Goal: Task Accomplishment & Management: Use online tool/utility

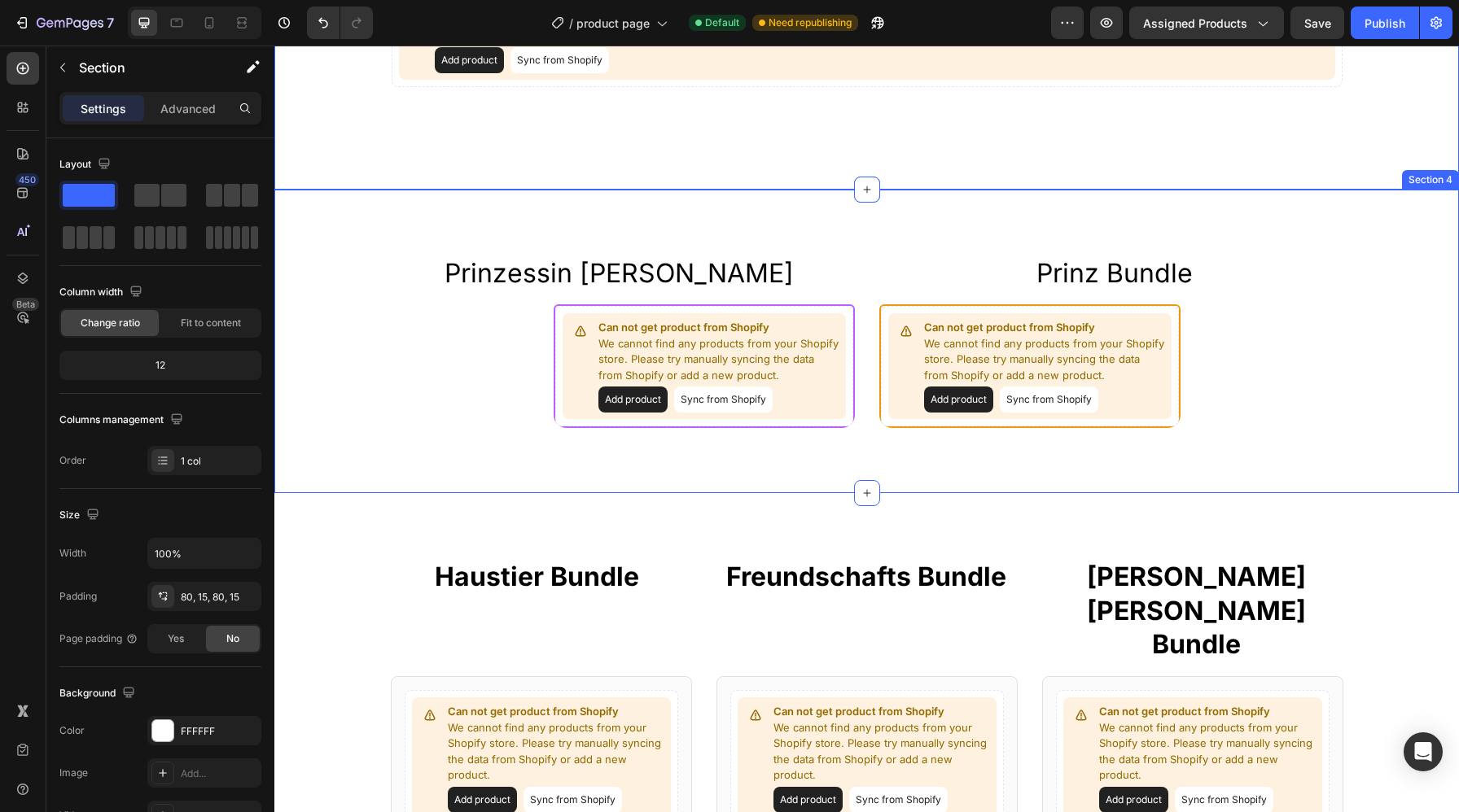
click at [595, 224] on div "Prinzessin Bundle Heading Prinz Bundle Heading Row Can not get product from Sho…" at bounding box center [866, 342] width 1185 height 304
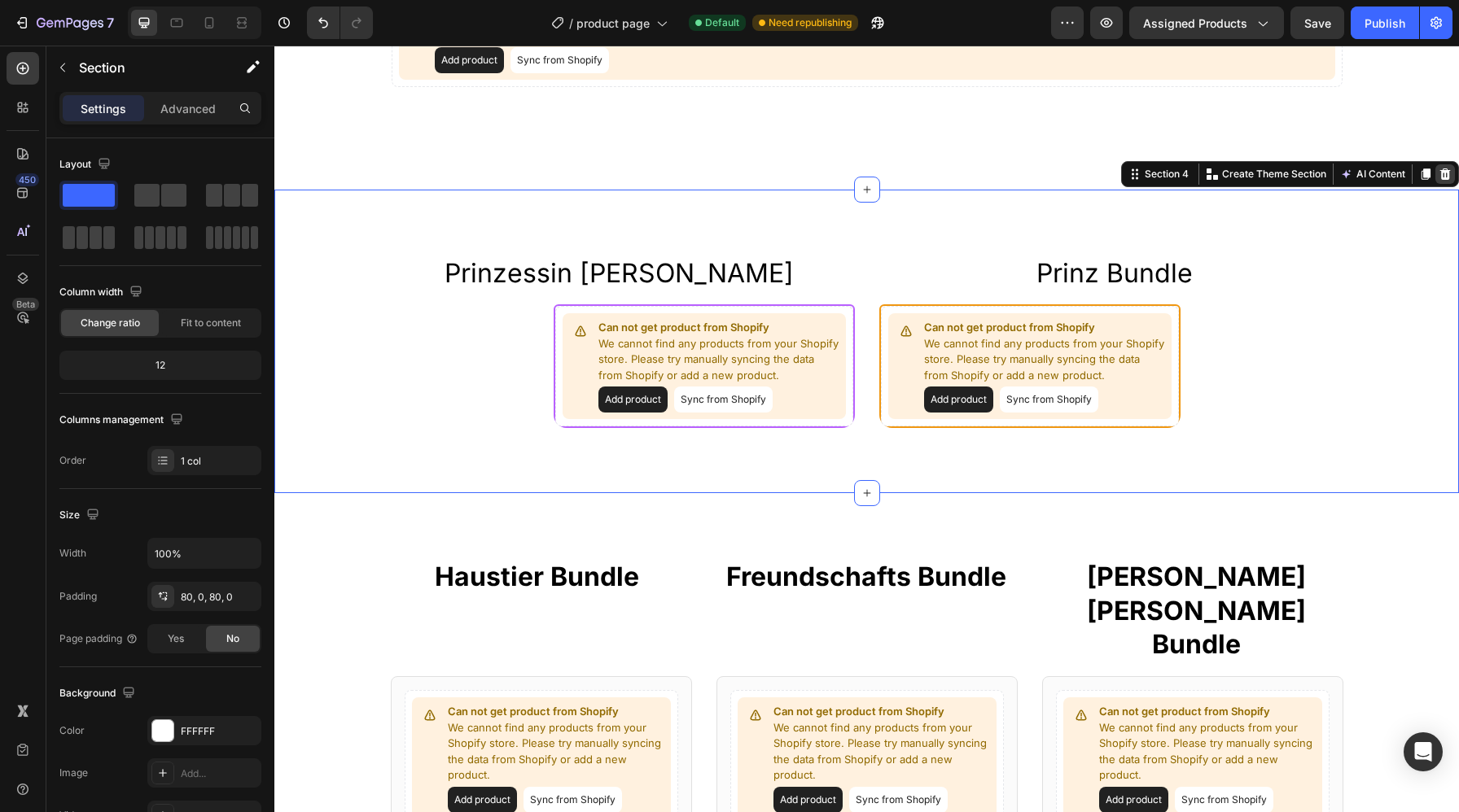
click at [1442, 165] on div at bounding box center [1445, 174] width 20 height 20
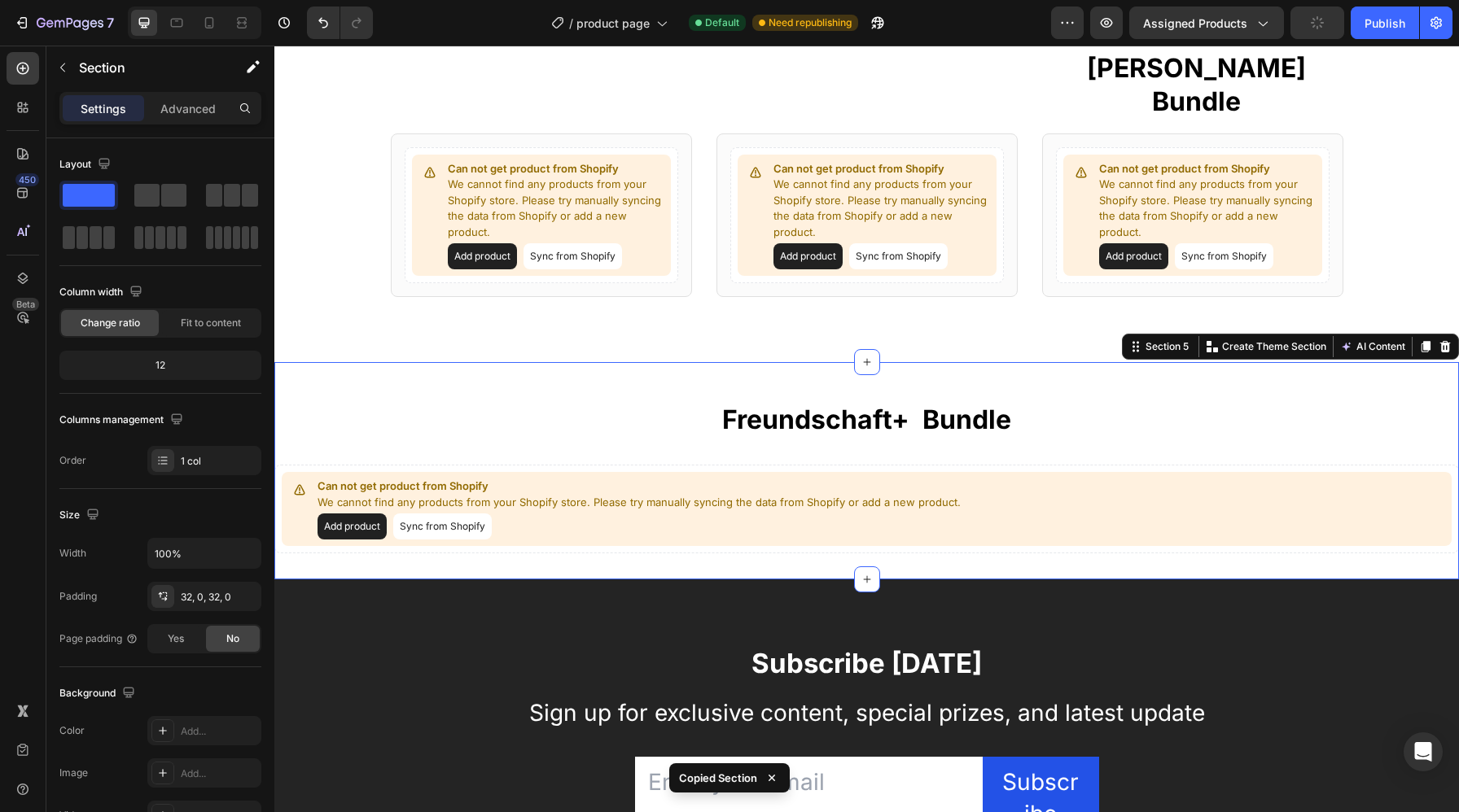
scroll to position [1636, 0]
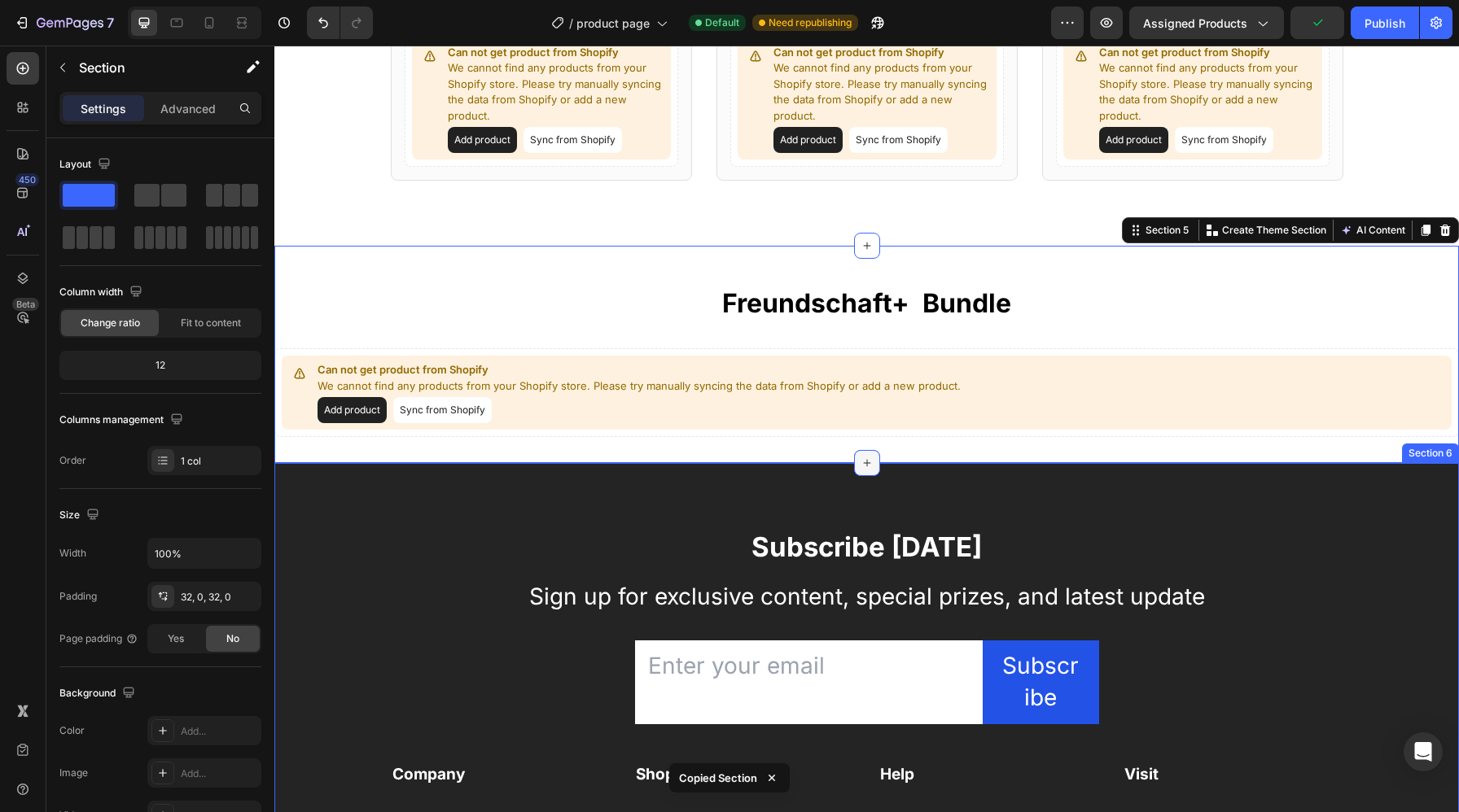
click at [868, 457] on icon at bounding box center [866, 463] width 13 height 13
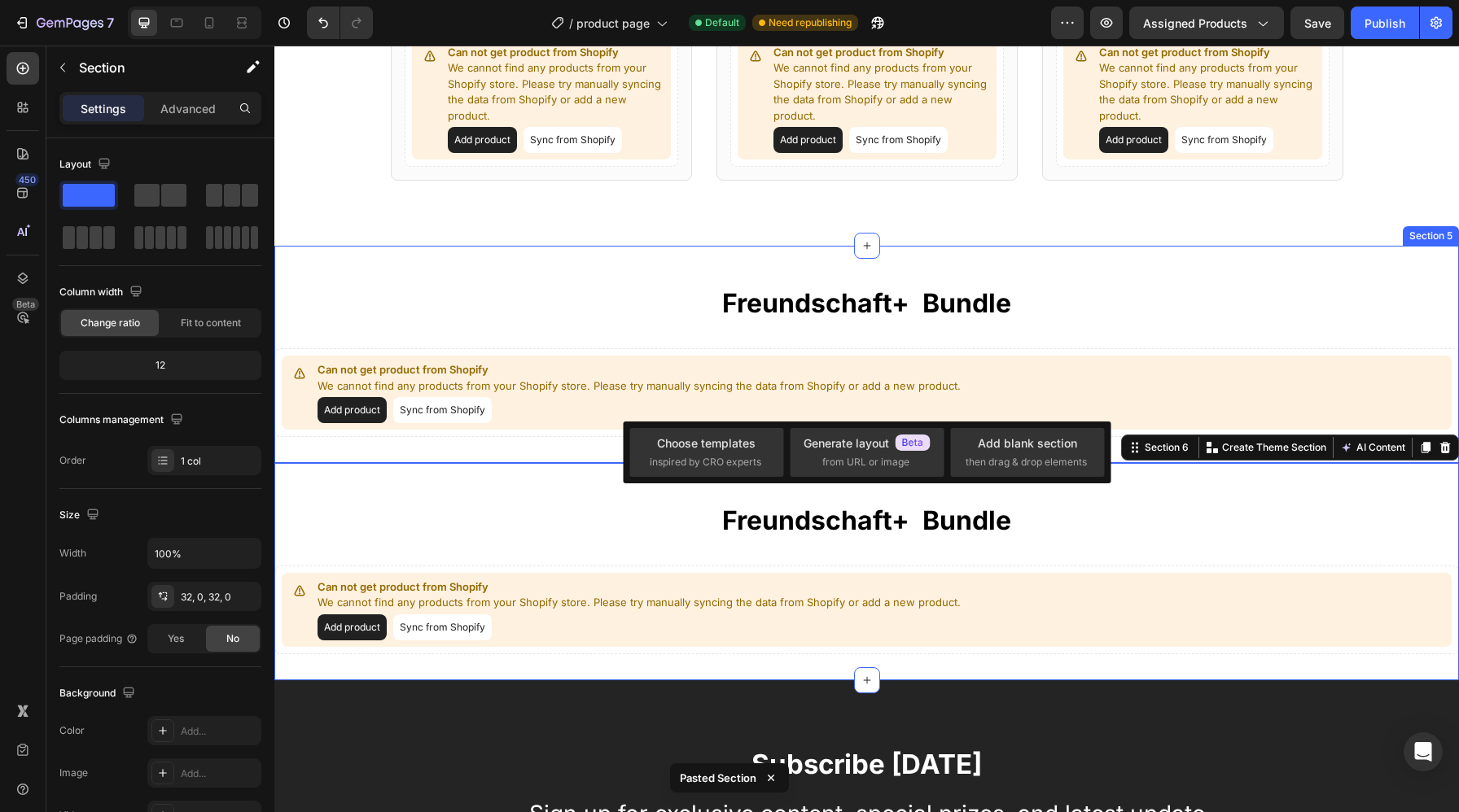
click at [635, 388] on div "Freundschaft+ Bundle Heading Row Can not get product from Shopify We cannot fin…" at bounding box center [866, 354] width 1185 height 218
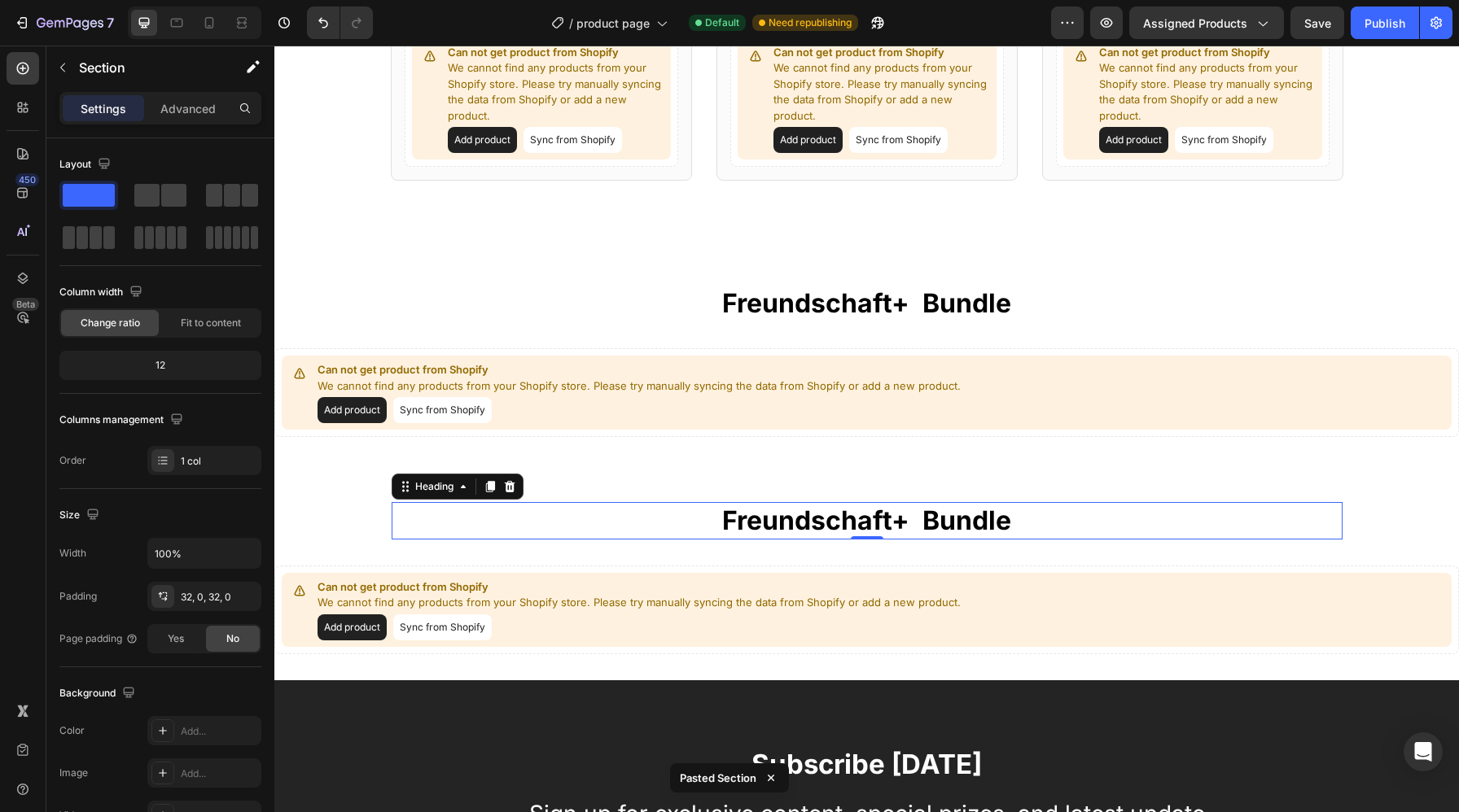
click at [888, 504] on strong "Freundschaft+ Bundle" at bounding box center [866, 520] width 289 height 31
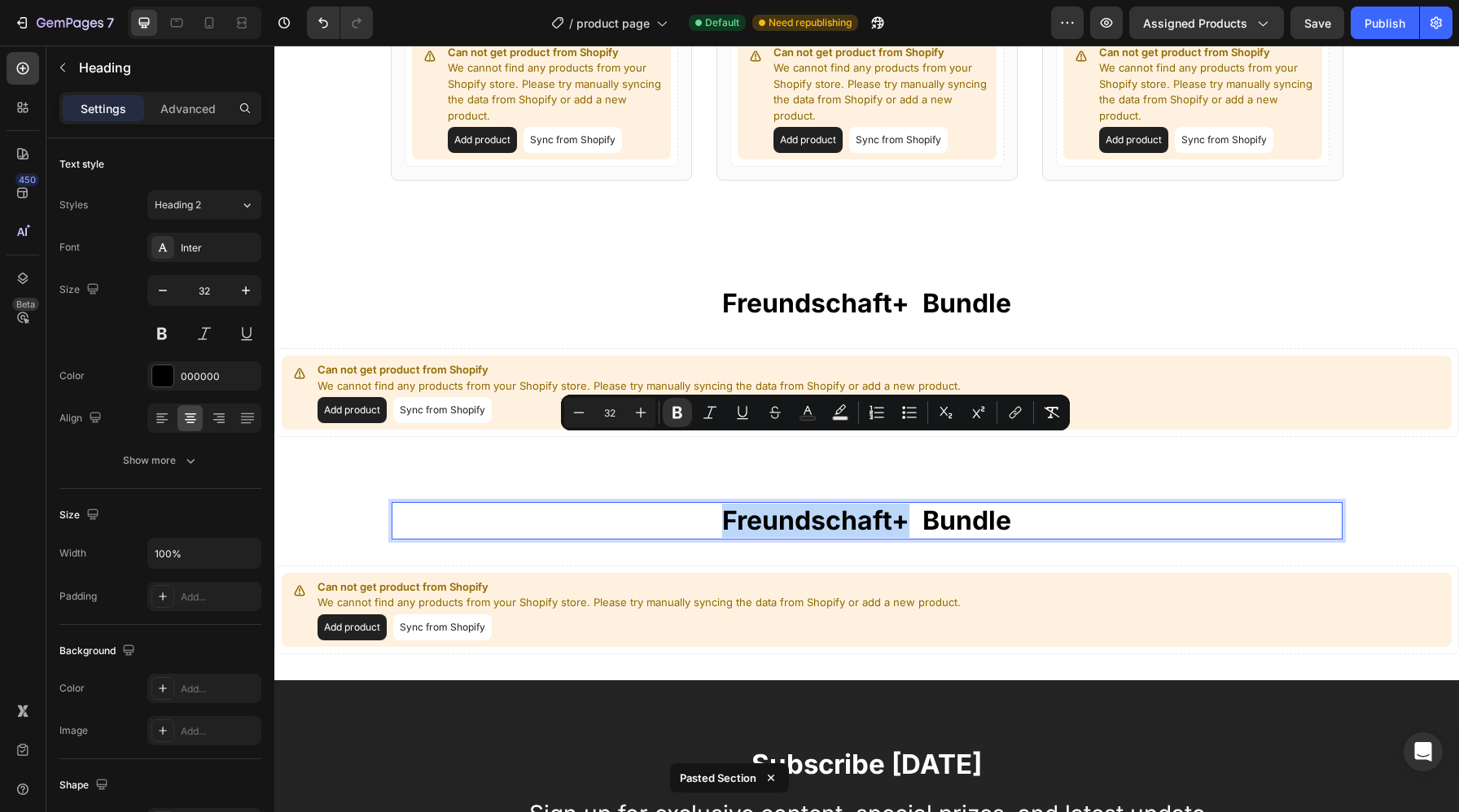
drag, startPoint x: 903, startPoint y: 453, endPoint x: 700, endPoint y: 450, distance: 203.0
click at [700, 504] on p "Freundschaft+ Bundle" at bounding box center [866, 521] width 947 height 34
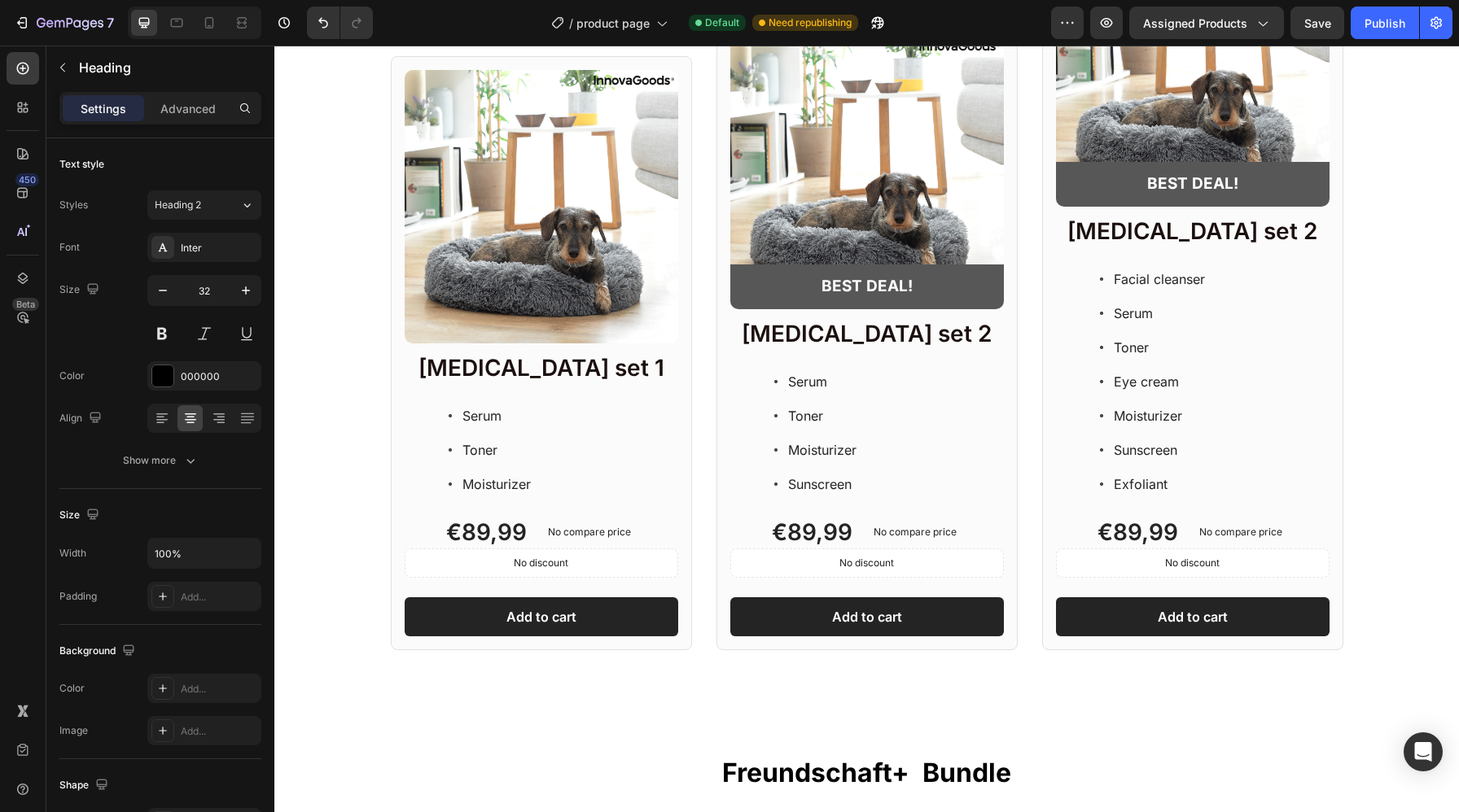
scroll to position [2295, 0]
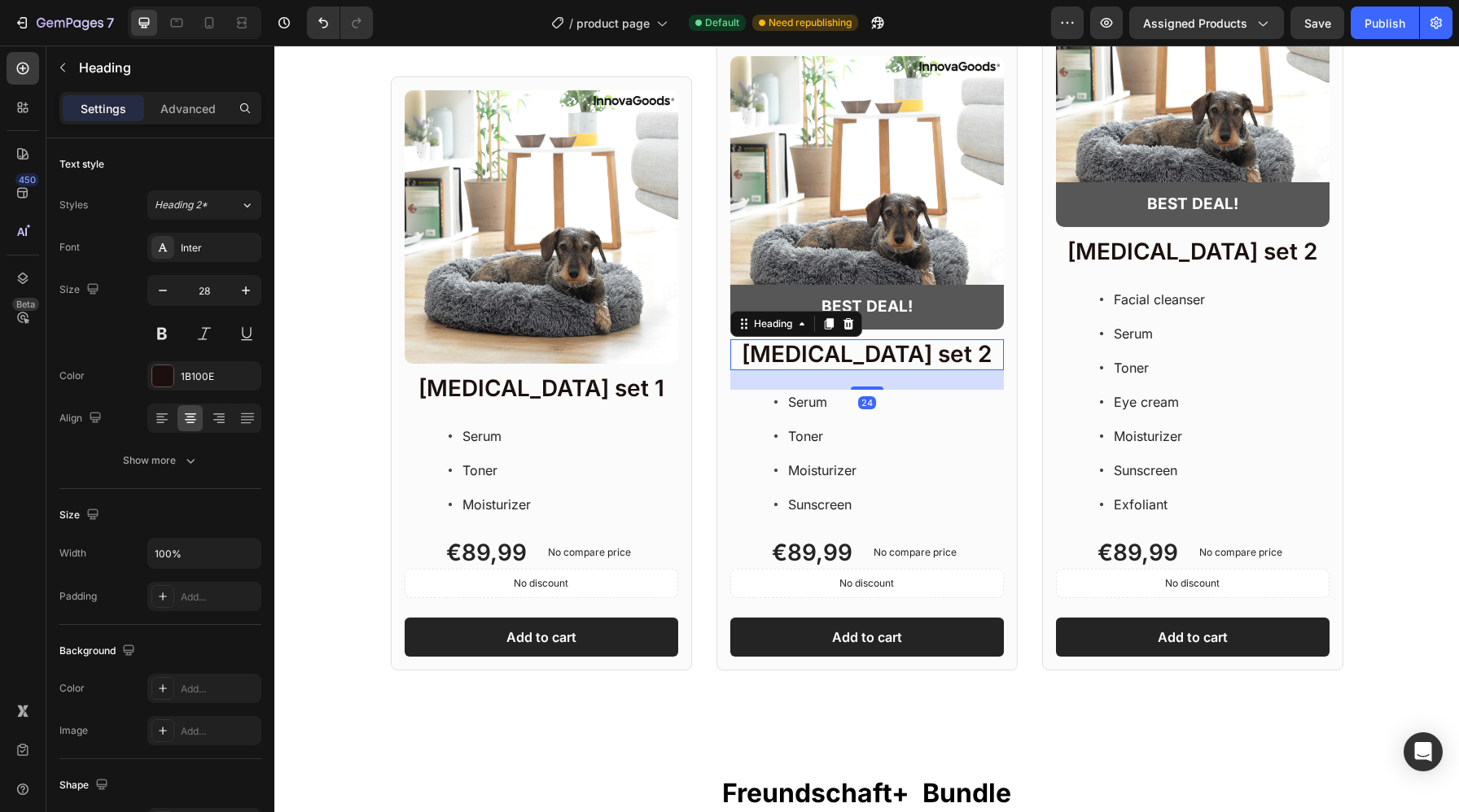
click at [835, 339] on h2 "[MEDICAL_DATA] set 2" at bounding box center [867, 354] width 273 height 31
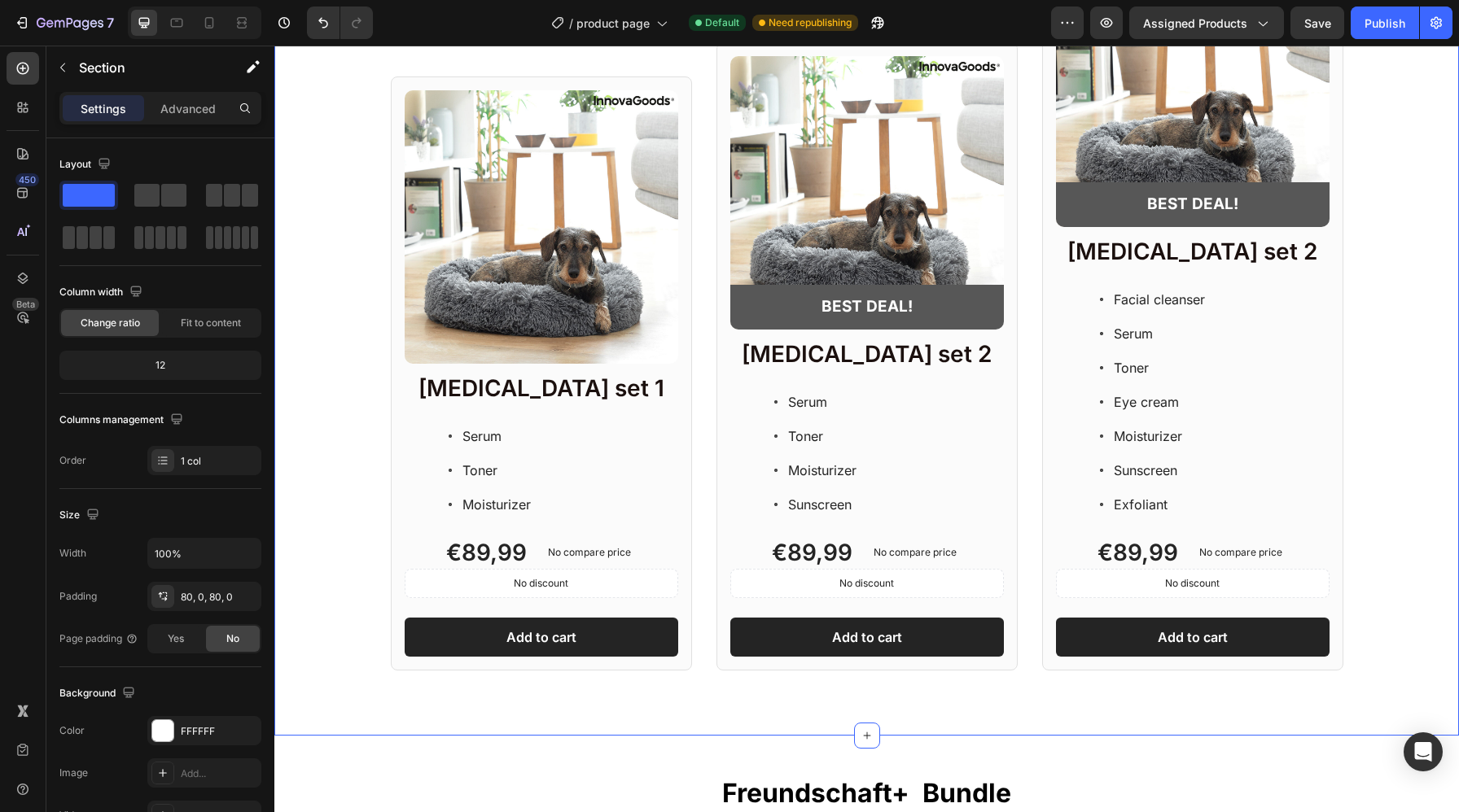
click at [869, 620] on div "Haustier Bundle Heading Freundschafts Bundle Heading Bester Freund Bundle Headi…" at bounding box center [866, 245] width 1185 height 979
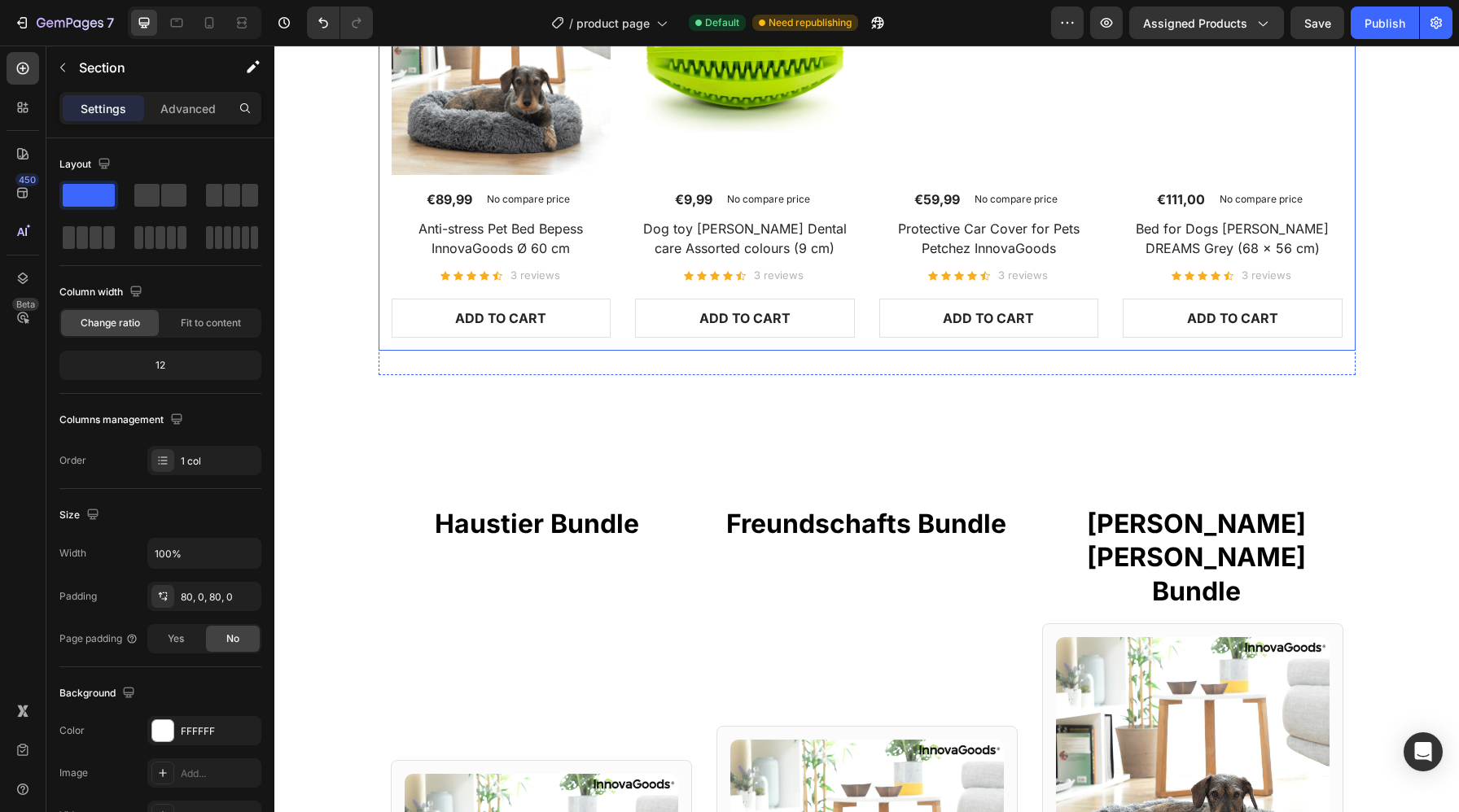
scroll to position [1296, 0]
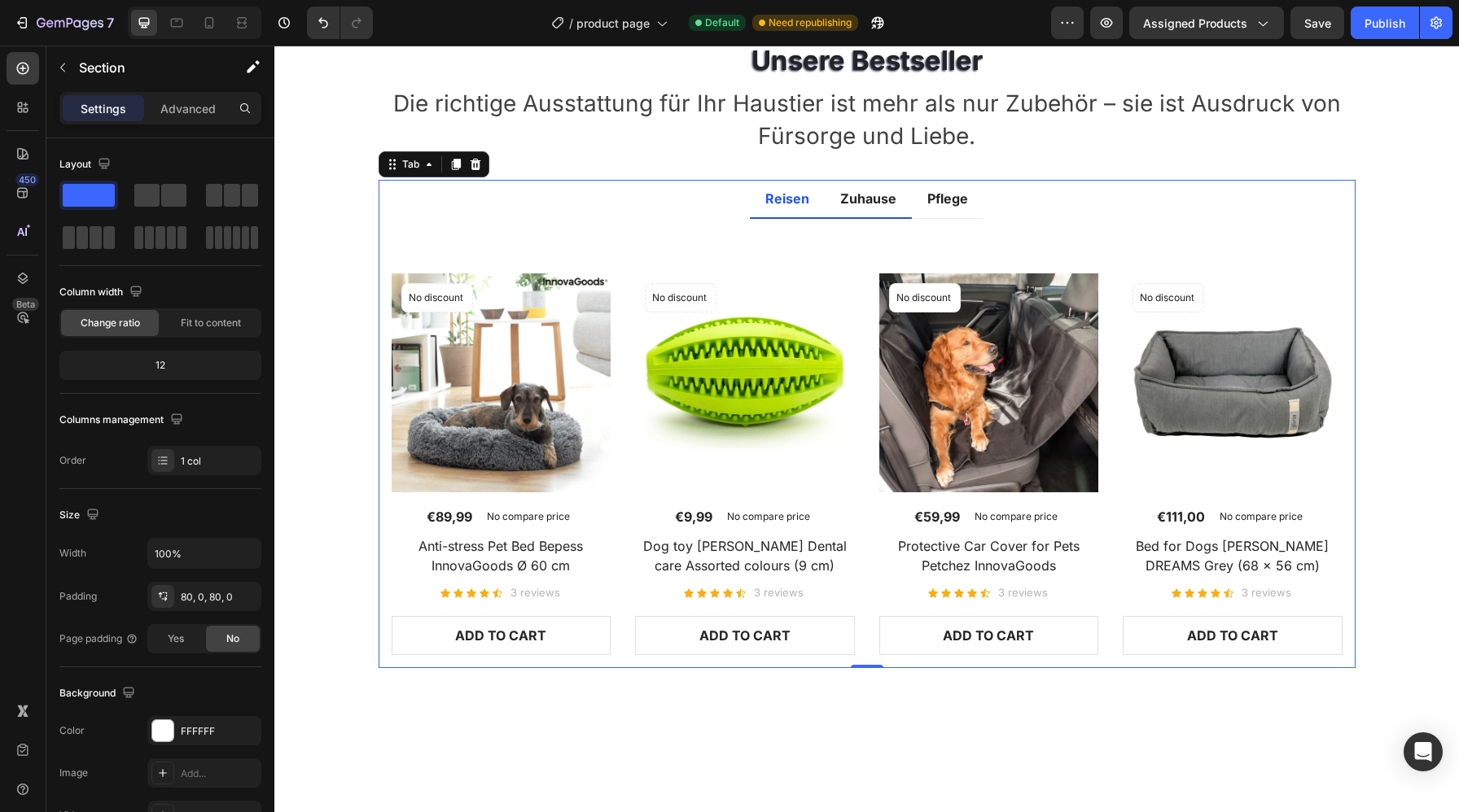
click at [843, 200] on p "Zuhause" at bounding box center [868, 199] width 56 height 20
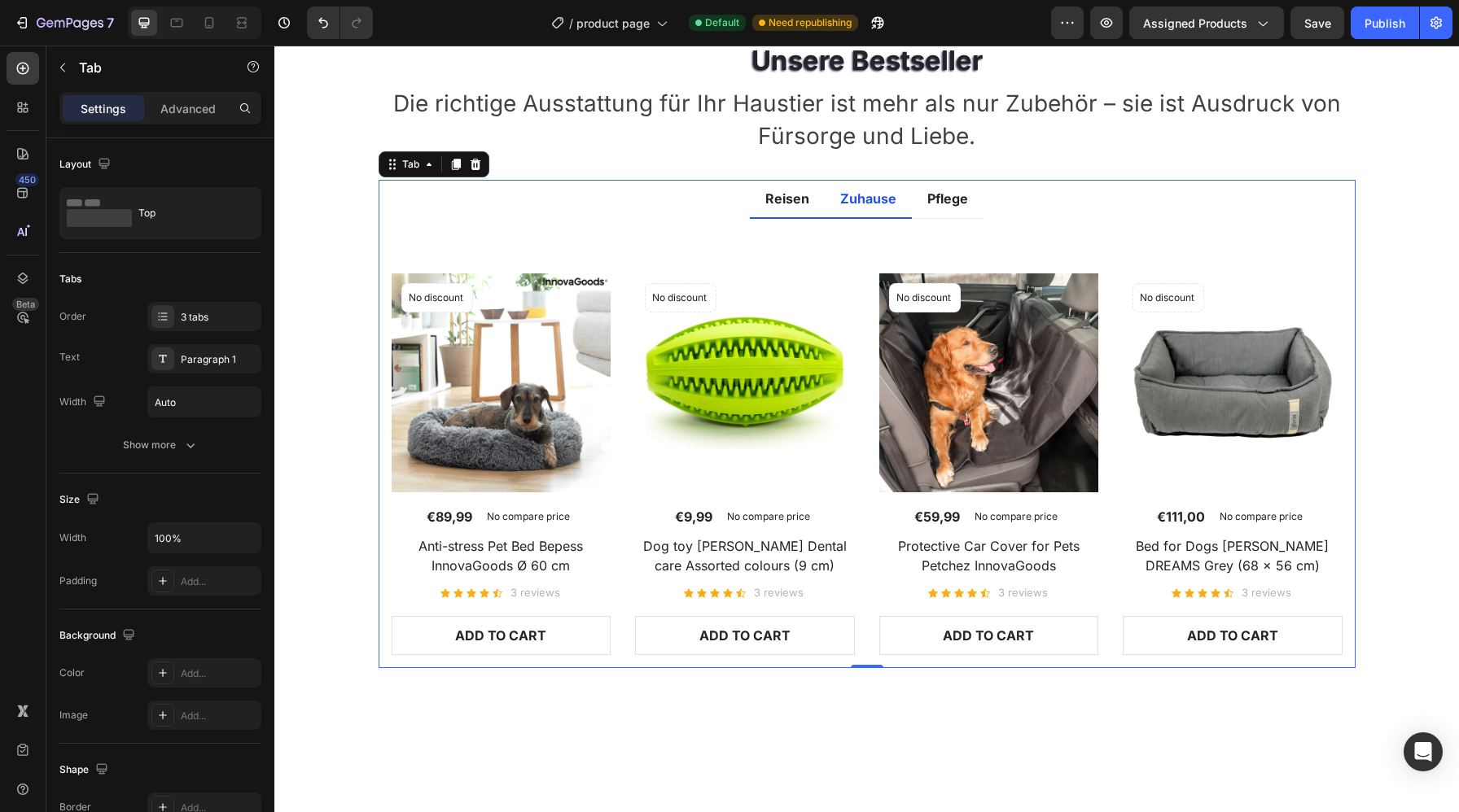
click at [805, 196] on p "Reisen" at bounding box center [787, 199] width 44 height 20
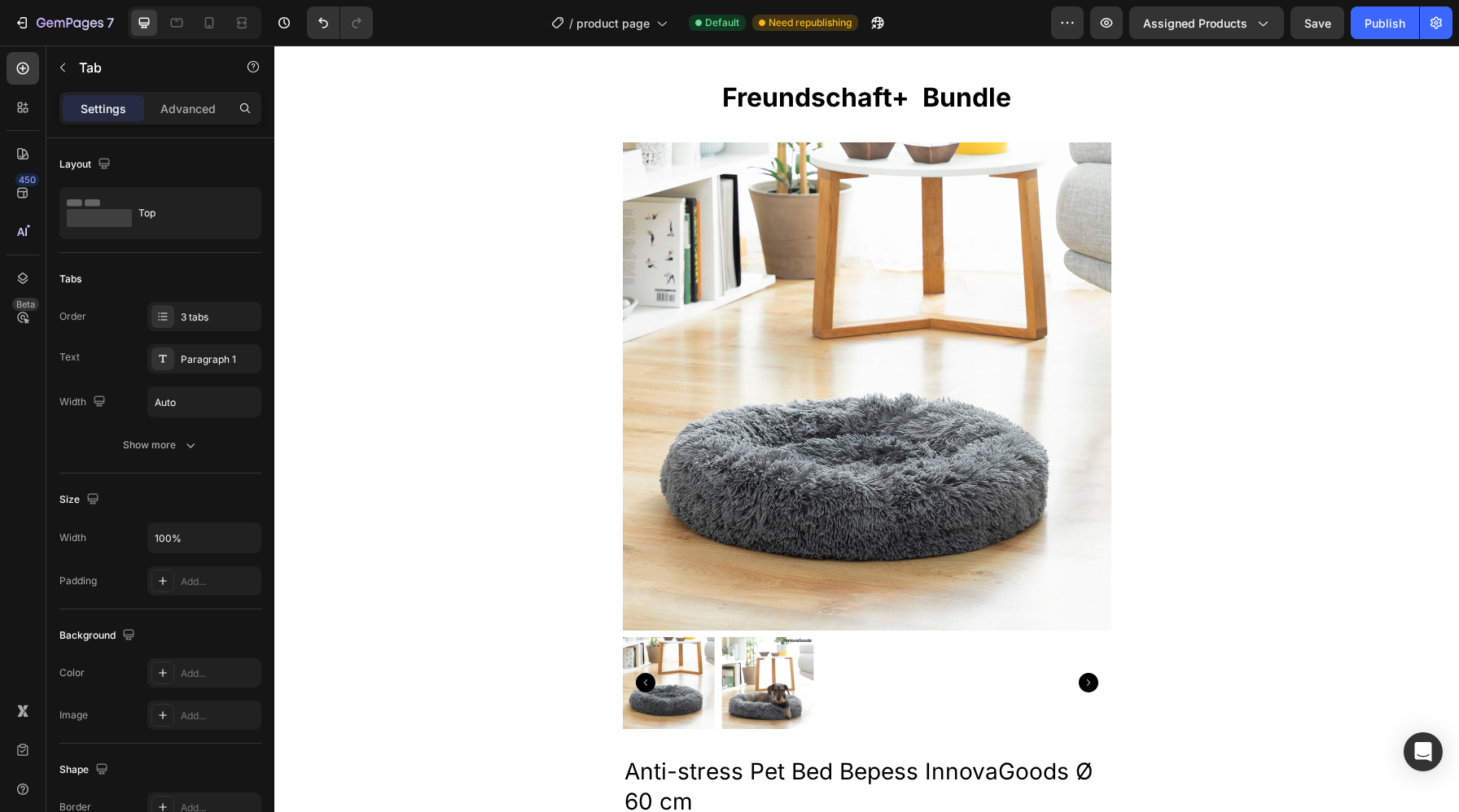
scroll to position [2852, 0]
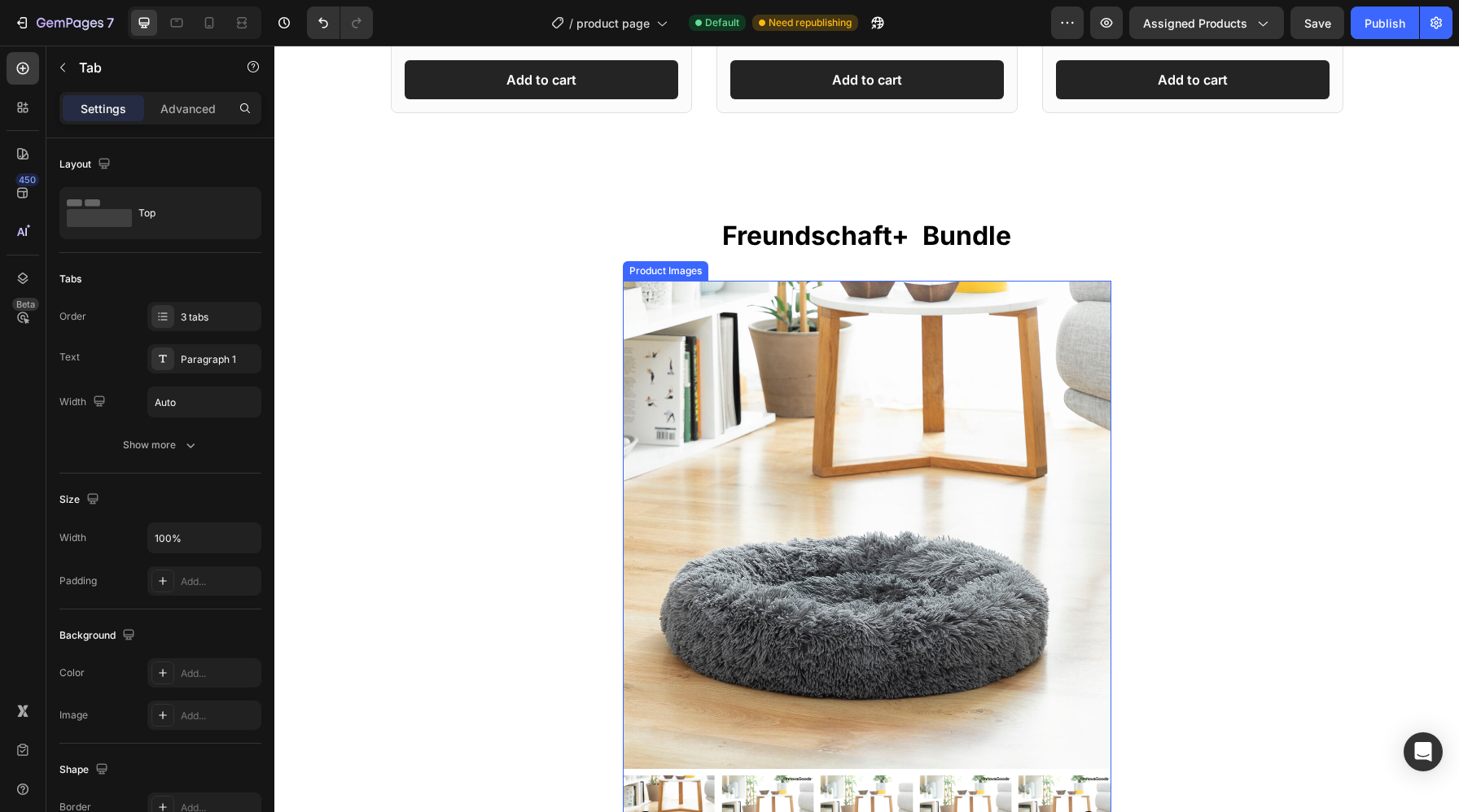
click at [835, 364] on img at bounding box center [866, 524] width 488 height 488
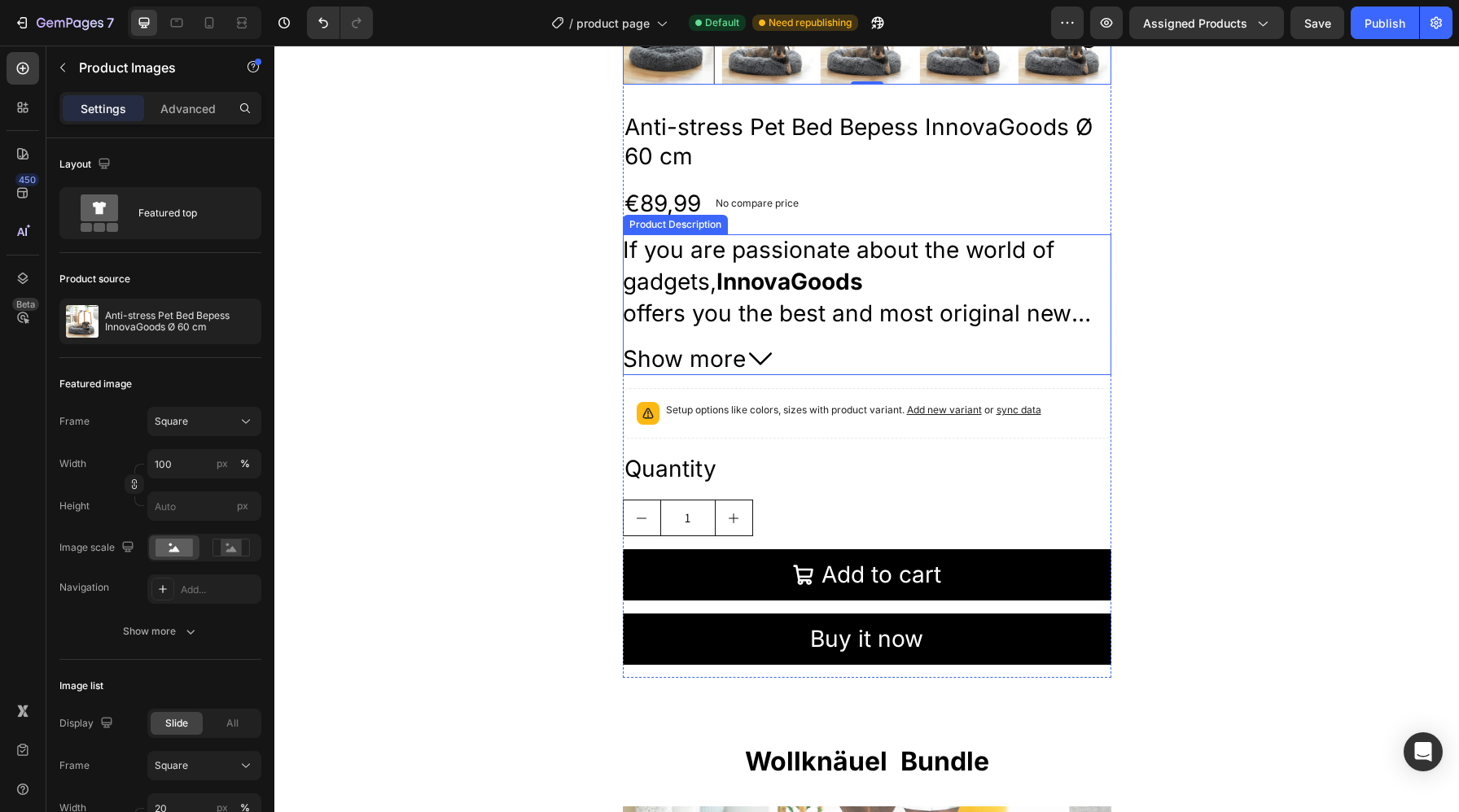
scroll to position [3575, 0]
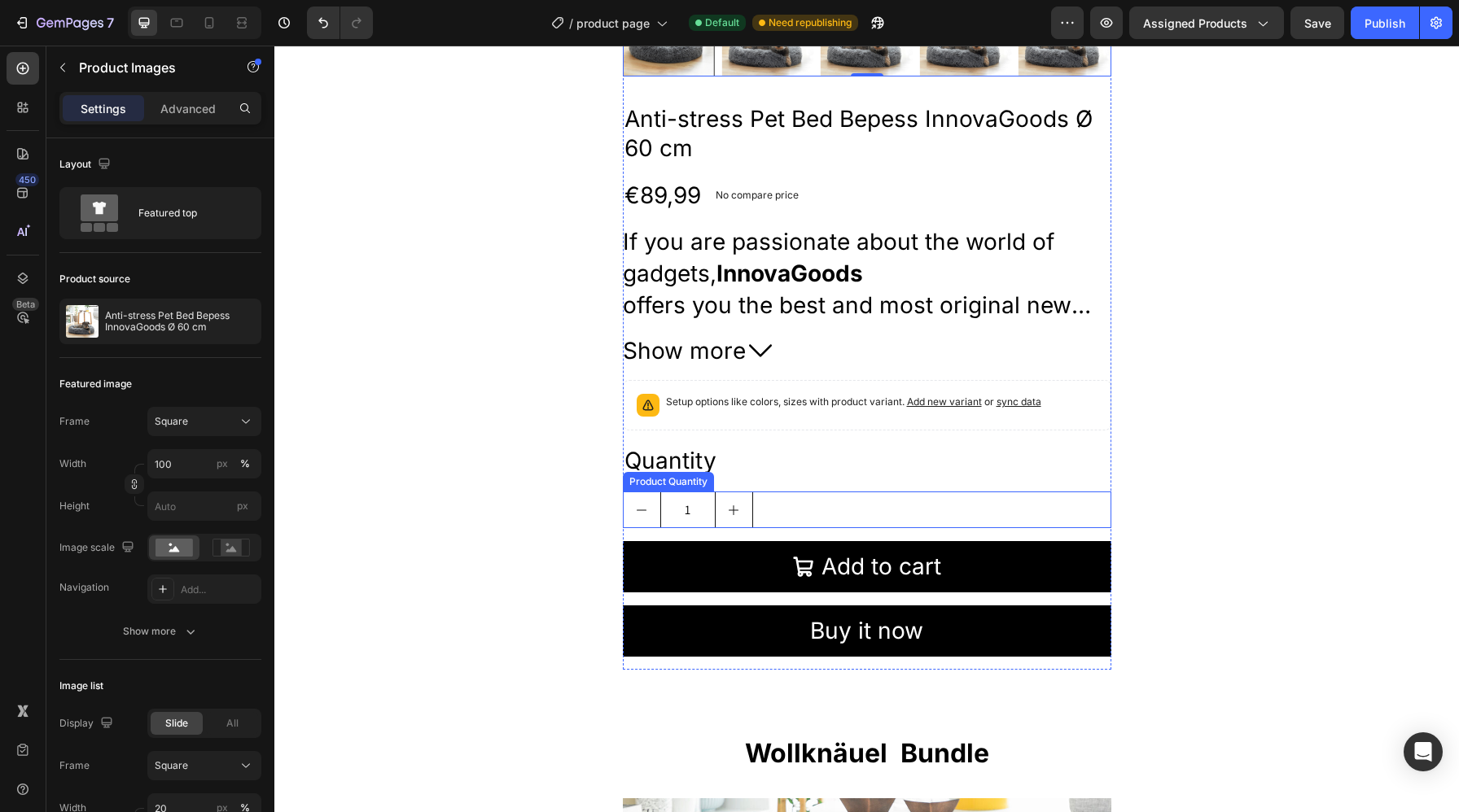
click at [826, 512] on div "1" at bounding box center [866, 510] width 488 height 37
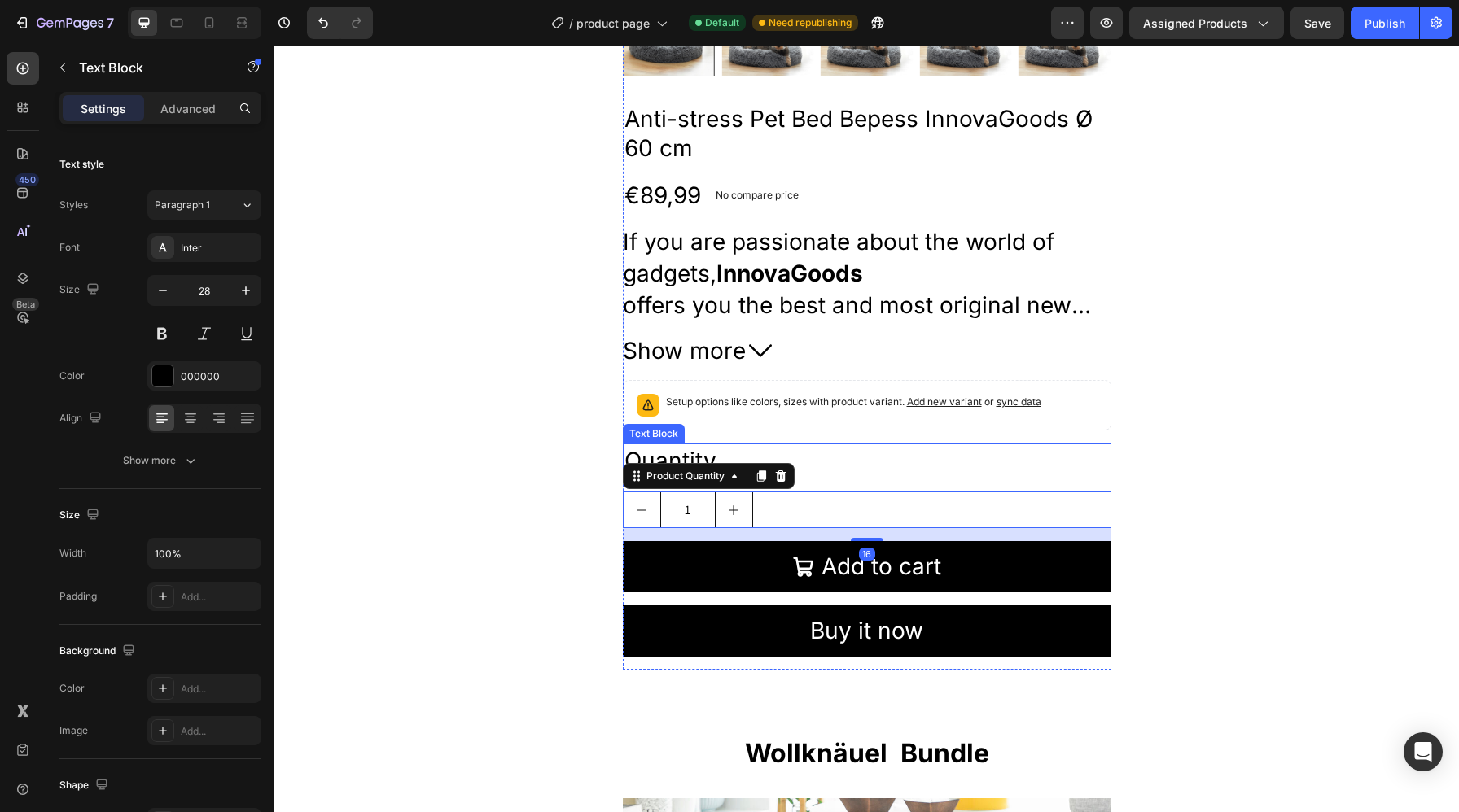
click at [854, 457] on div "Quantity" at bounding box center [866, 460] width 488 height 35
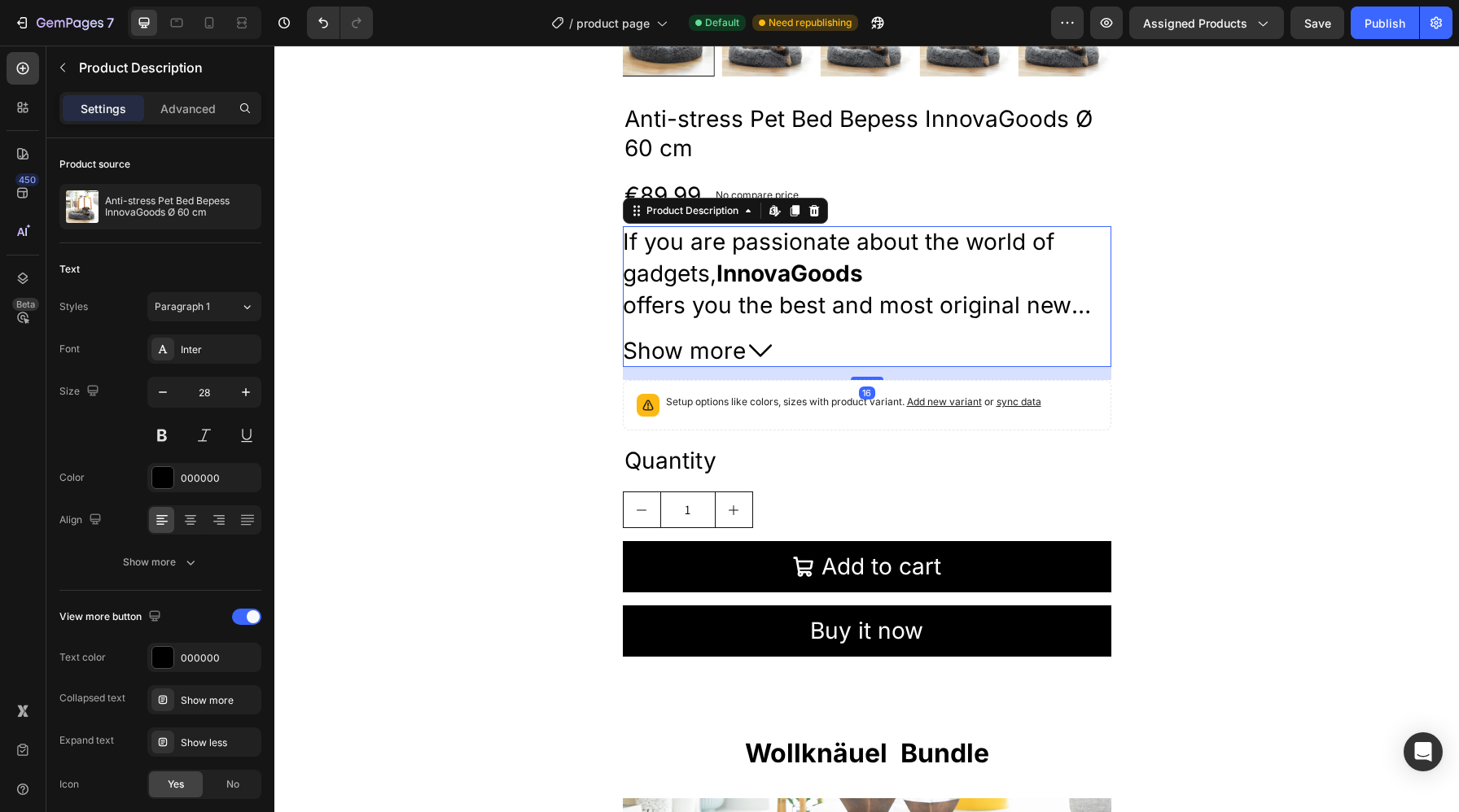
click at [901, 324] on div "If you are passionate about the world of gadgets, InnovaGoods offers you the be…" at bounding box center [866, 297] width 488 height 141
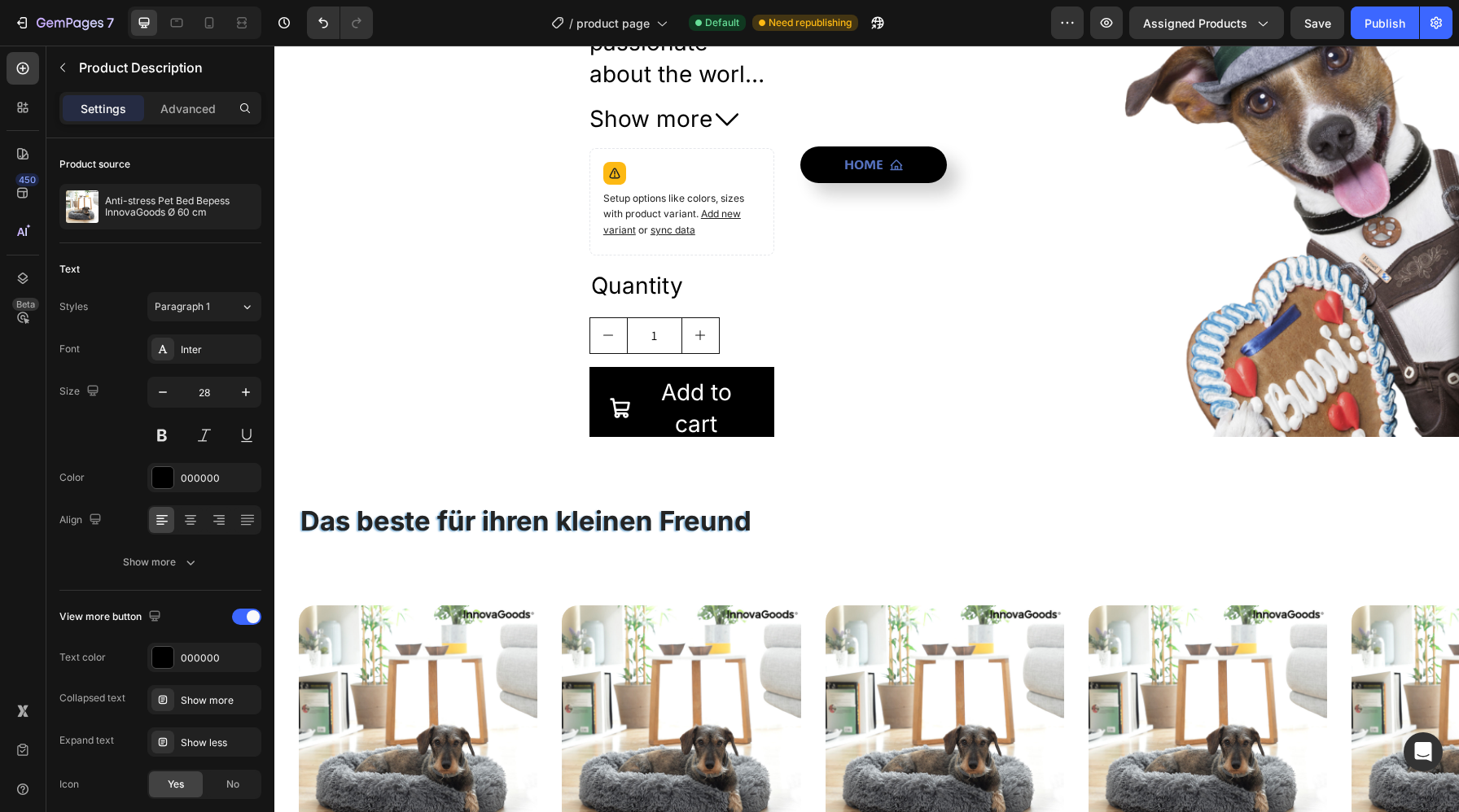
scroll to position [0, 0]
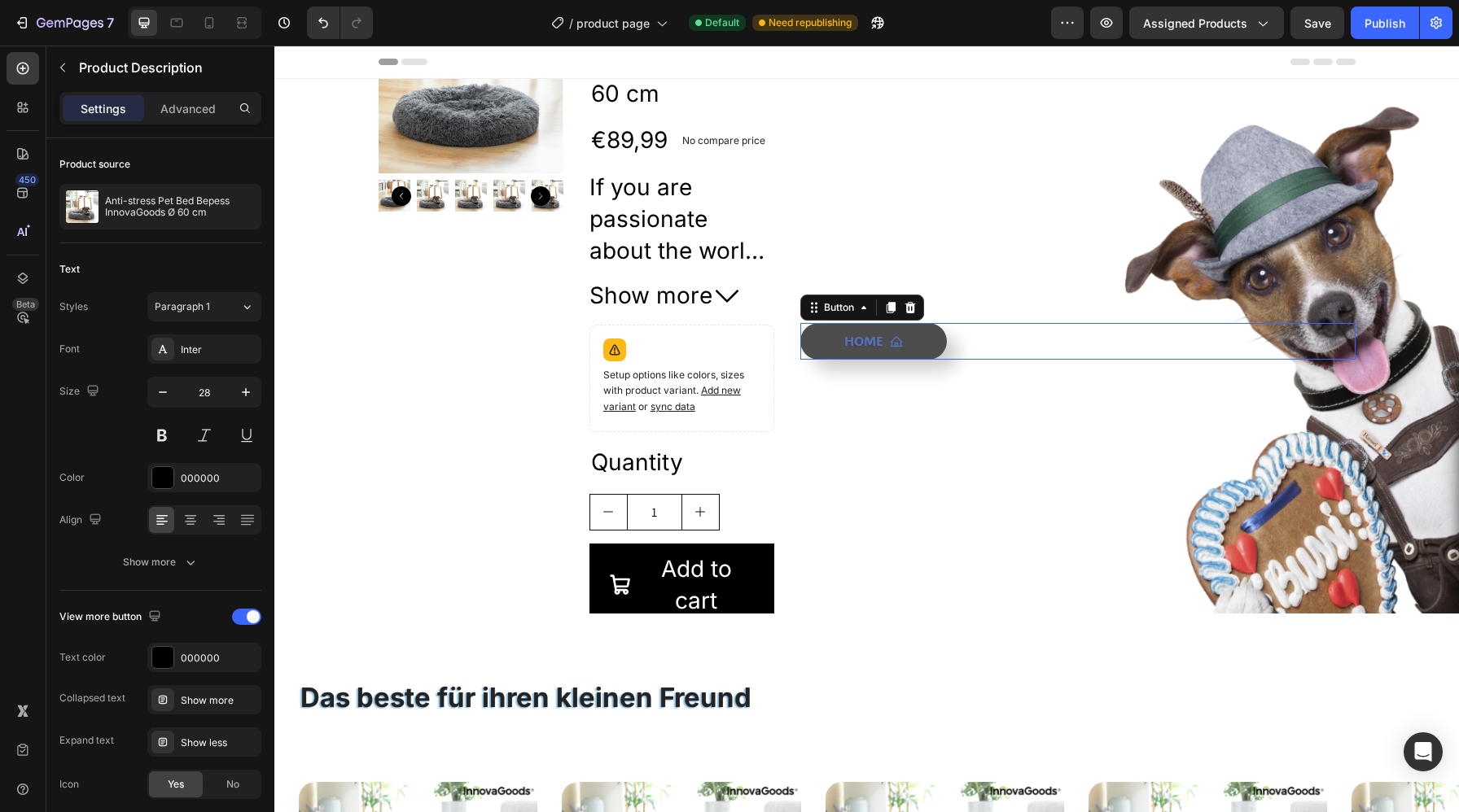
click at [894, 340] on icon "<p>Home</p>" at bounding box center [896, 342] width 13 height 13
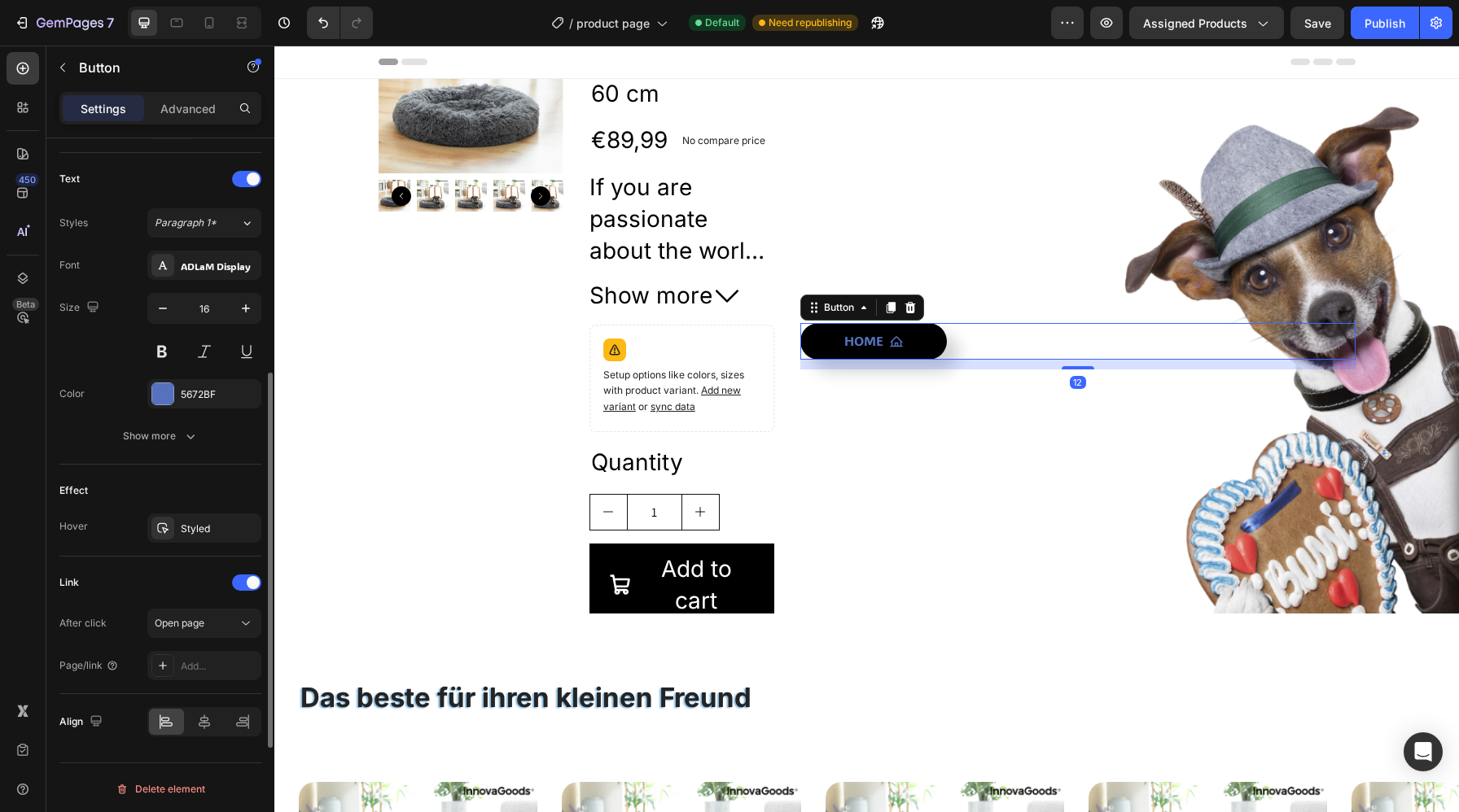
scroll to position [660, 0]
click at [170, 665] on div at bounding box center [162, 663] width 22 height 22
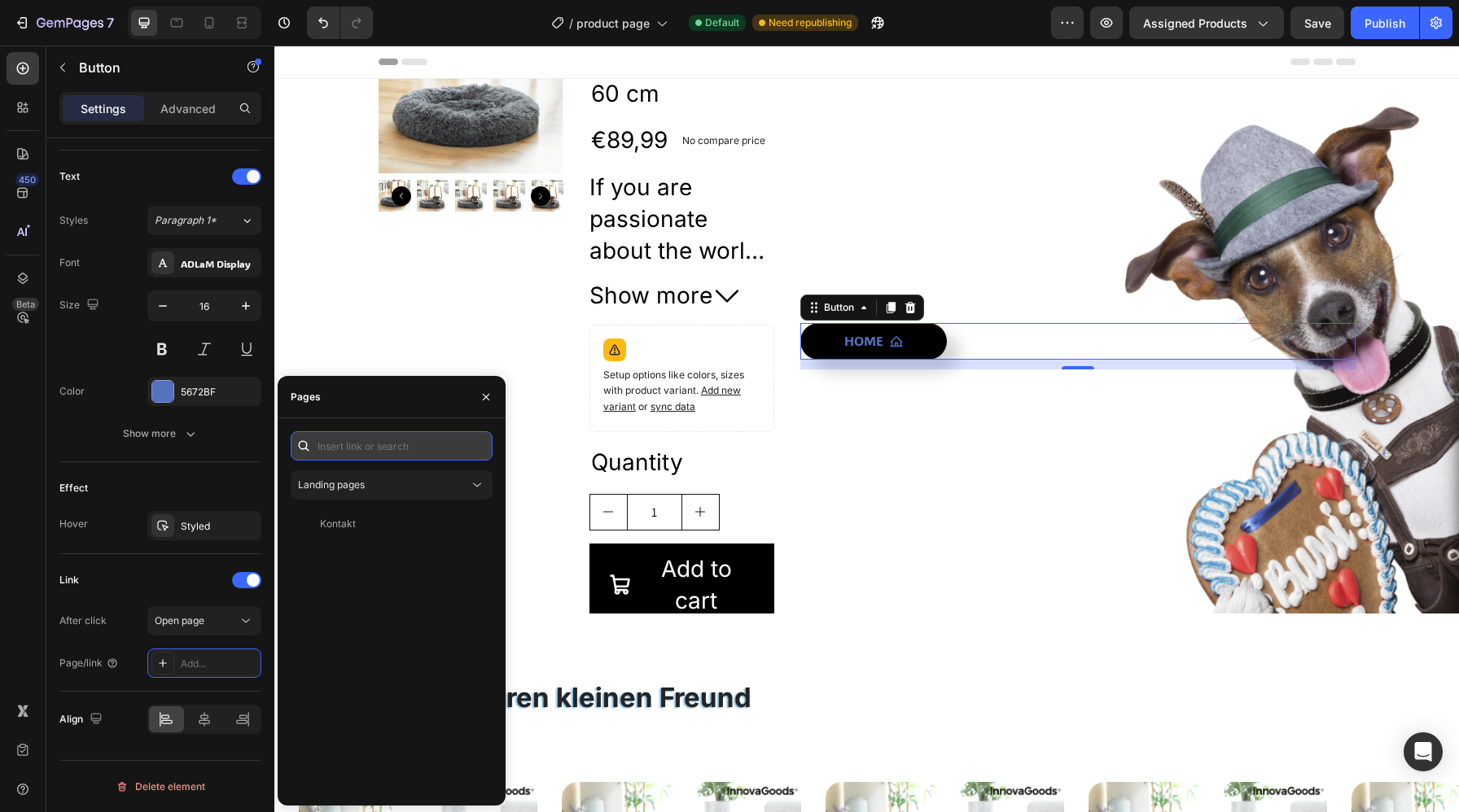
click at [403, 455] on input "text" at bounding box center [391, 446] width 201 height 30
click at [410, 493] on button "Landing pages" at bounding box center [391, 485] width 201 height 30
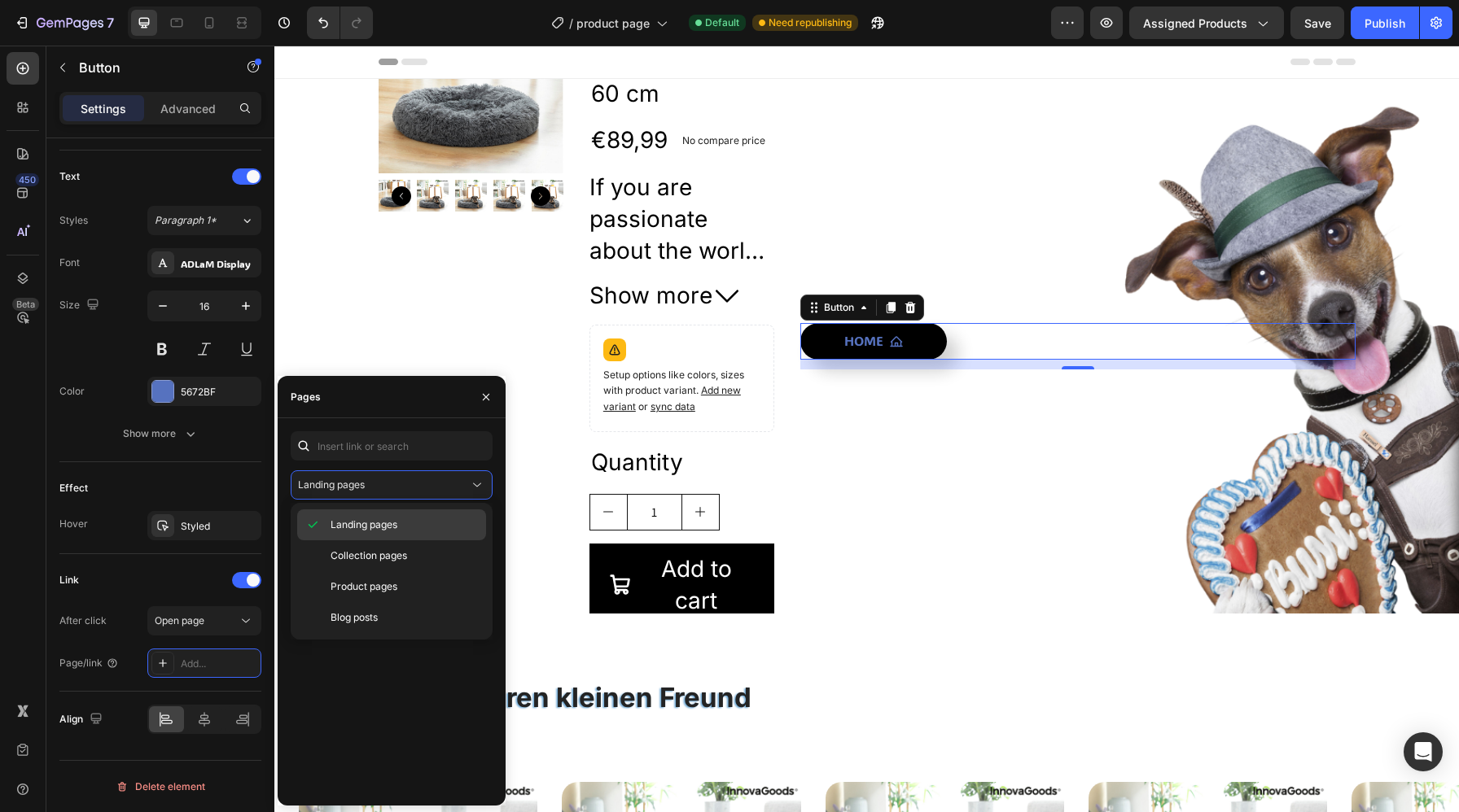
click at [385, 531] on span "Landing pages" at bounding box center [363, 525] width 67 height 14
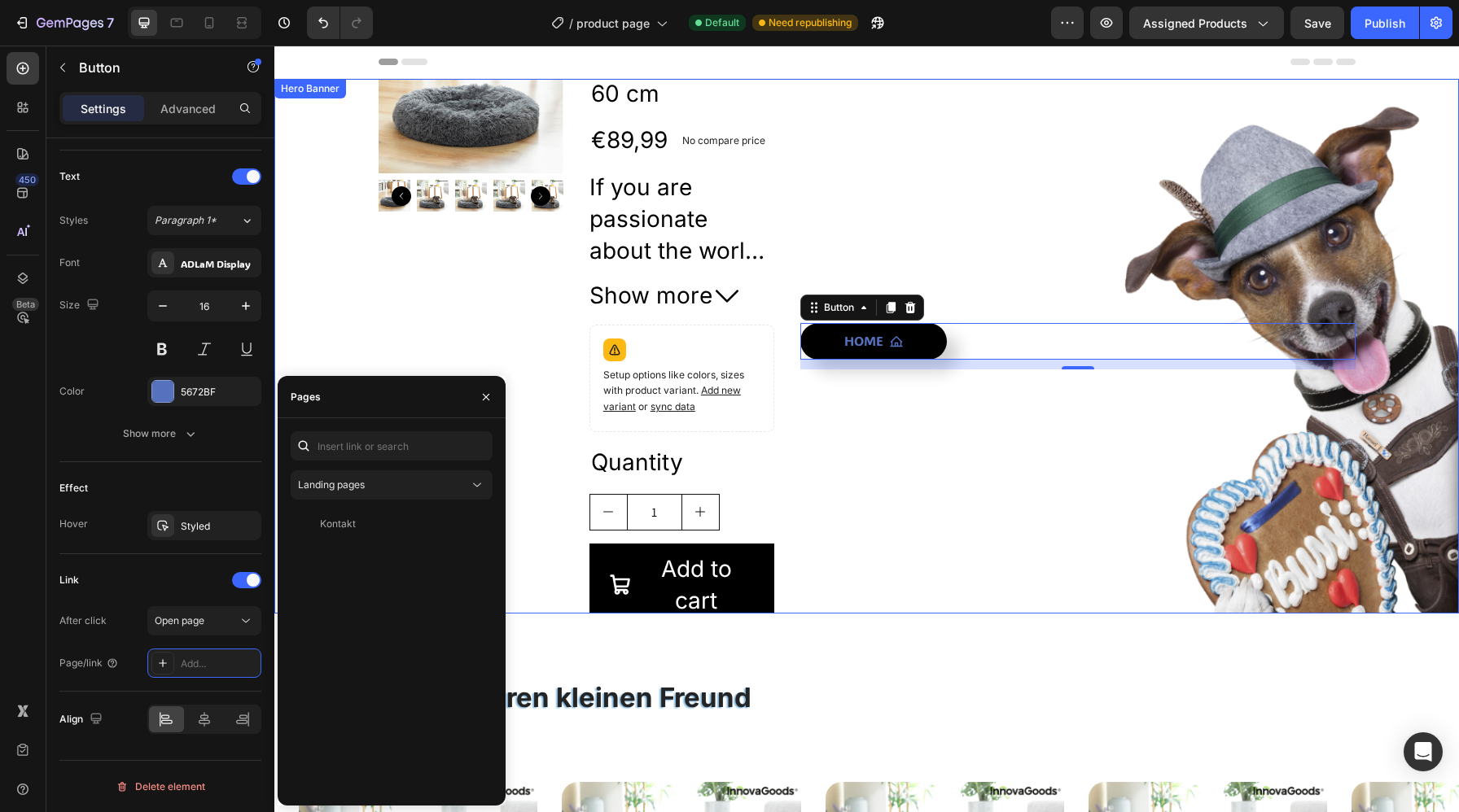
click at [944, 443] on div "Home Button 12" at bounding box center [1078, 345] width 554 height 715
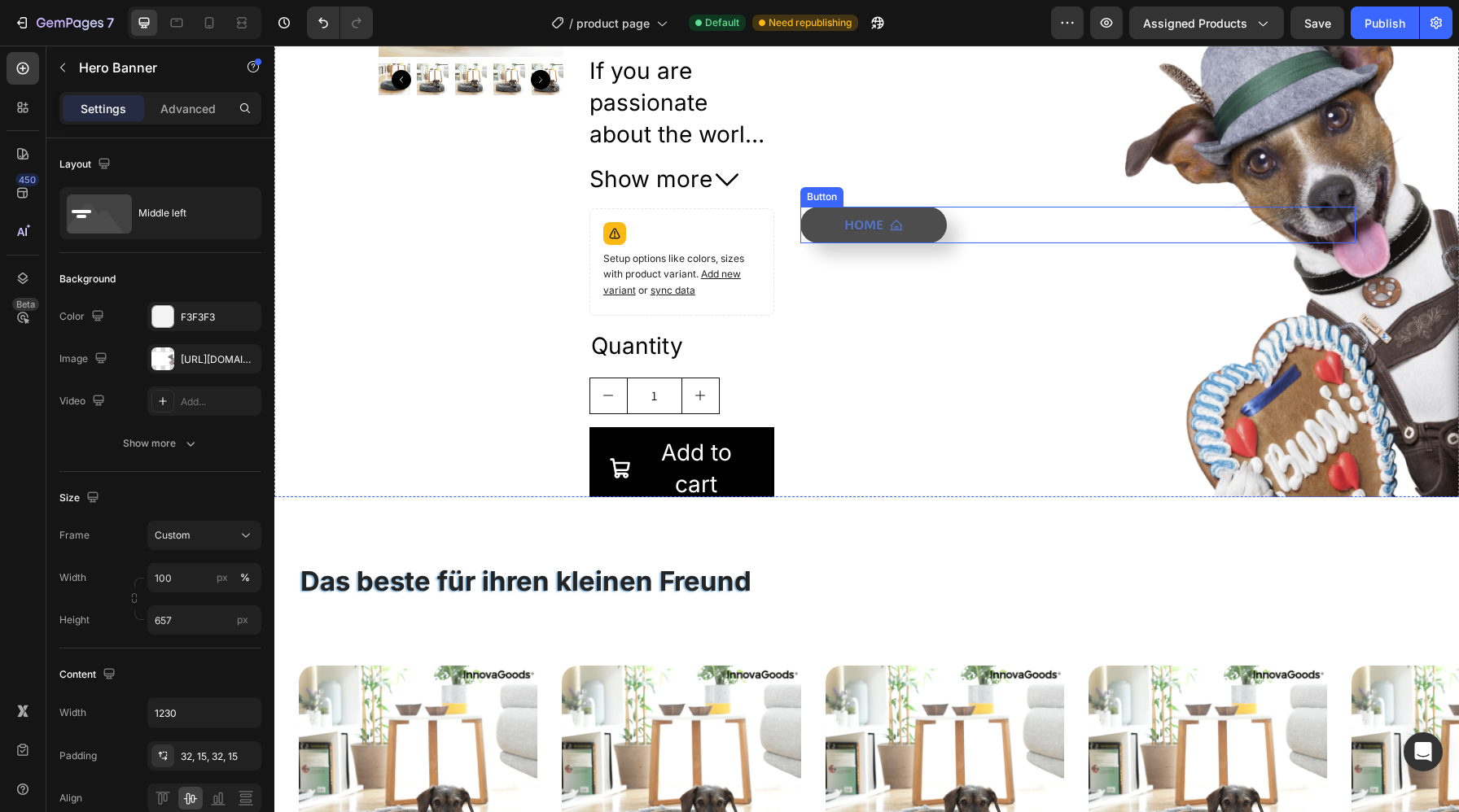
scroll to position [115, 0]
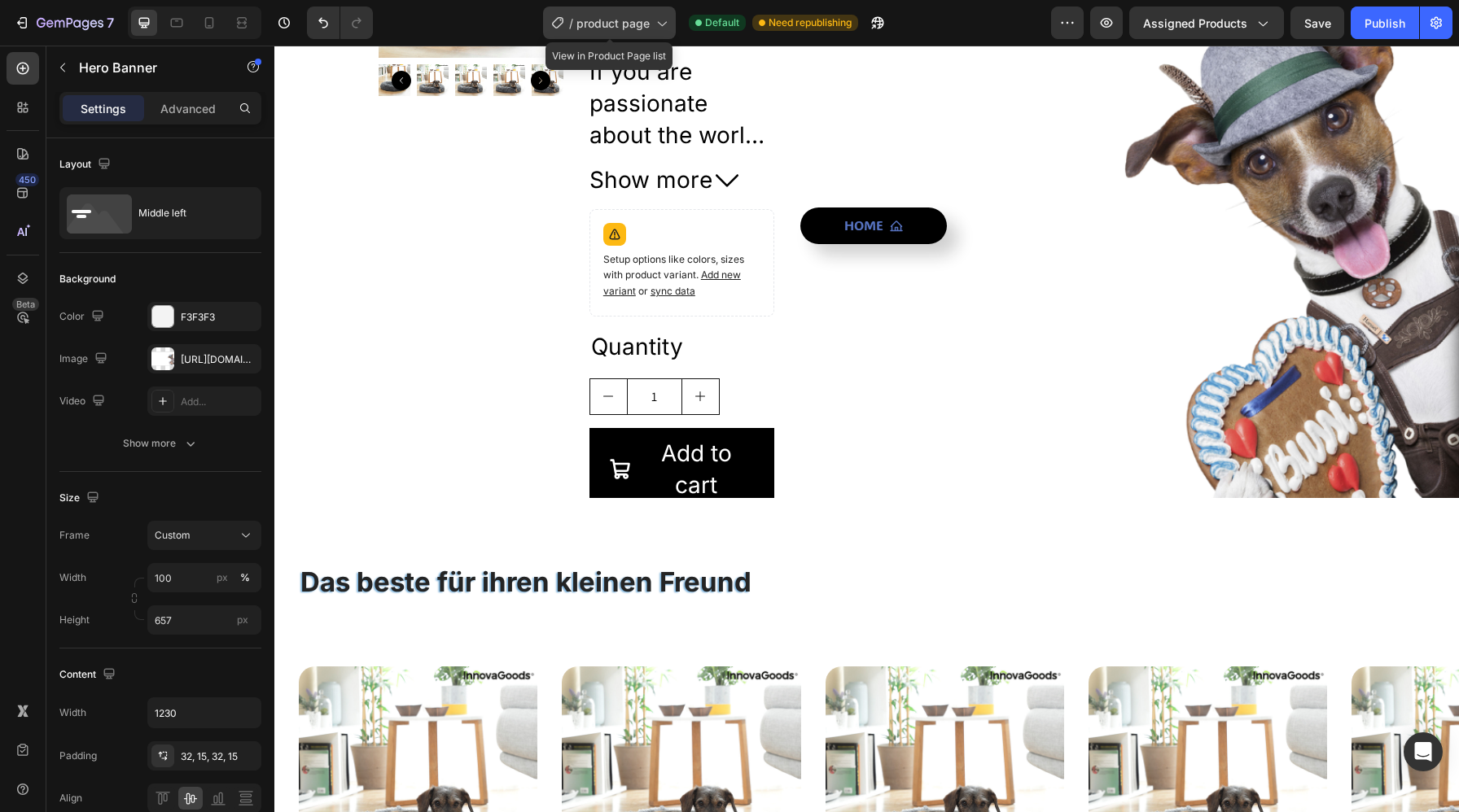
click at [655, 23] on icon at bounding box center [661, 22] width 16 height 16
click at [993, 261] on div "Home Button" at bounding box center [1078, 230] width 554 height 715
click at [627, 27] on span "product page" at bounding box center [613, 22] width 73 height 17
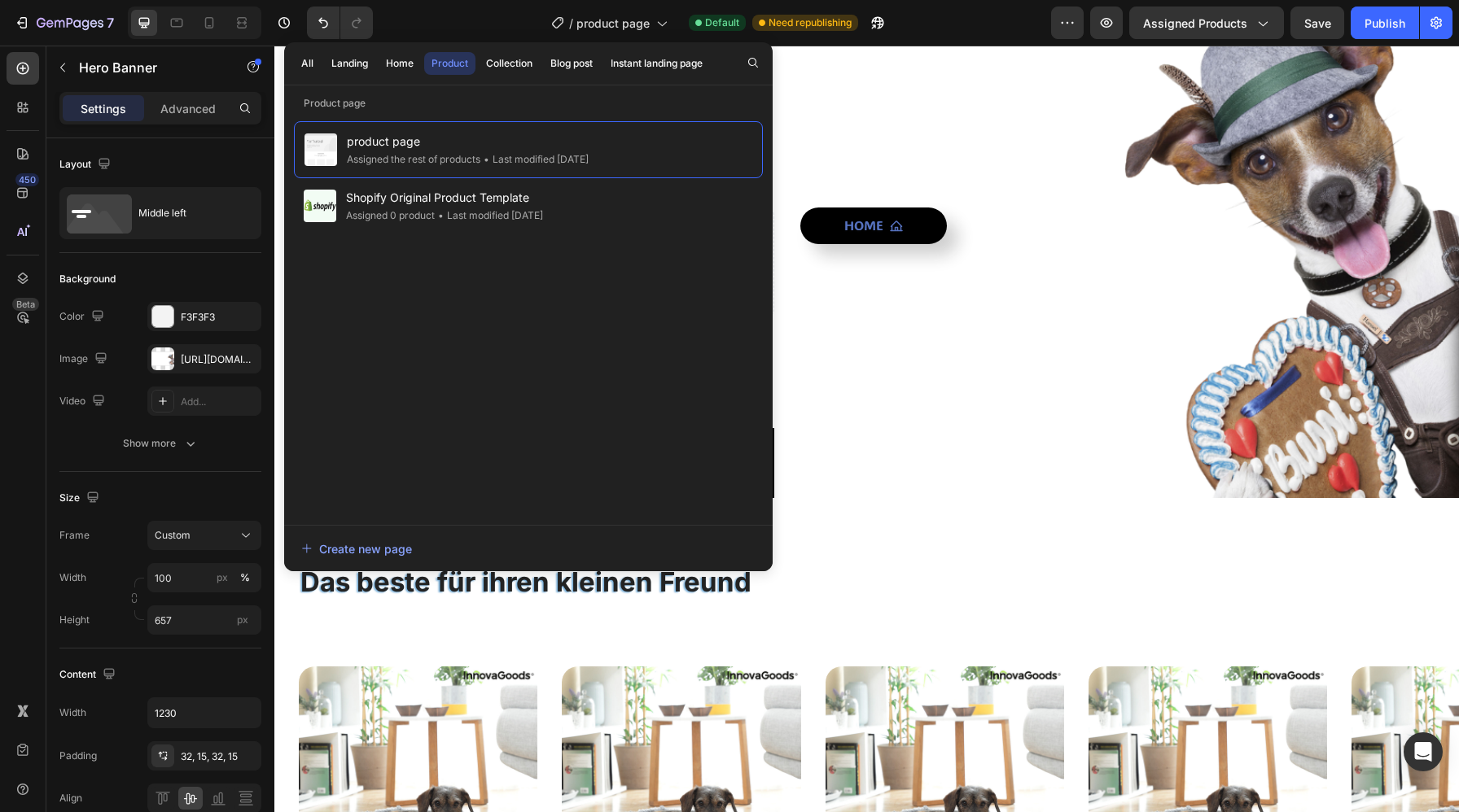
click at [888, 303] on div "Home Button" at bounding box center [1078, 230] width 554 height 715
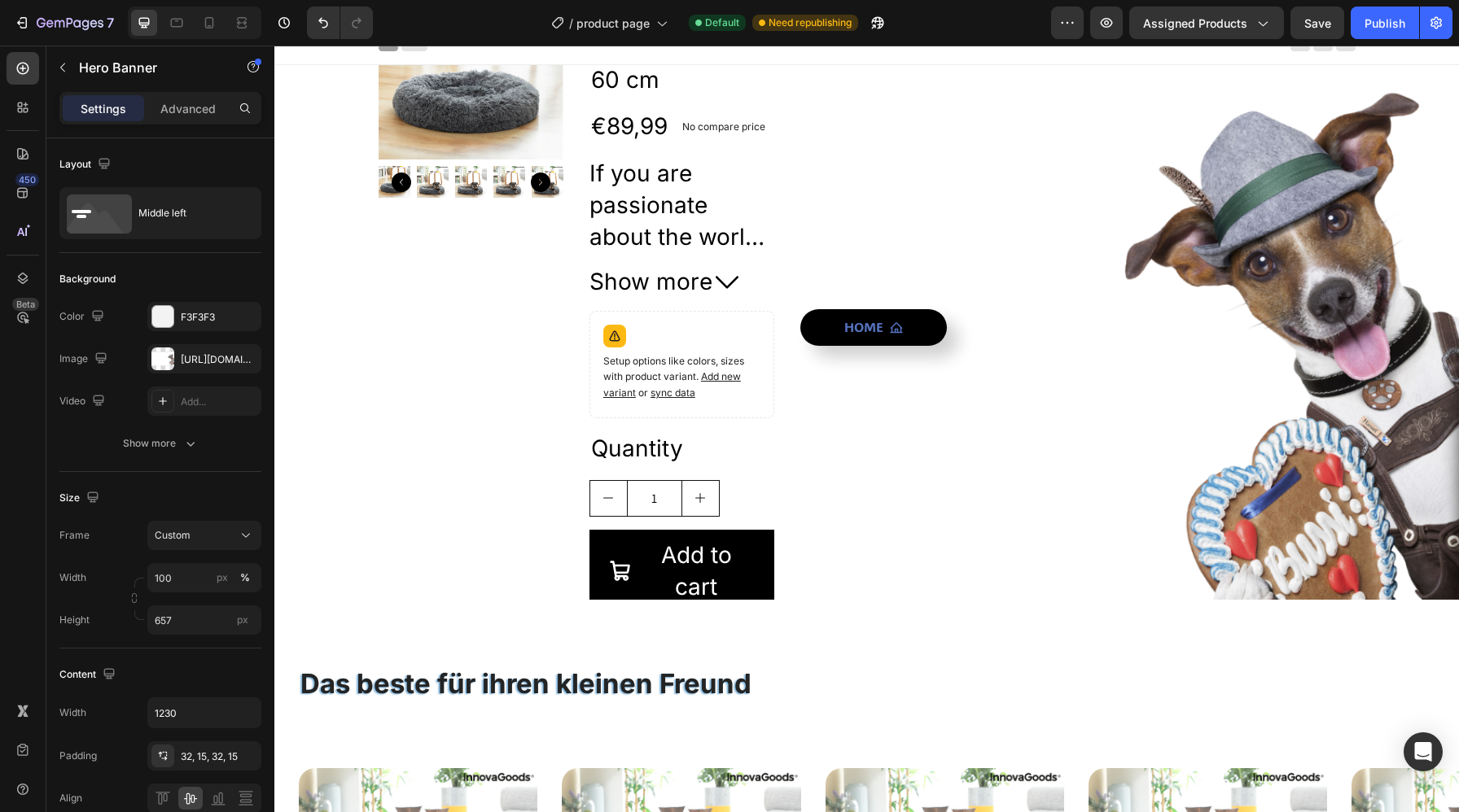
scroll to position [0, 0]
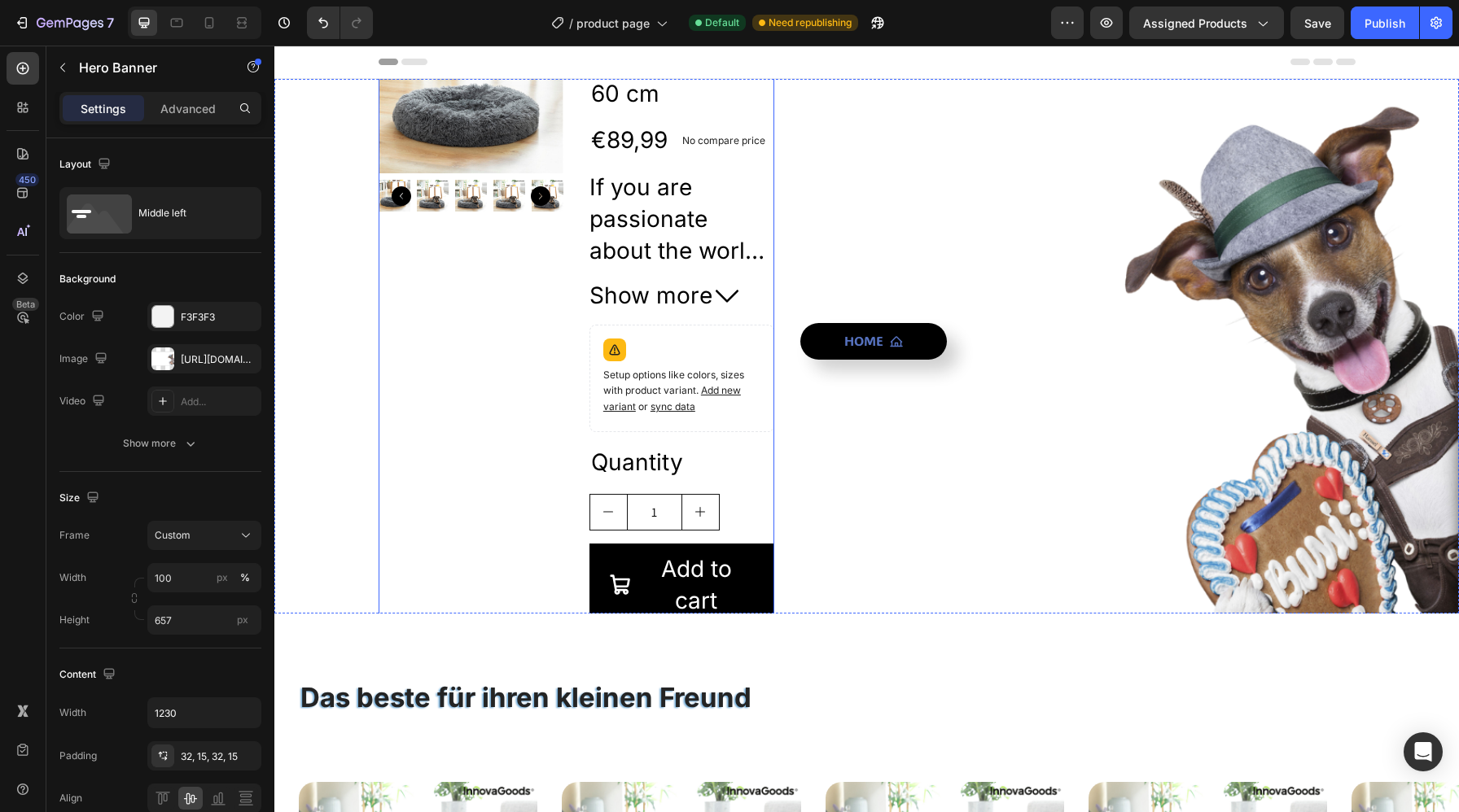
click at [522, 385] on div "Product Images" at bounding box center [470, 345] width 184 height 715
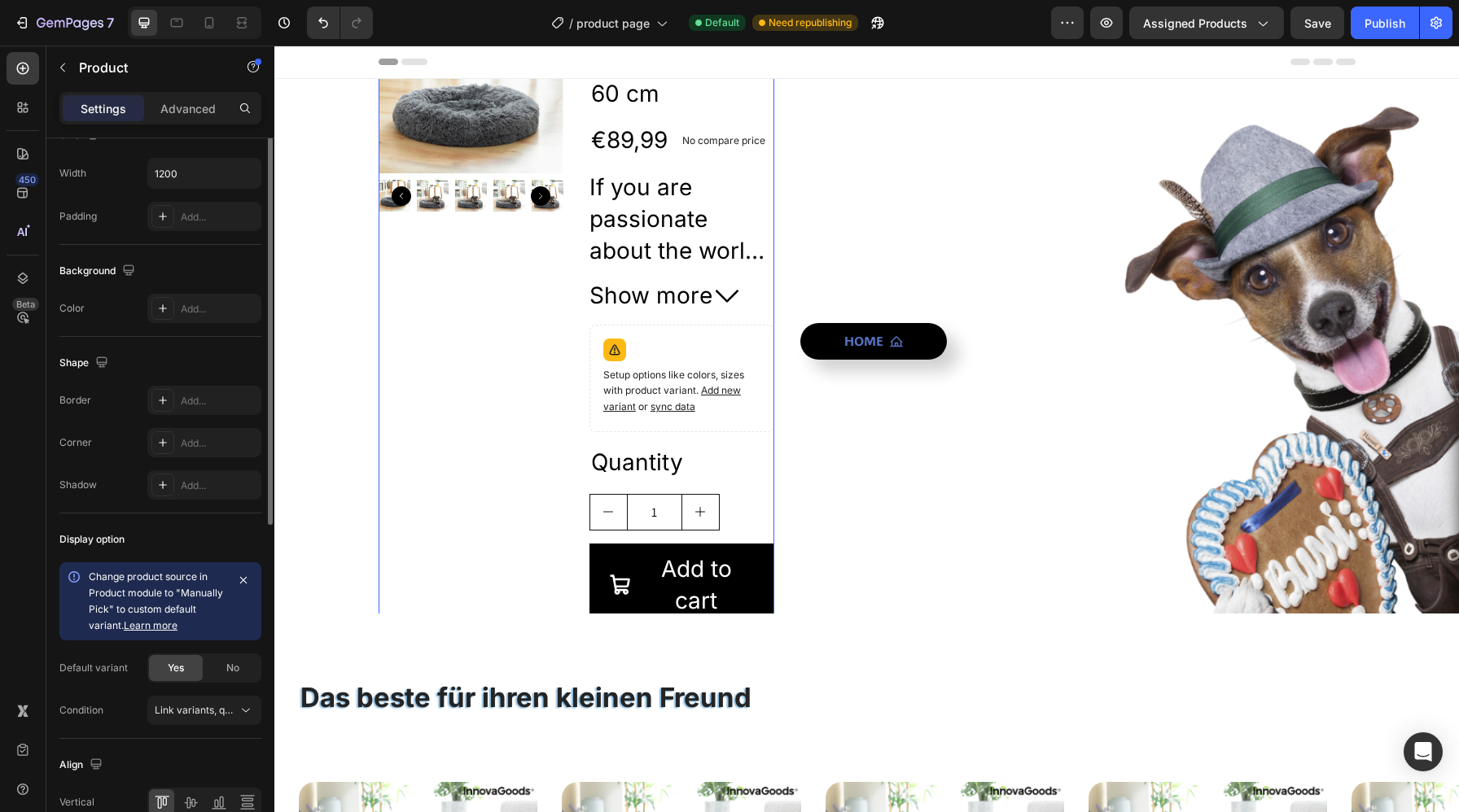
scroll to position [429, 0]
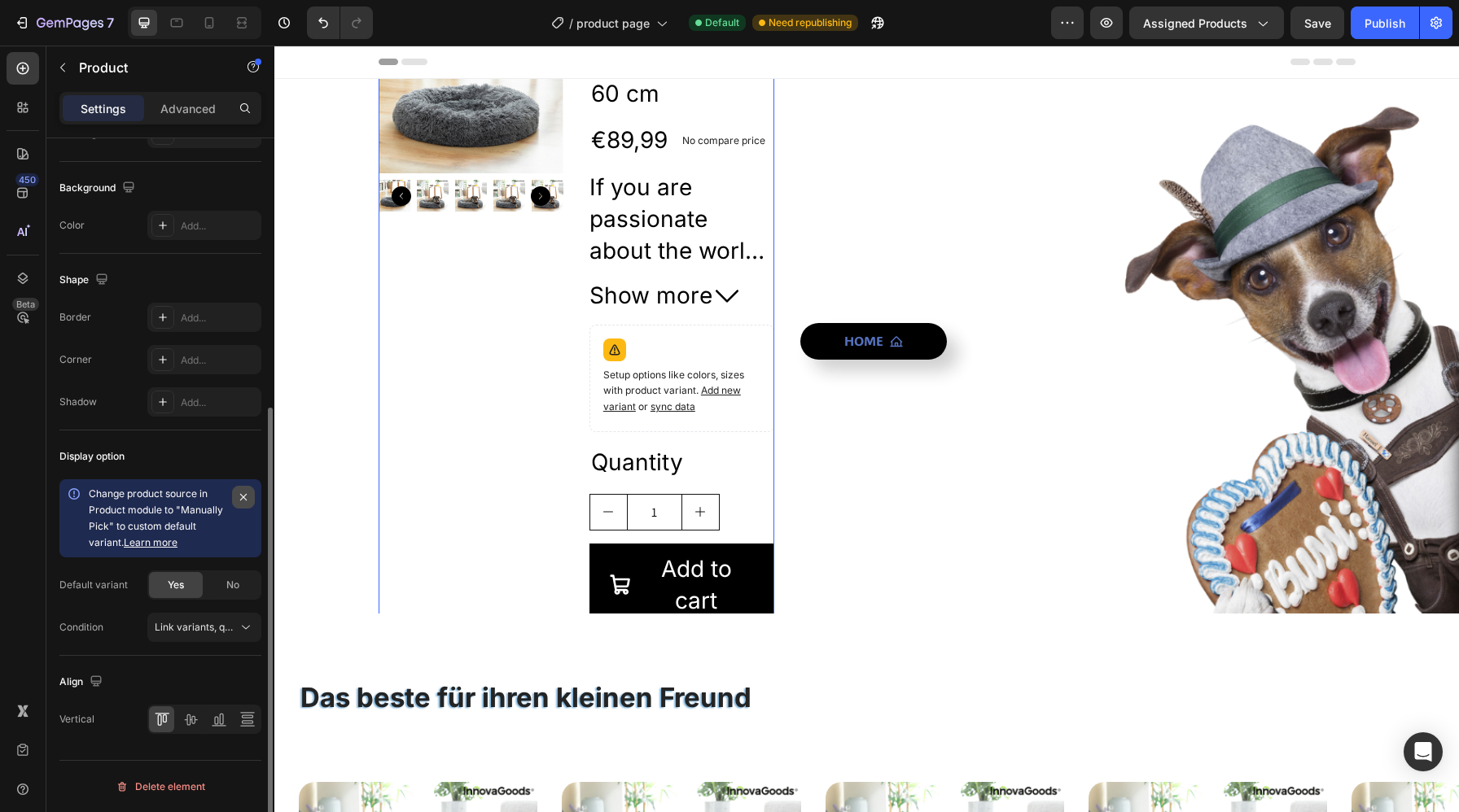
click at [246, 494] on icon "button" at bounding box center [243, 497] width 13 height 13
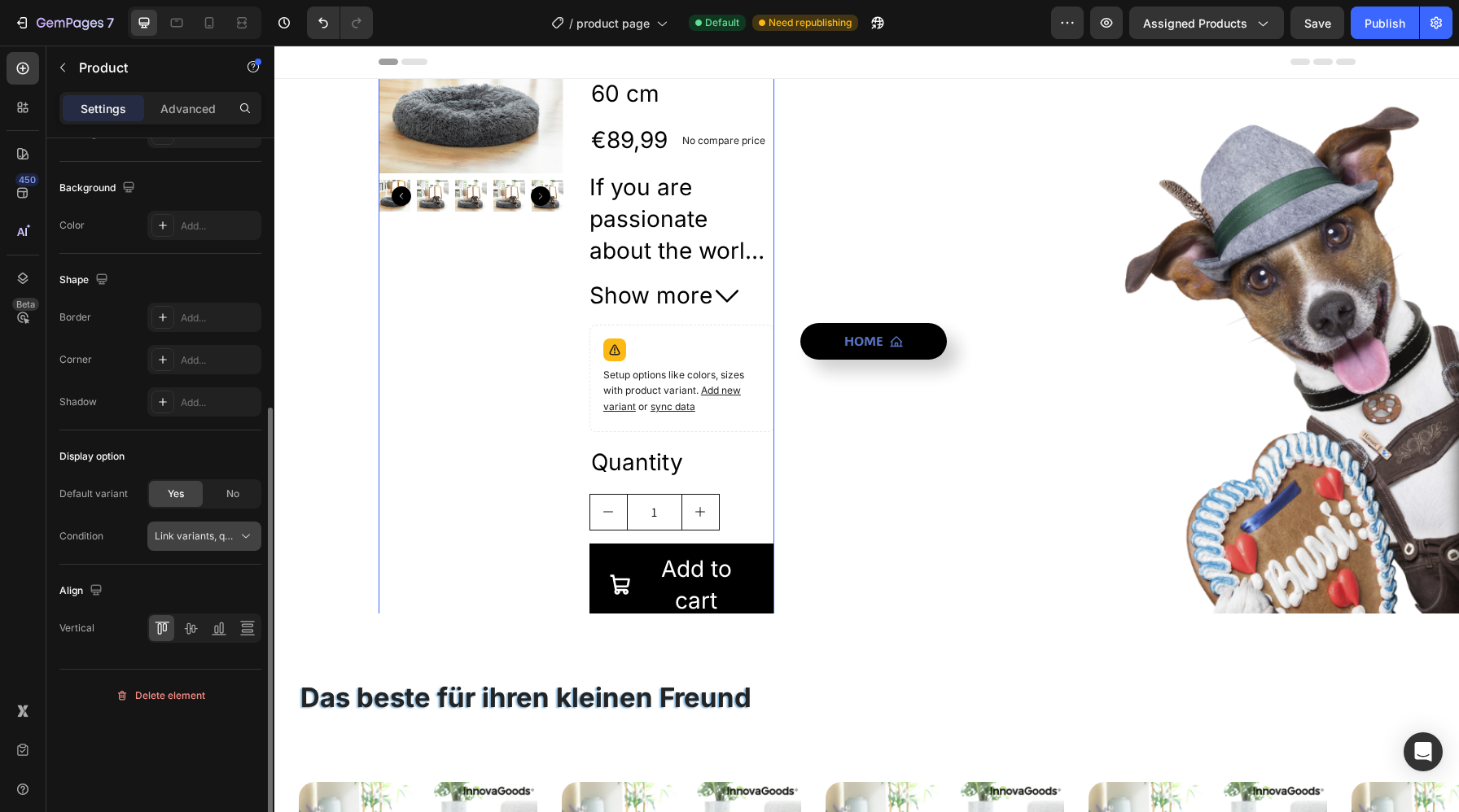
click at [237, 539] on icon at bounding box center [246, 536] width 16 height 16
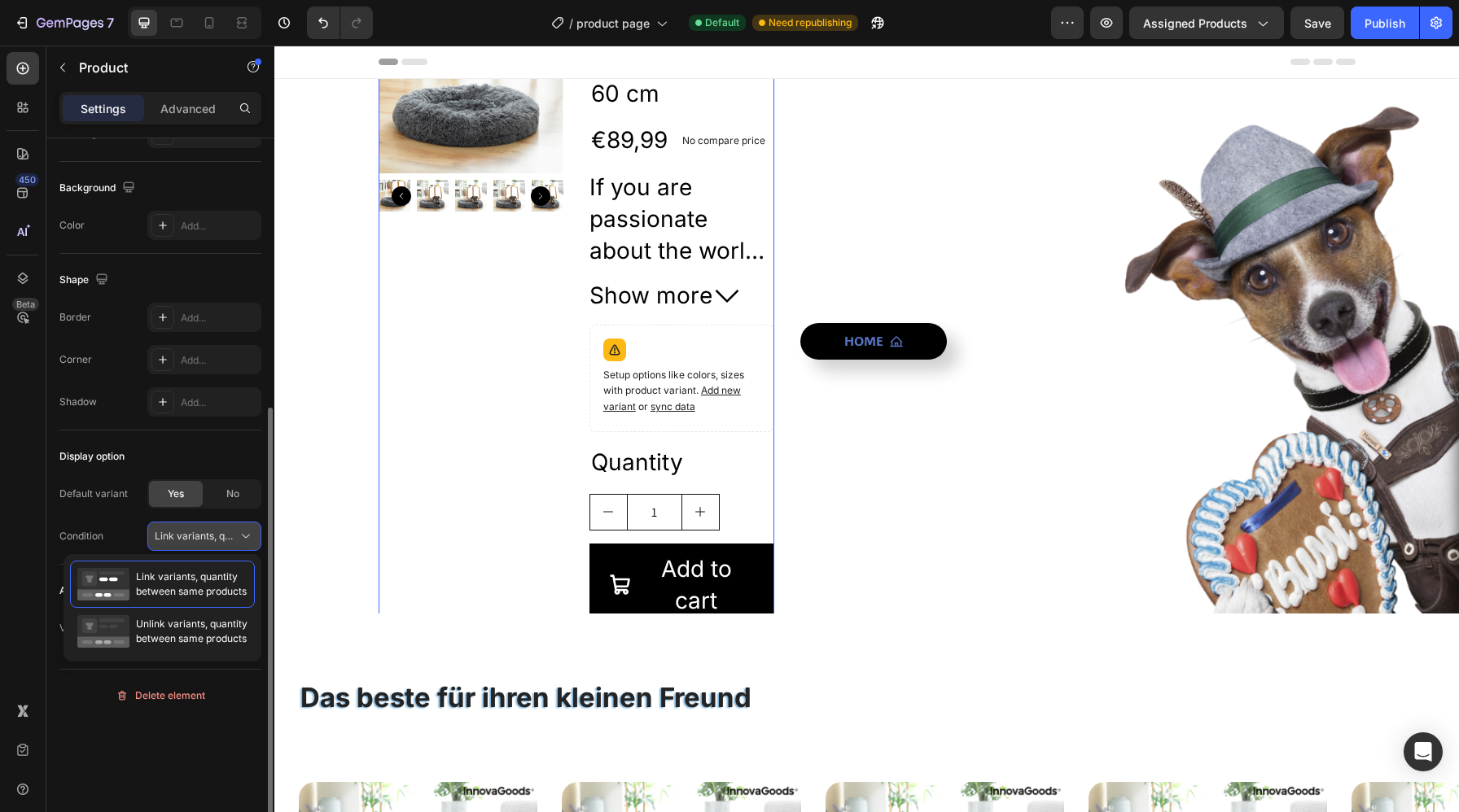
click at [228, 533] on span "Link variants, quantity <br> between same products" at bounding box center [274, 536] width 240 height 13
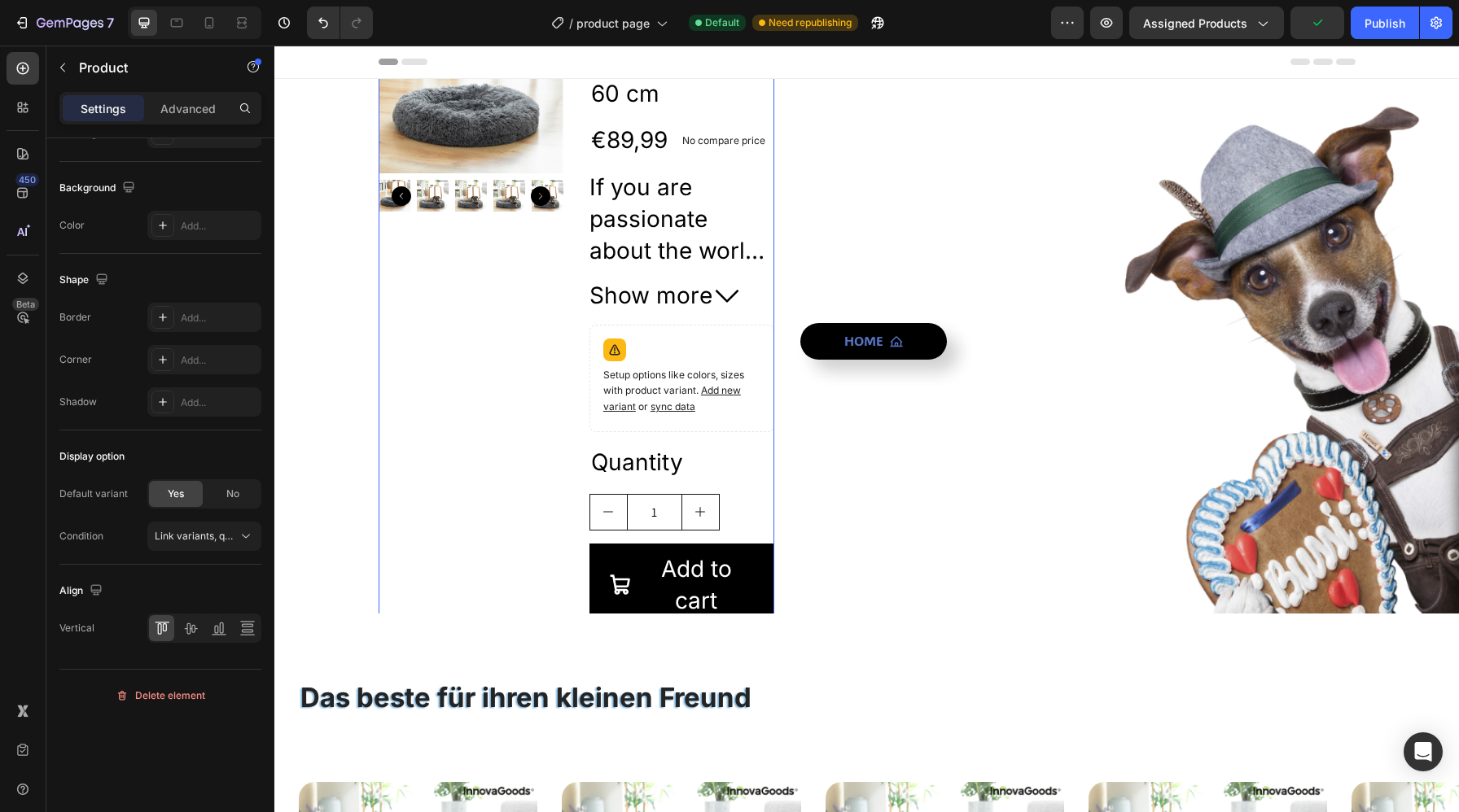
click at [515, 432] on div "Product Images" at bounding box center [470, 345] width 184 height 715
click at [490, 292] on div "Product Images" at bounding box center [470, 345] width 184 height 715
click at [913, 460] on div "Home Button" at bounding box center [1078, 345] width 554 height 715
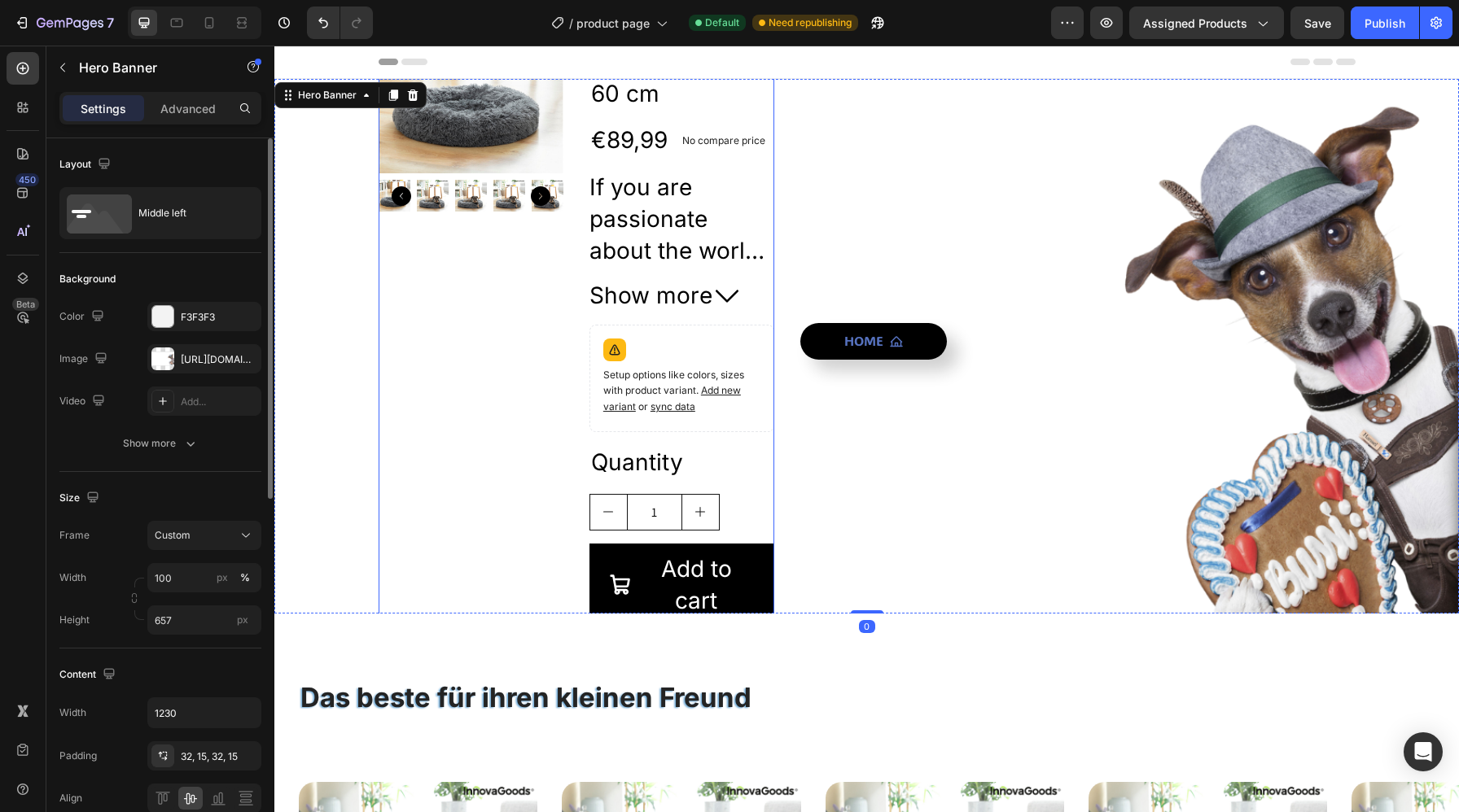
click at [517, 410] on div "Product Images" at bounding box center [470, 345] width 184 height 715
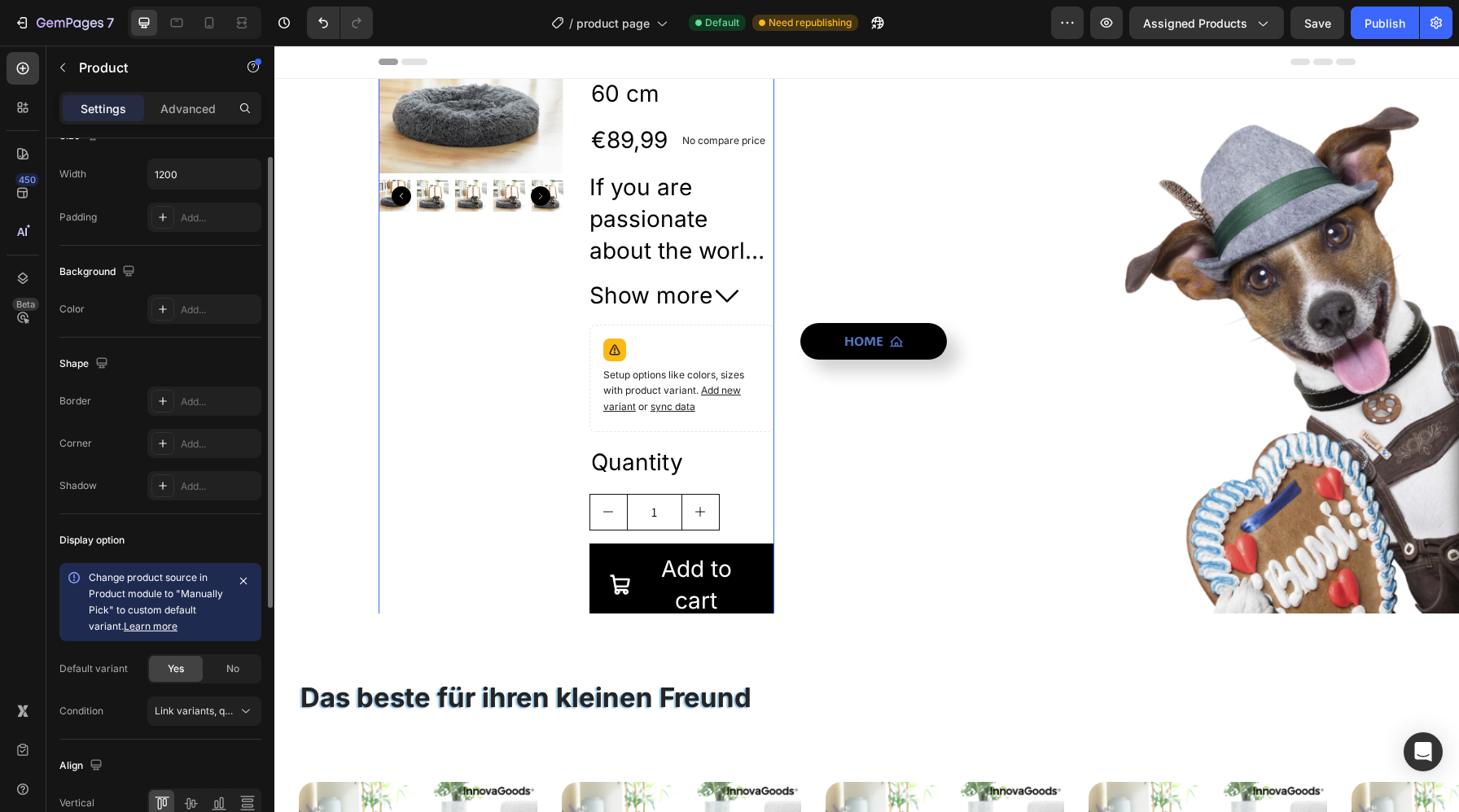
scroll to position [429, 0]
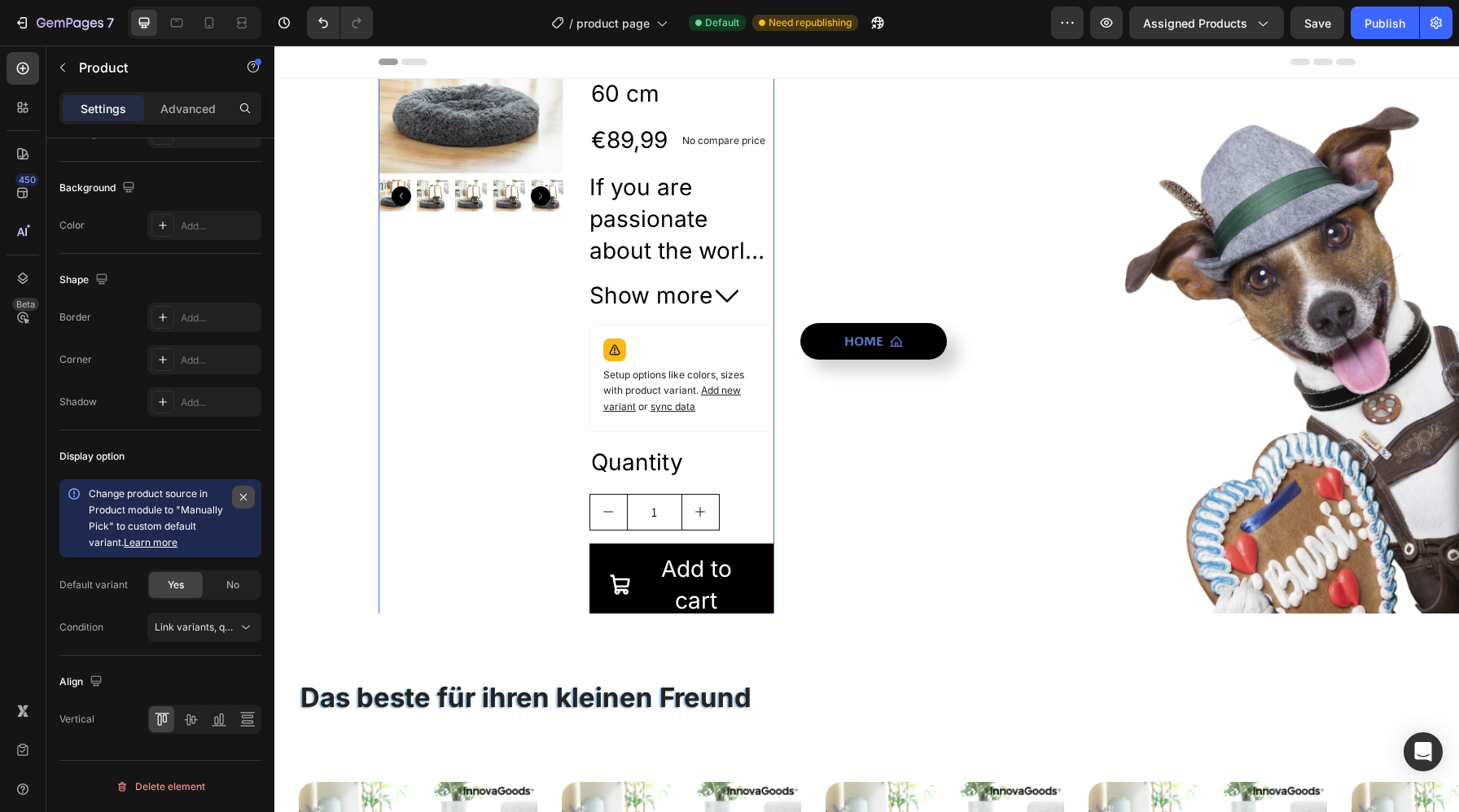
click at [244, 497] on icon "button" at bounding box center [243, 496] width 6 height 6
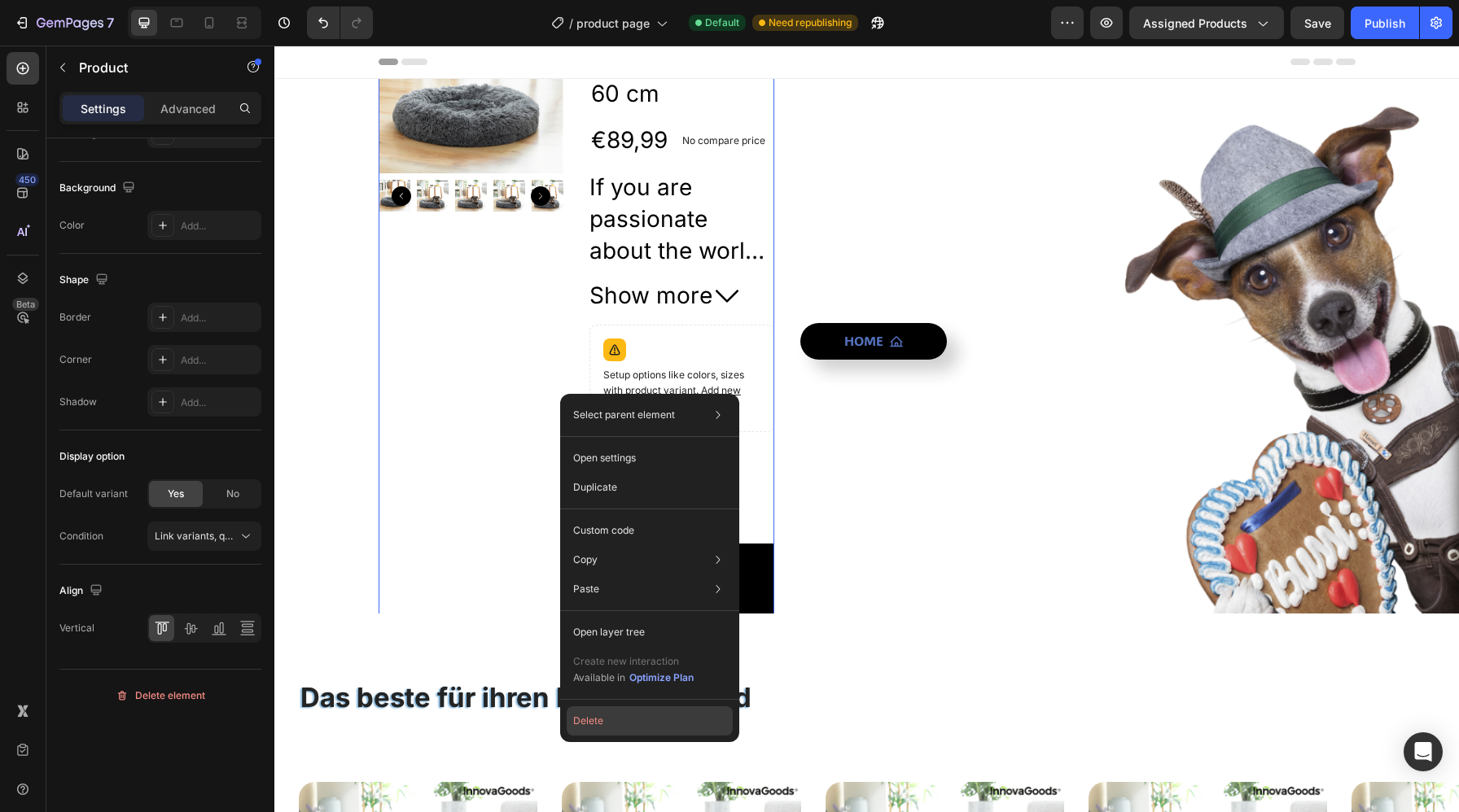
click at [594, 710] on button "Delete" at bounding box center [649, 720] width 166 height 30
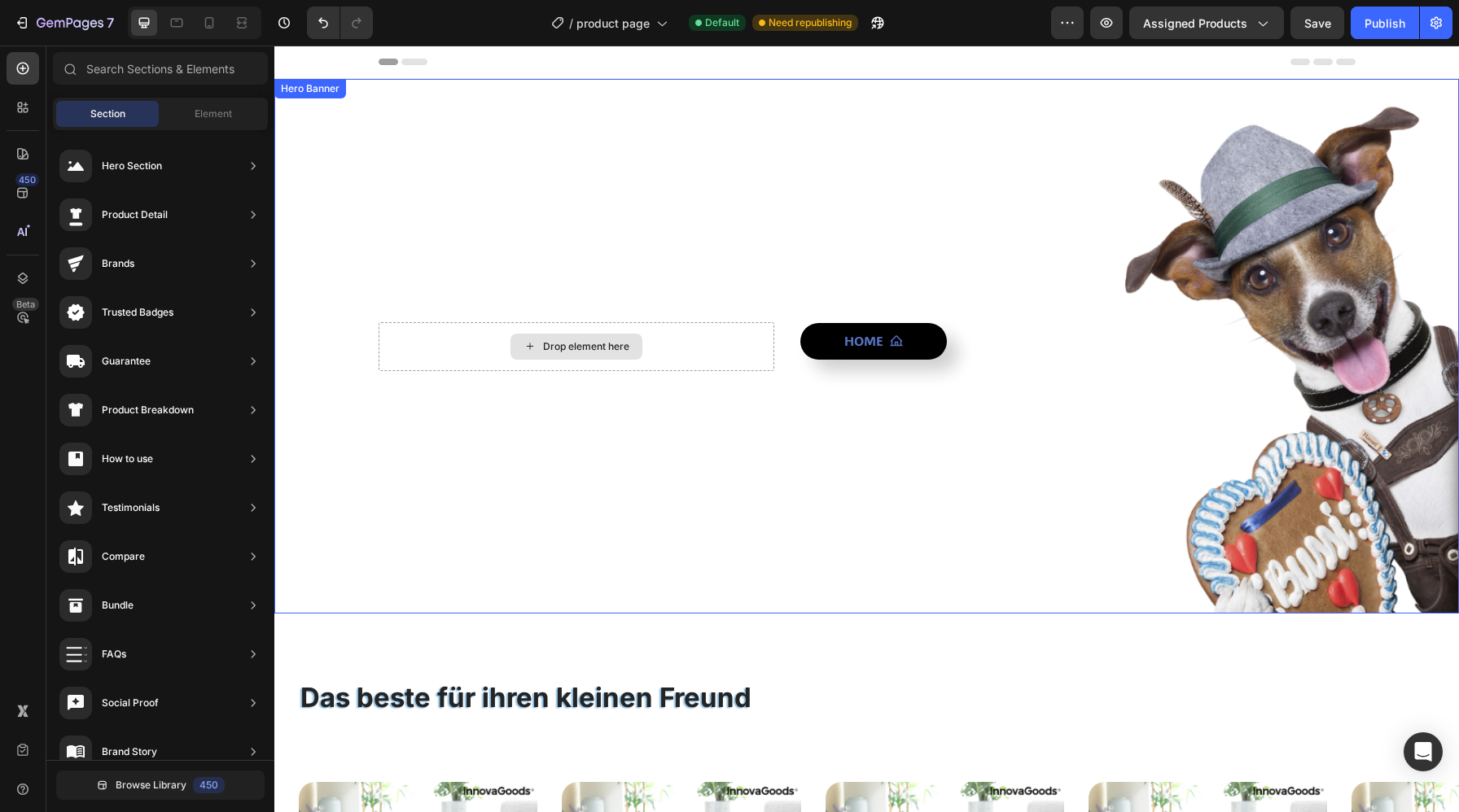
click at [439, 343] on div "Drop element here" at bounding box center [577, 346] width 397 height 49
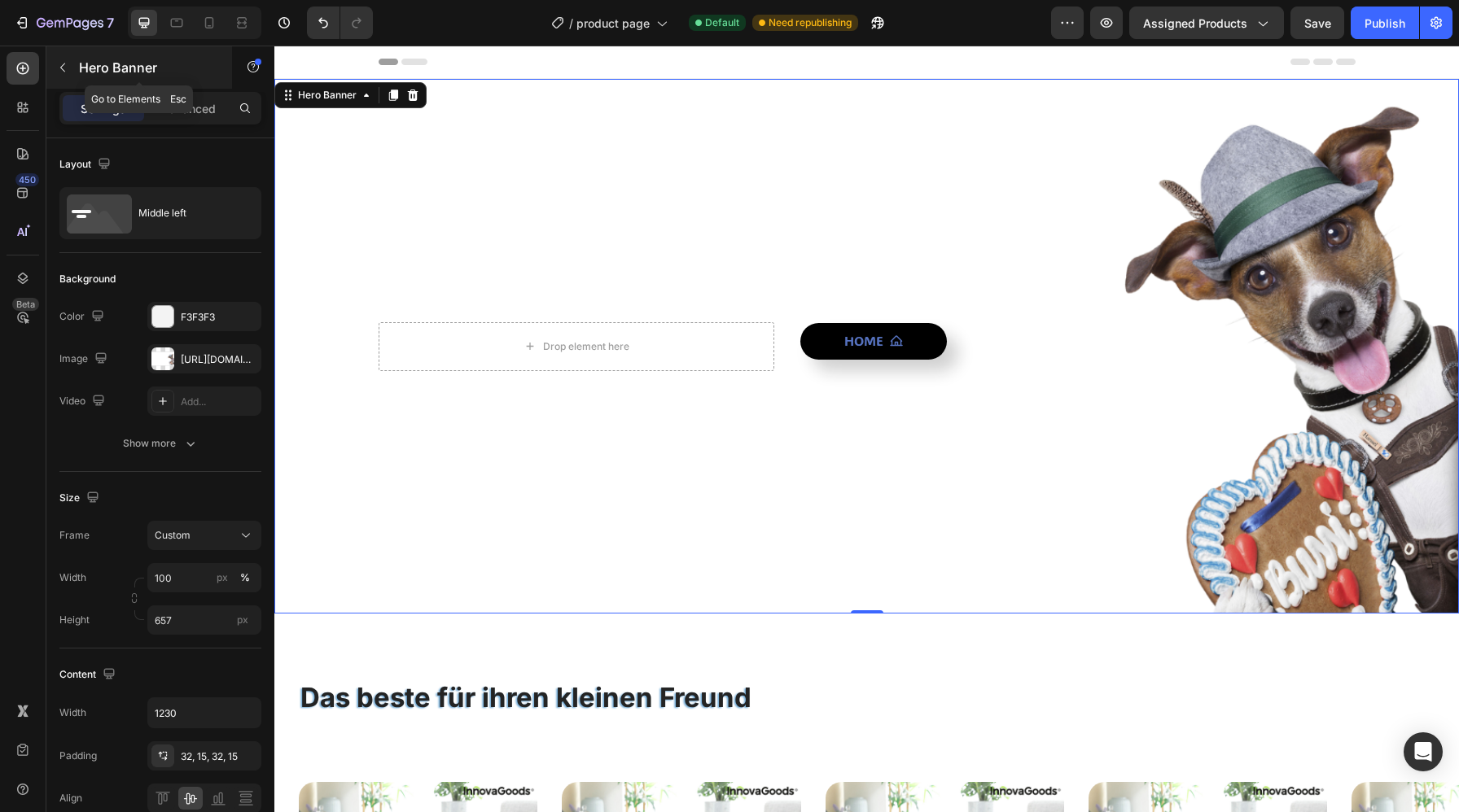
click at [116, 76] on p "Hero Banner" at bounding box center [148, 67] width 139 height 20
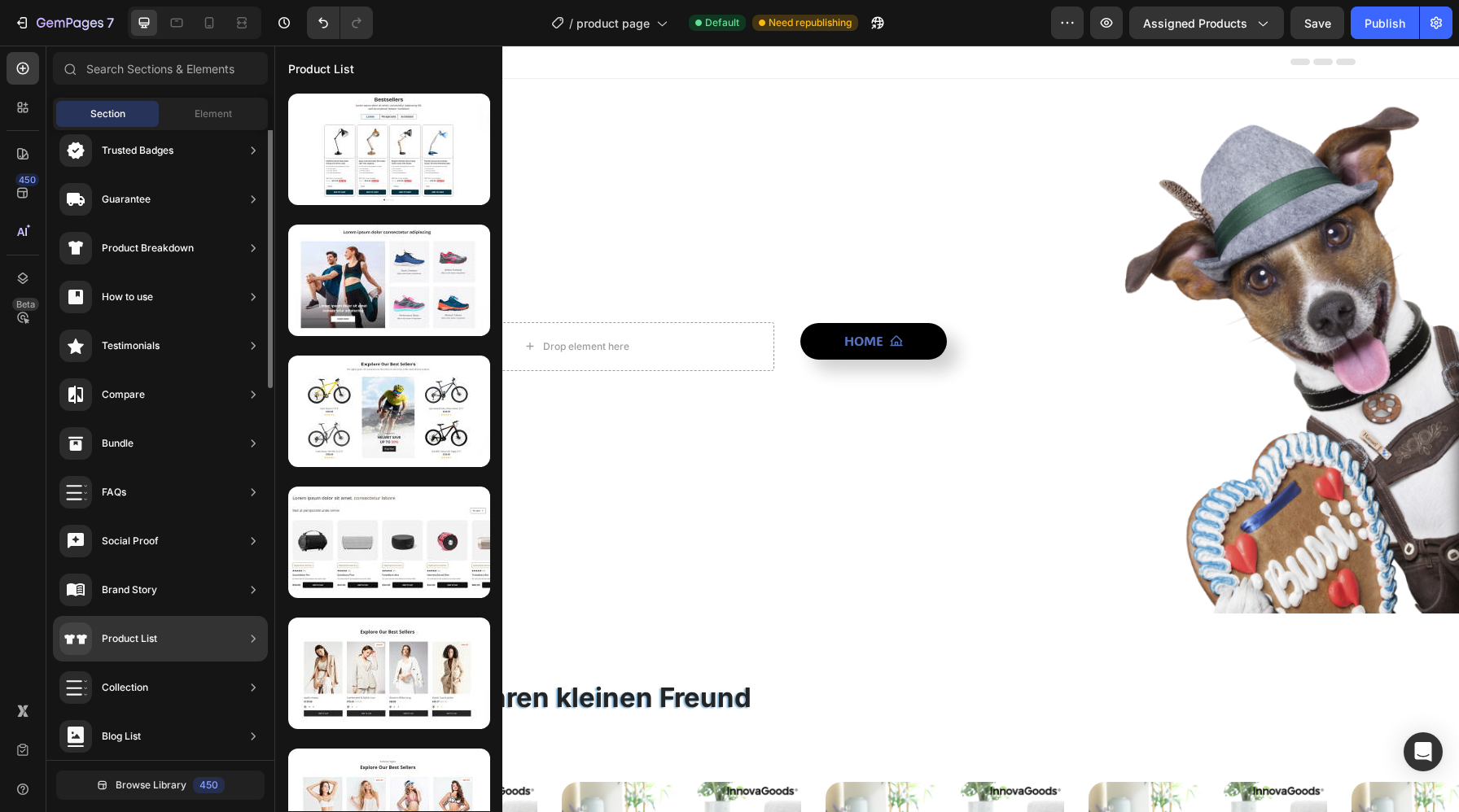
scroll to position [0, 0]
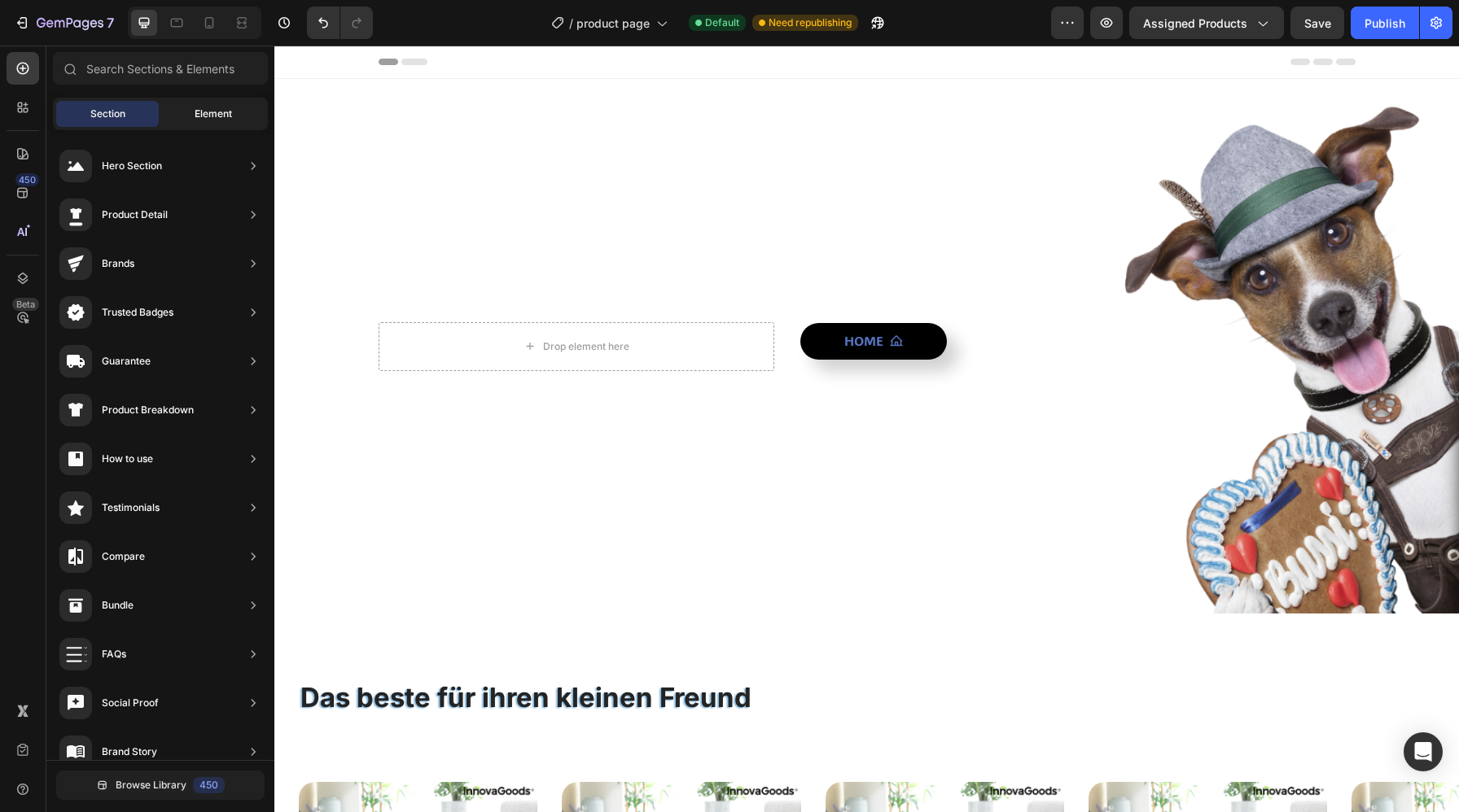
click at [232, 105] on div "Element" at bounding box center [213, 113] width 103 height 26
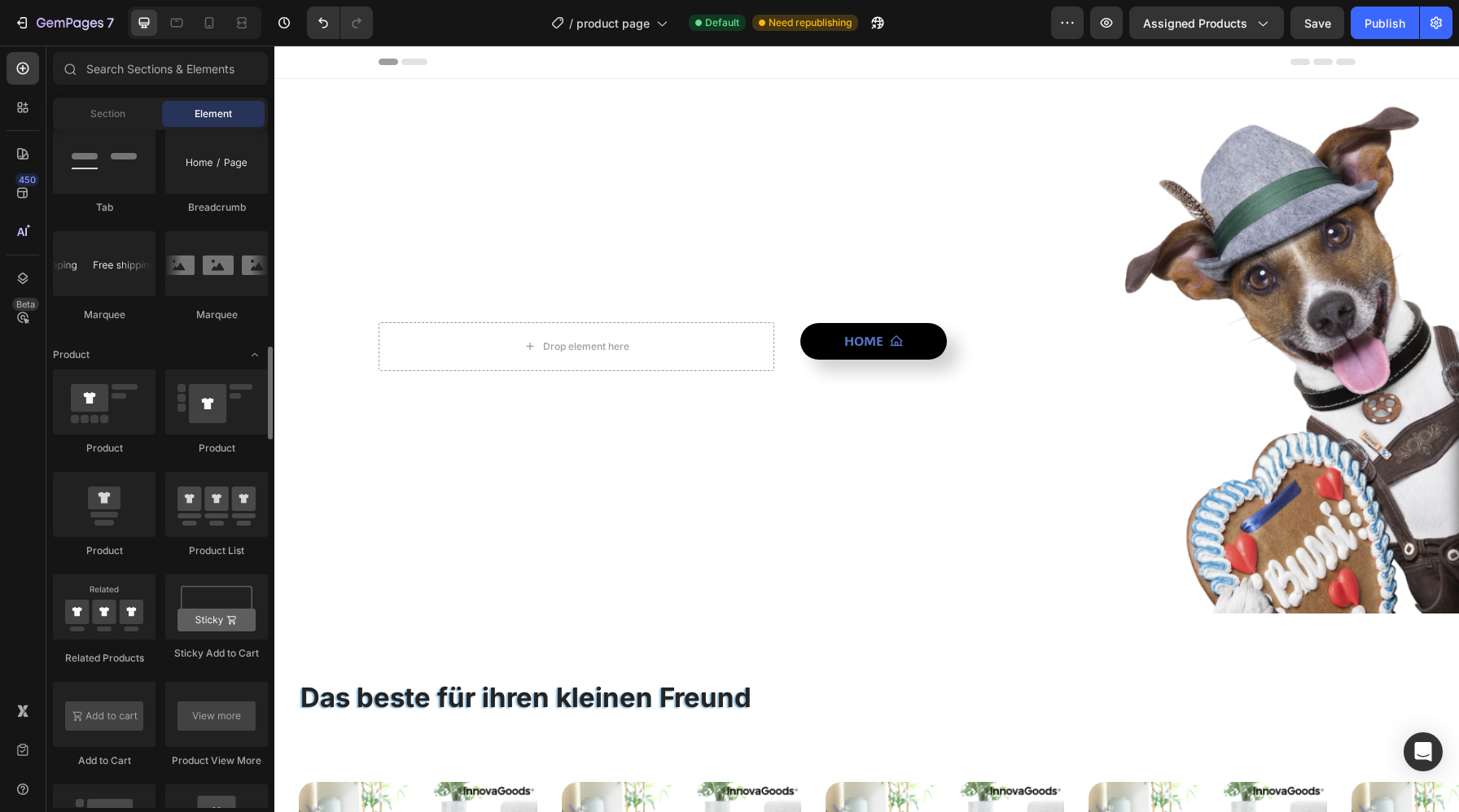
scroll to position [1834, 0]
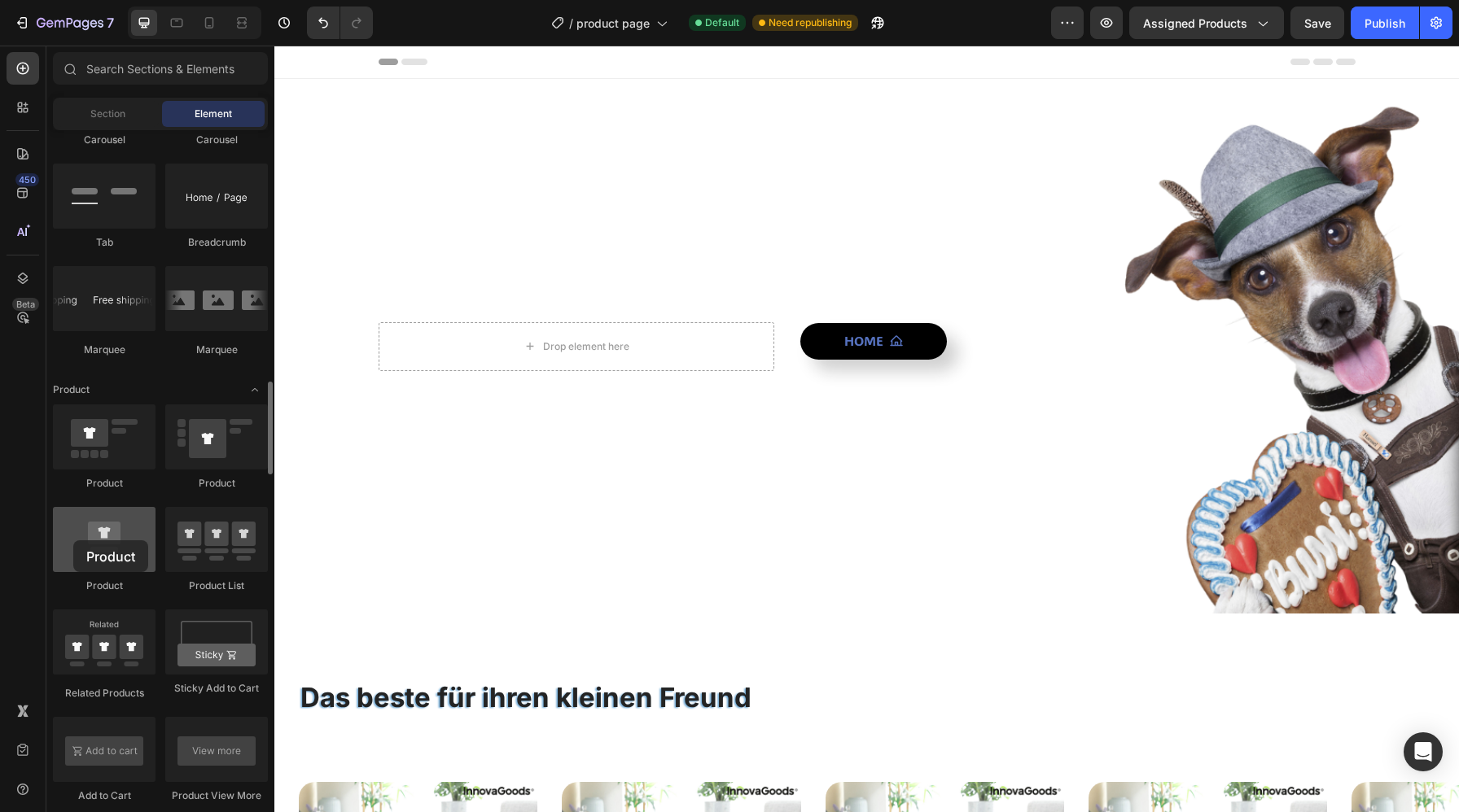
drag, startPoint x: 106, startPoint y: 557, endPoint x: 74, endPoint y: 540, distance: 36.2
click at [74, 540] on div at bounding box center [104, 540] width 103 height 65
click at [102, 551] on div at bounding box center [104, 540] width 103 height 65
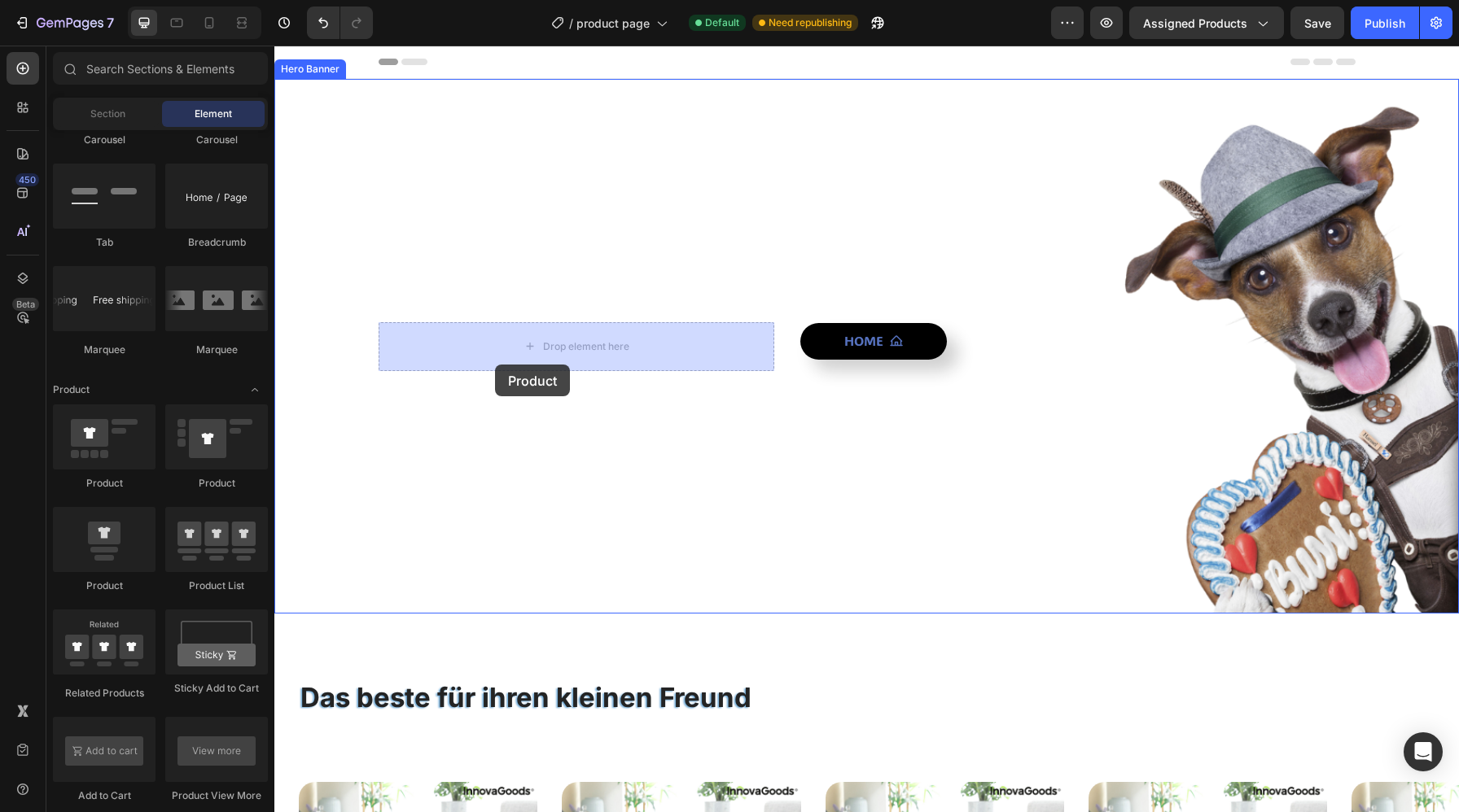
drag, startPoint x: 424, startPoint y: 574, endPoint x: 502, endPoint y: 355, distance: 232.5
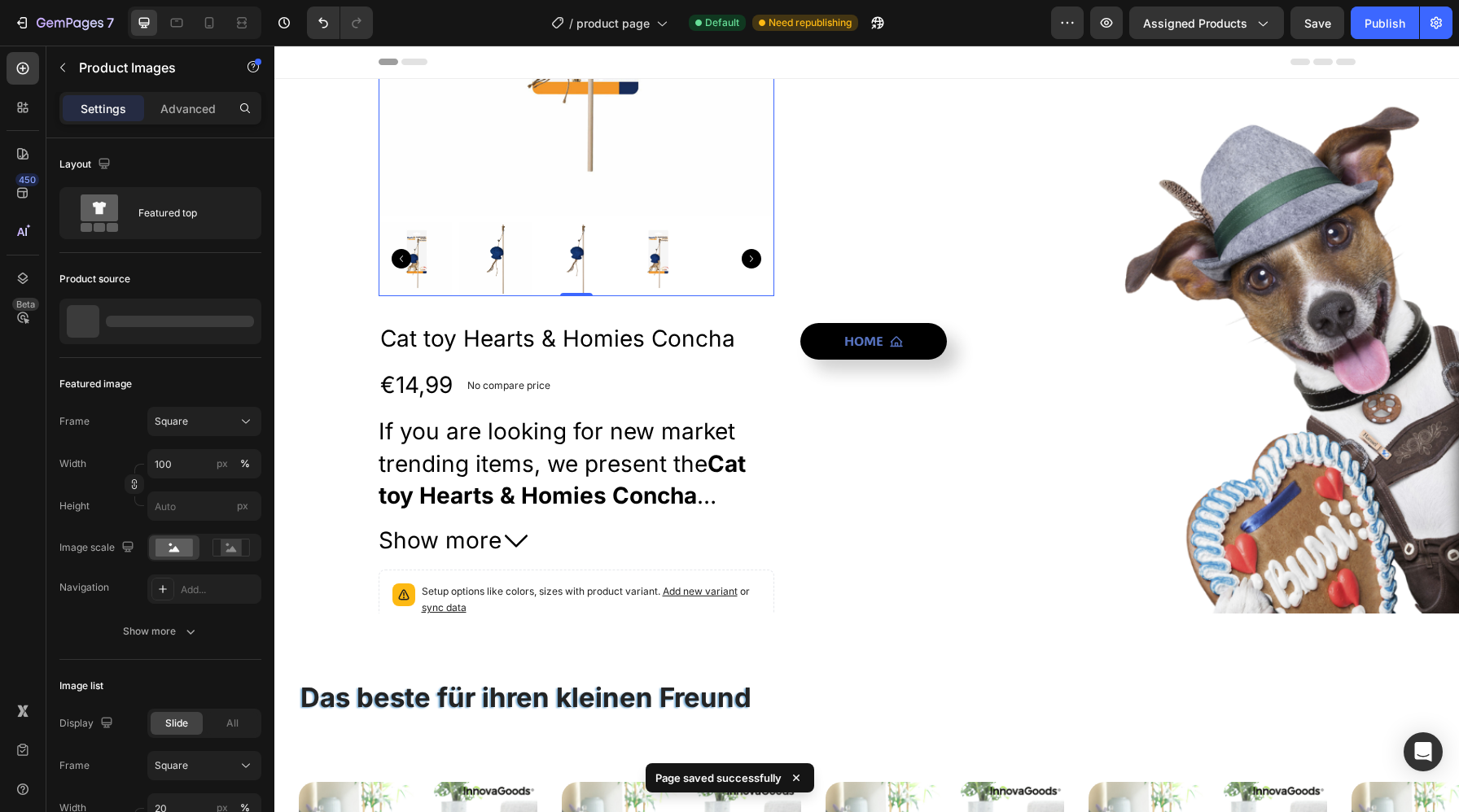
click at [750, 262] on icon "Carousel Next Arrow" at bounding box center [751, 259] width 20 height 20
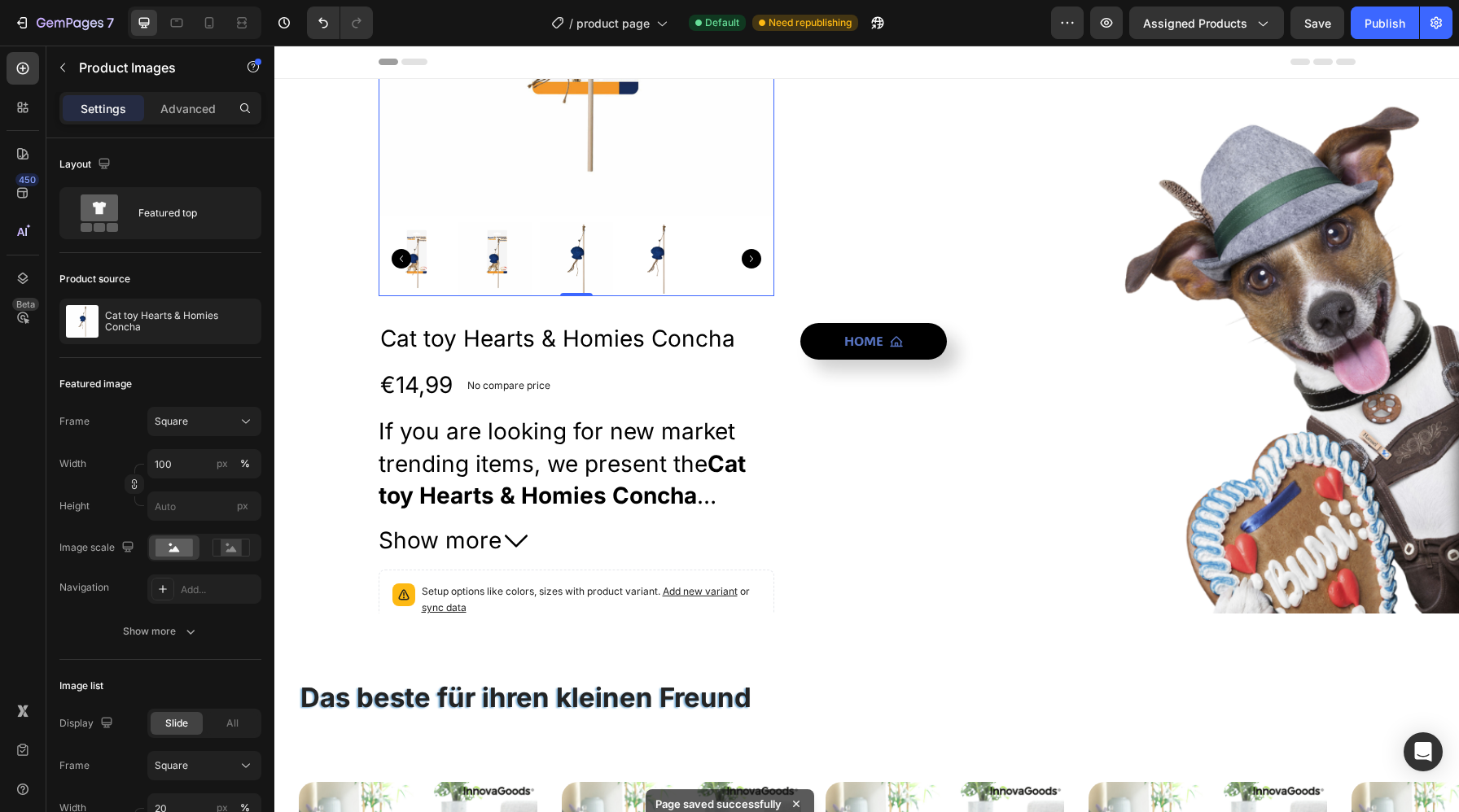
click at [649, 208] on img at bounding box center [576, 17] width 397 height 397
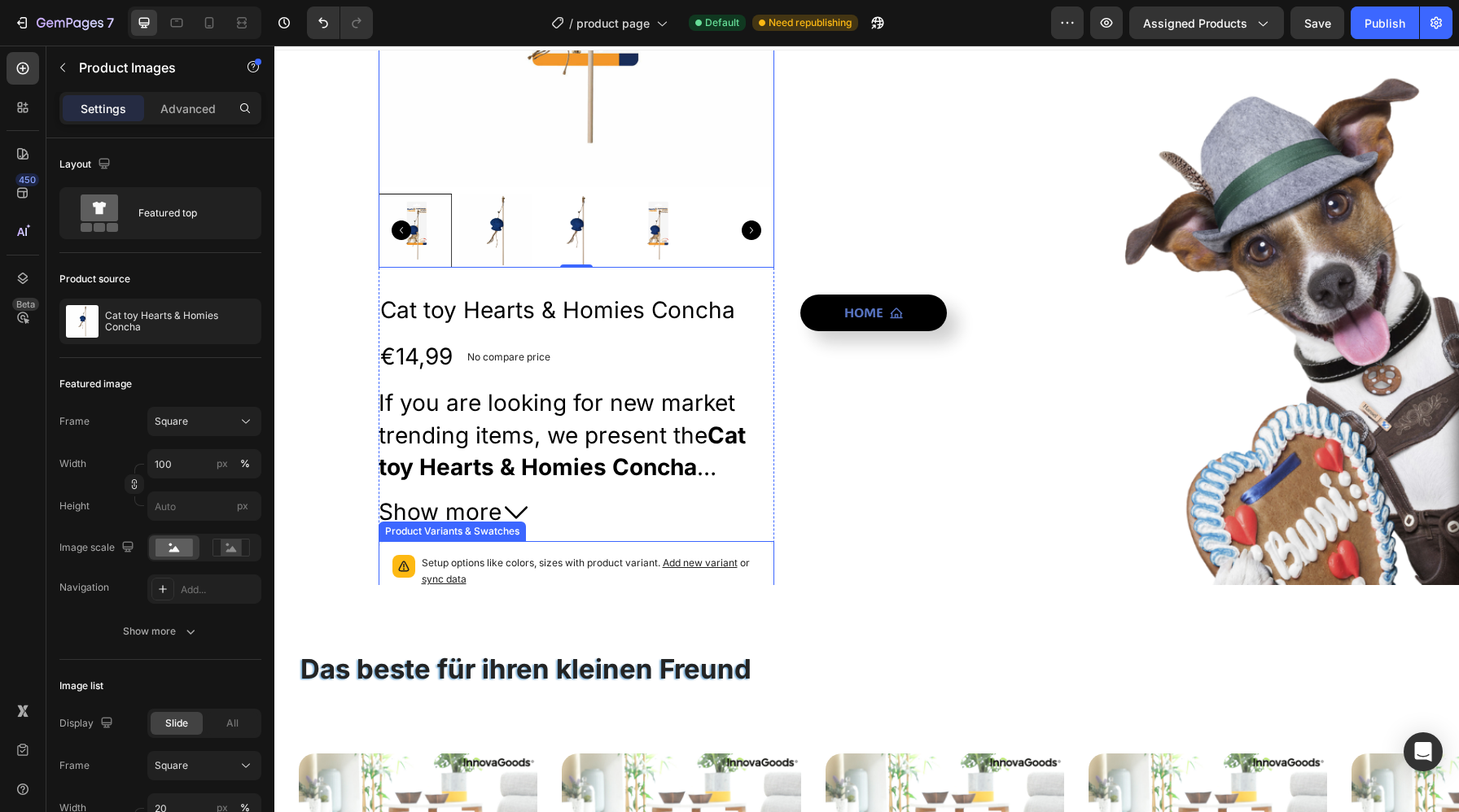
scroll to position [33, 0]
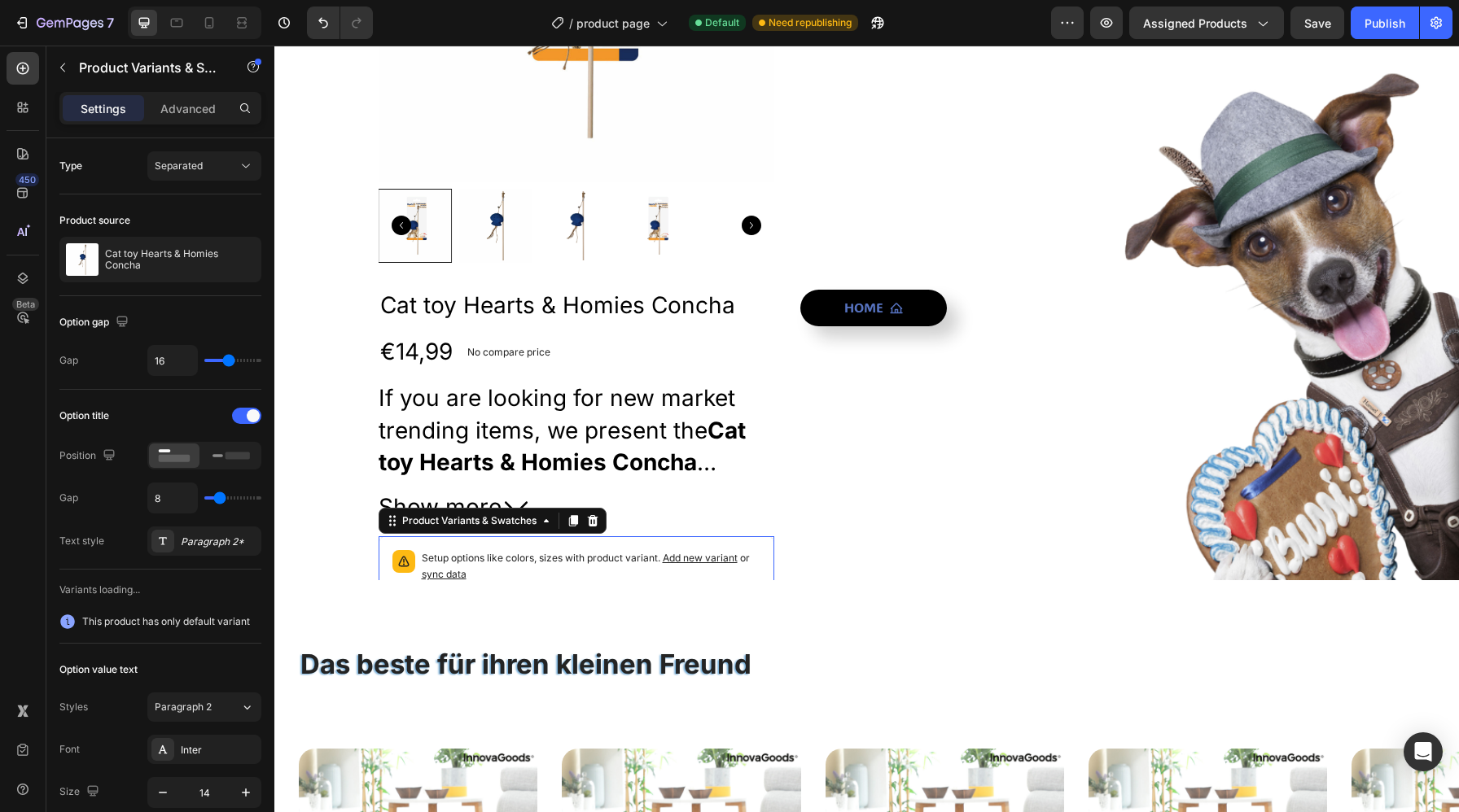
click at [428, 570] on span "sync data" at bounding box center [444, 575] width 45 height 13
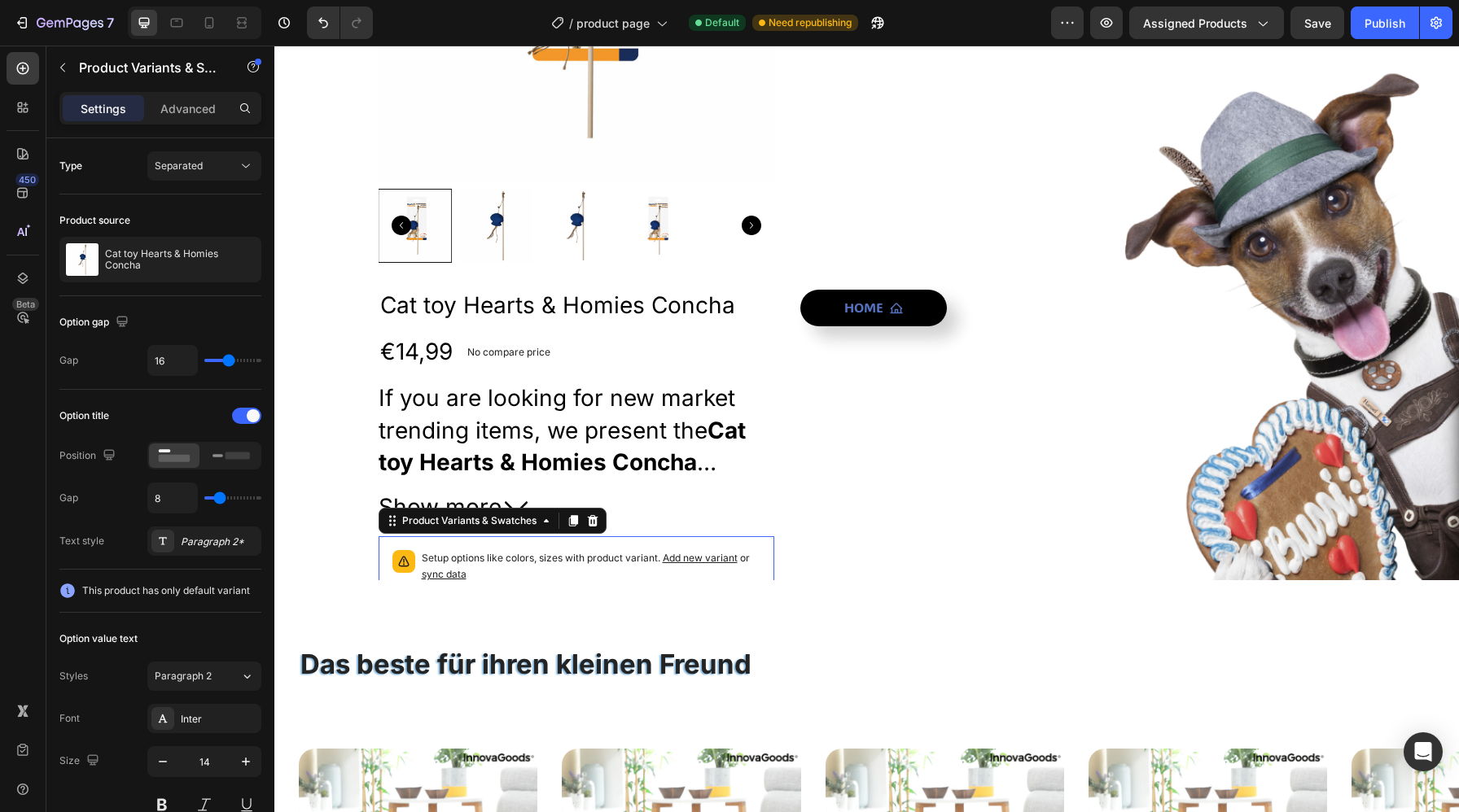
click at [437, 576] on span "sync data" at bounding box center [444, 575] width 45 height 13
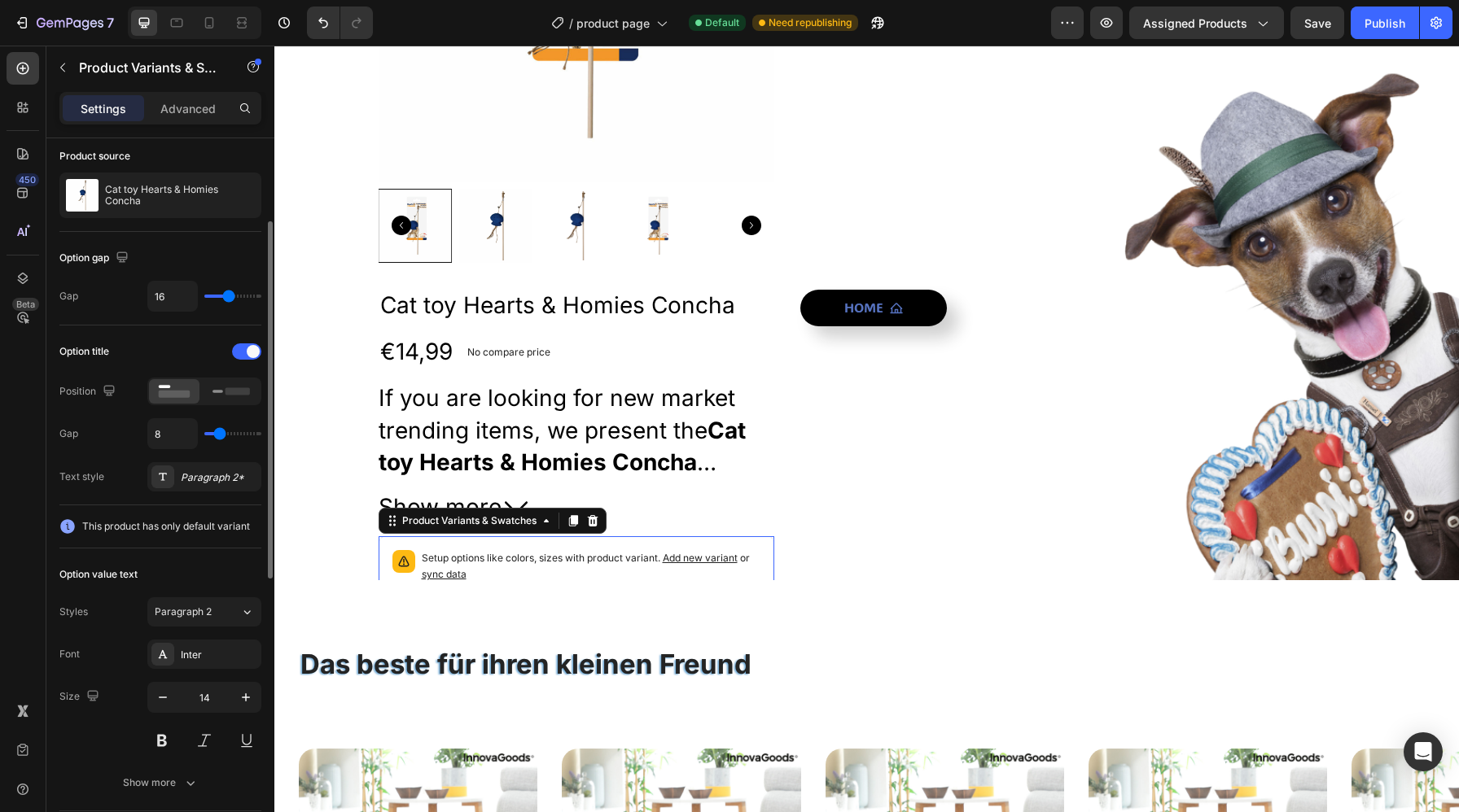
scroll to position [112, 0]
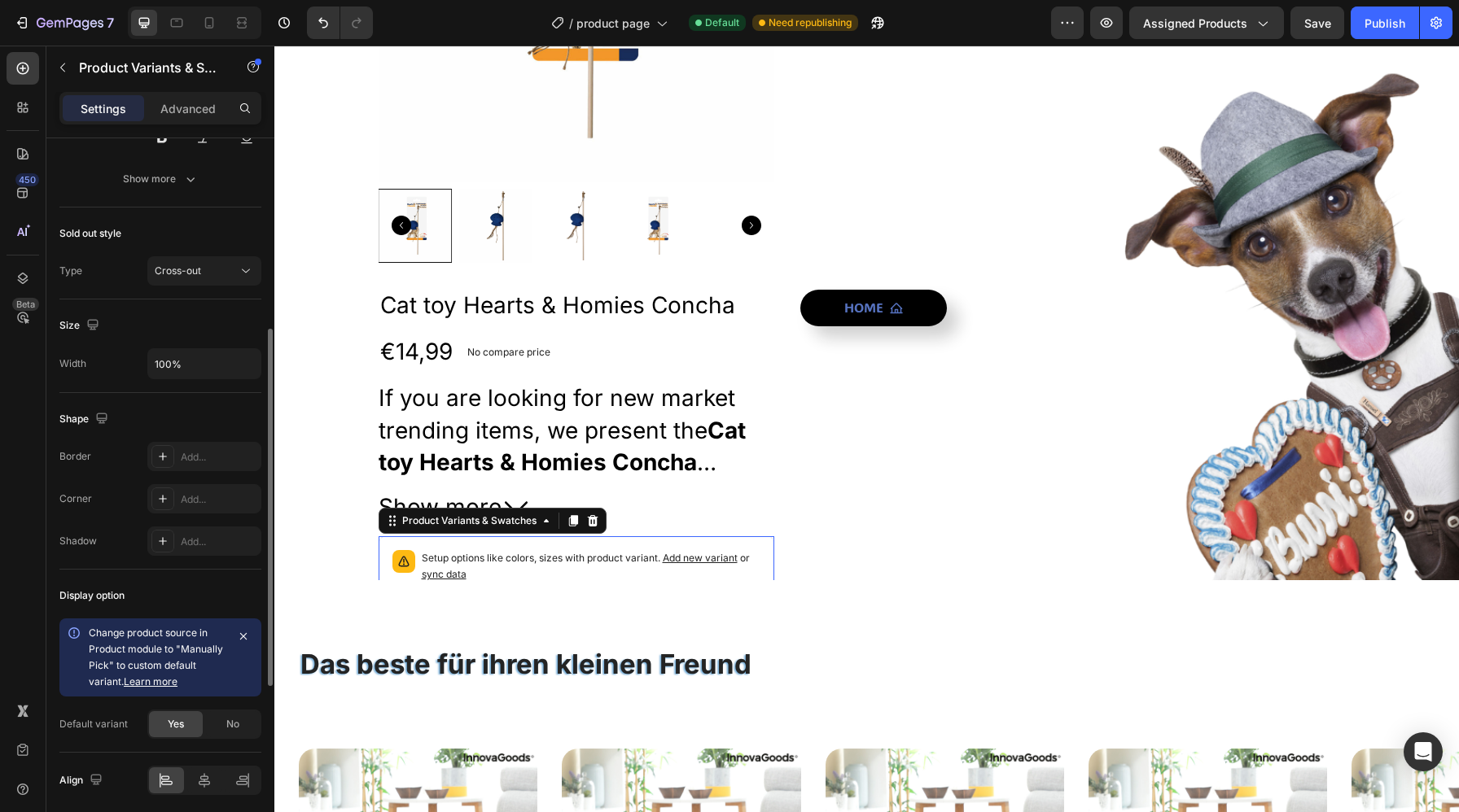
scroll to position [729, 0]
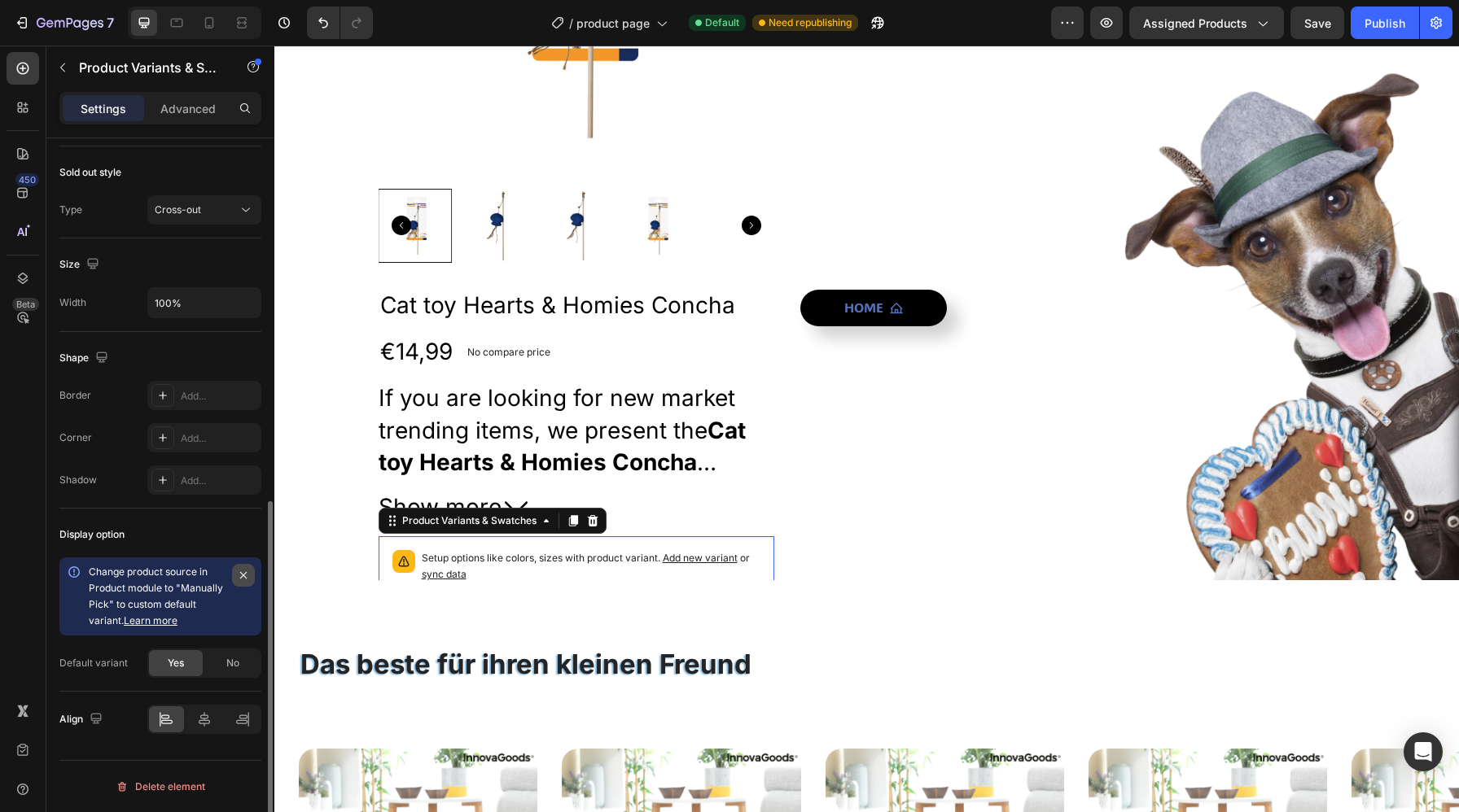
click at [246, 577] on icon "button" at bounding box center [243, 575] width 6 height 6
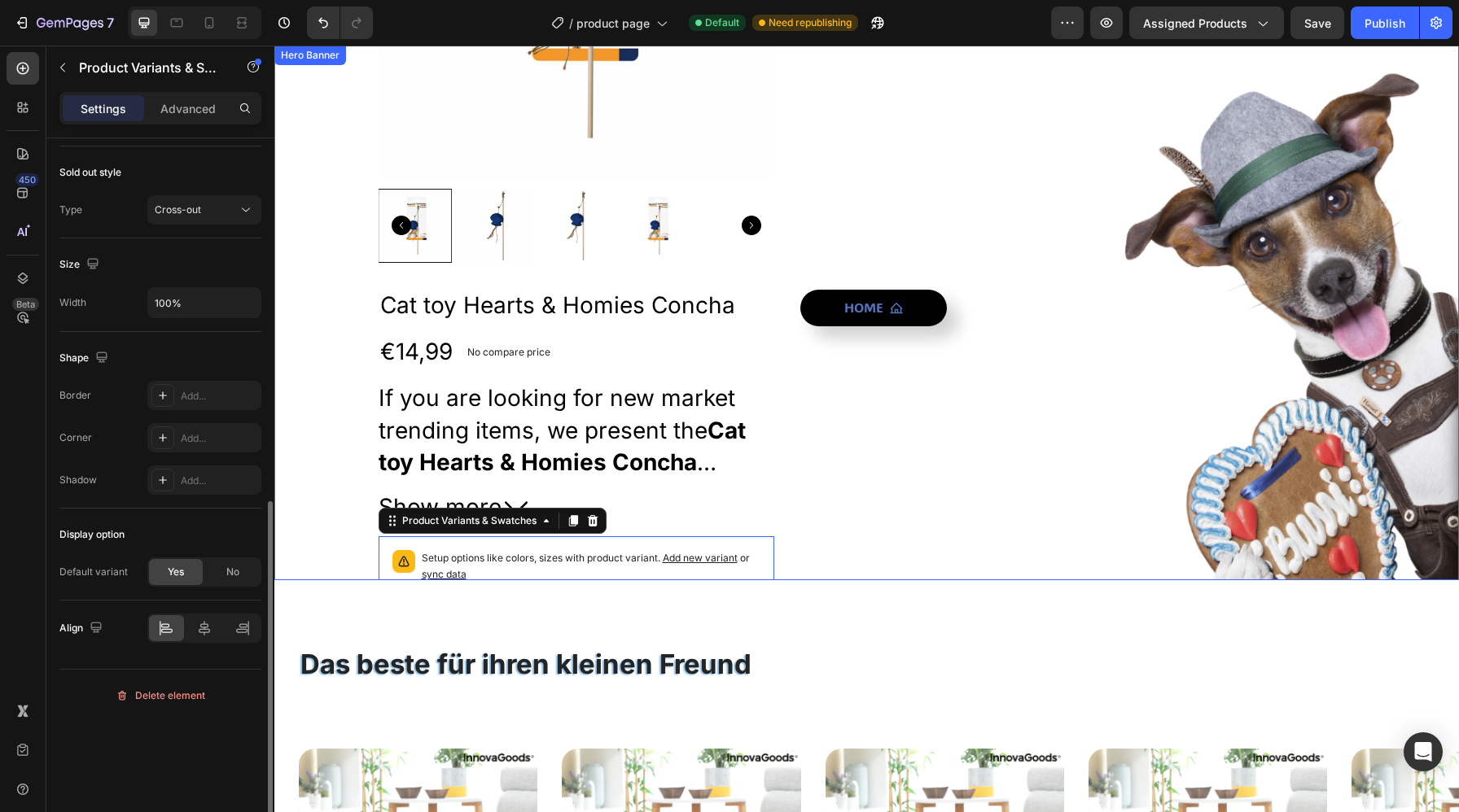
click at [864, 493] on div "Home Button" at bounding box center [1078, 313] width 554 height 1054
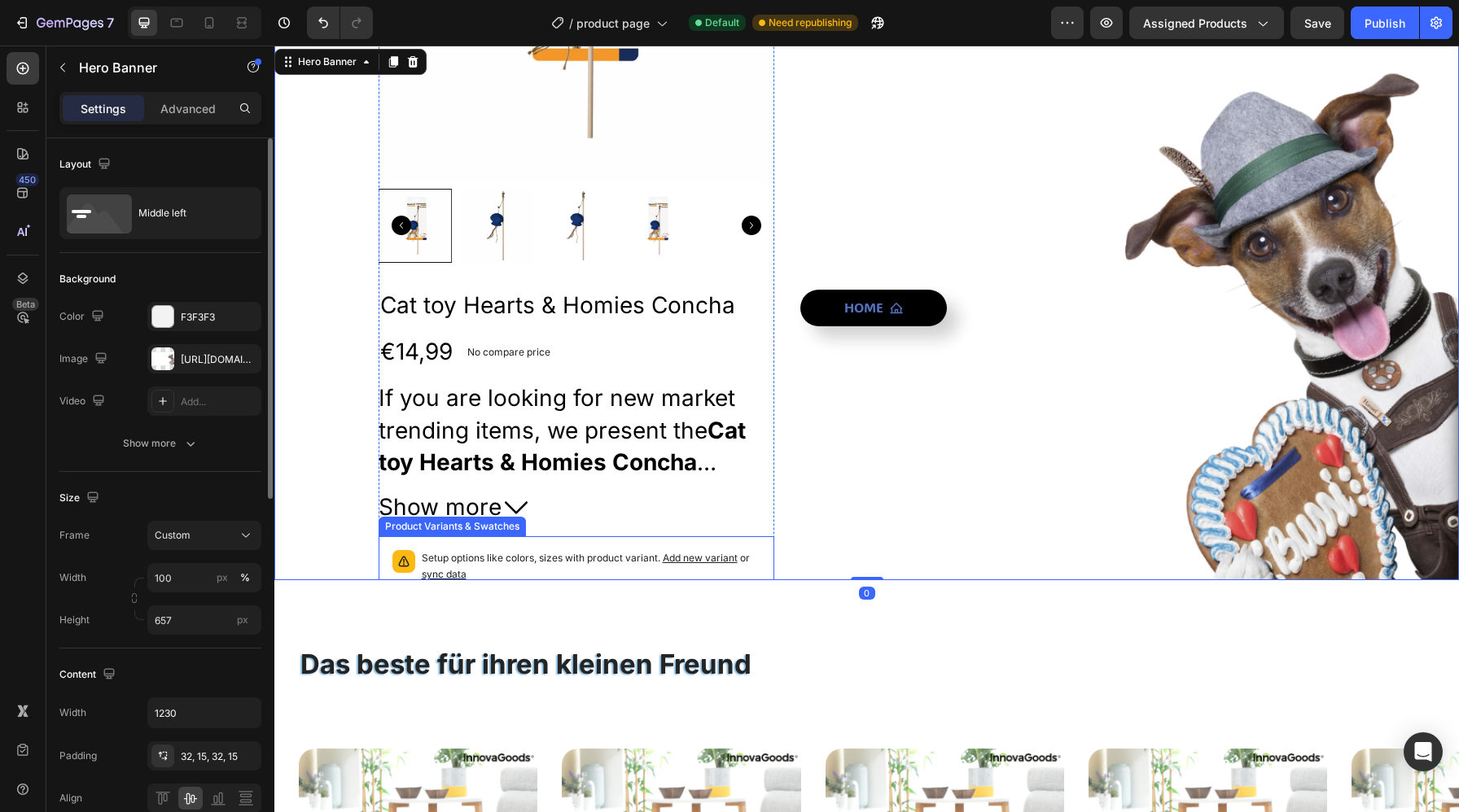
scroll to position [0, 0]
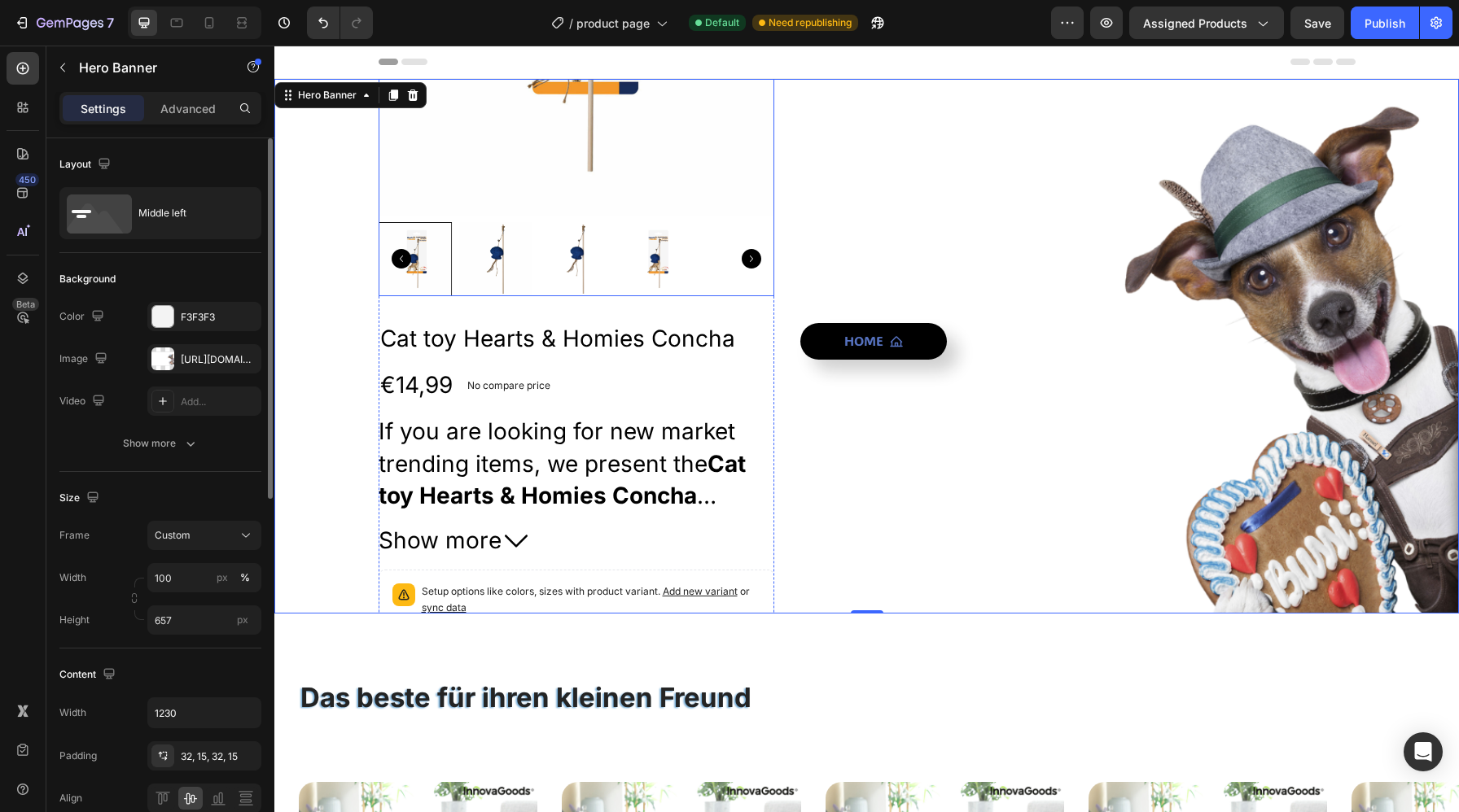
click at [644, 258] on img at bounding box center [657, 259] width 74 height 74
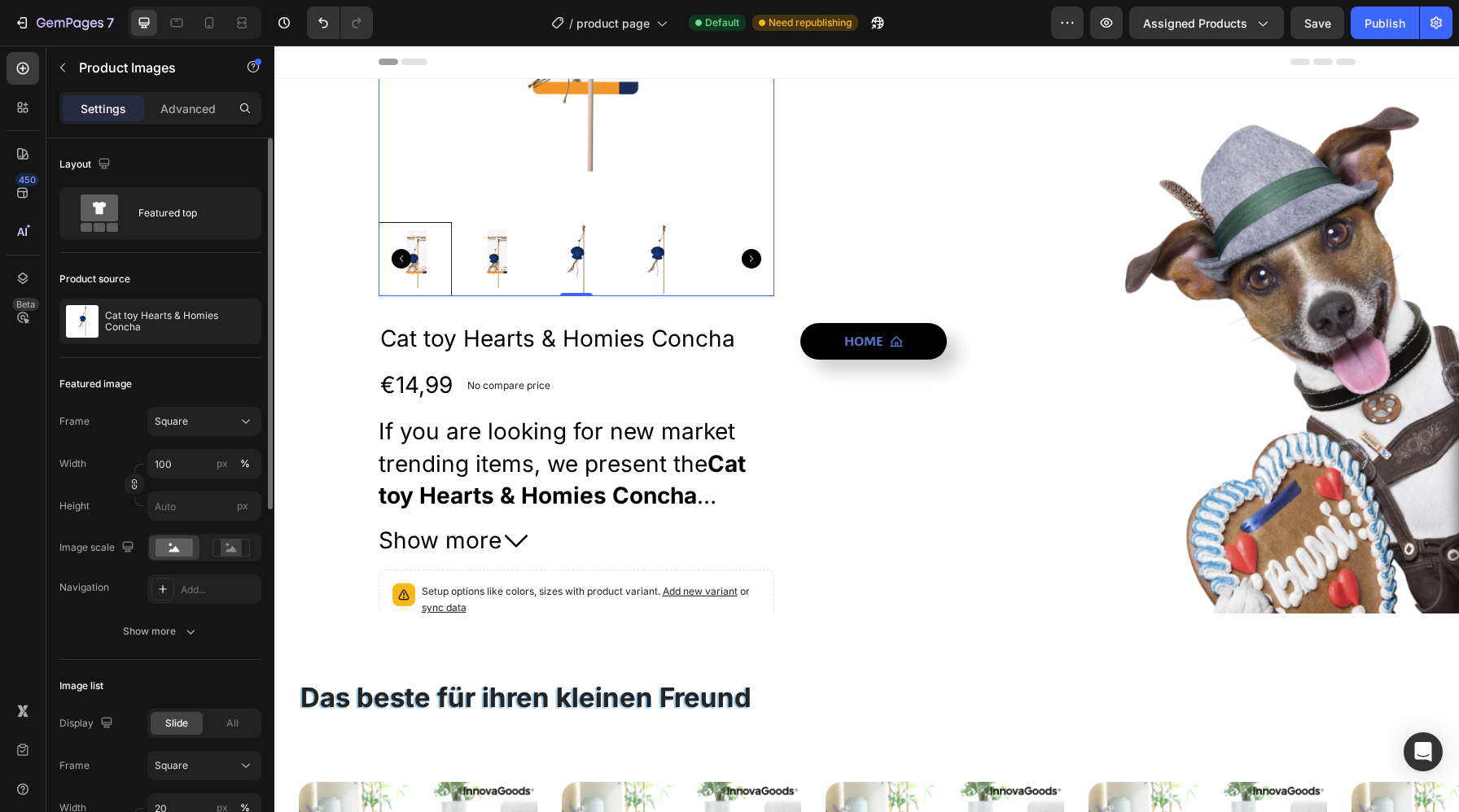
click at [662, 187] on img at bounding box center [576, 17] width 397 height 397
click at [230, 321] on div at bounding box center [238, 321] width 46 height 46
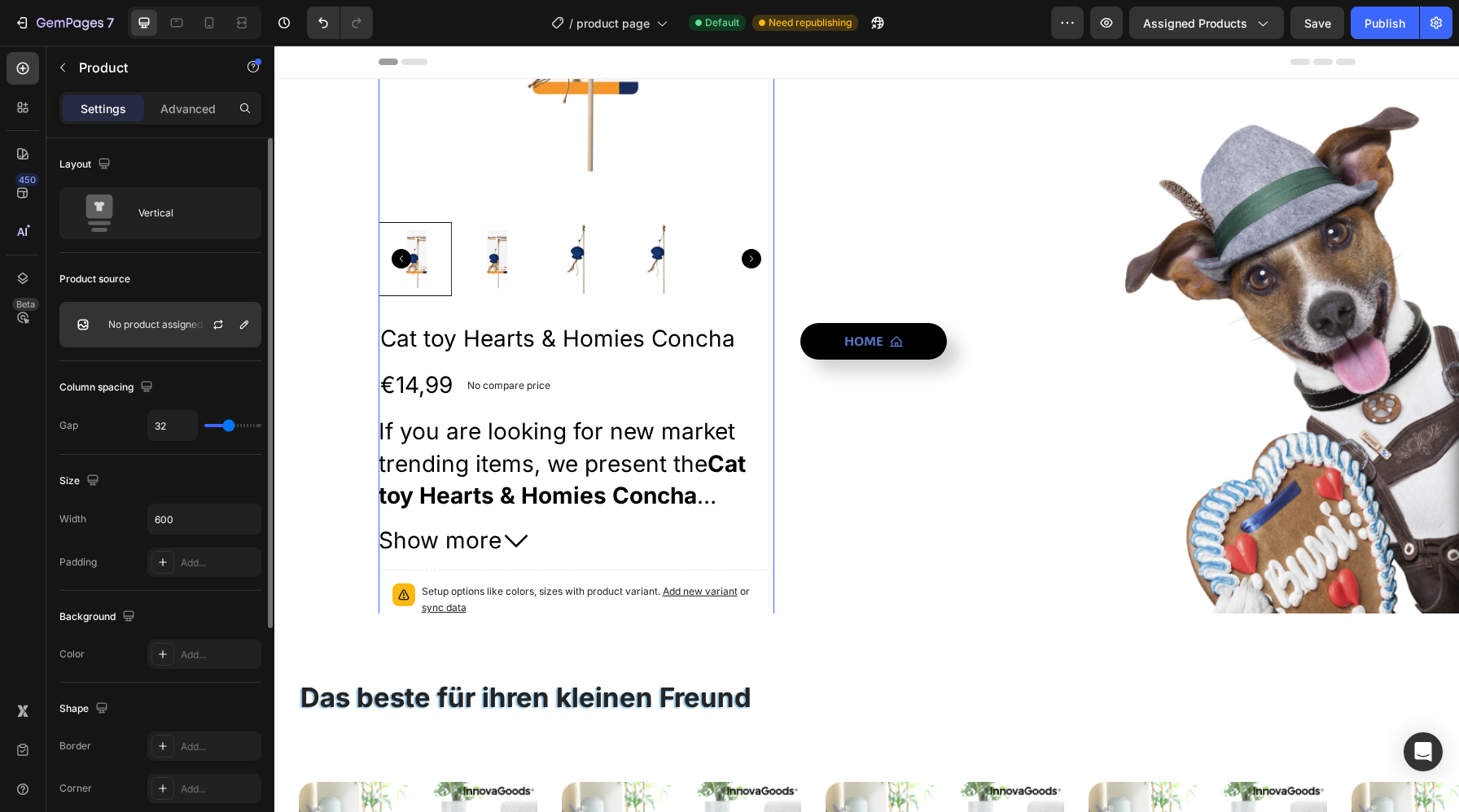
click at [141, 331] on div "No product assigned" at bounding box center [160, 325] width 201 height 46
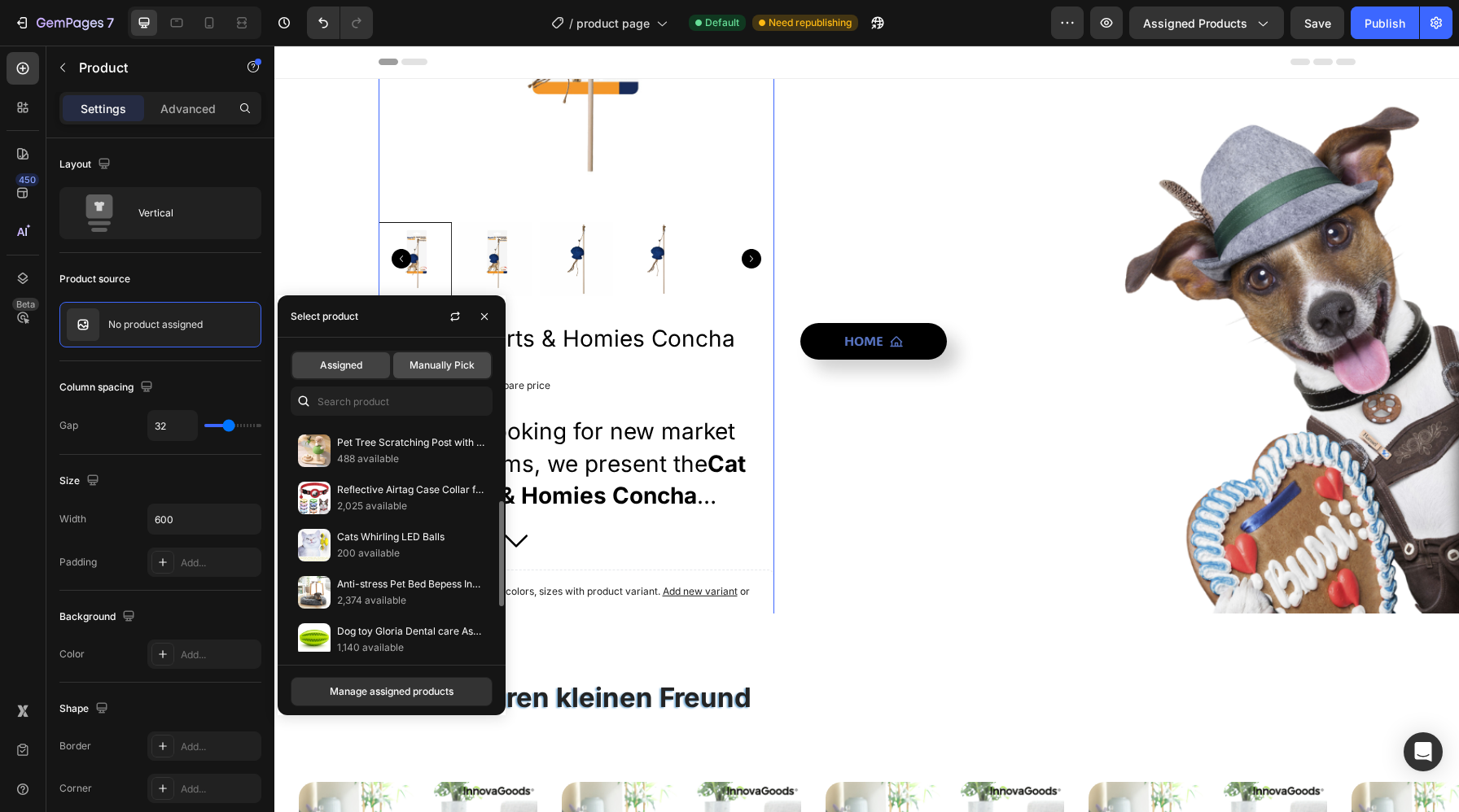
scroll to position [192, 0]
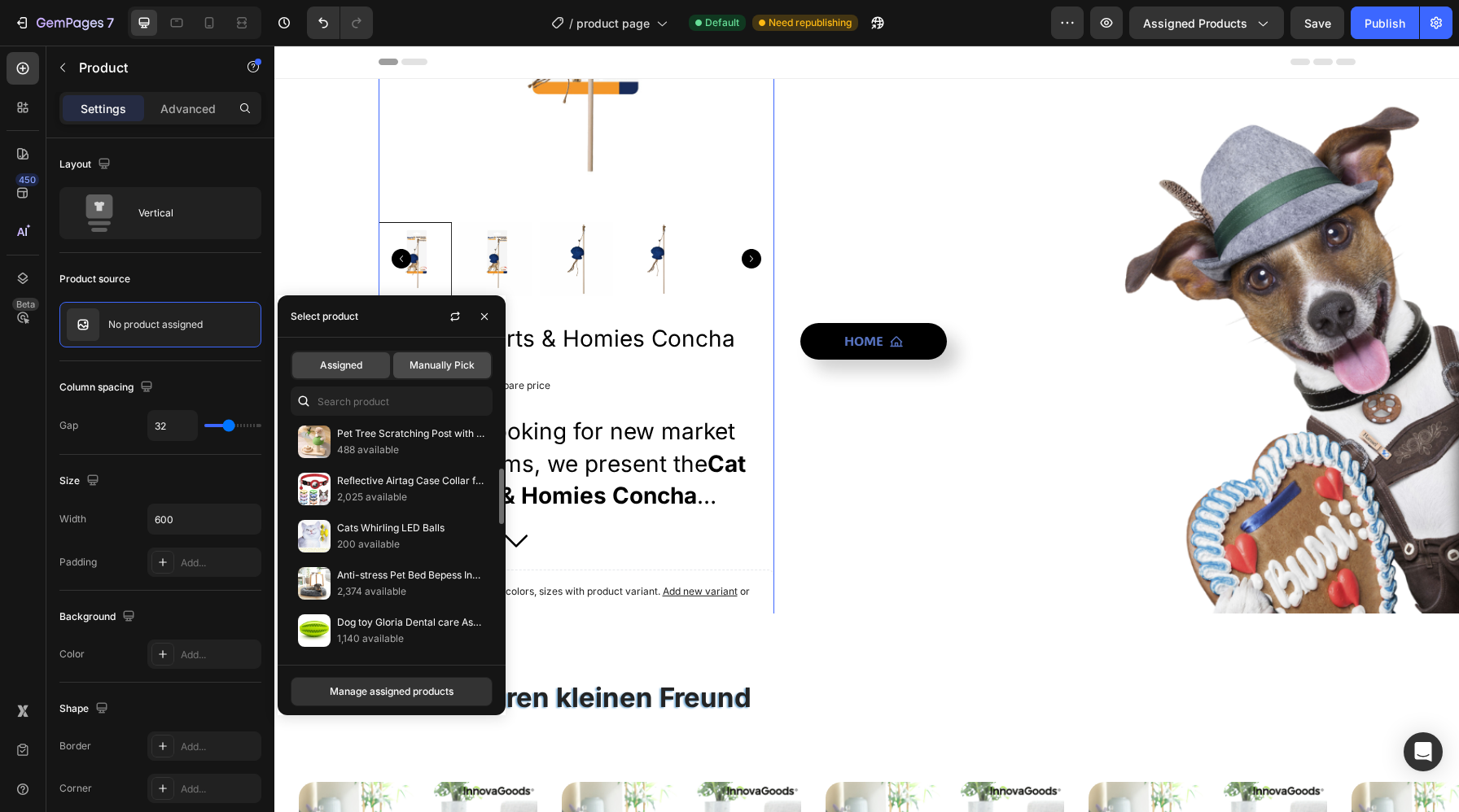
click at [439, 357] on div "Manually Pick" at bounding box center [442, 365] width 98 height 26
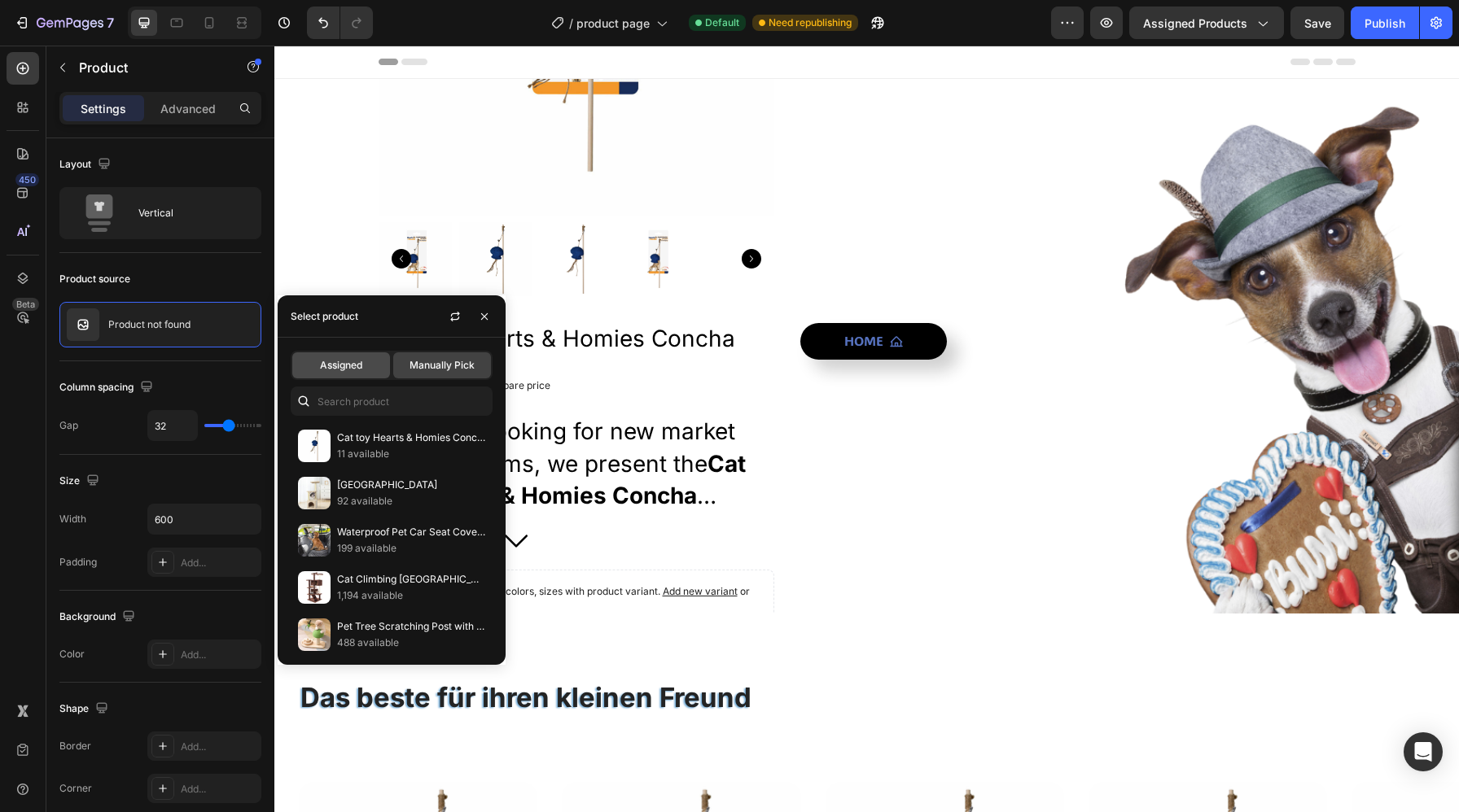
click at [356, 372] on div "Assigned" at bounding box center [341, 365] width 98 height 26
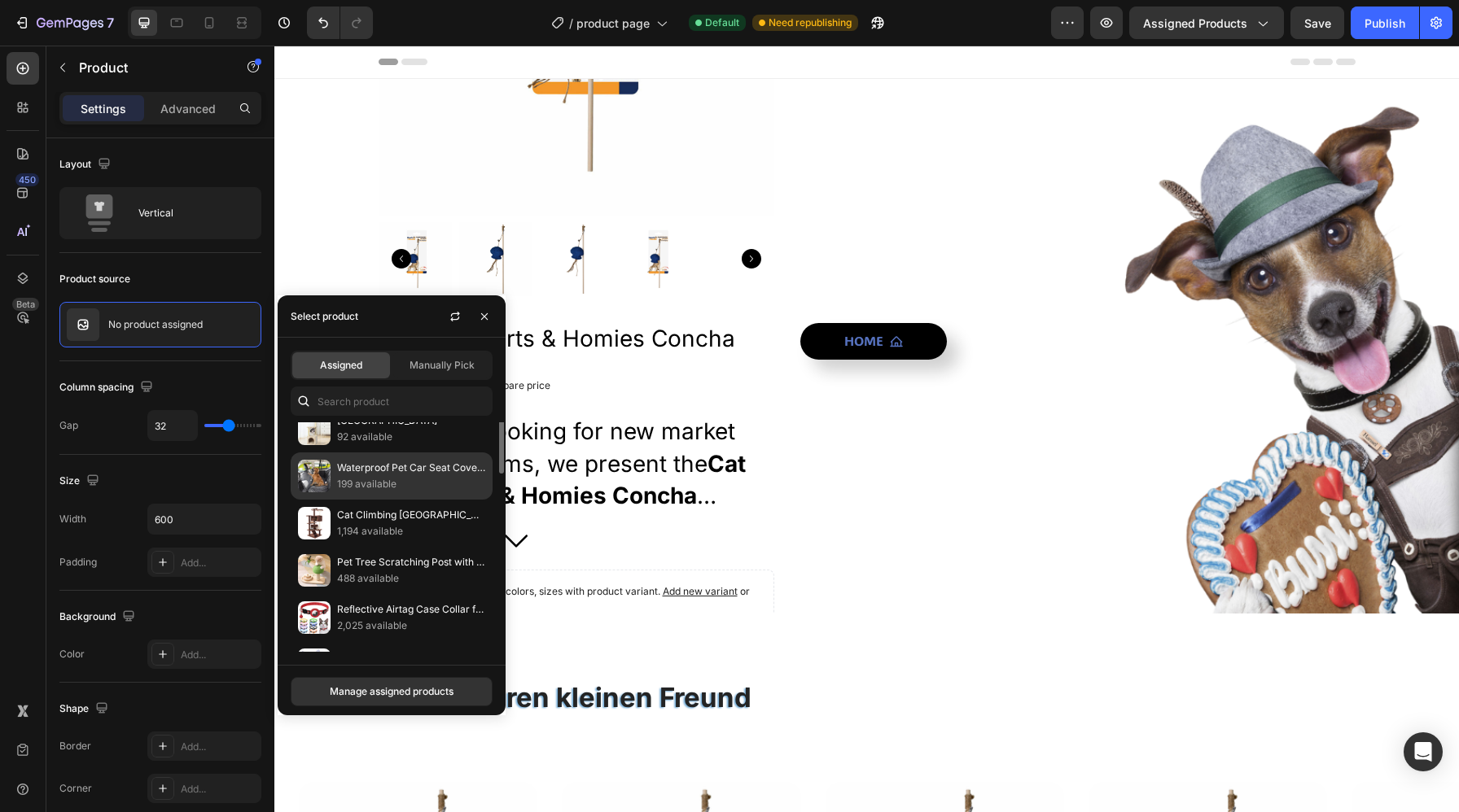
scroll to position [30, 0]
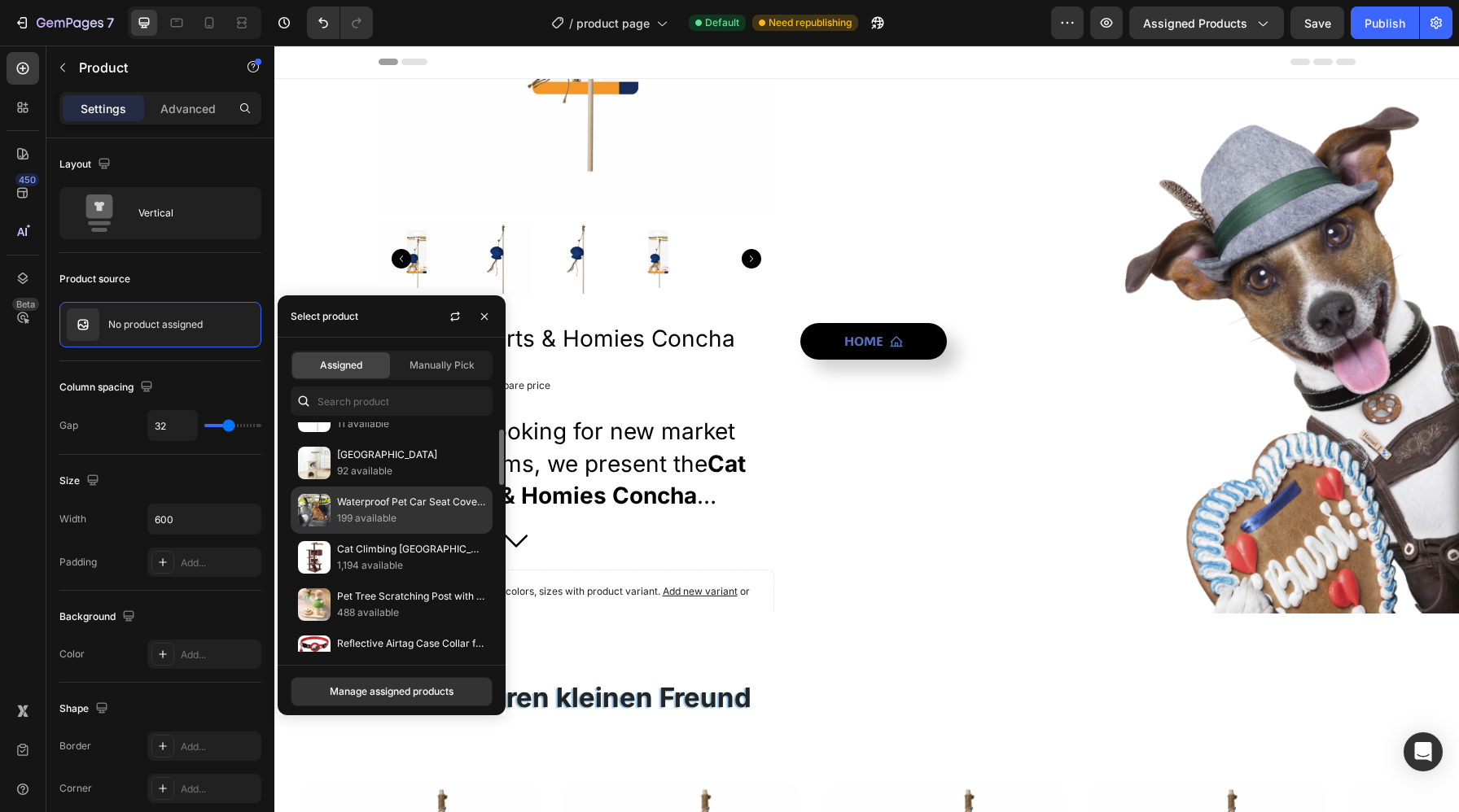
click at [414, 513] on p "199 available" at bounding box center [411, 518] width 148 height 16
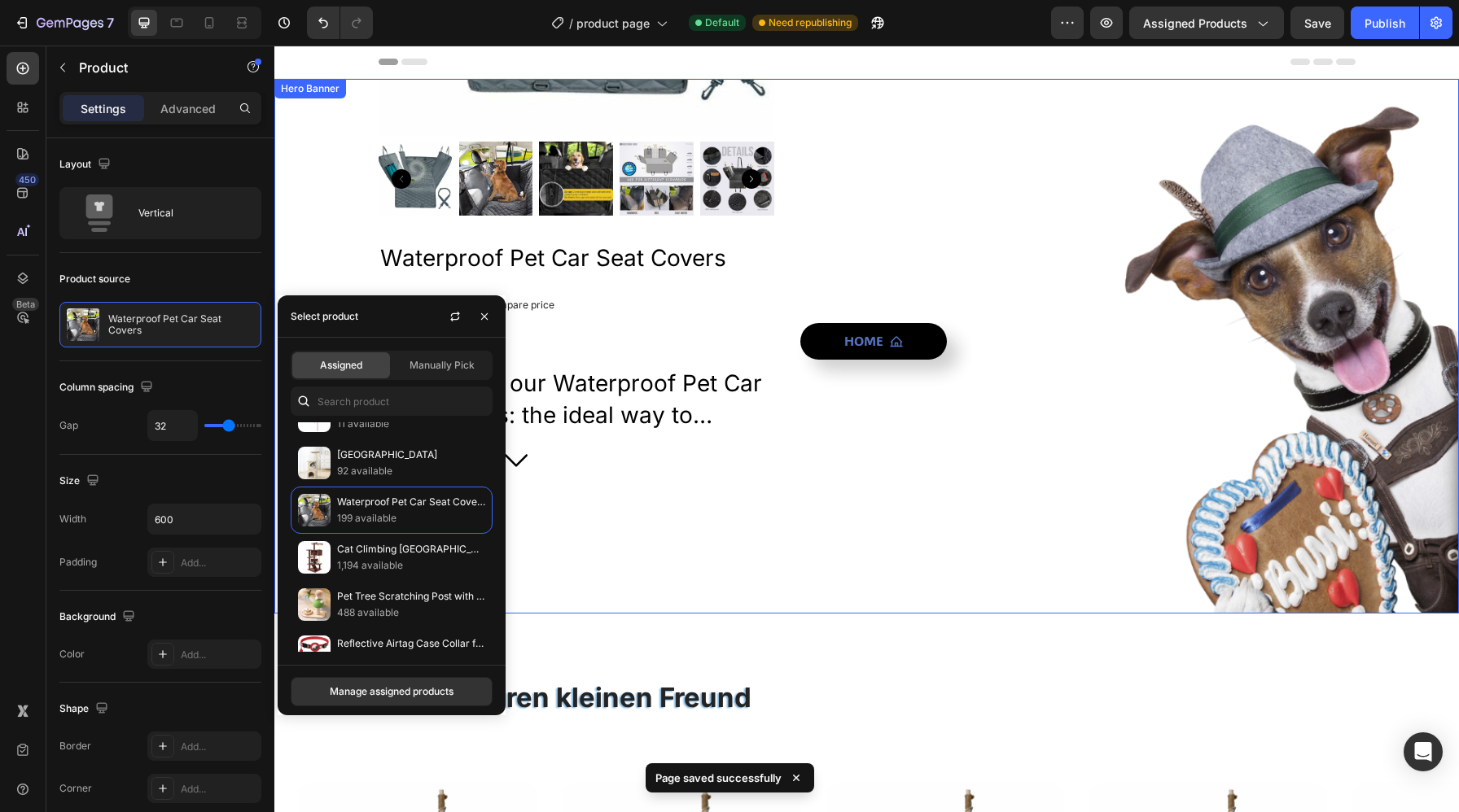
click at [890, 454] on div "Home Button" at bounding box center [1078, 346] width 554 height 1214
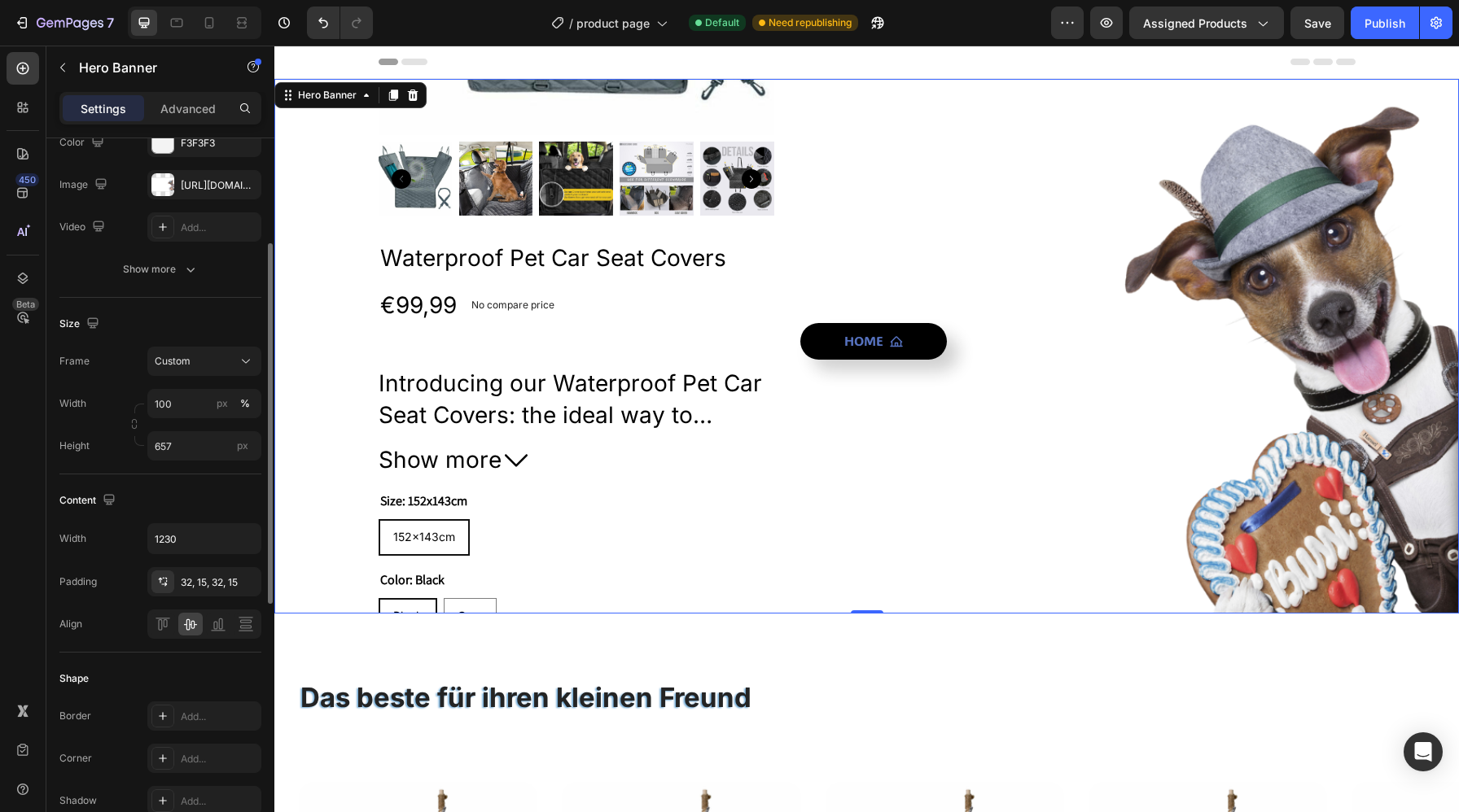
scroll to position [190, 0]
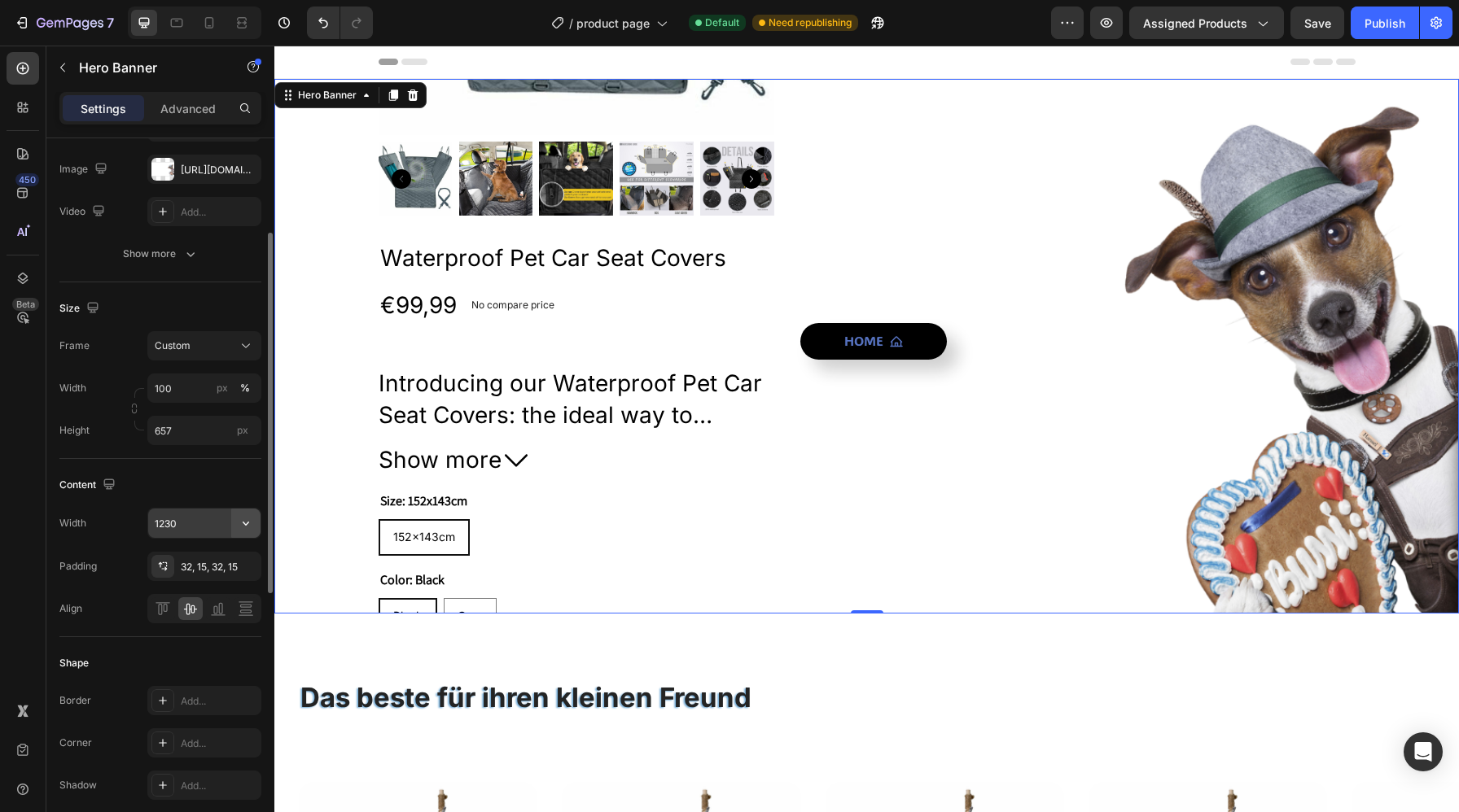
click at [234, 523] on button "button" at bounding box center [246, 523] width 30 height 30
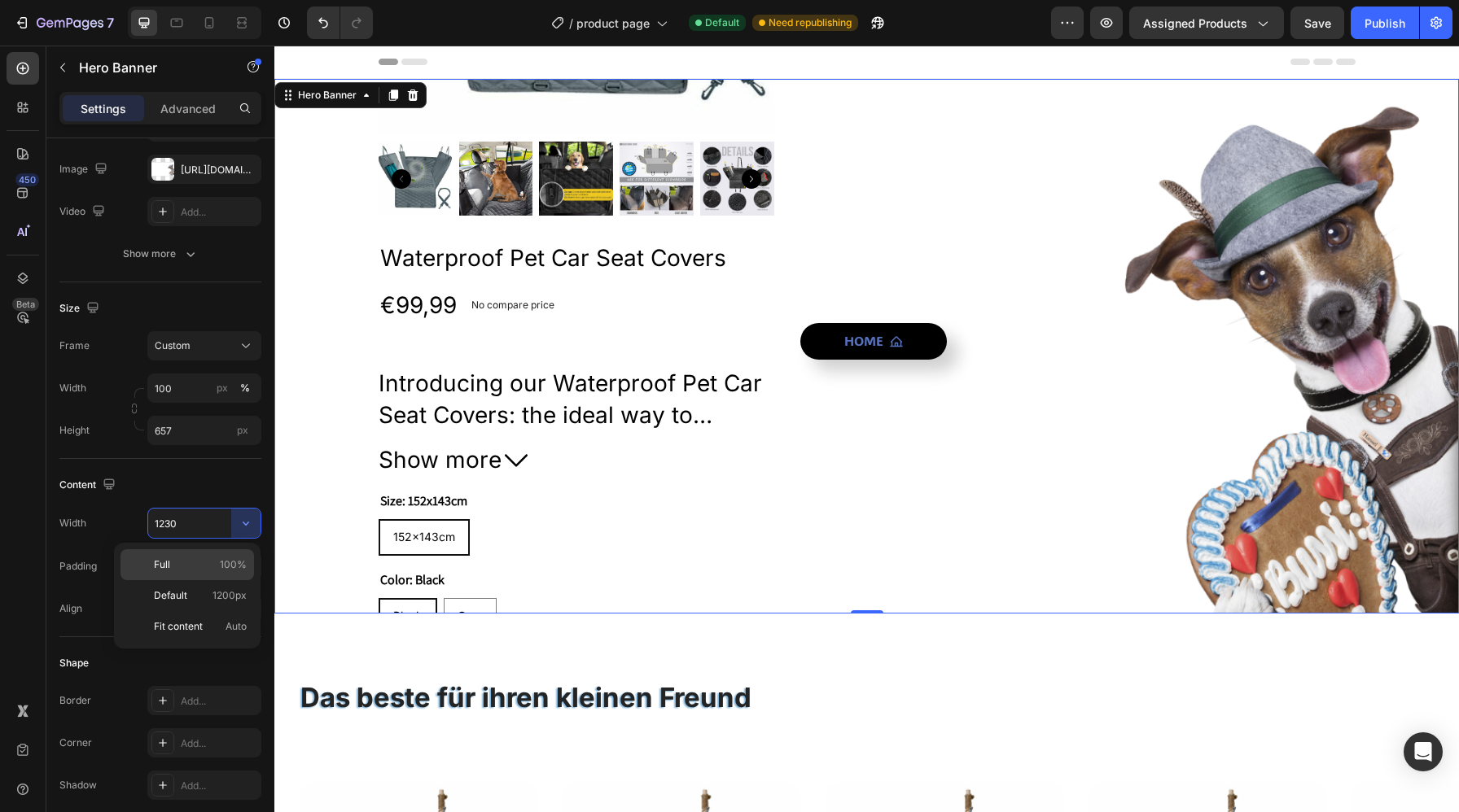
click at [207, 580] on div "Full 100%" at bounding box center [187, 595] width 133 height 31
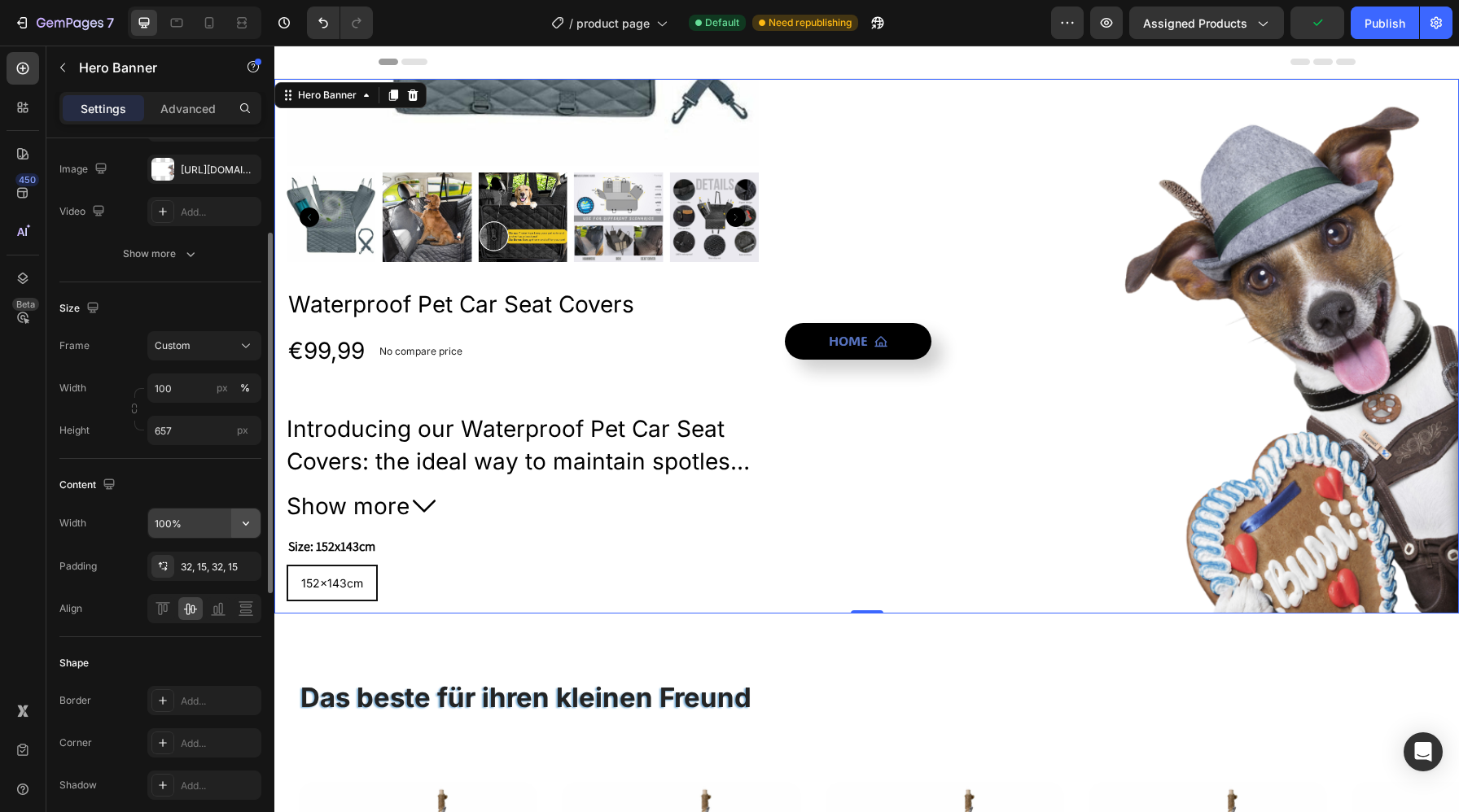
click at [238, 527] on icon "button" at bounding box center [246, 523] width 16 height 16
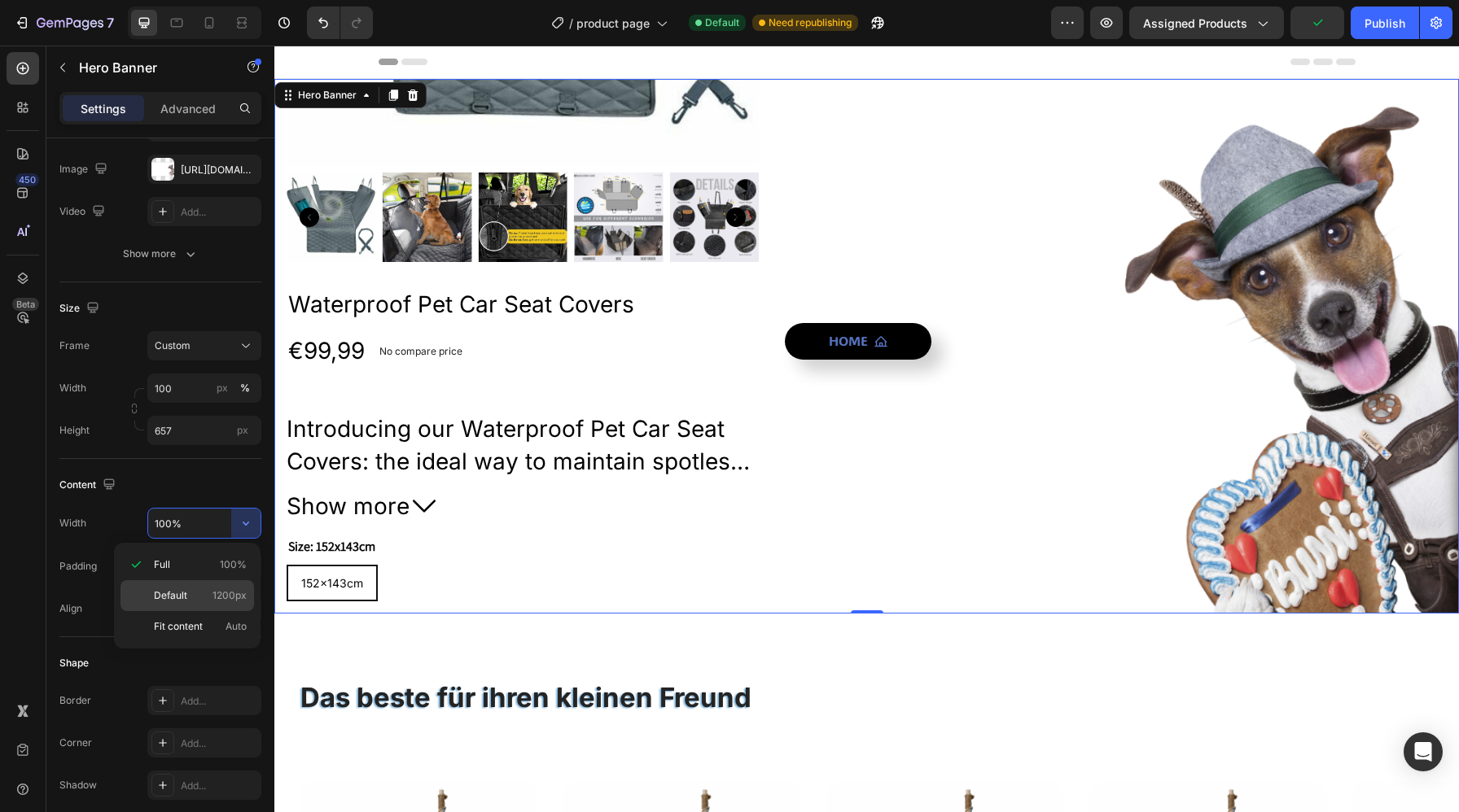
click at [197, 599] on p "Default 1200px" at bounding box center [200, 595] width 93 height 14
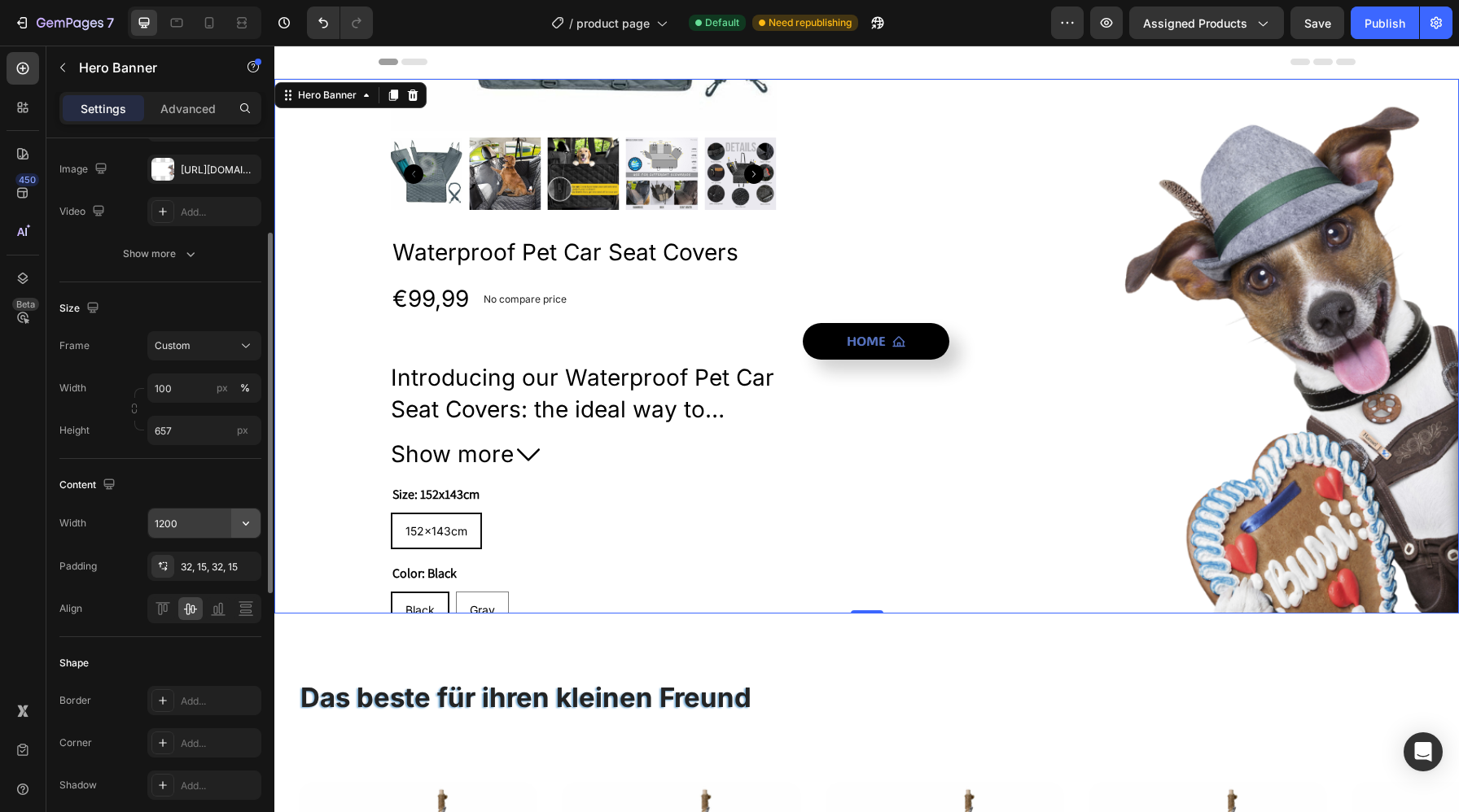
click at [243, 519] on icon "button" at bounding box center [246, 523] width 16 height 16
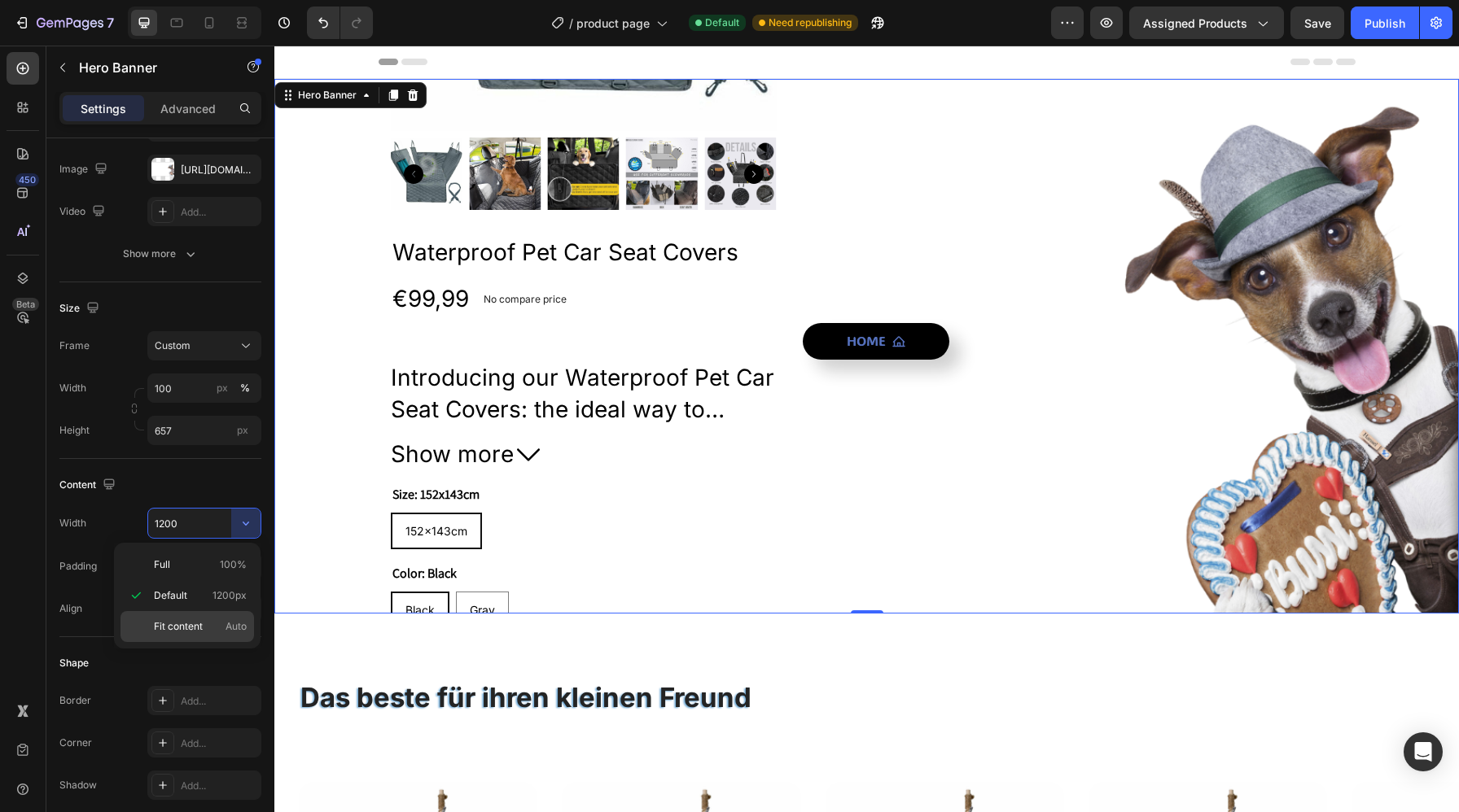
click at [198, 622] on span "Fit content" at bounding box center [178, 627] width 49 height 14
type input "Auto"
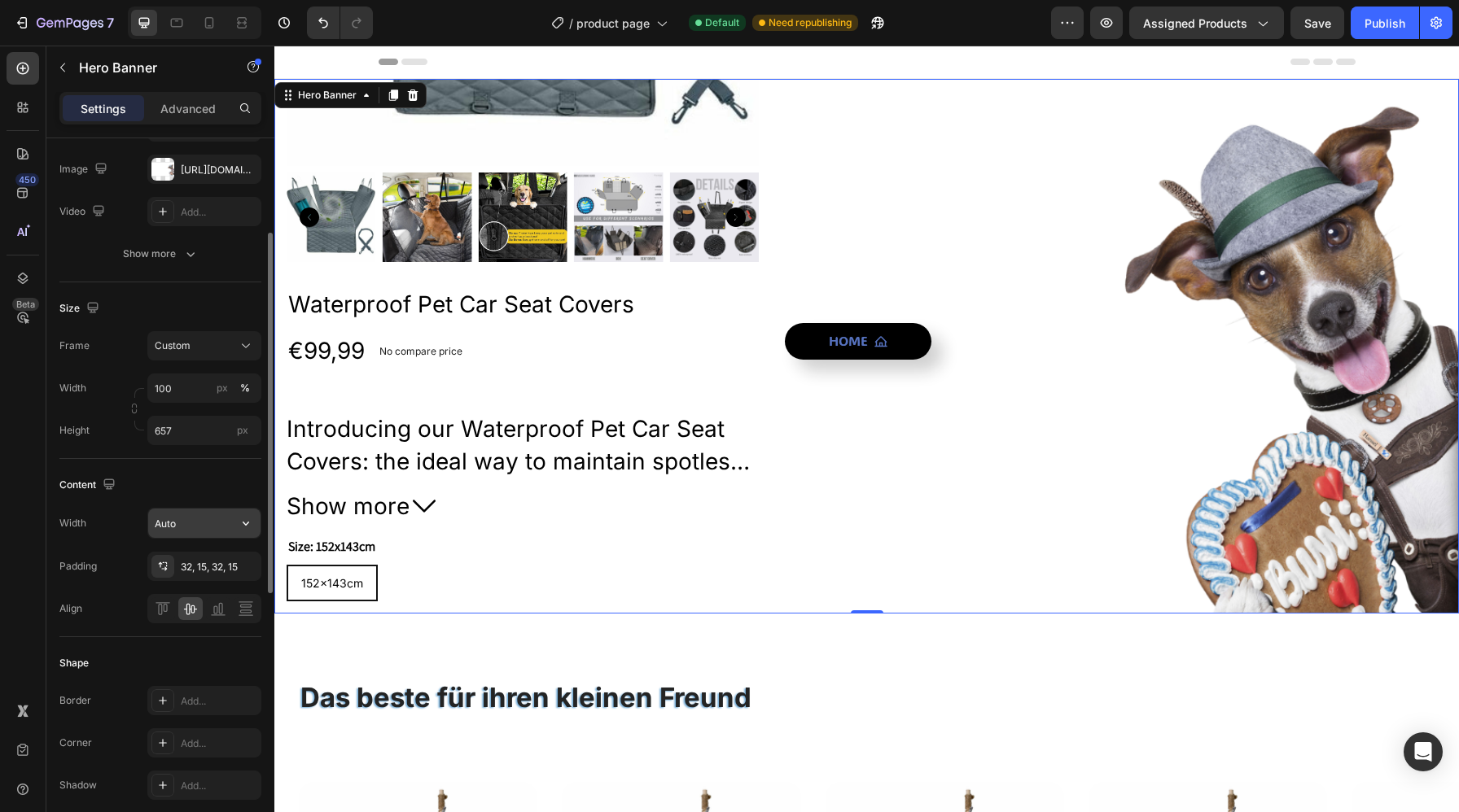
click at [249, 531] on icon "button" at bounding box center [246, 523] width 16 height 16
click at [160, 611] on icon at bounding box center [163, 609] width 16 height 16
click at [181, 609] on div at bounding box center [190, 608] width 24 height 22
click at [244, 526] on icon "button" at bounding box center [246, 523] width 16 height 16
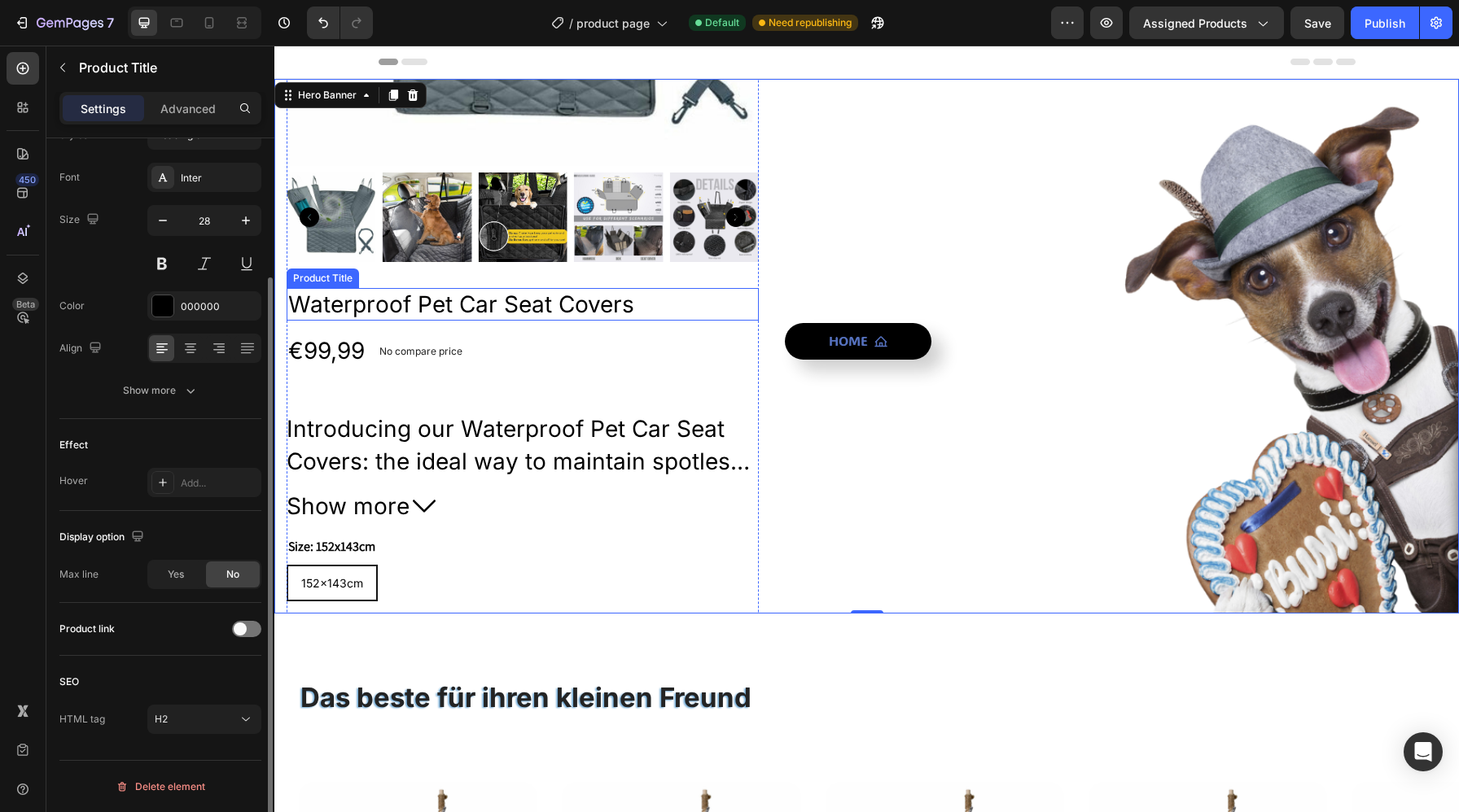
scroll to position [0, 0]
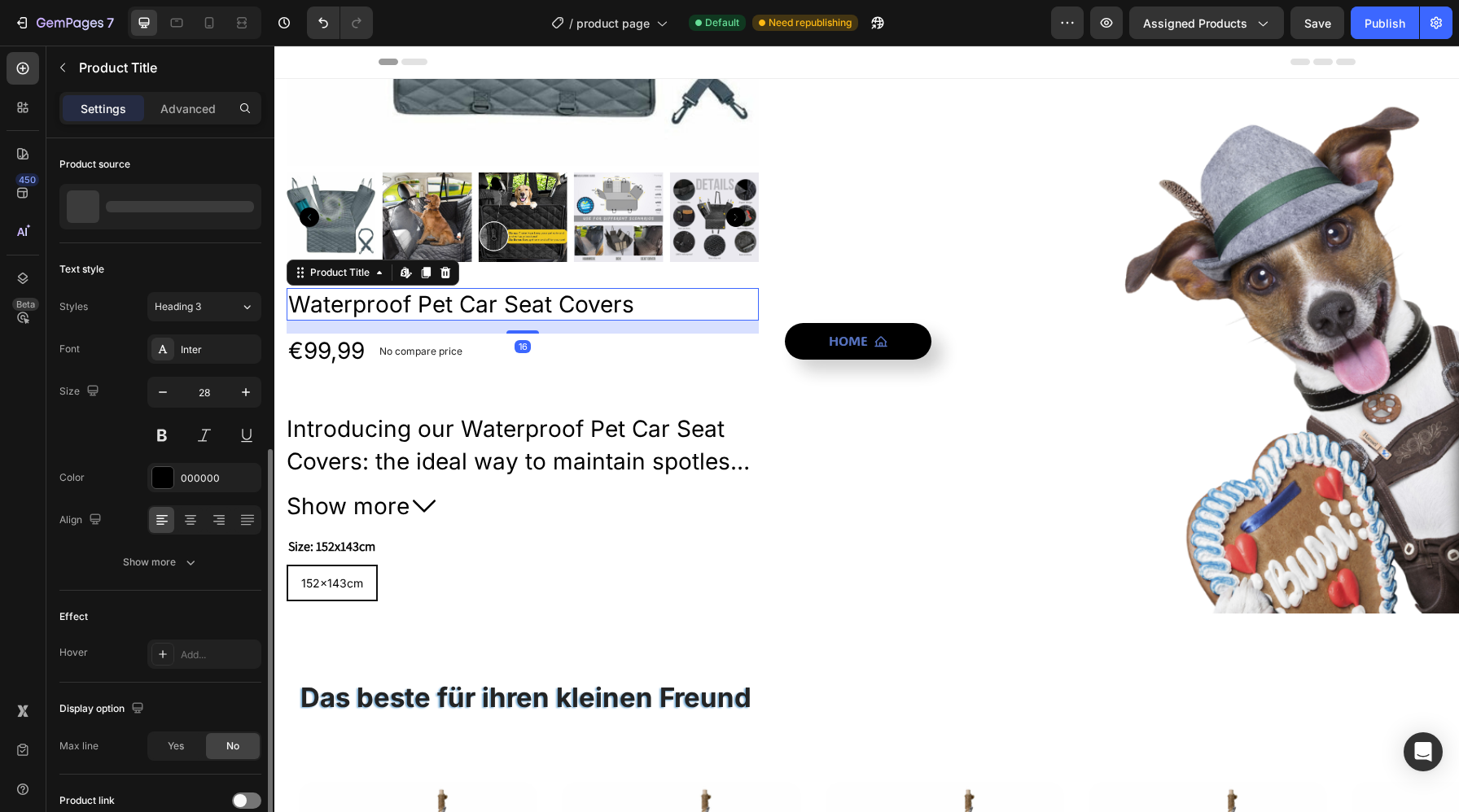
click at [723, 312] on h2 "Waterproof Pet Car Seat Covers" at bounding box center [523, 304] width 472 height 32
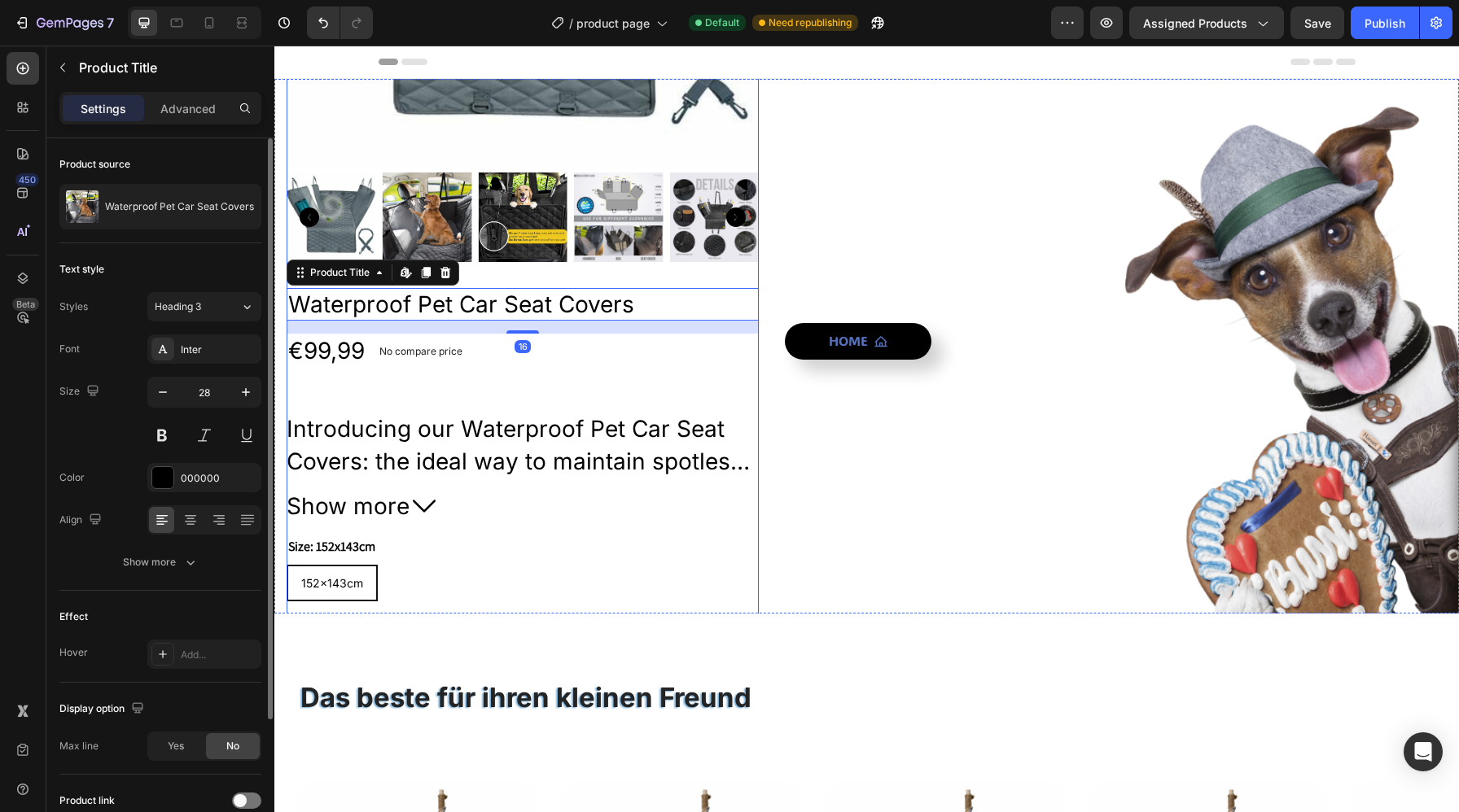
click at [744, 270] on div "Product Images Waterproof Pet Car Seat Covers Product Title Edit content in Sho…" at bounding box center [523, 345] width 472 height 1305
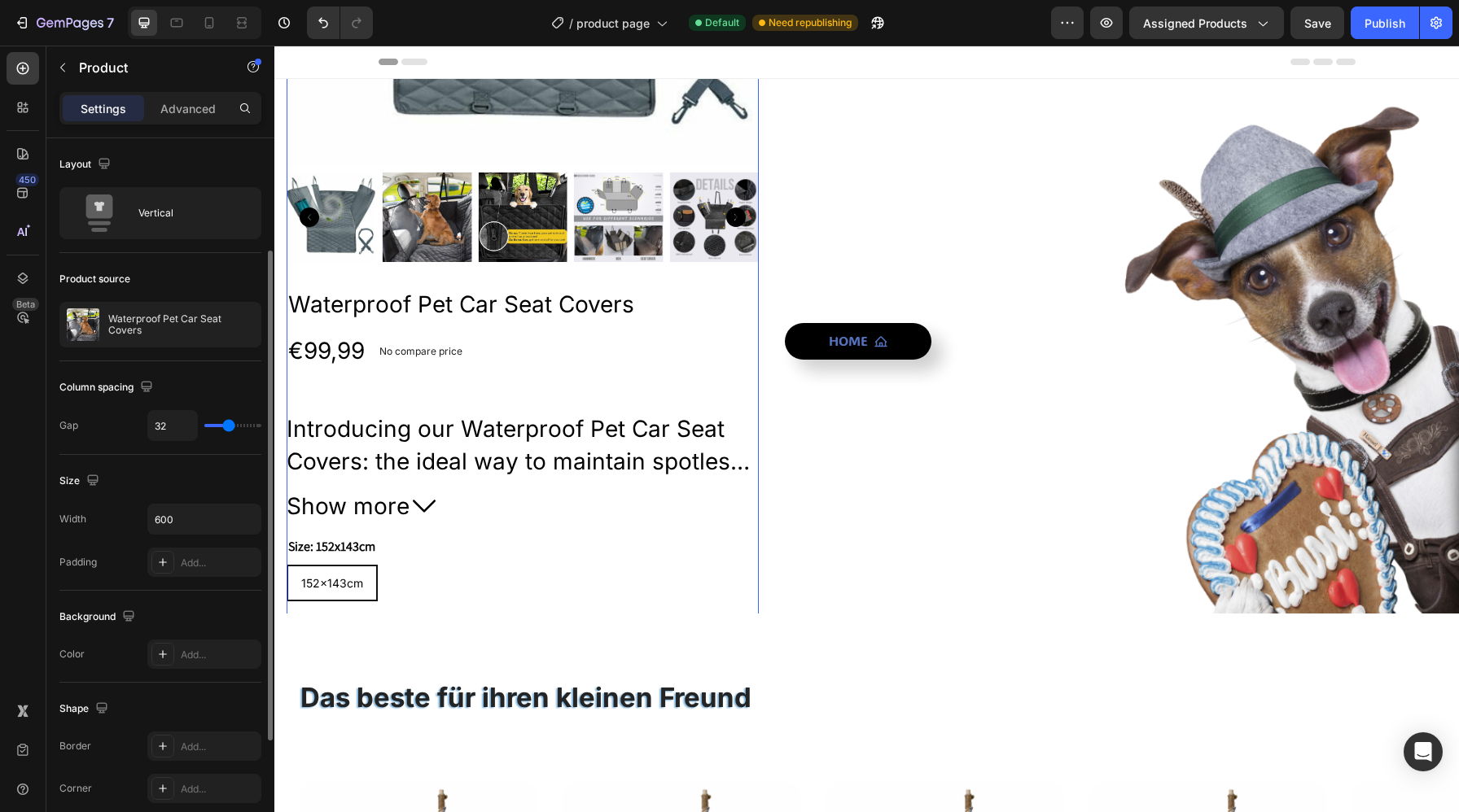
scroll to position [174, 0]
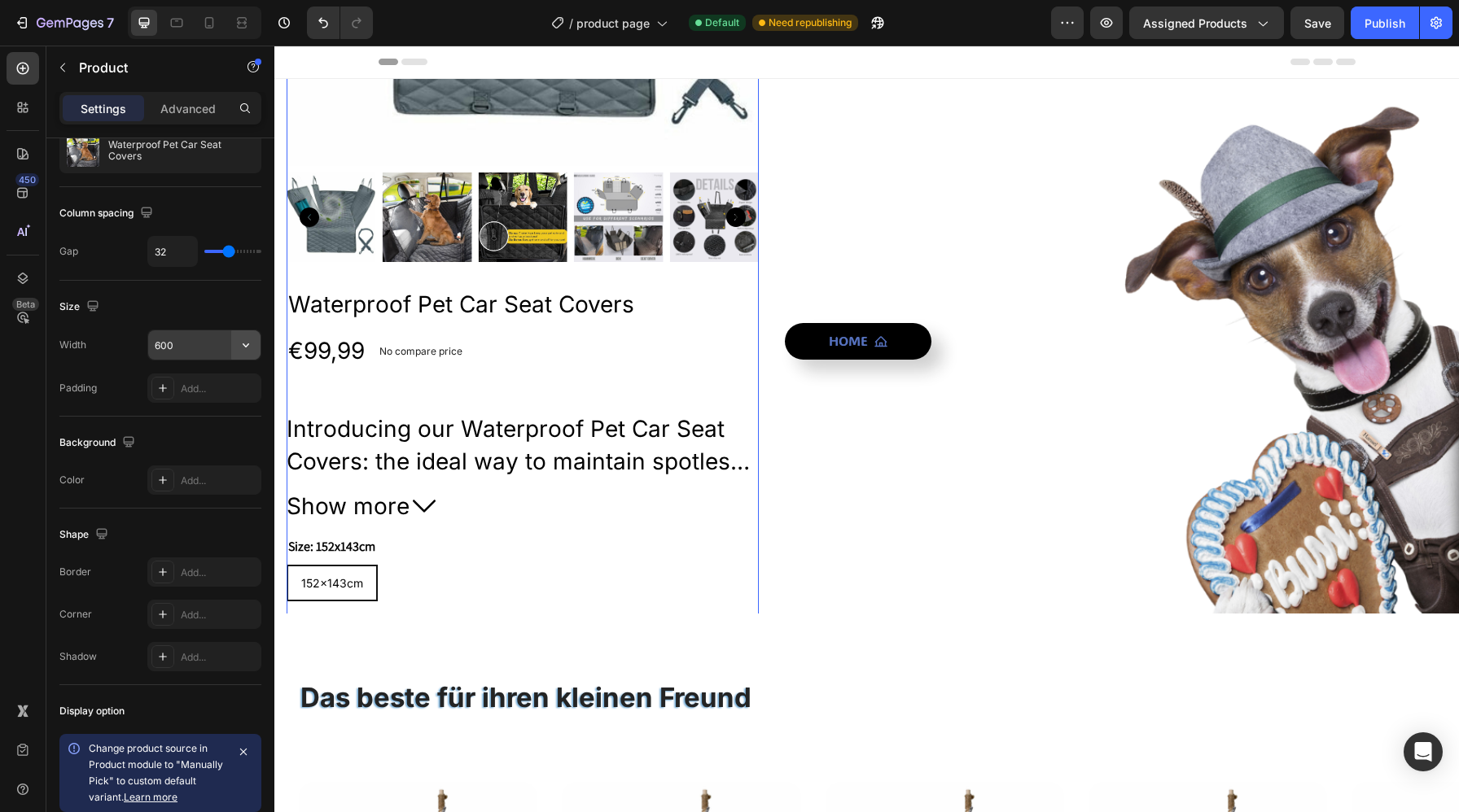
click at [251, 344] on icon "button" at bounding box center [246, 345] width 16 height 16
click at [219, 388] on p "Full 100%" at bounding box center [200, 387] width 93 height 14
type input "100%"
click at [201, 344] on input "100%" at bounding box center [204, 344] width 112 height 30
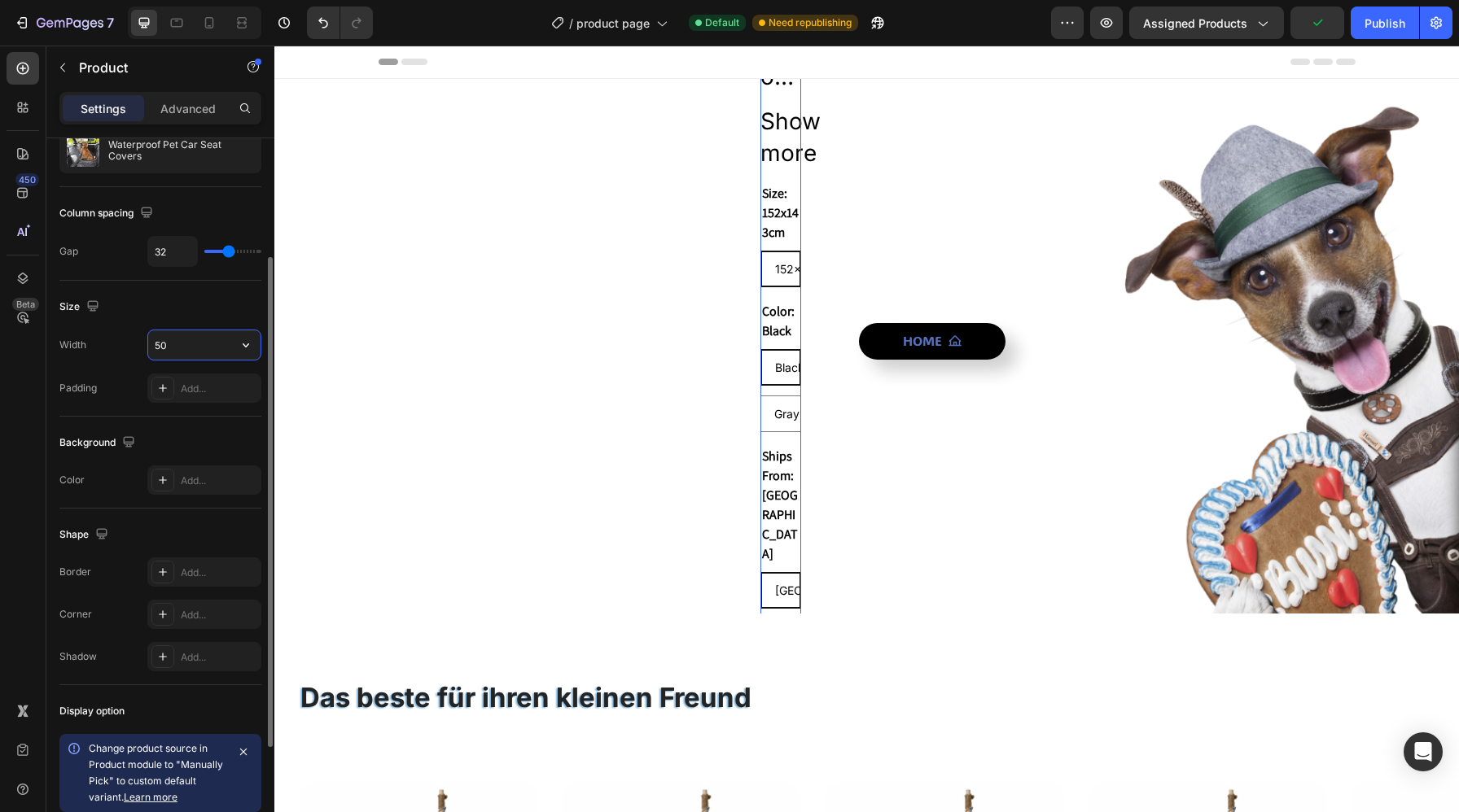
type input "5"
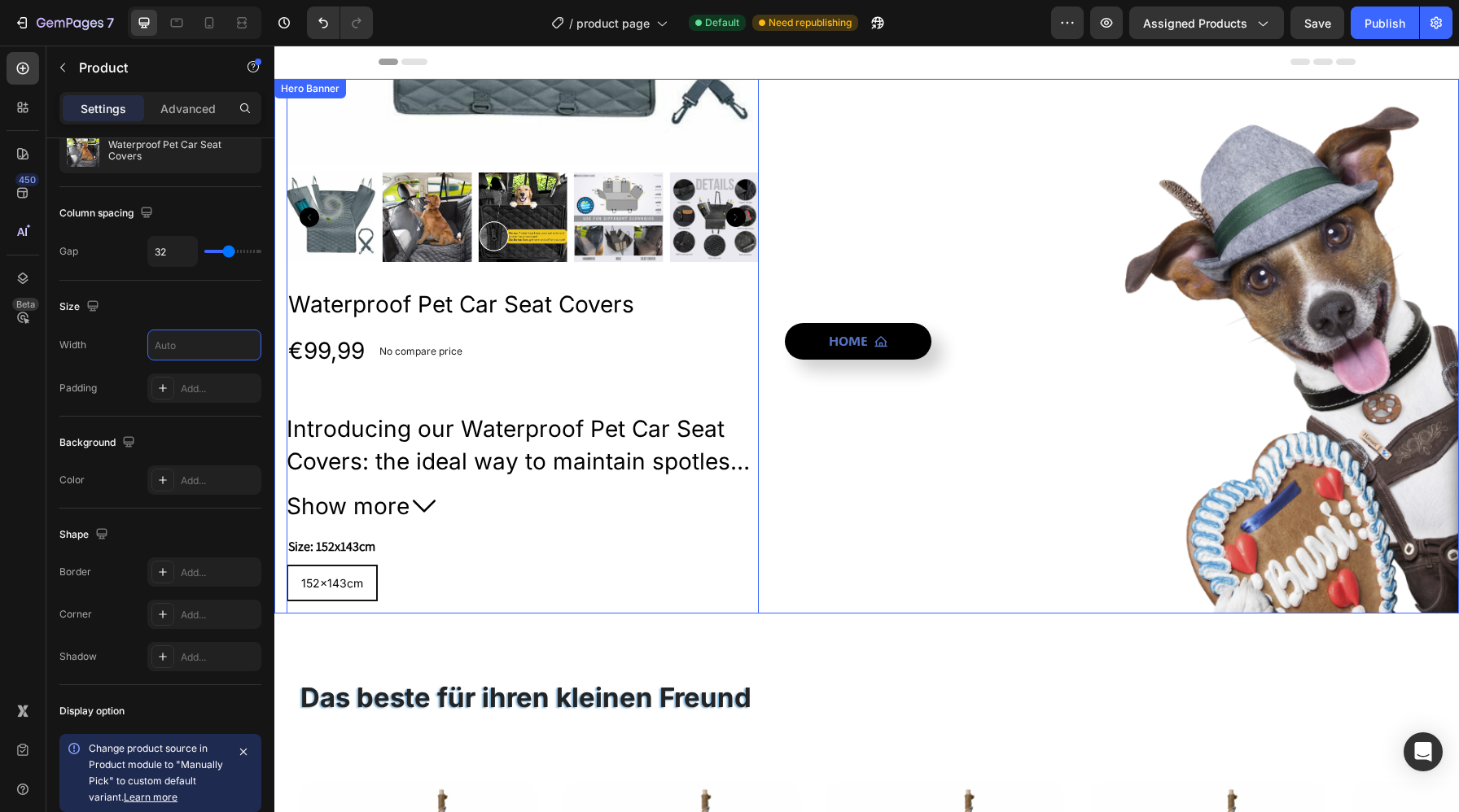
click at [923, 373] on div "Home Button" at bounding box center [1115, 345] width 662 height 1305
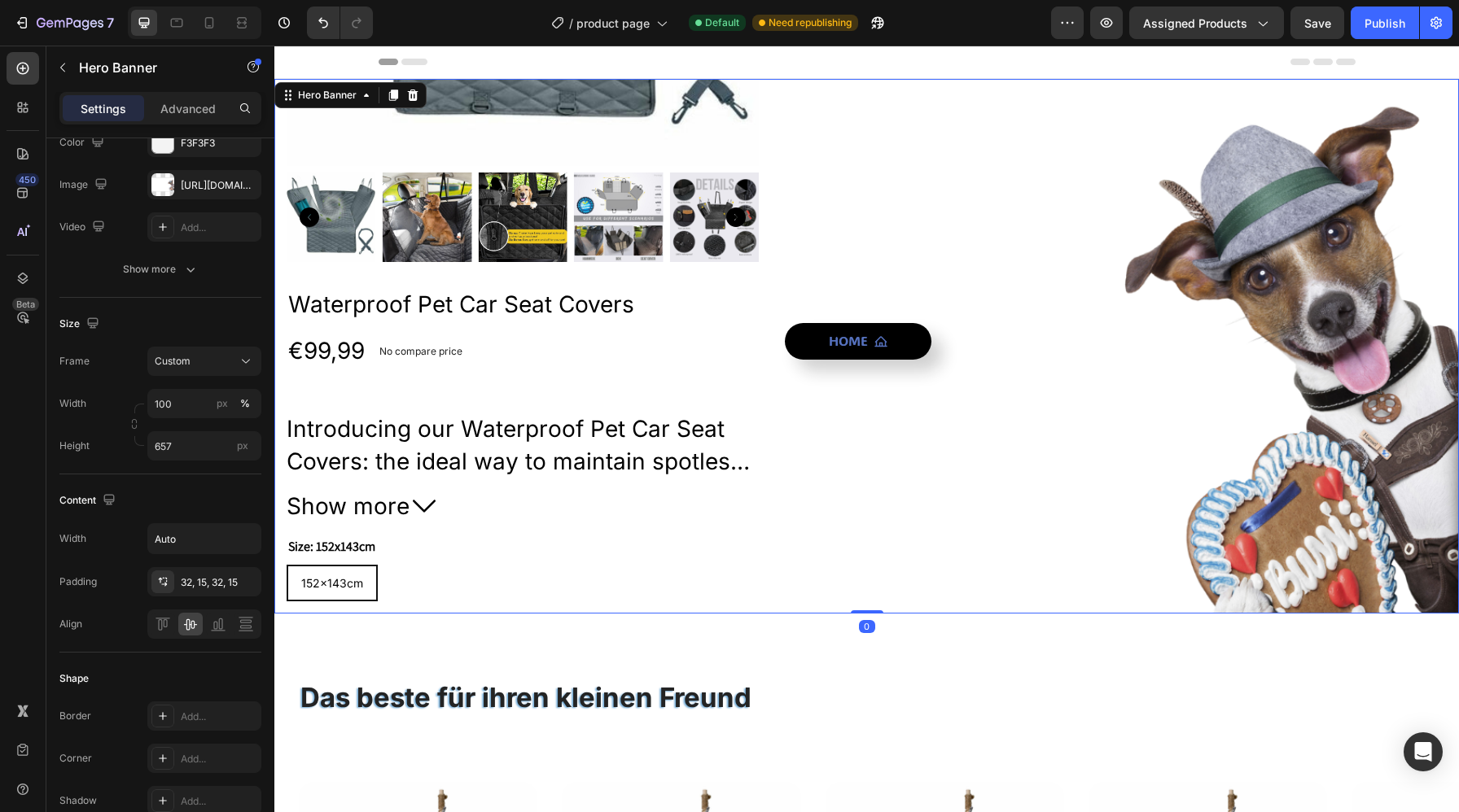
scroll to position [0, 0]
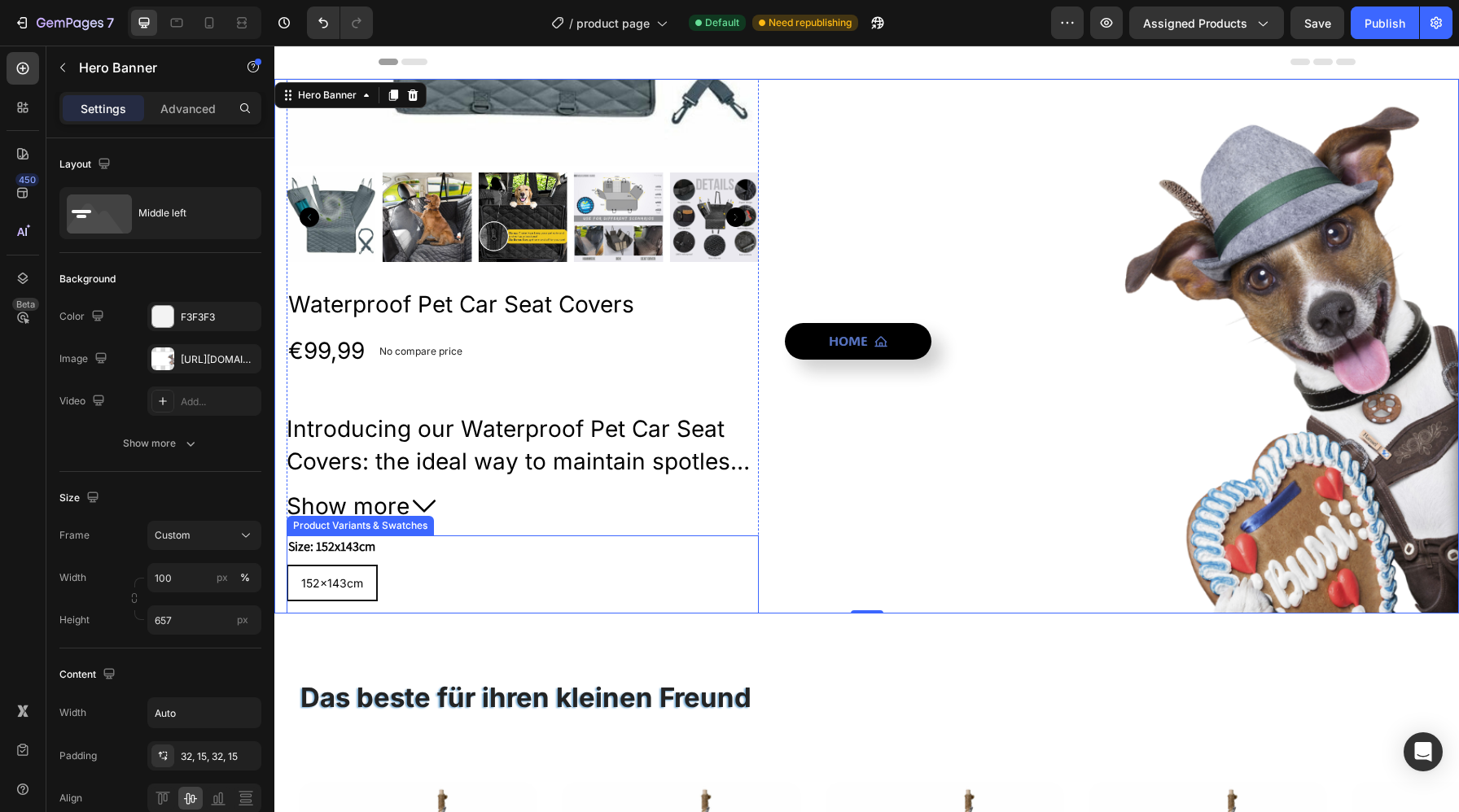
click at [725, 549] on div "Size: 152x143cm 152x143cm 152x143cm 152x143cm" at bounding box center [523, 567] width 472 height 66
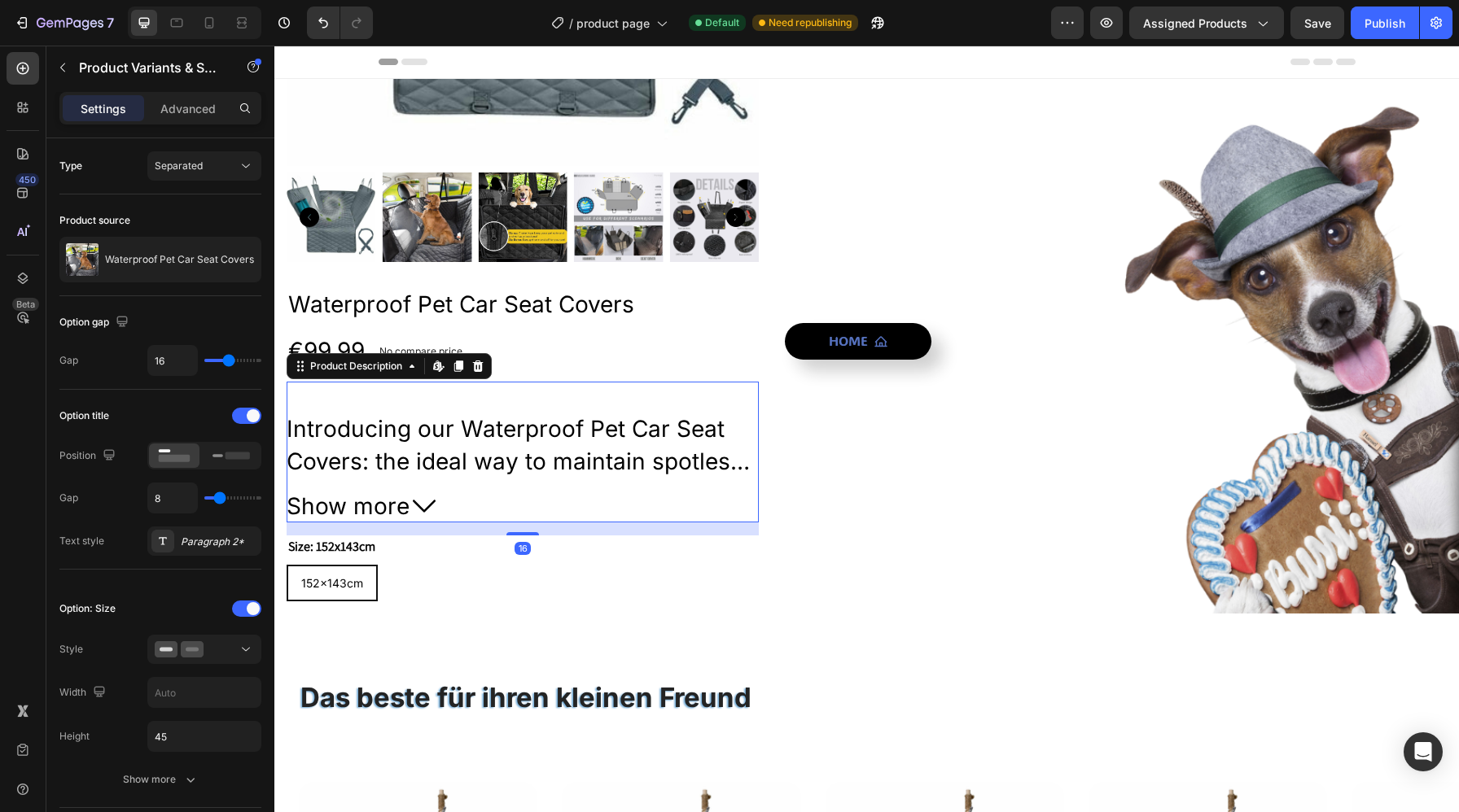
click at [731, 505] on button "Show more" at bounding box center [523, 506] width 472 height 31
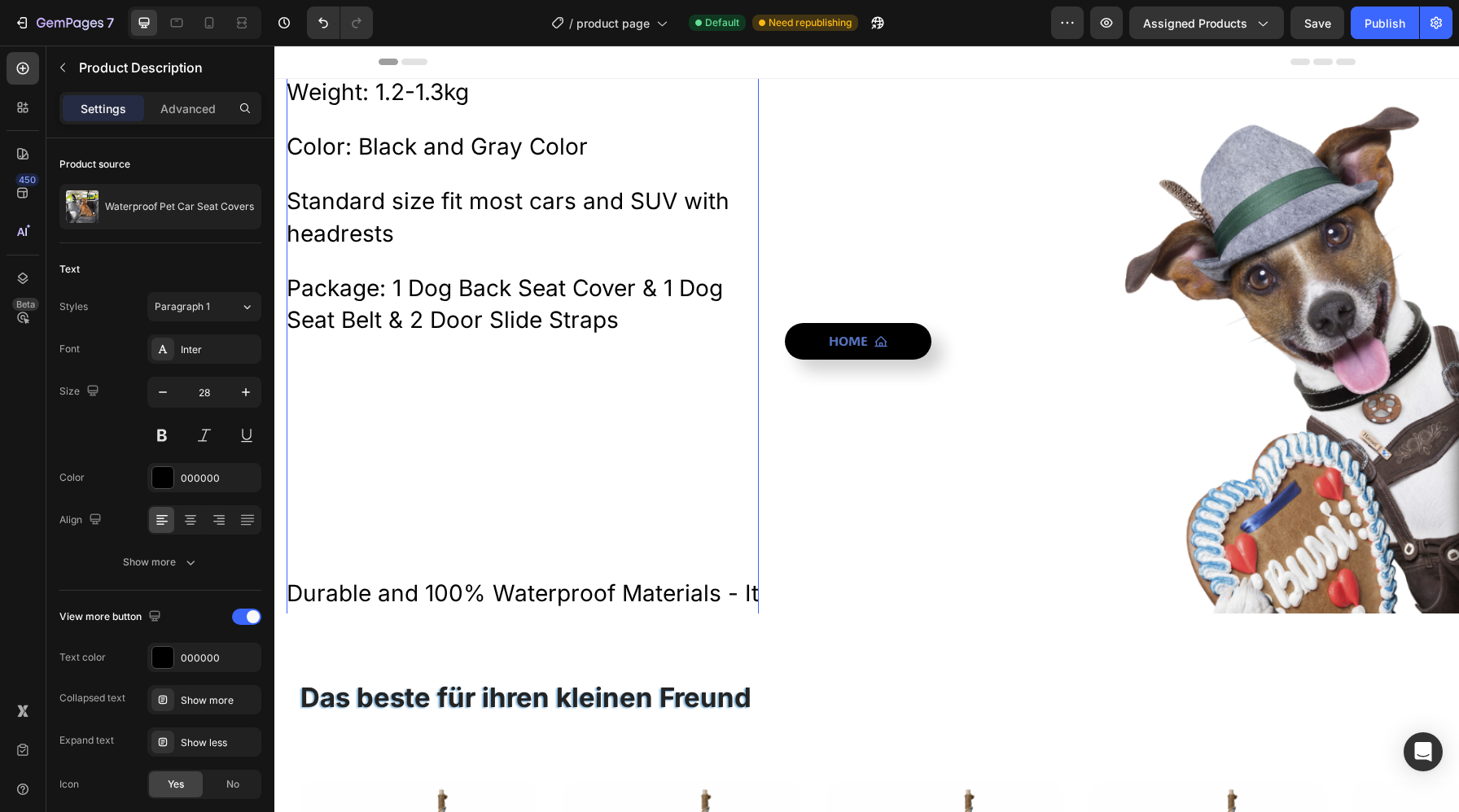
click at [738, 522] on div "Products Feature Standard Size: 143cm Wide * 152cm Length Weight: 1.2-1.3kg Col…" at bounding box center [523, 669] width 472 height 1403
click at [324, 20] on icon "Undo/Redo" at bounding box center [323, 23] width 10 height 11
click at [433, 327] on p "Package: 1 Dog Back Seat Cover & 1 Dog Seat Belt & 2 Door Slide Straps" at bounding box center [523, 304] width 472 height 64
click at [711, 183] on div "Products Feature Standard Size: 143cm Wide * 152cm Length Weight: 1.2-1.3kg Col…" at bounding box center [523, 669] width 472 height 1403
click at [322, 31] on button "Undo/Redo" at bounding box center [323, 22] width 32 height 32
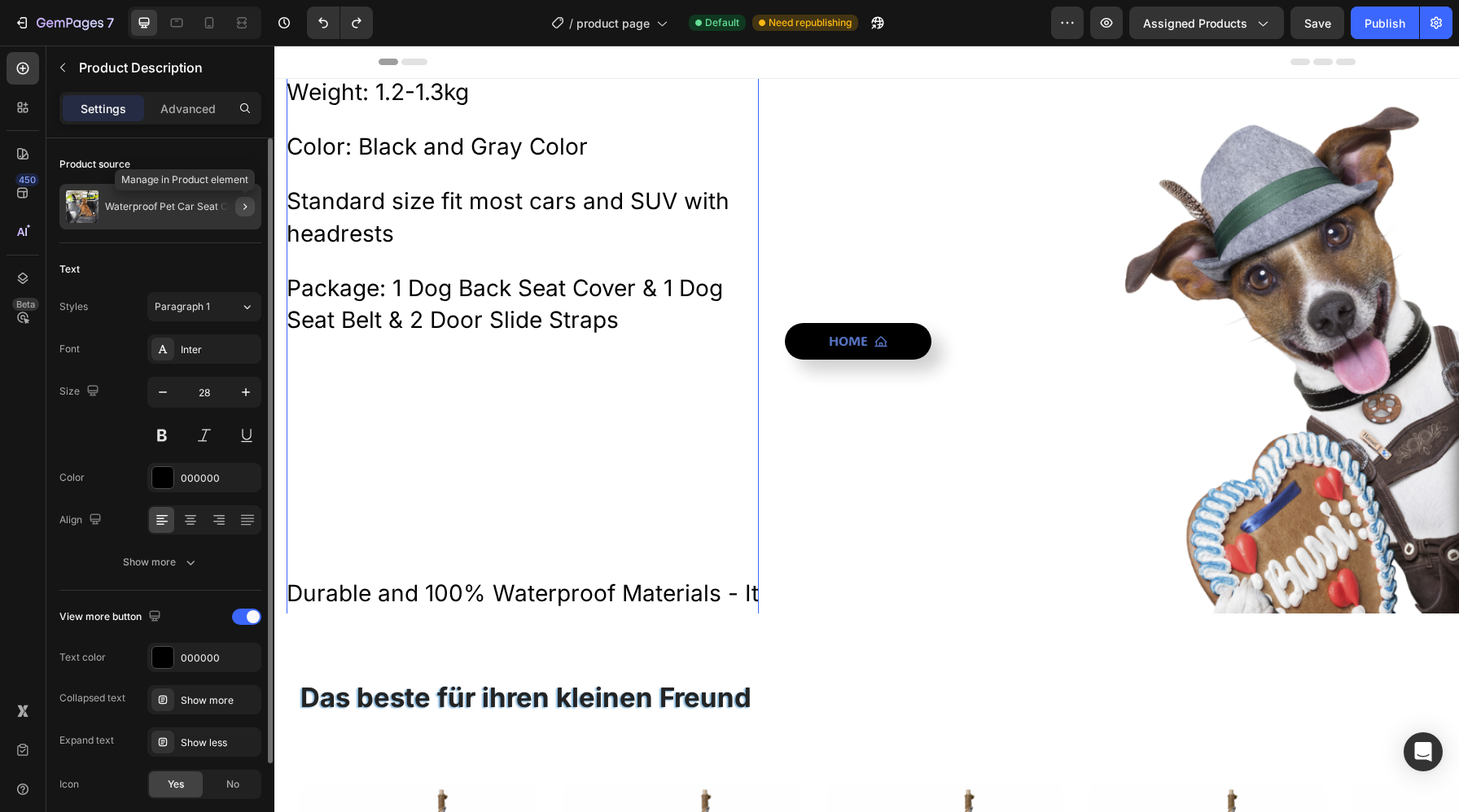
click at [245, 210] on icon "button" at bounding box center [245, 207] width 13 height 13
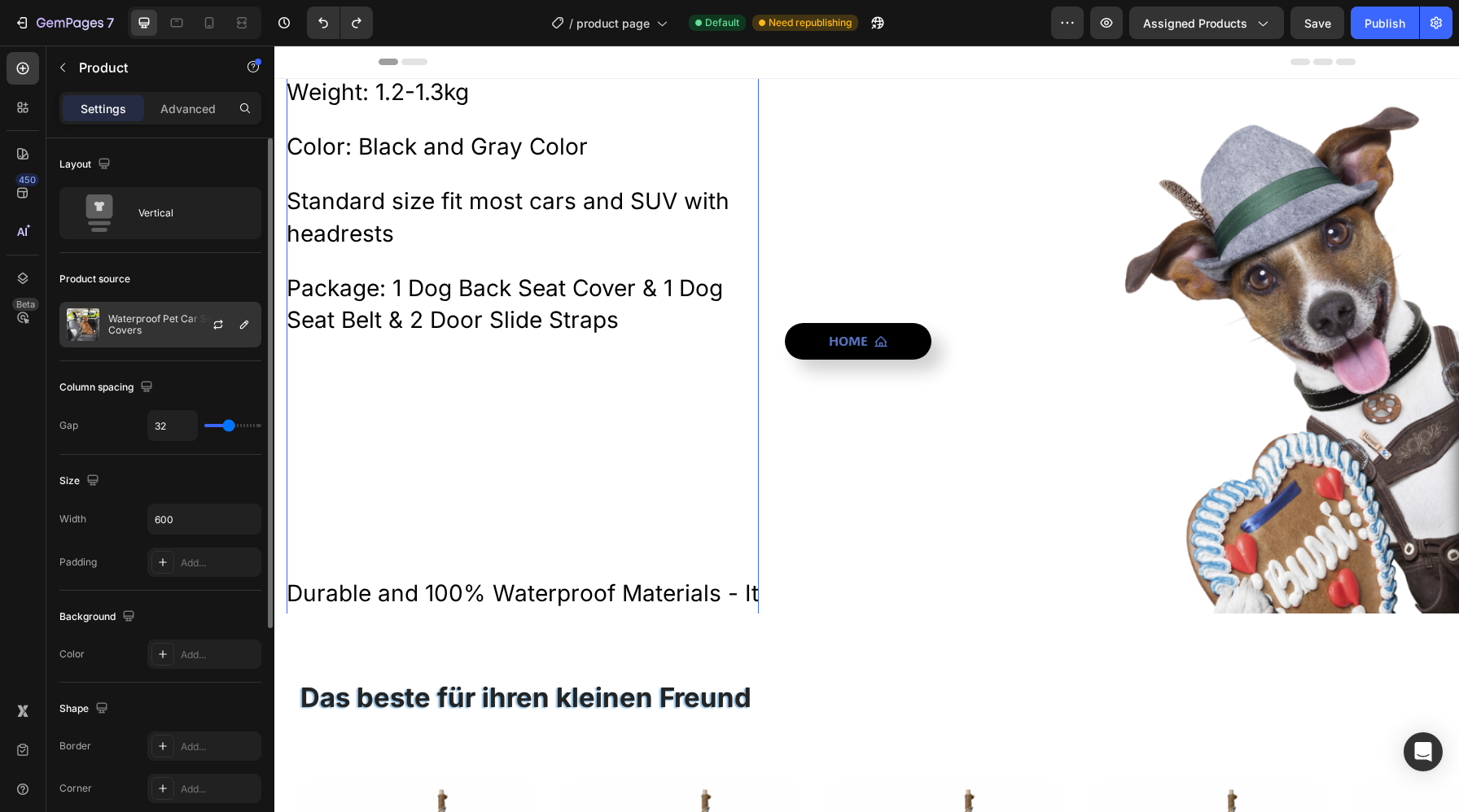
click at [158, 329] on p "Waterproof Pet Car Seat Covers" at bounding box center [181, 324] width 146 height 22
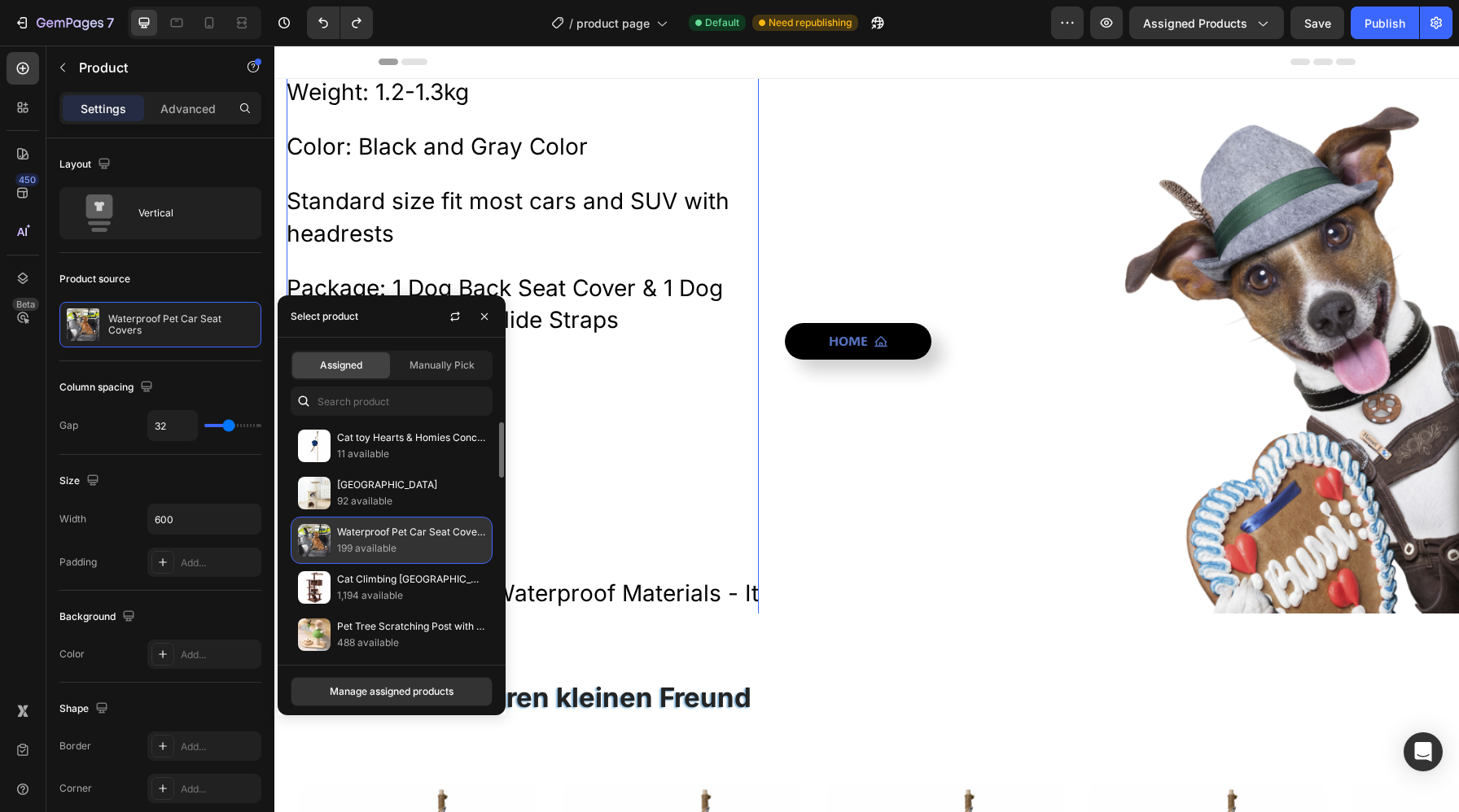
click at [347, 539] on p "Waterproof Pet Car Seat Covers" at bounding box center [411, 532] width 148 height 16
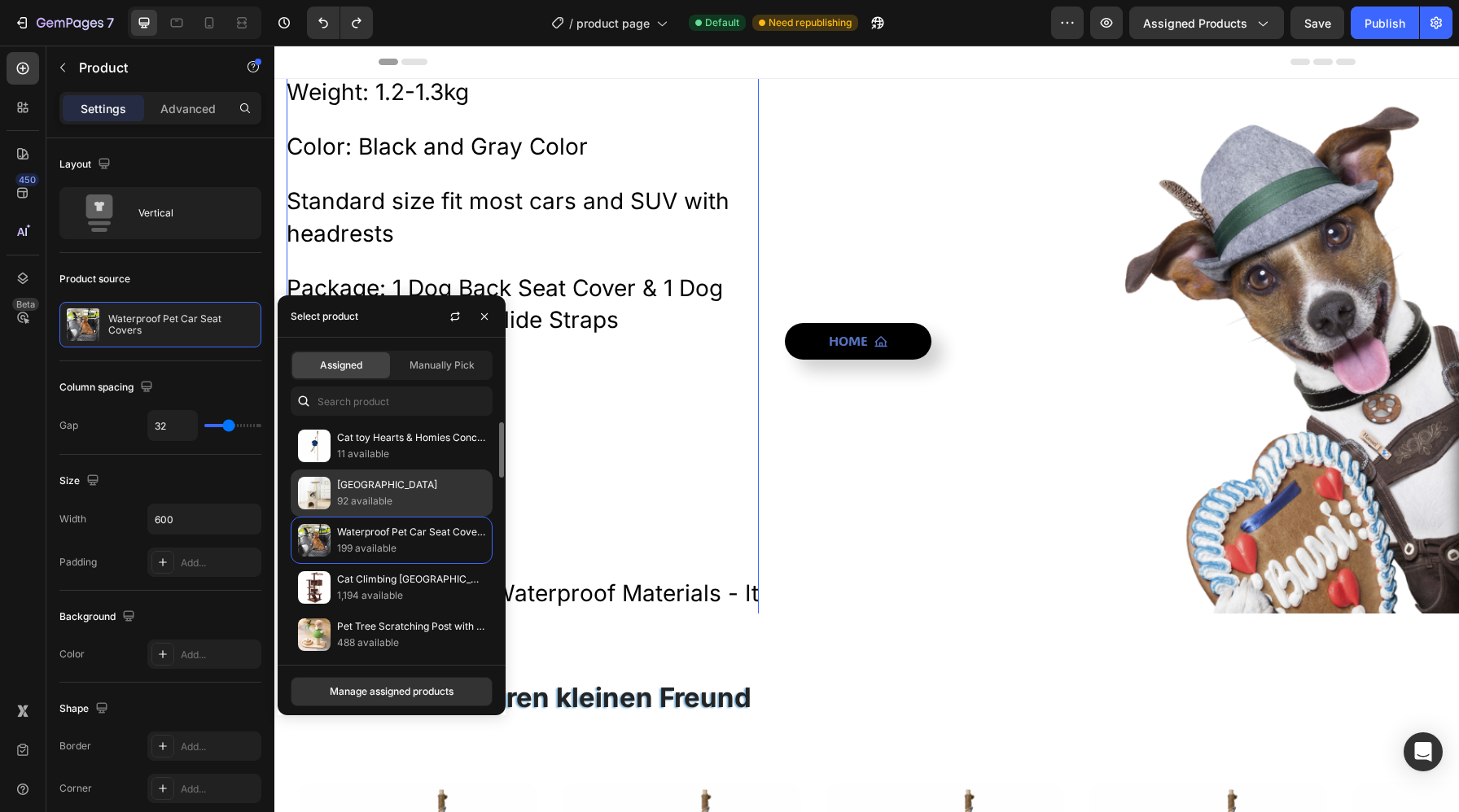
click at [363, 481] on p "[GEOGRAPHIC_DATA]" at bounding box center [411, 485] width 148 height 16
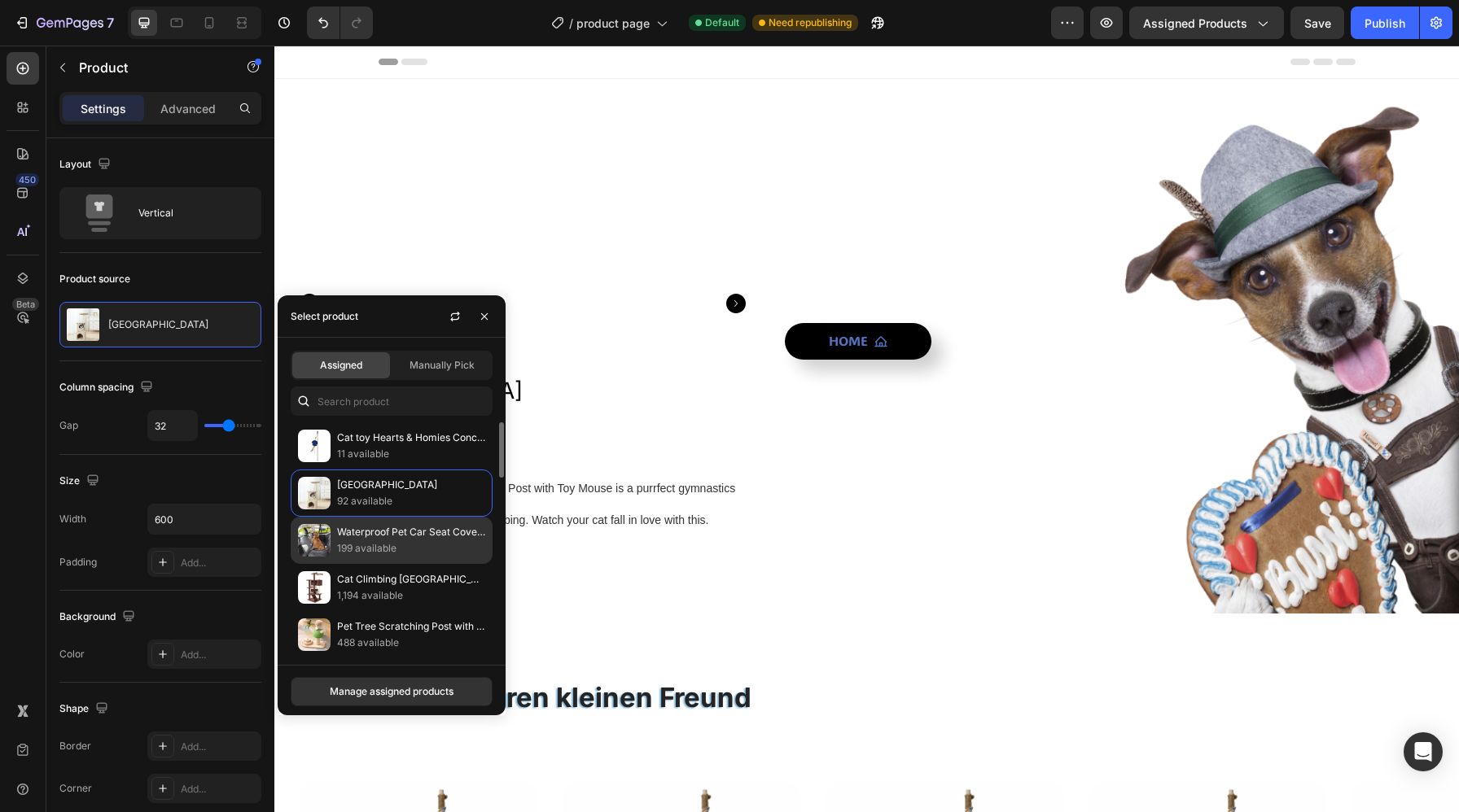
click at [354, 540] on p "Waterproof Pet Car Seat Covers" at bounding box center [411, 532] width 148 height 16
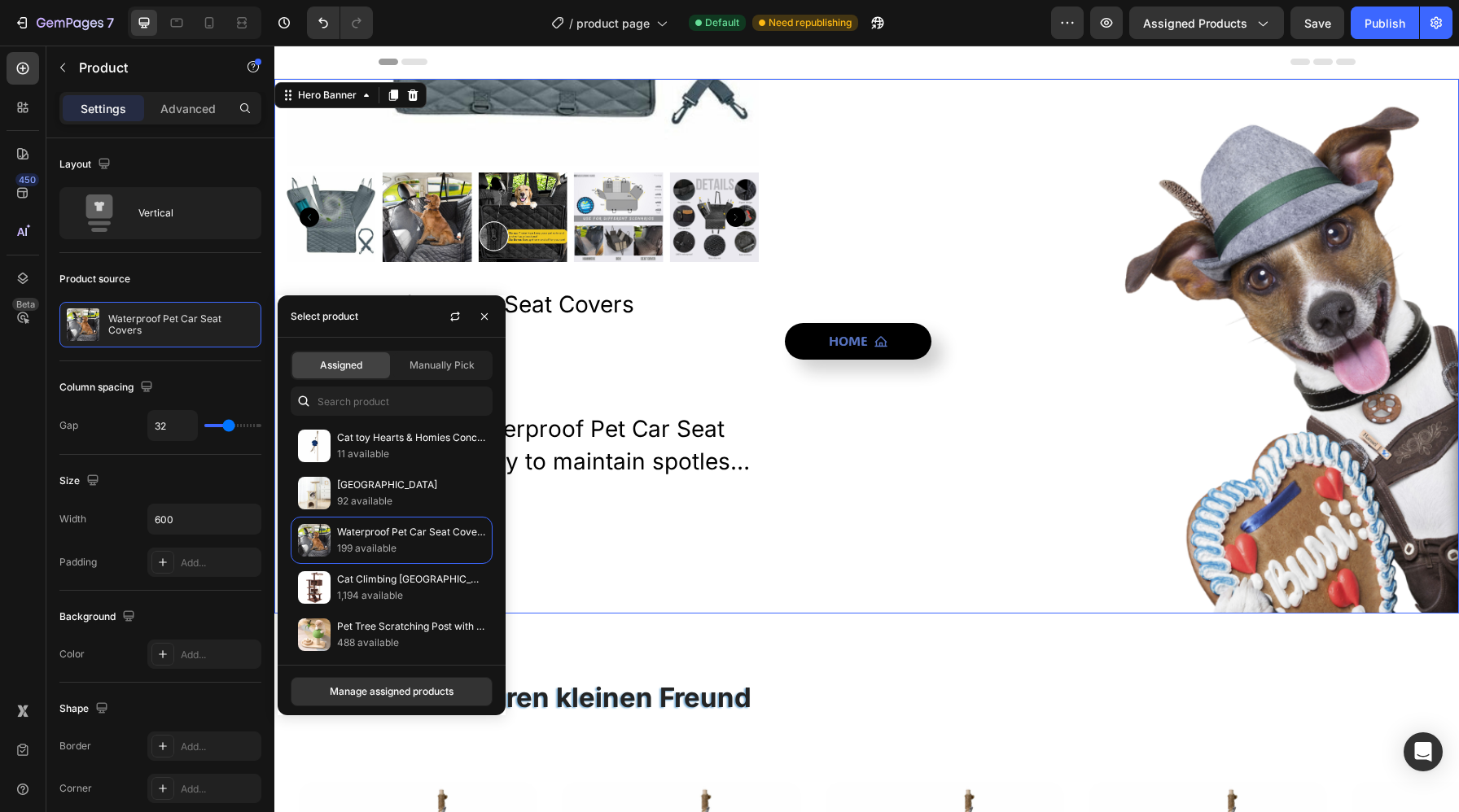
click at [1137, 392] on div "Home Button" at bounding box center [1115, 345] width 662 height 1305
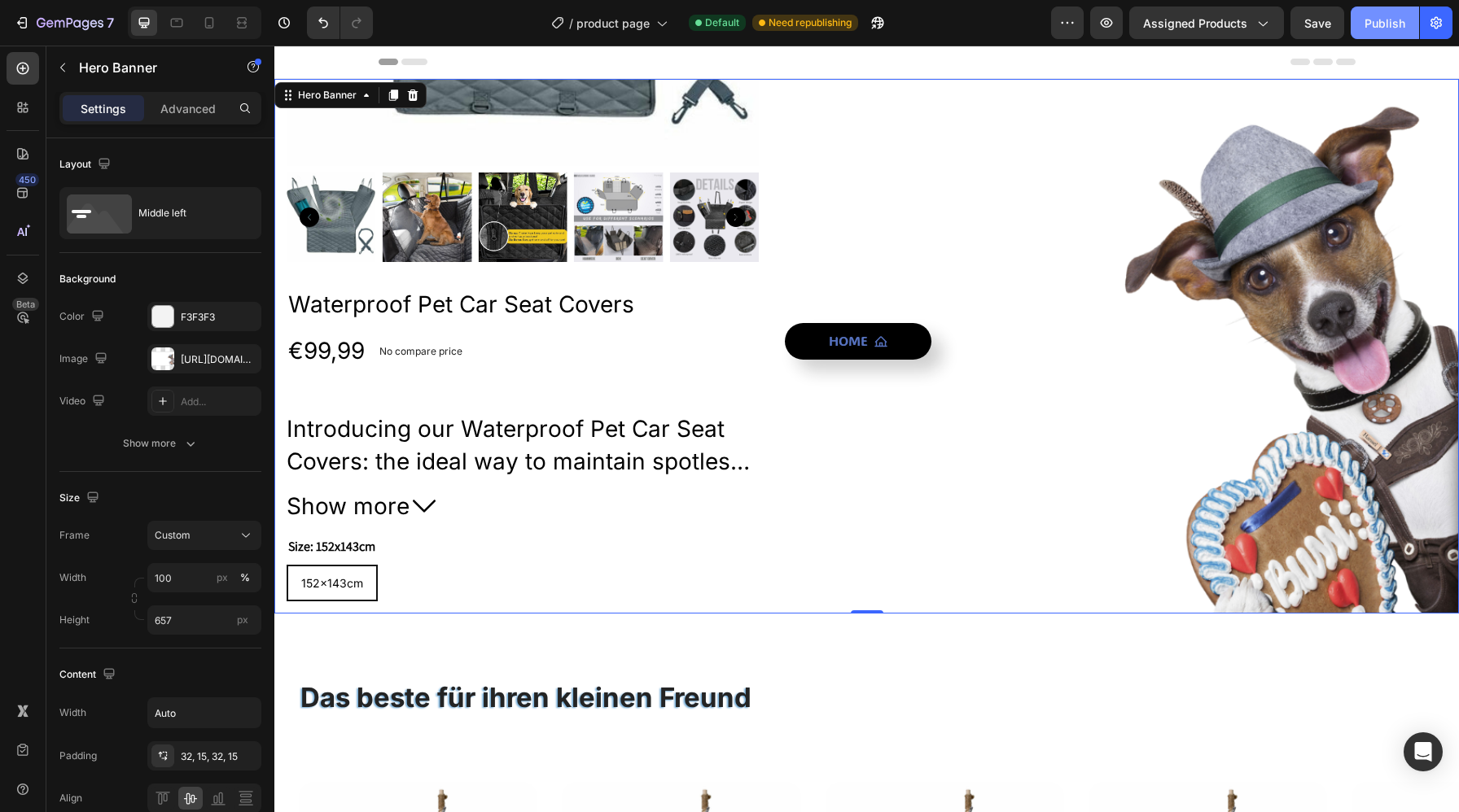
click at [1400, 19] on div "Publish" at bounding box center [1384, 22] width 40 height 17
click at [755, 281] on div "Product Images Waterproof Pet Car Seat Covers Product Title €99,99 Product Pric…" at bounding box center [523, 345] width 472 height 1305
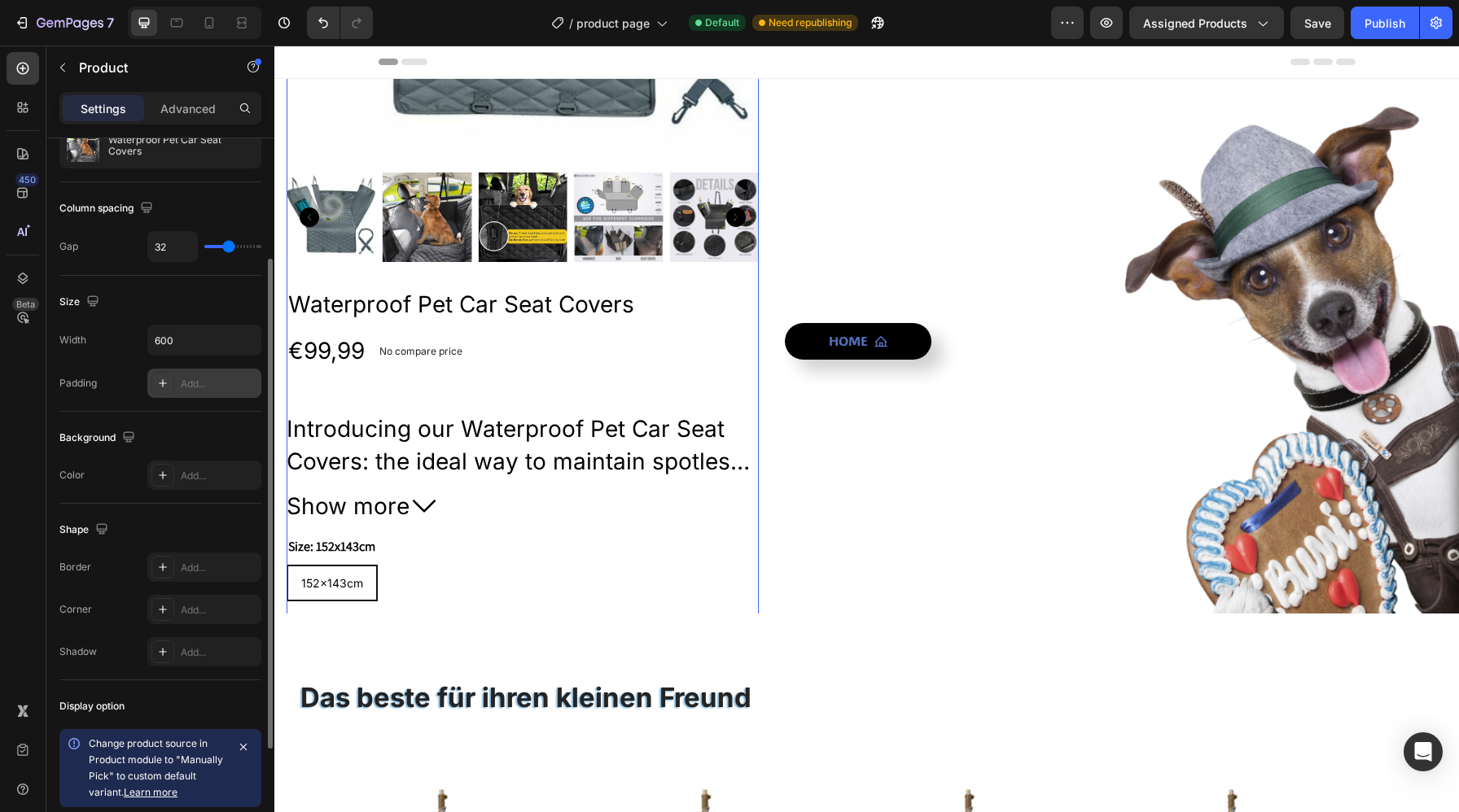
scroll to position [123, 0]
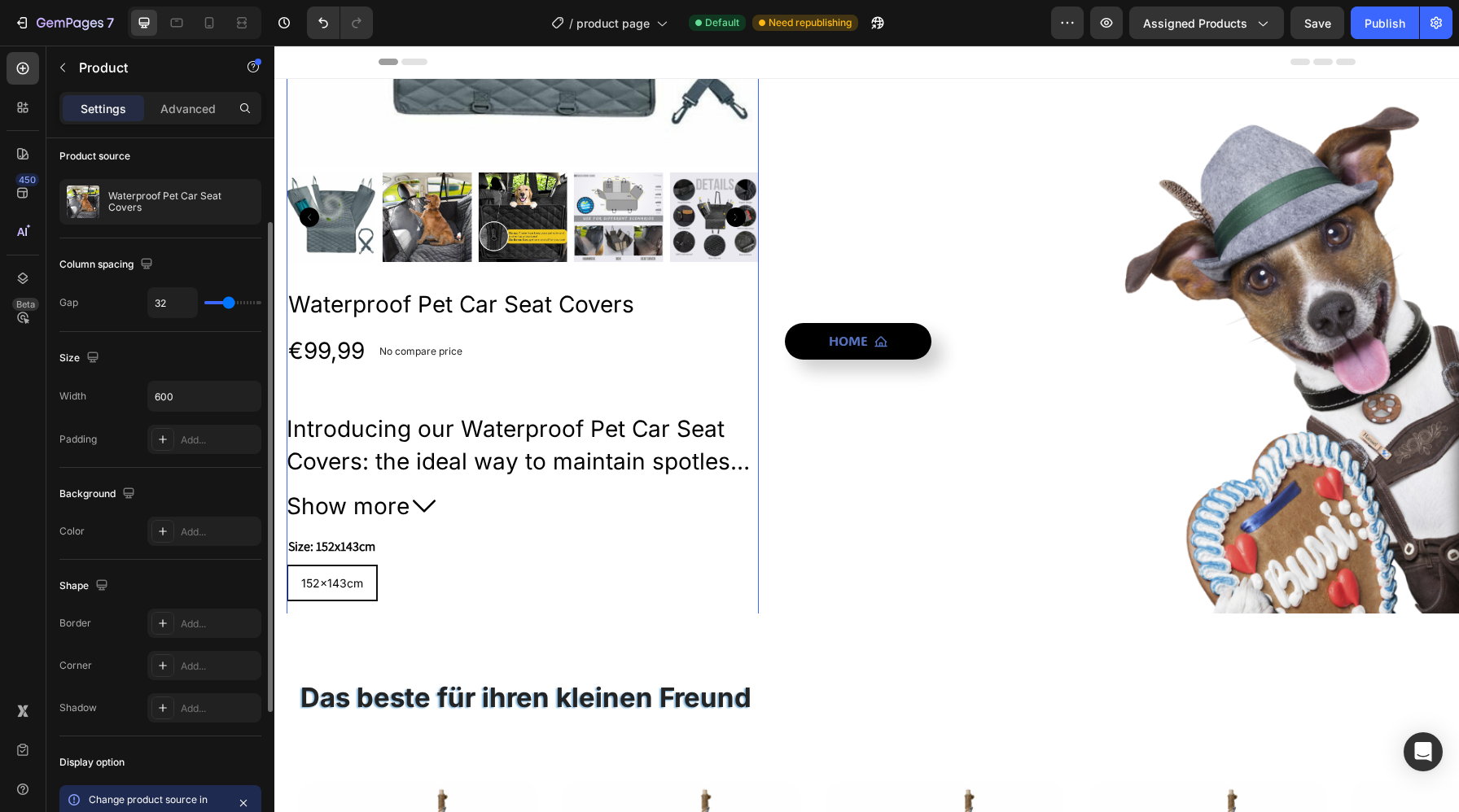
type input "15"
type input "9"
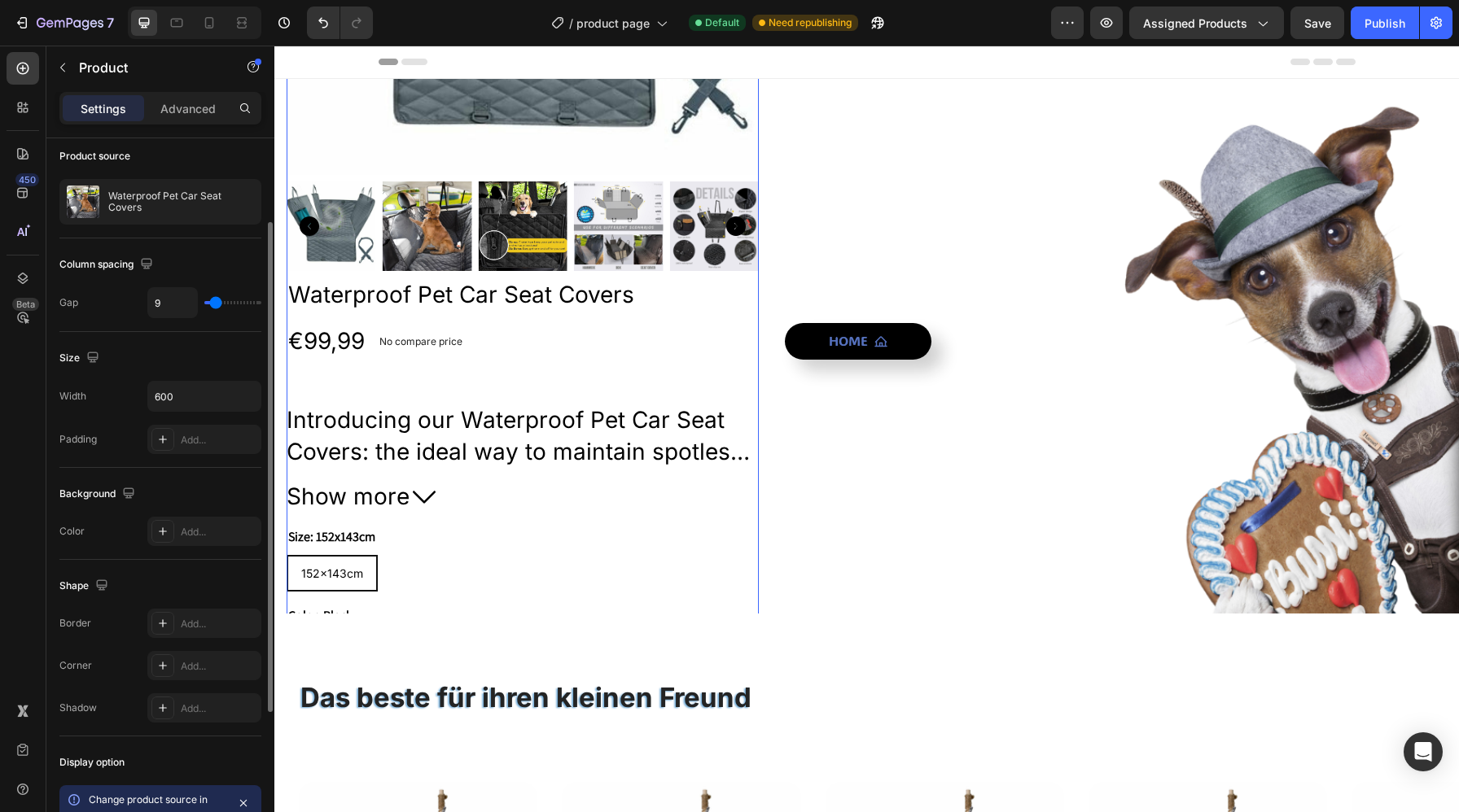
type input "7"
drag, startPoint x: 233, startPoint y: 300, endPoint x: 214, endPoint y: 300, distance: 19.0
type input "7"
click at [214, 301] on input "range" at bounding box center [232, 303] width 57 height 4
type input "0"
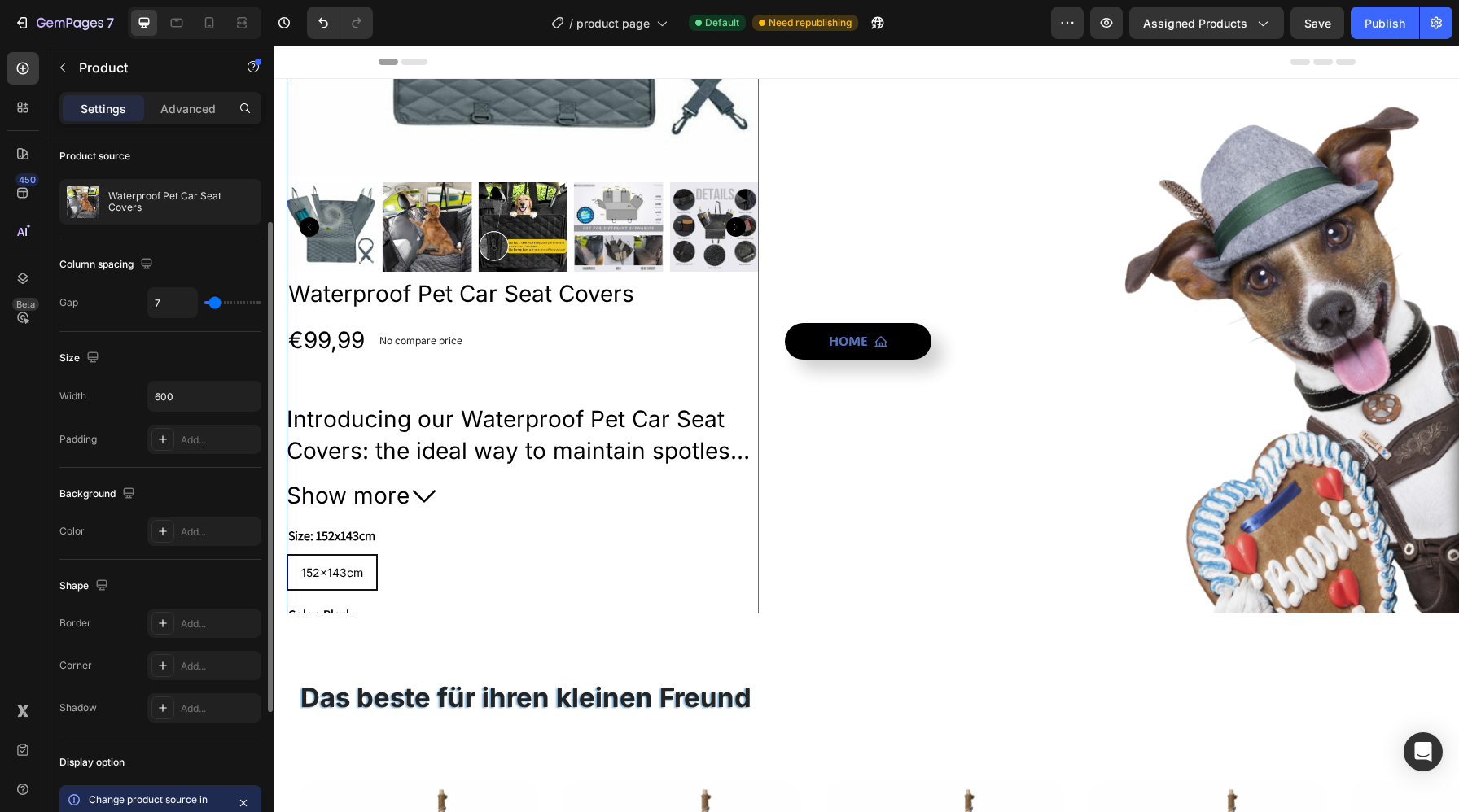
type input "0"
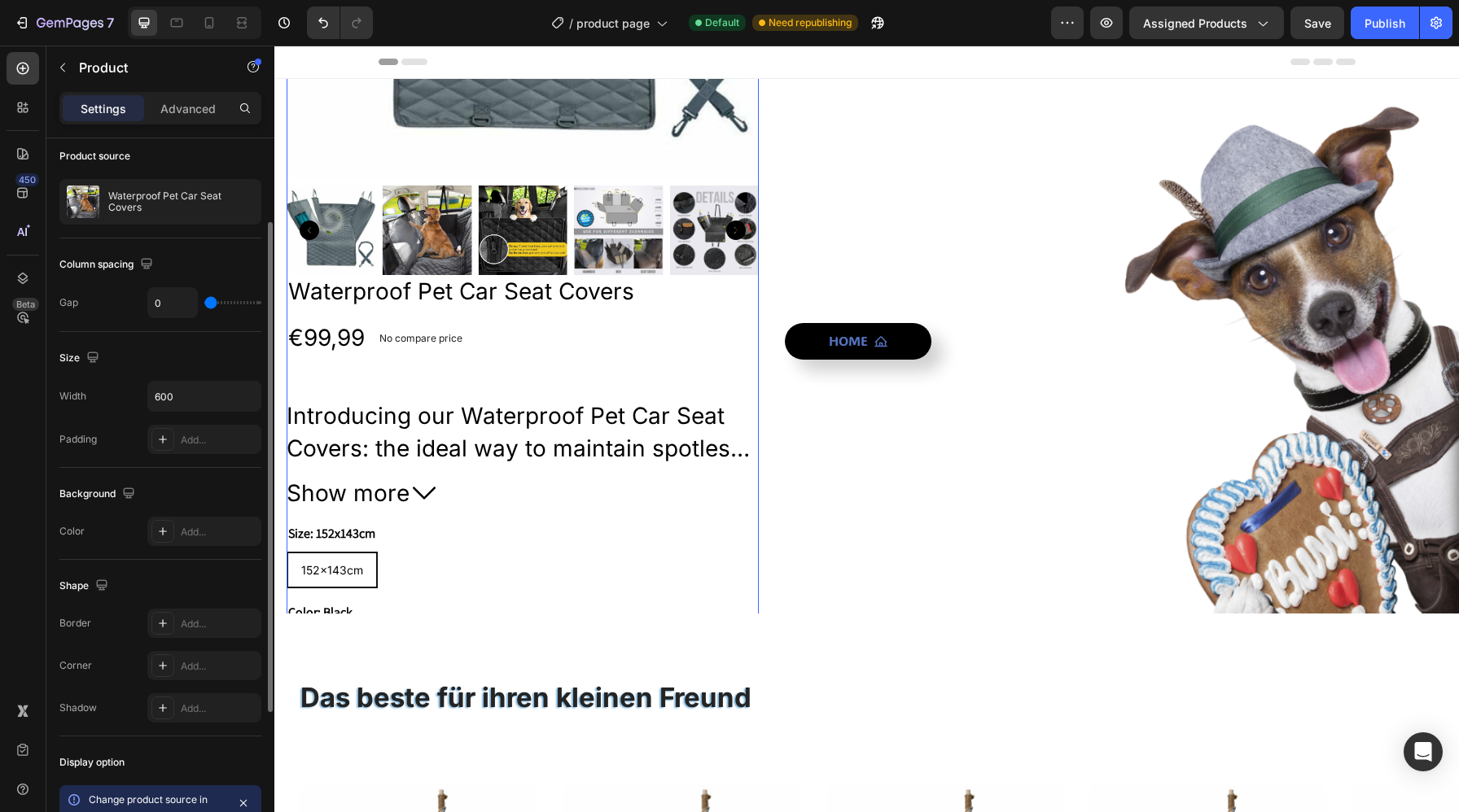
type input "29"
type input "71"
type input "80"
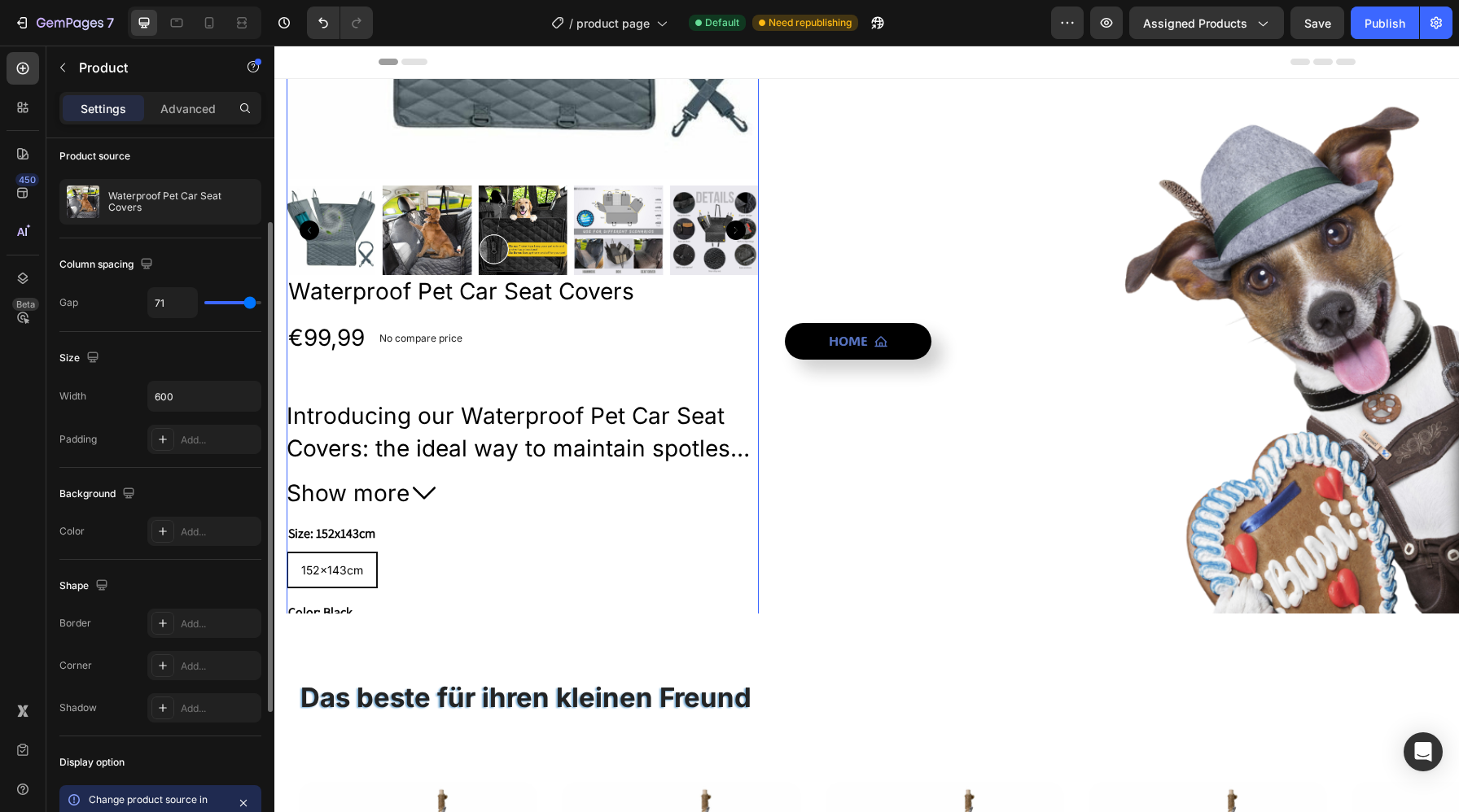
type input "80"
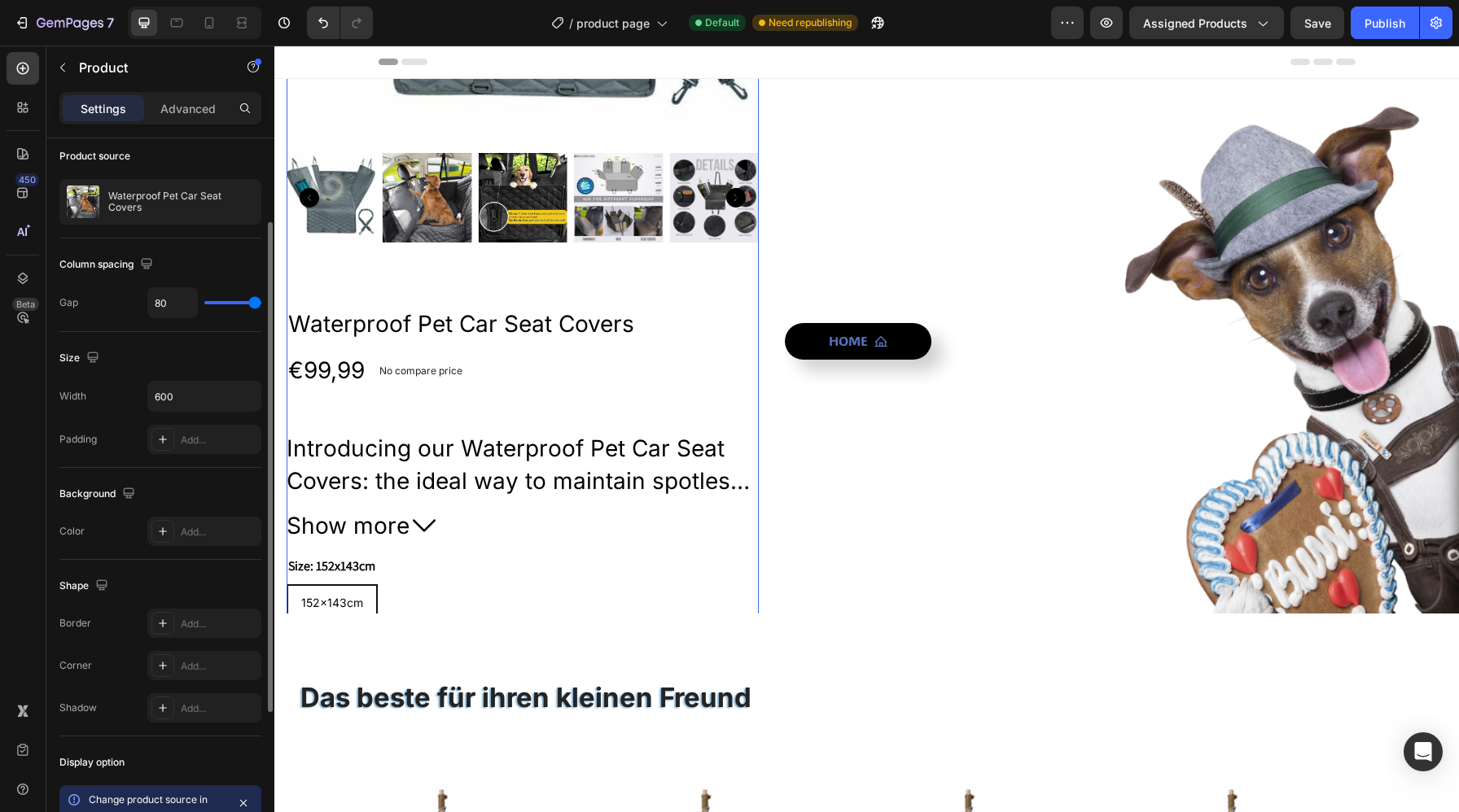
type input "59"
type input "56"
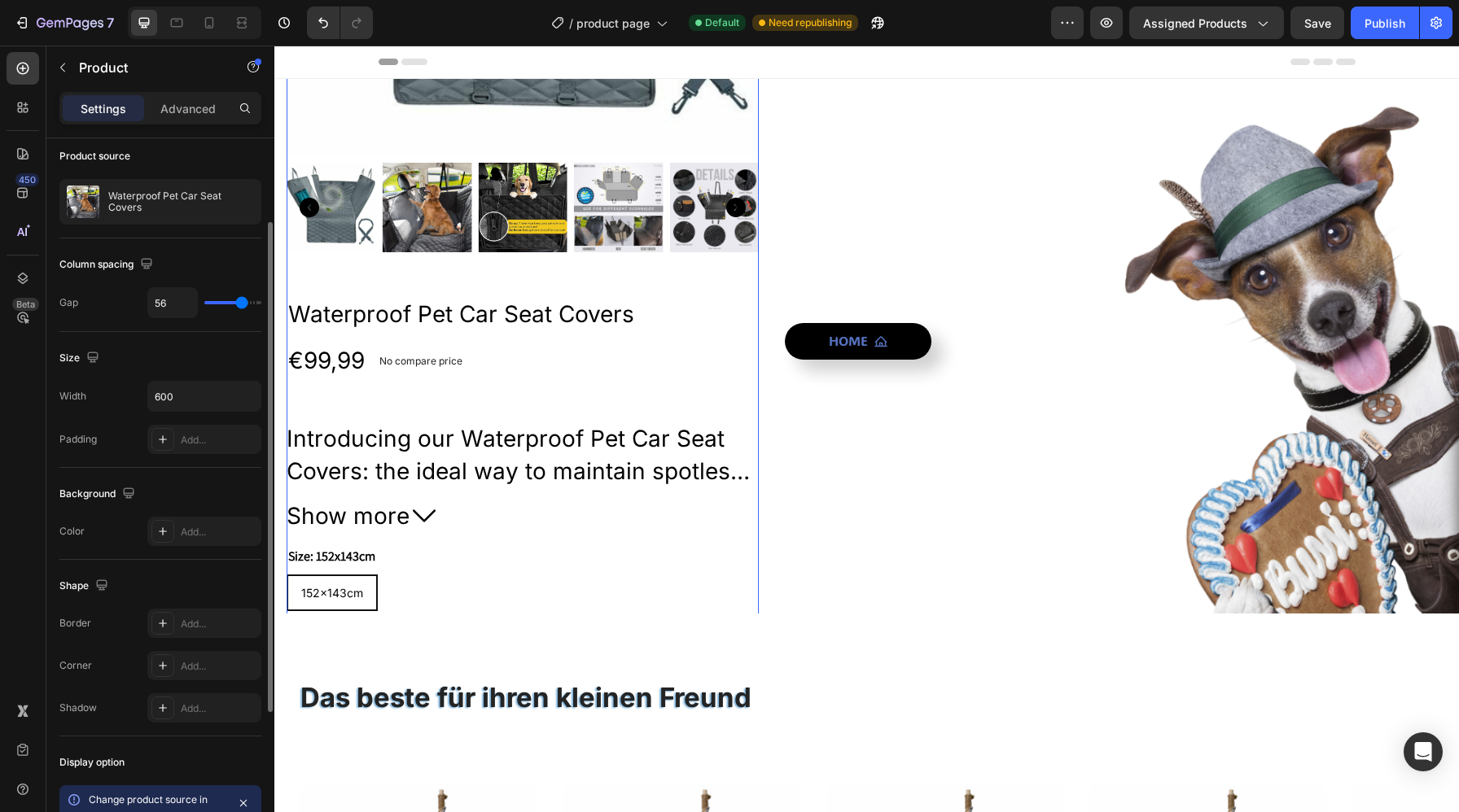
type input "55"
type input "51"
type input "49"
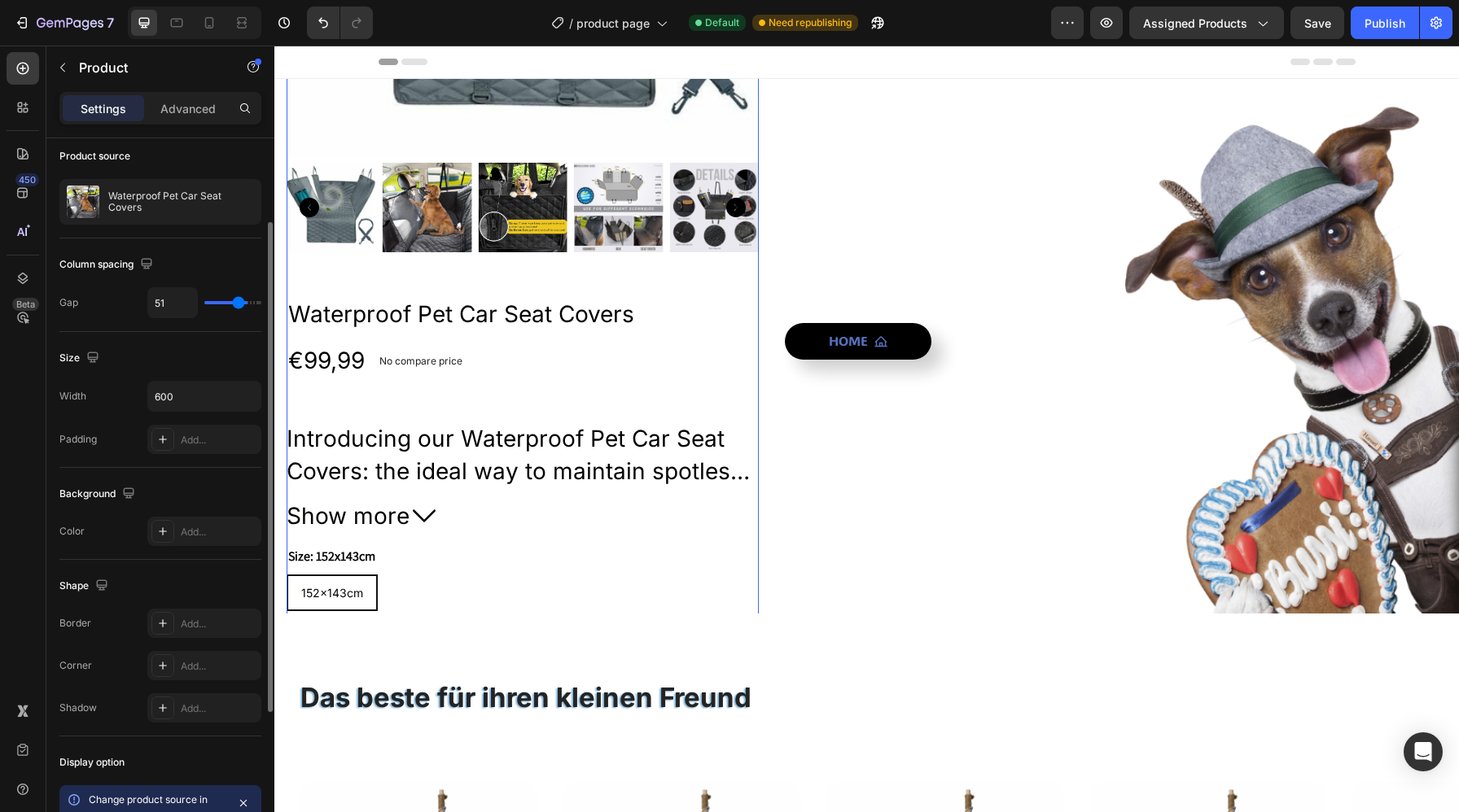
type input "49"
type input "46"
type input "45"
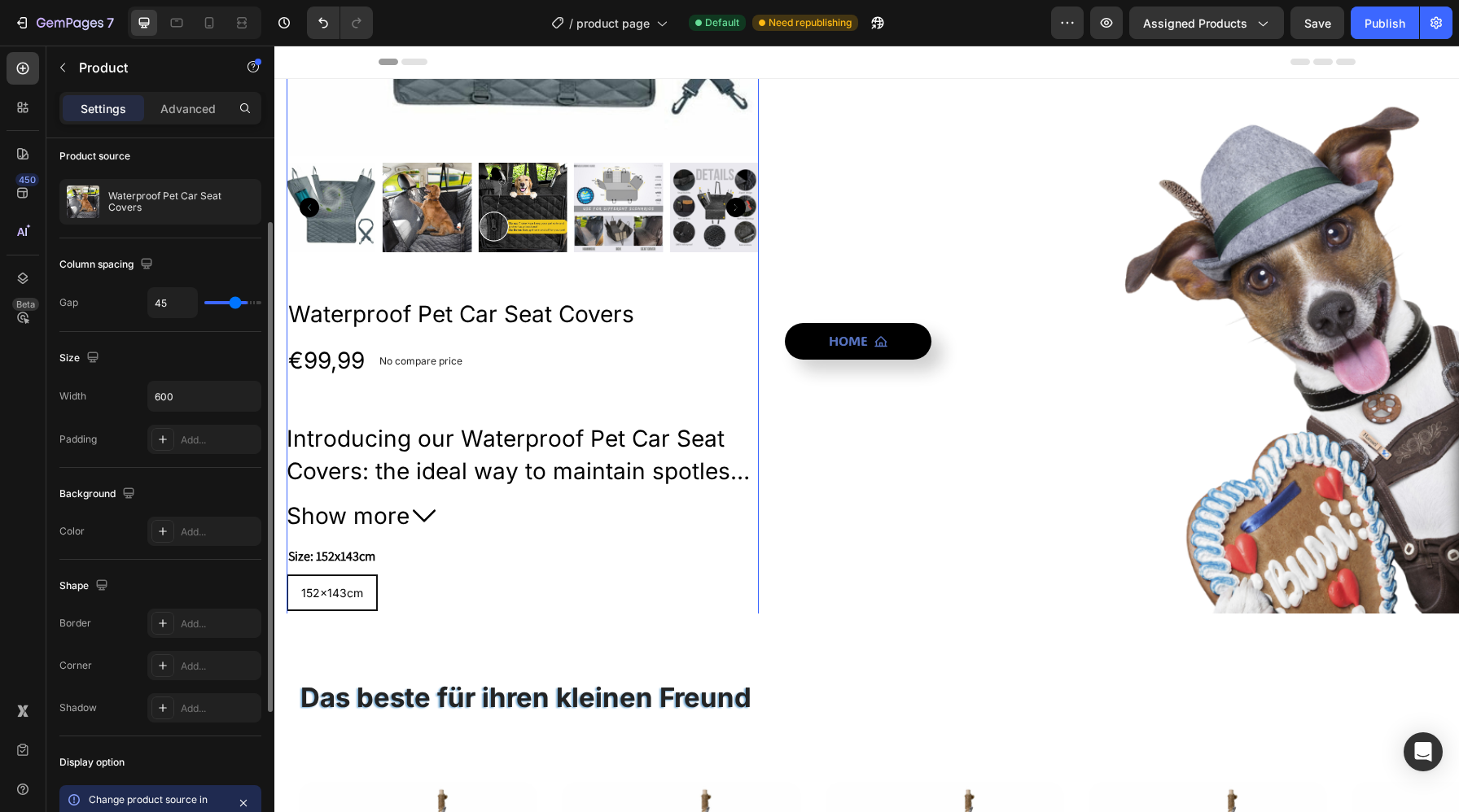
type input "43"
type input "40"
type input "39"
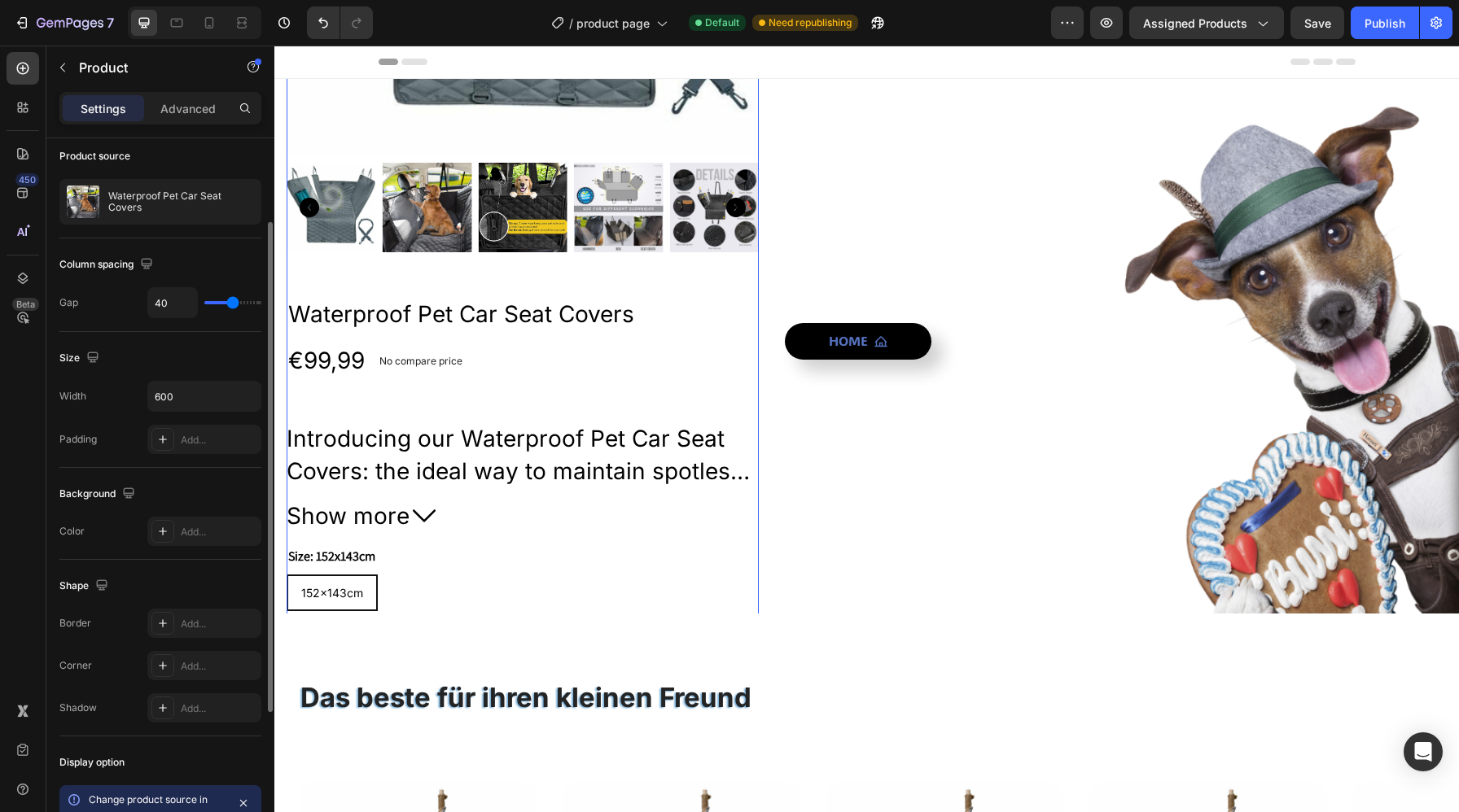
type input "39"
type input "38"
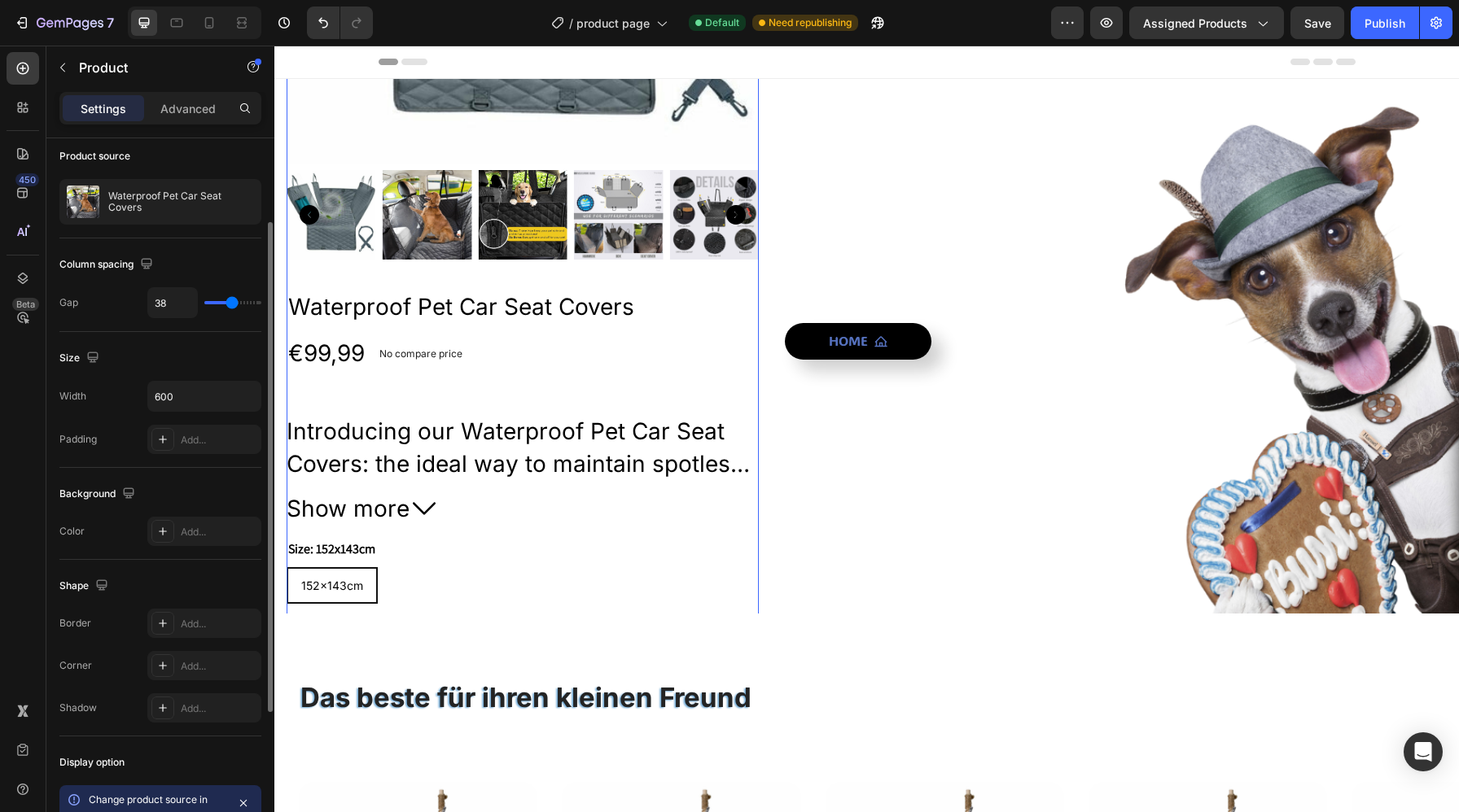
type input "37"
type input "36"
type input "35"
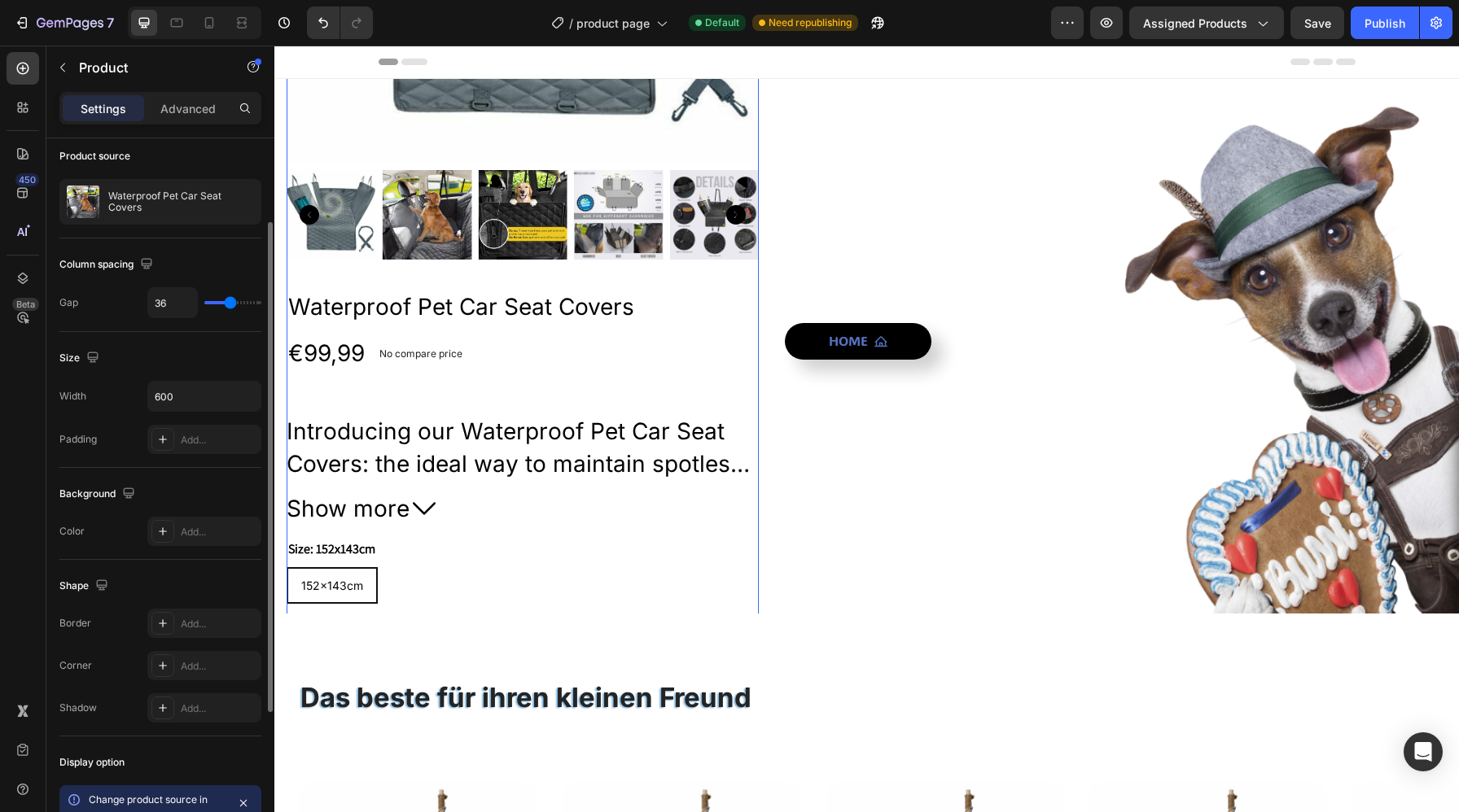
type input "35"
type input "34"
type input "33"
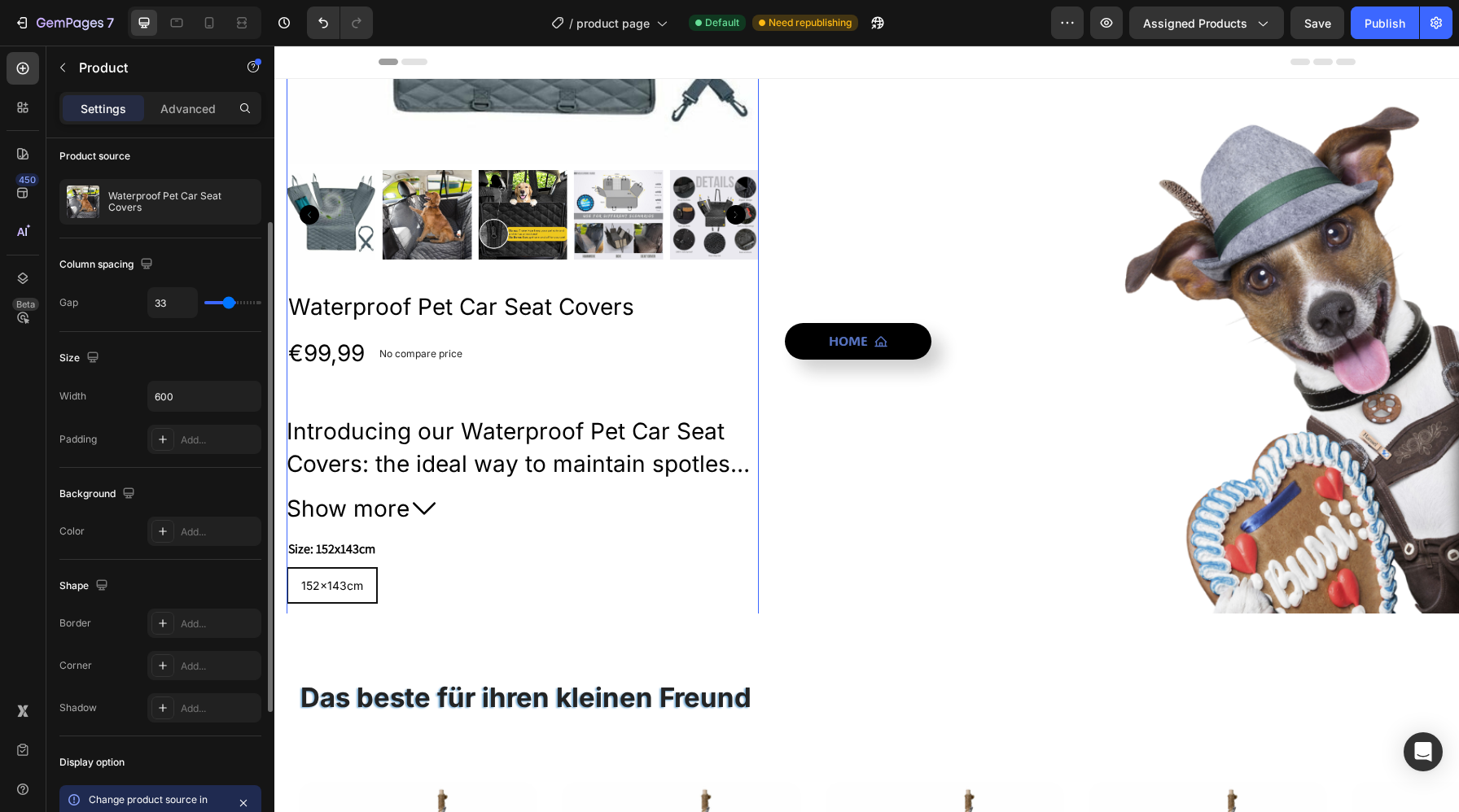
type input "32"
type input "31"
type input "30"
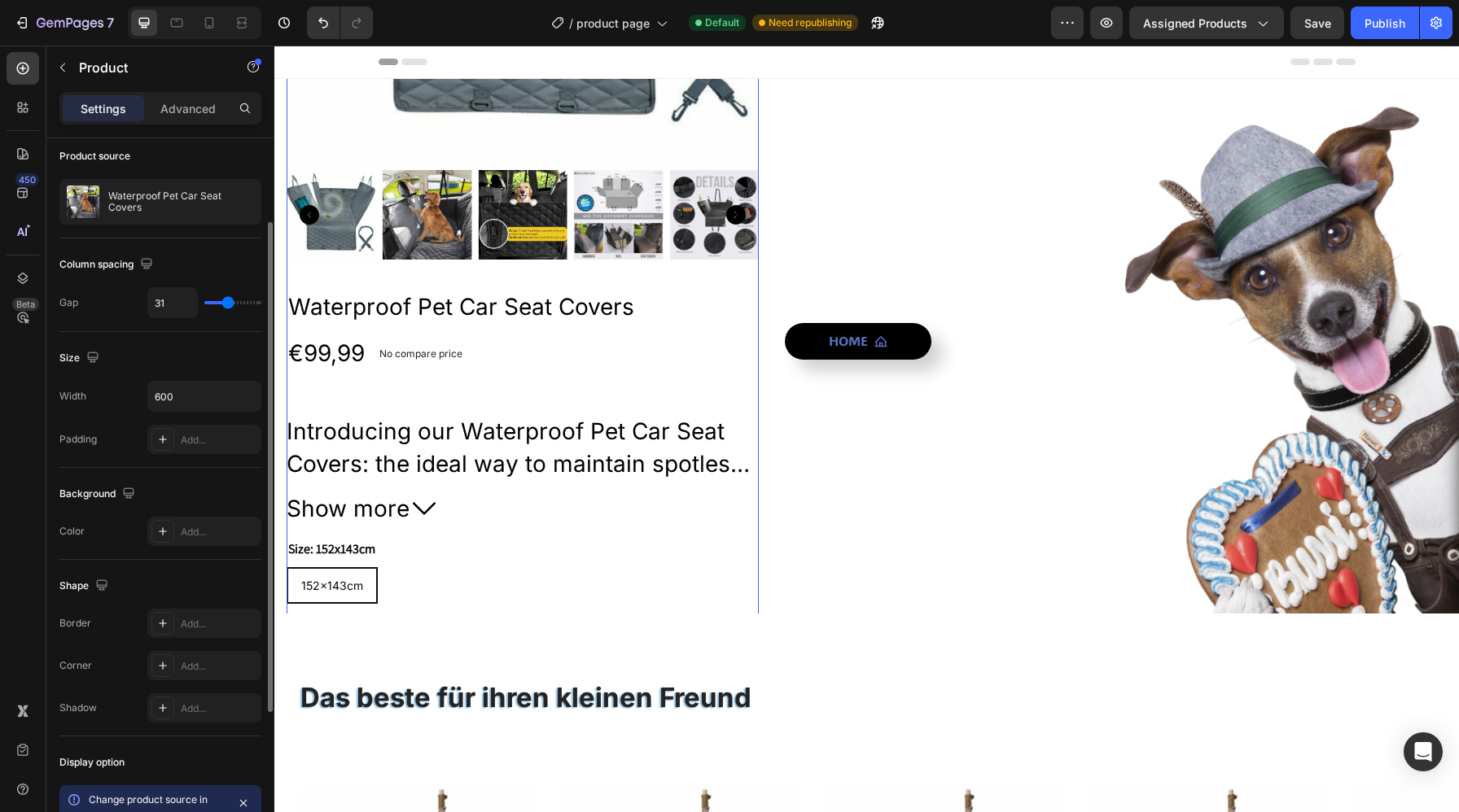
type input "30"
type input "29"
type input "28"
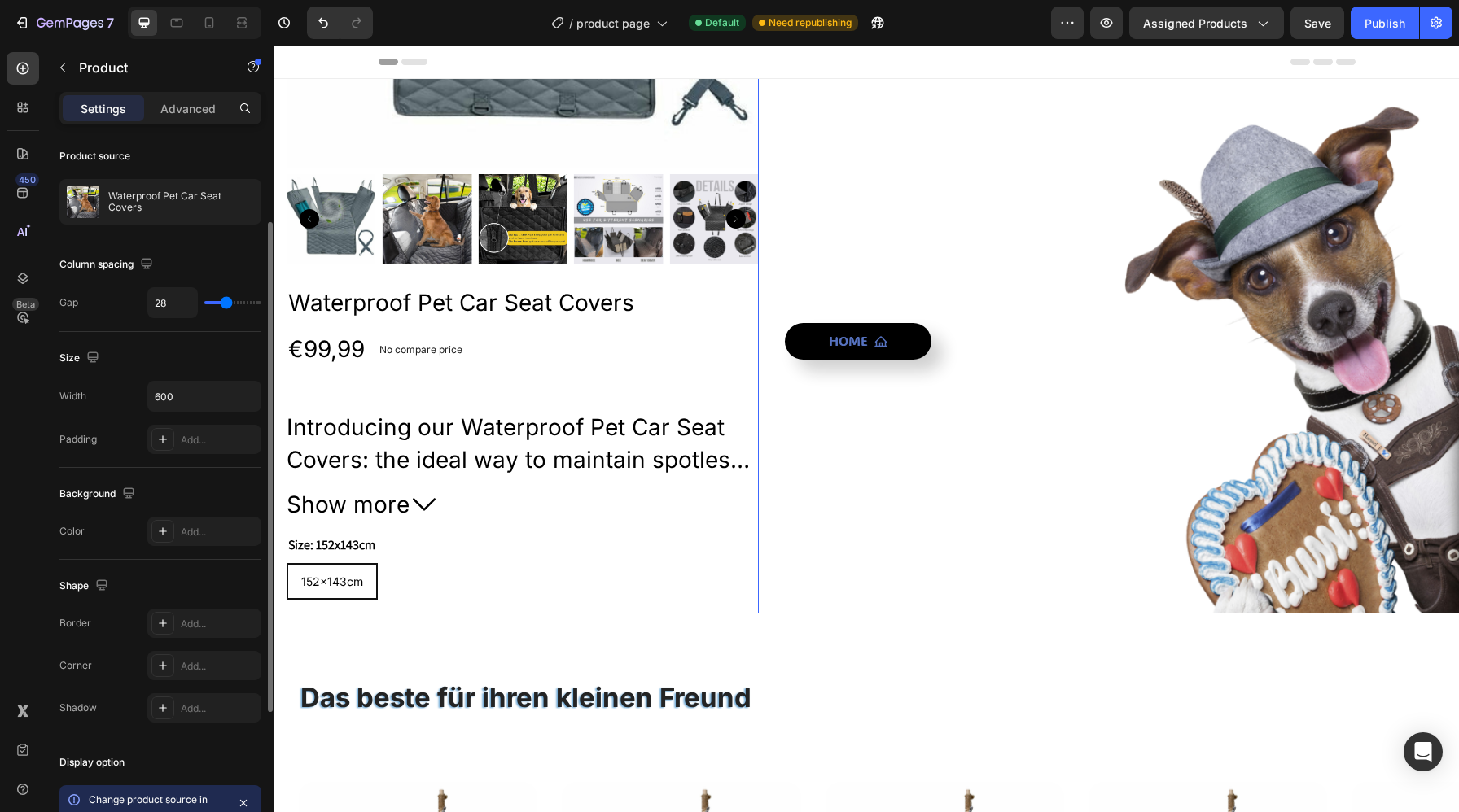
type input "30"
type input "31"
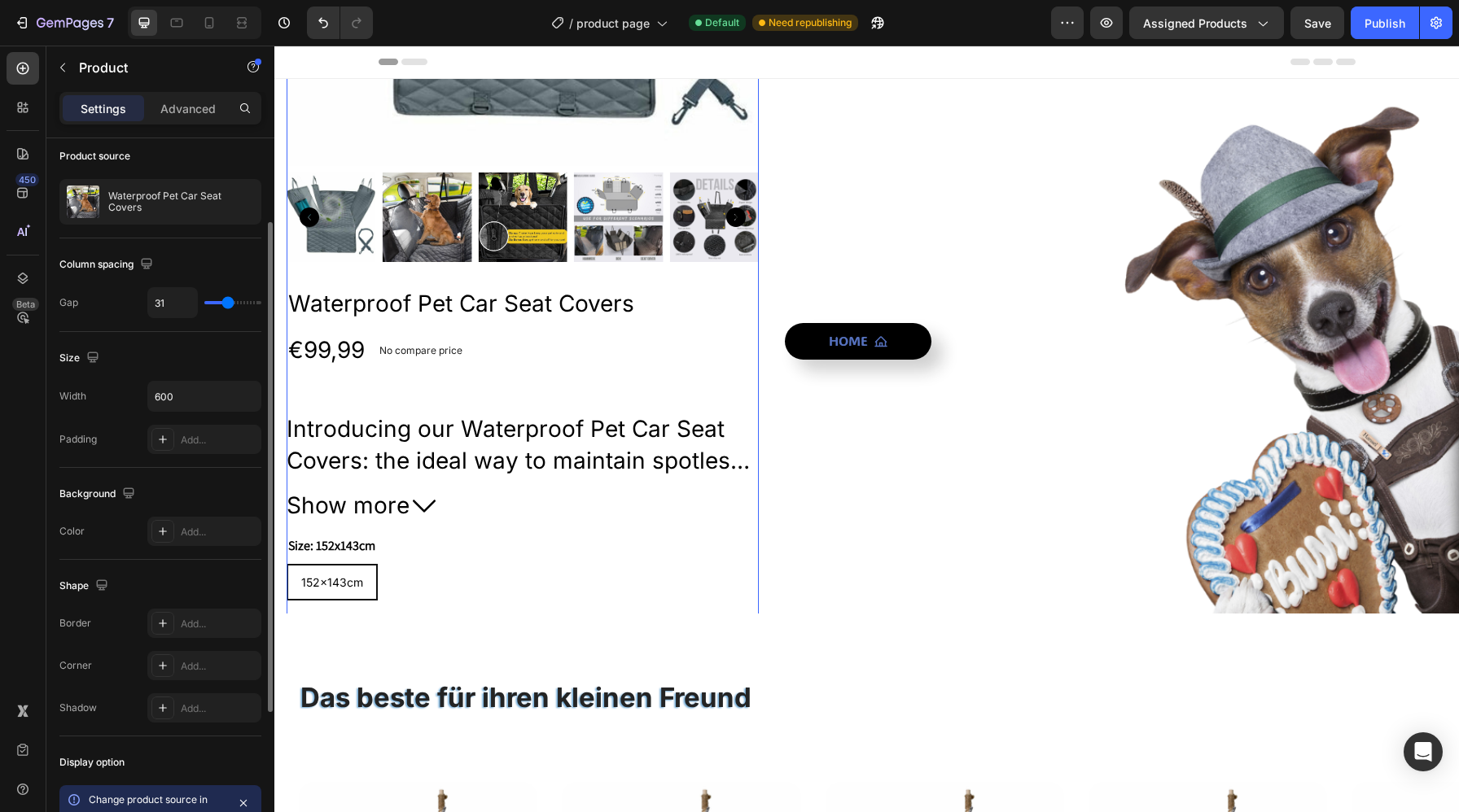
type input "32"
type input "34"
type input "35"
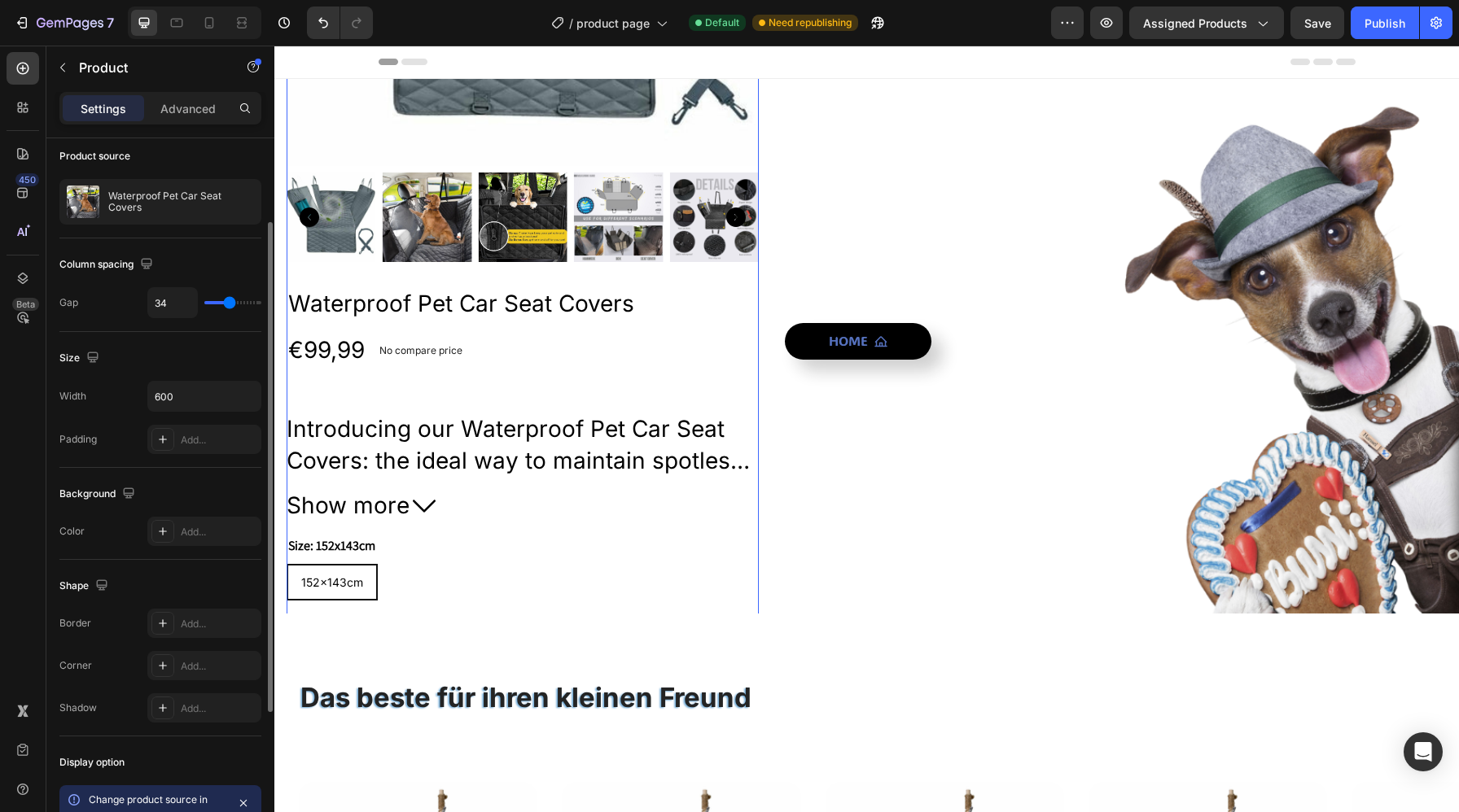
type input "35"
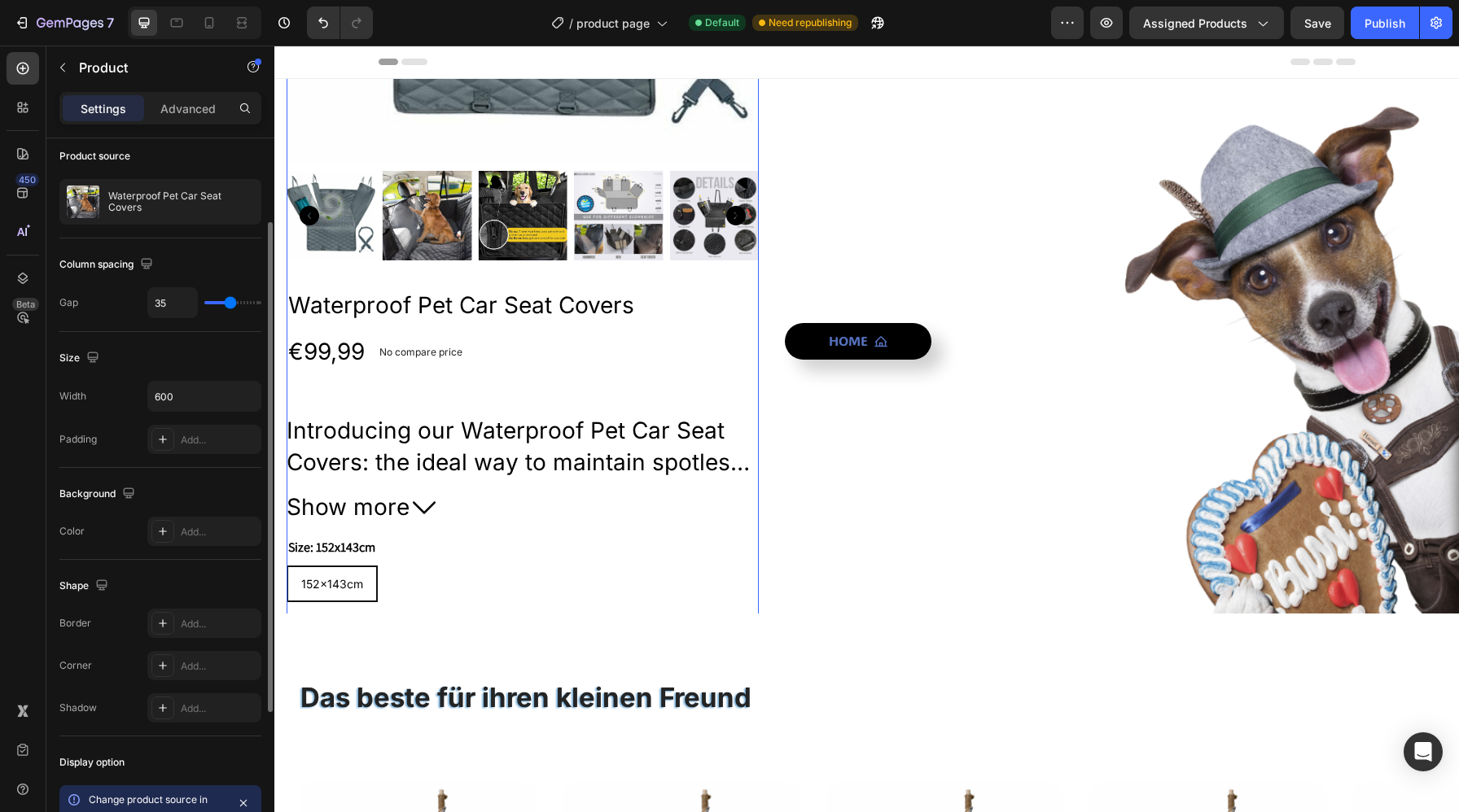
type input "36"
type input "35"
type input "34"
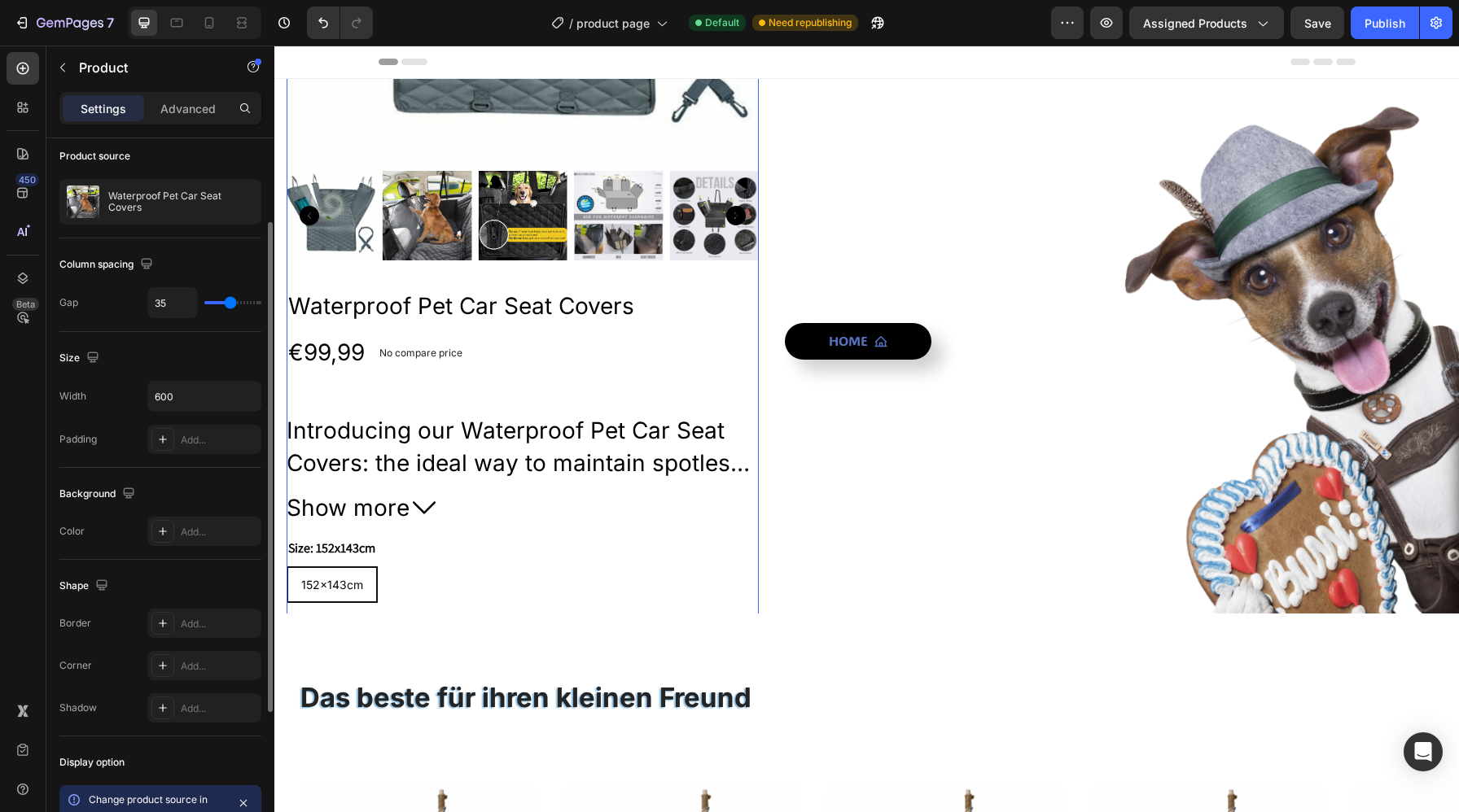
type input "34"
type input "33"
type input "32"
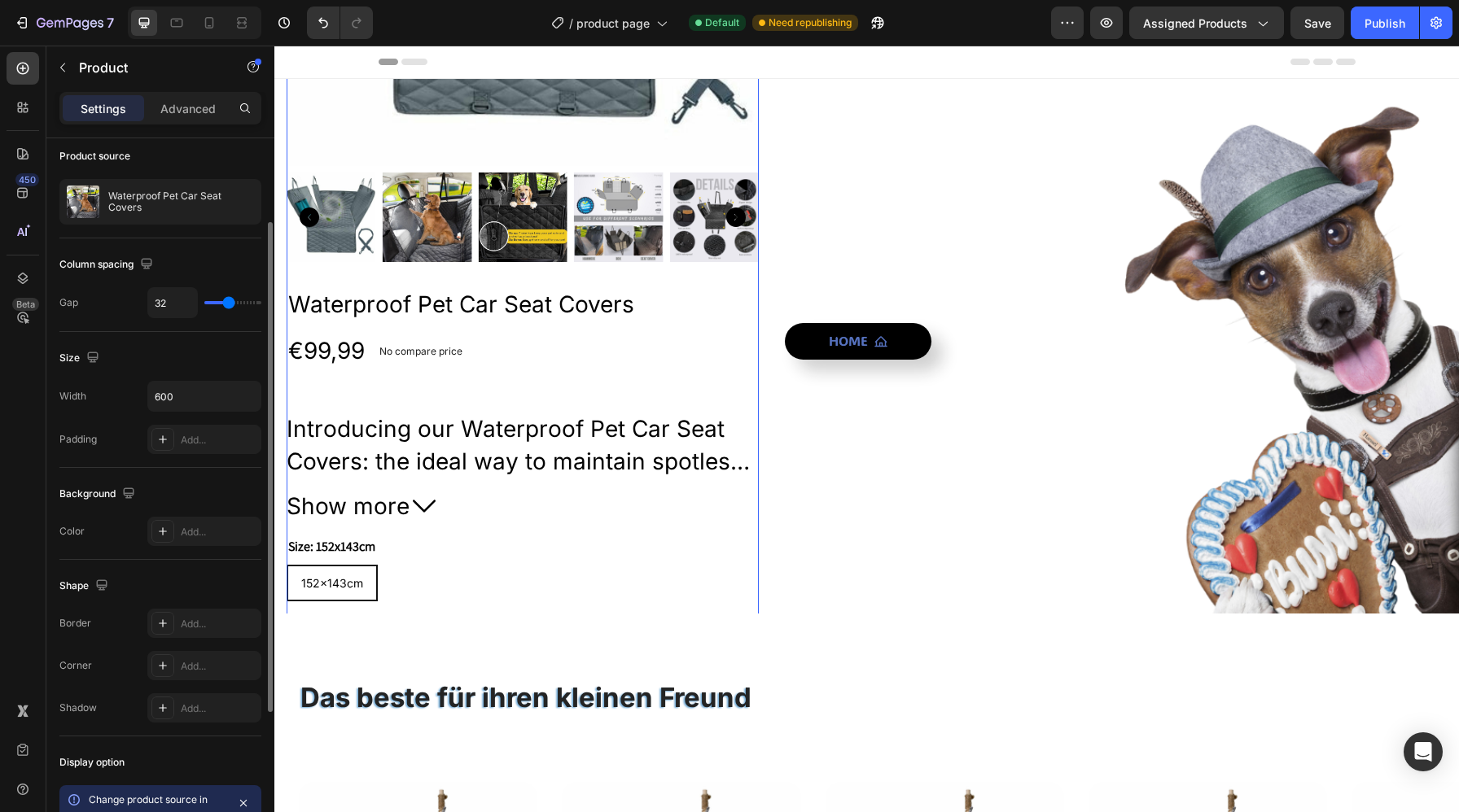
drag, startPoint x: 214, startPoint y: 300, endPoint x: 228, endPoint y: 304, distance: 14.6
type input "32"
click at [228, 304] on input "range" at bounding box center [232, 303] width 57 height 4
click at [189, 98] on div "Advanced" at bounding box center [188, 108] width 81 height 26
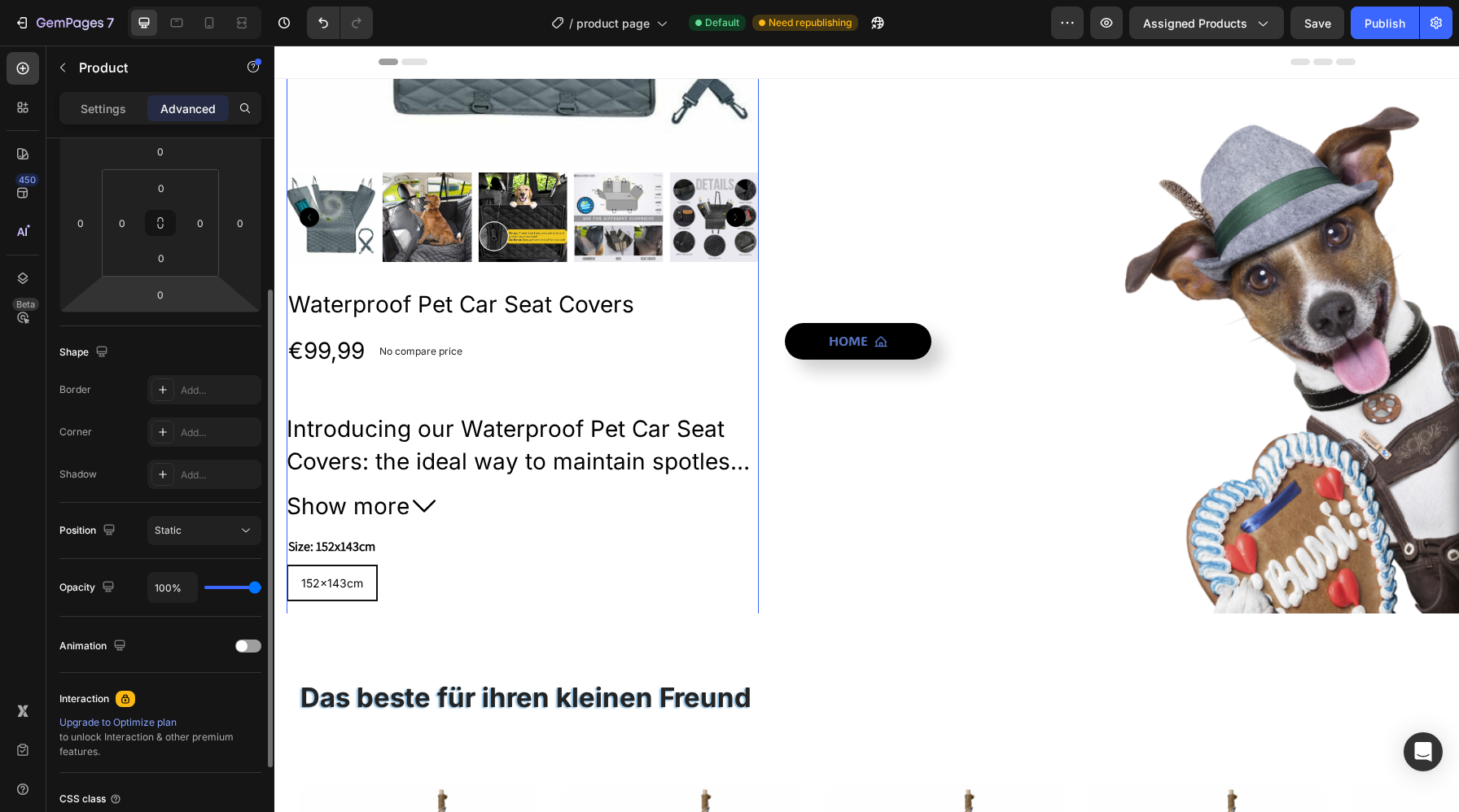
scroll to position [229, 0]
type input "46"
click at [230, 589] on input "range" at bounding box center [232, 588] width 57 height 4
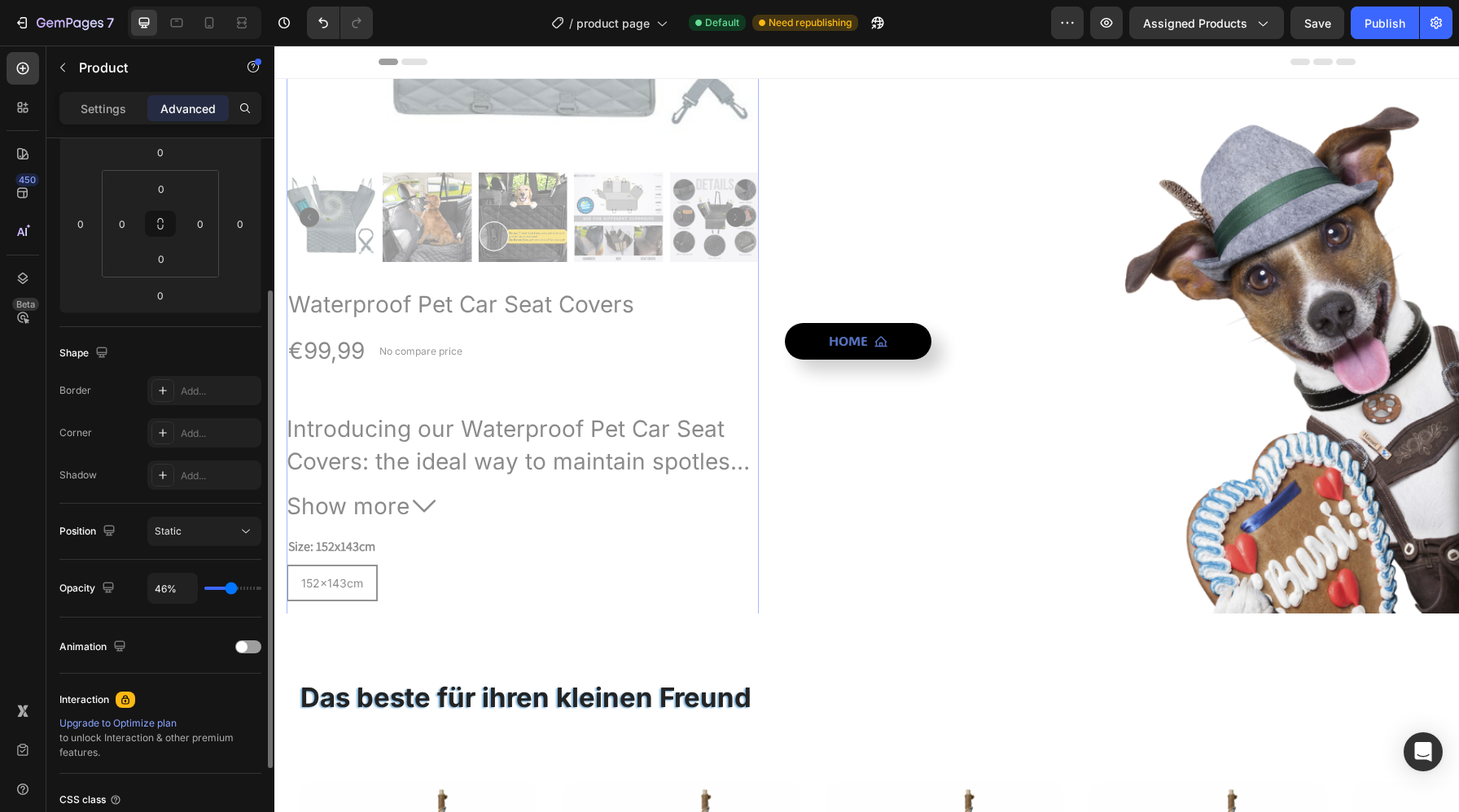
type input "0%"
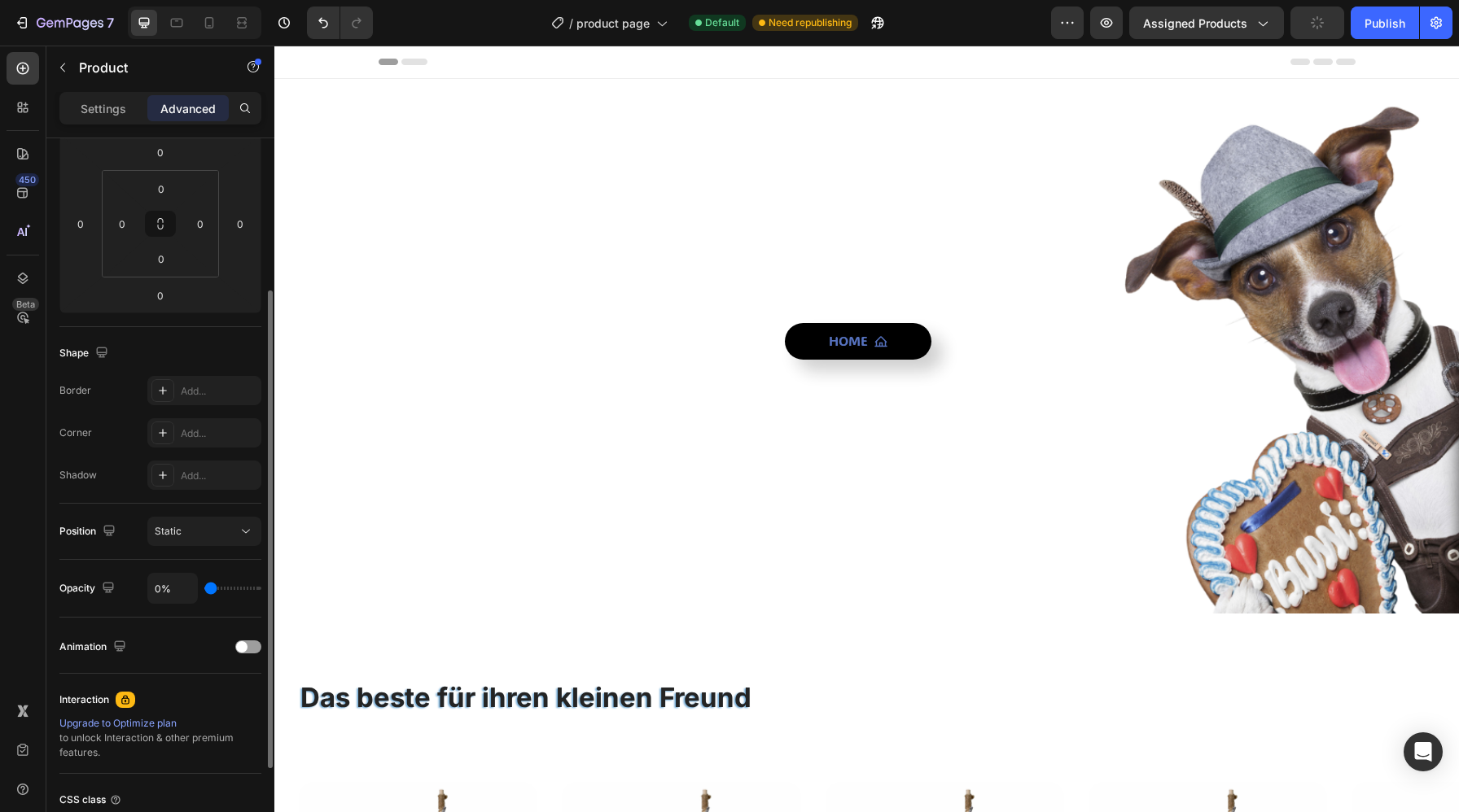
drag, startPoint x: 230, startPoint y: 590, endPoint x: 205, endPoint y: 590, distance: 25.0
type input "0"
click at [205, 590] on input "range" at bounding box center [232, 588] width 57 height 4
type input "59%"
type input "59"
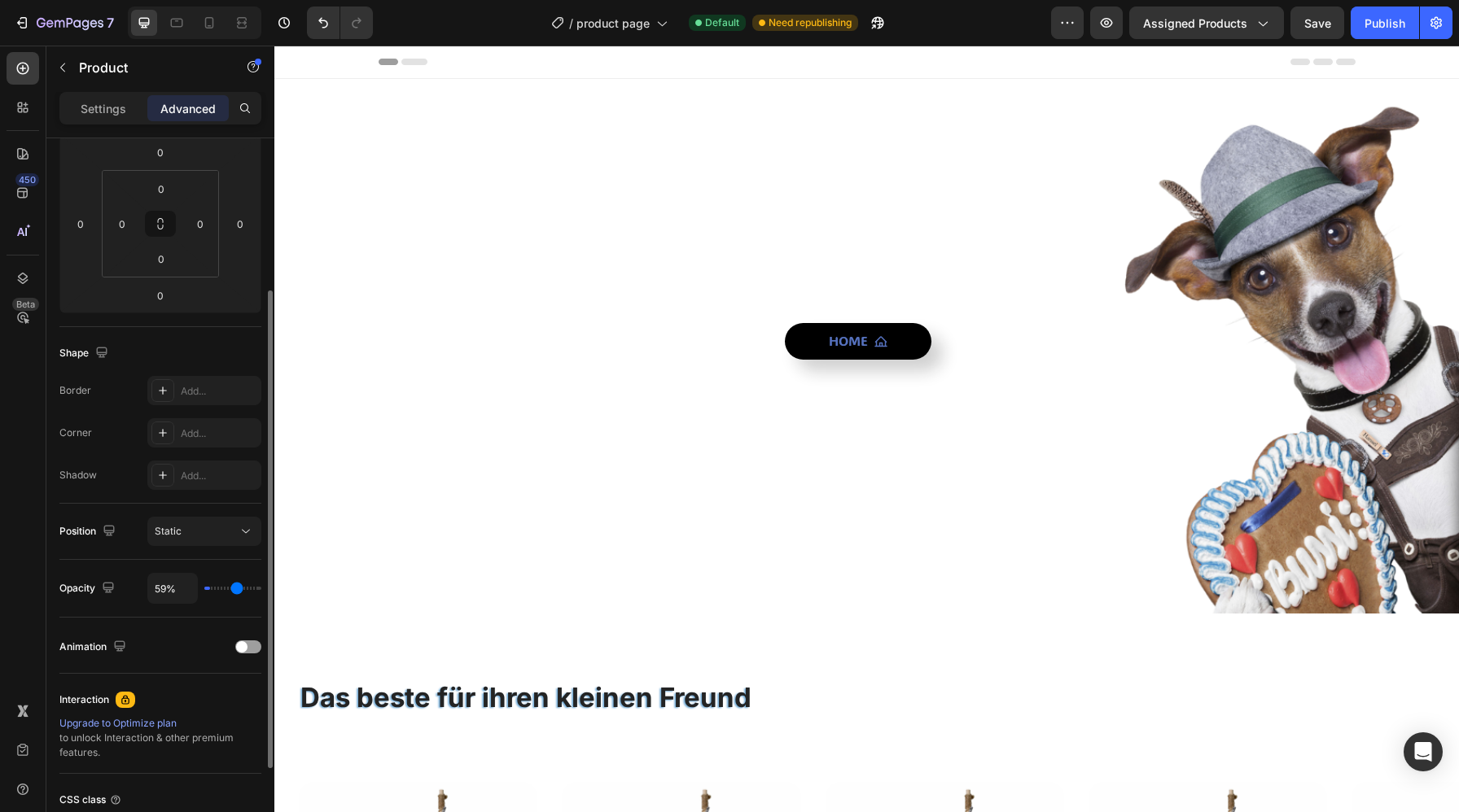
type input "100%"
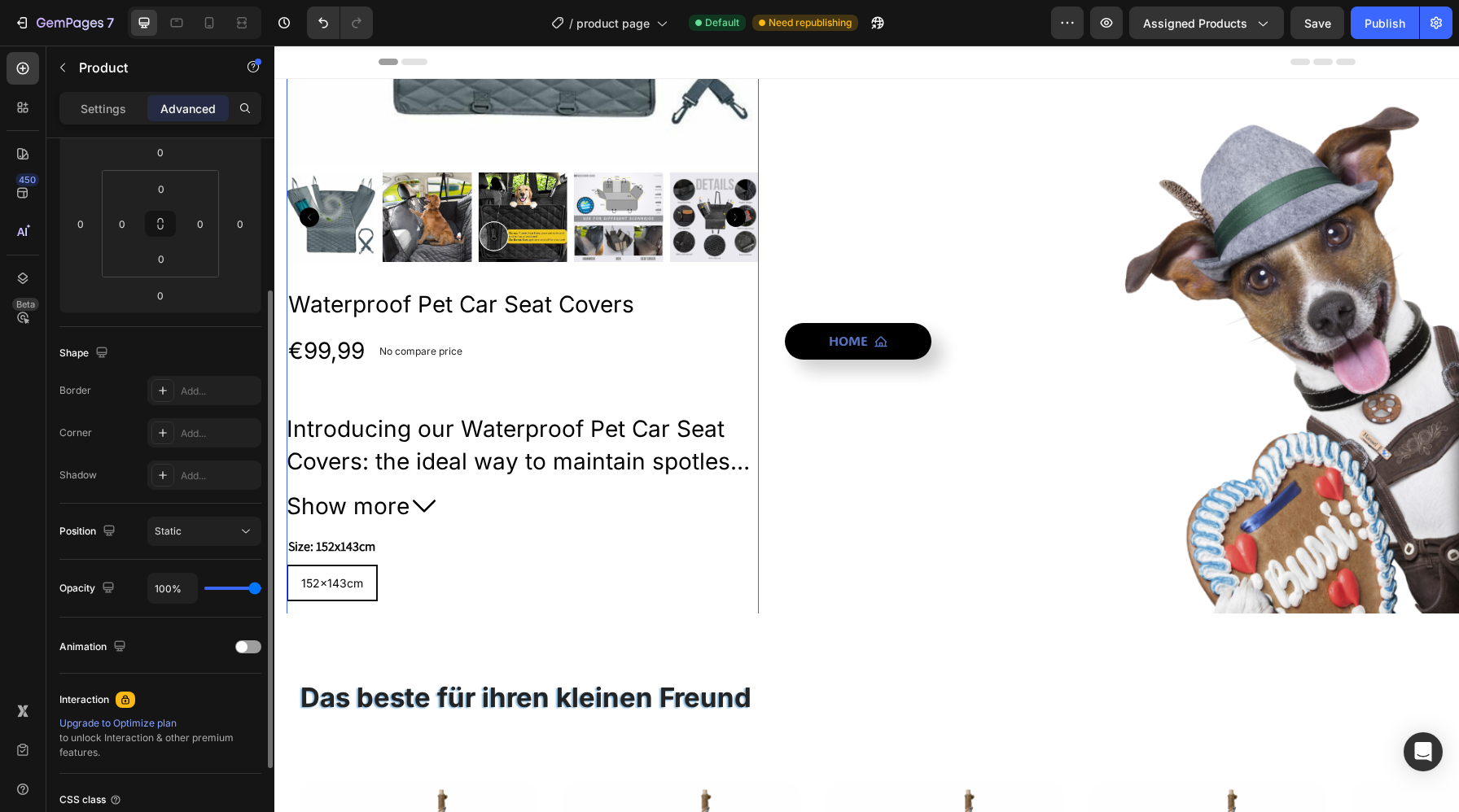
drag, startPoint x: 205, startPoint y: 590, endPoint x: 276, endPoint y: 588, distance: 71.0
type input "100"
click at [261, 588] on input "range" at bounding box center [232, 588] width 57 height 4
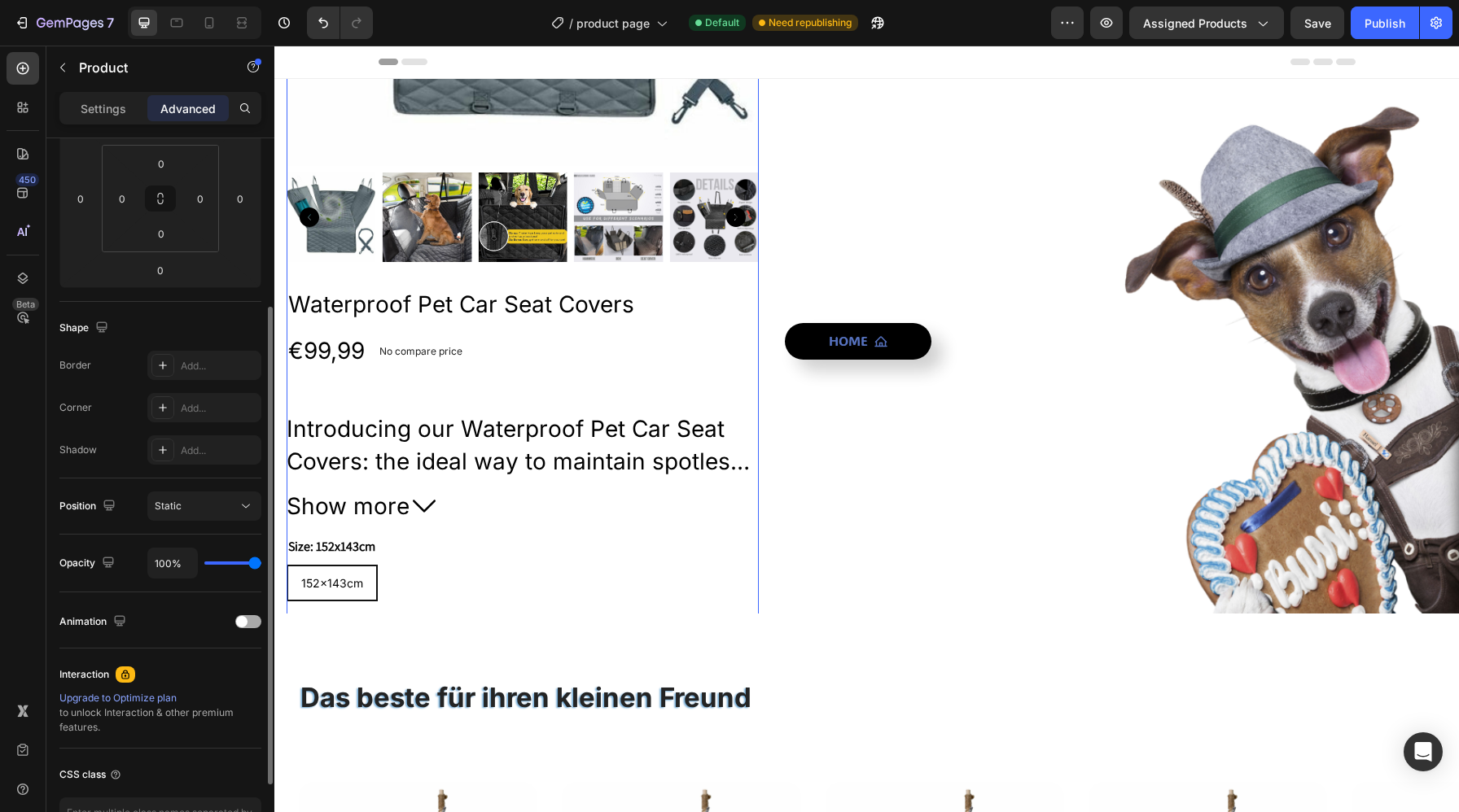
scroll to position [0, 0]
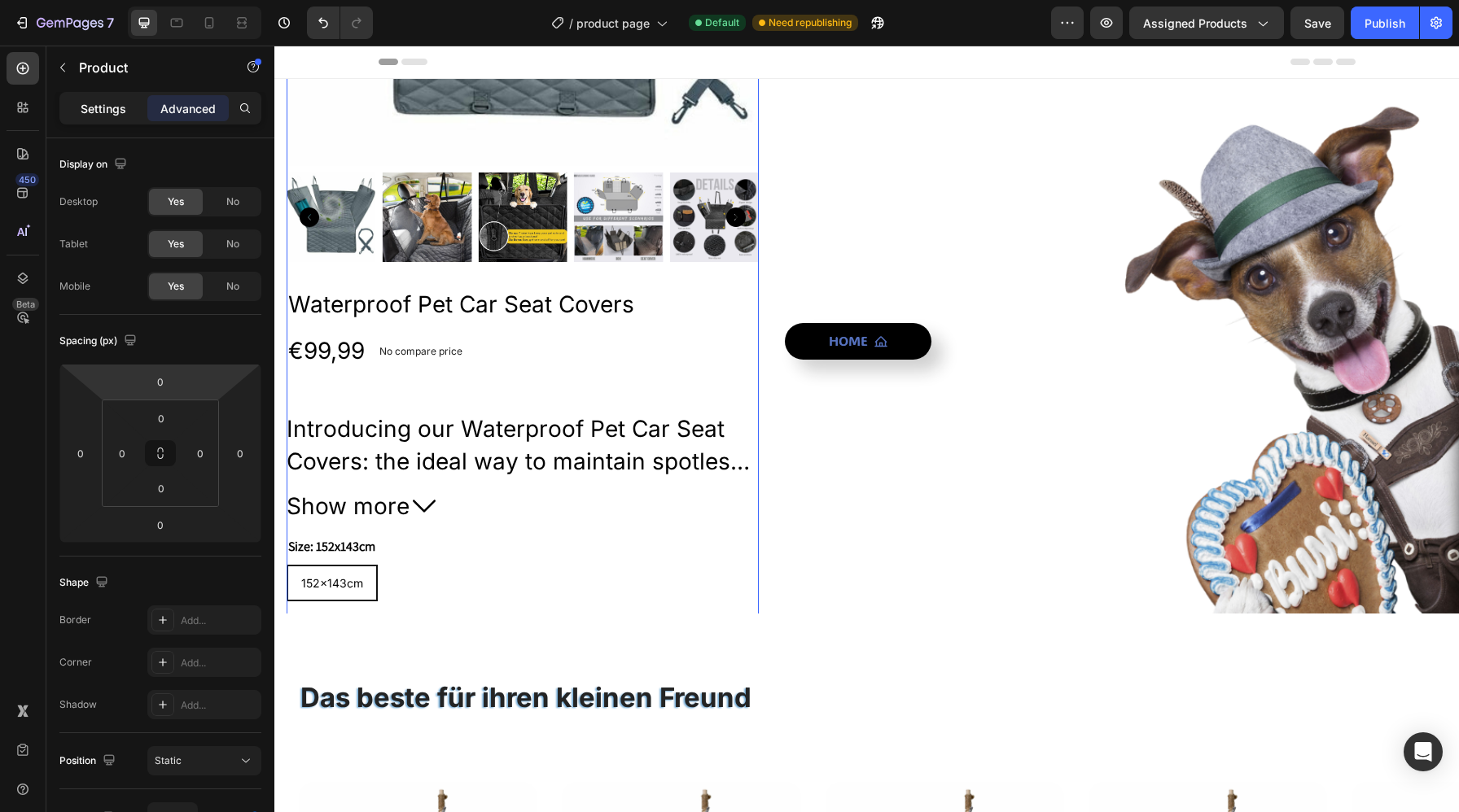
click at [98, 116] on p "Settings" at bounding box center [103, 108] width 46 height 17
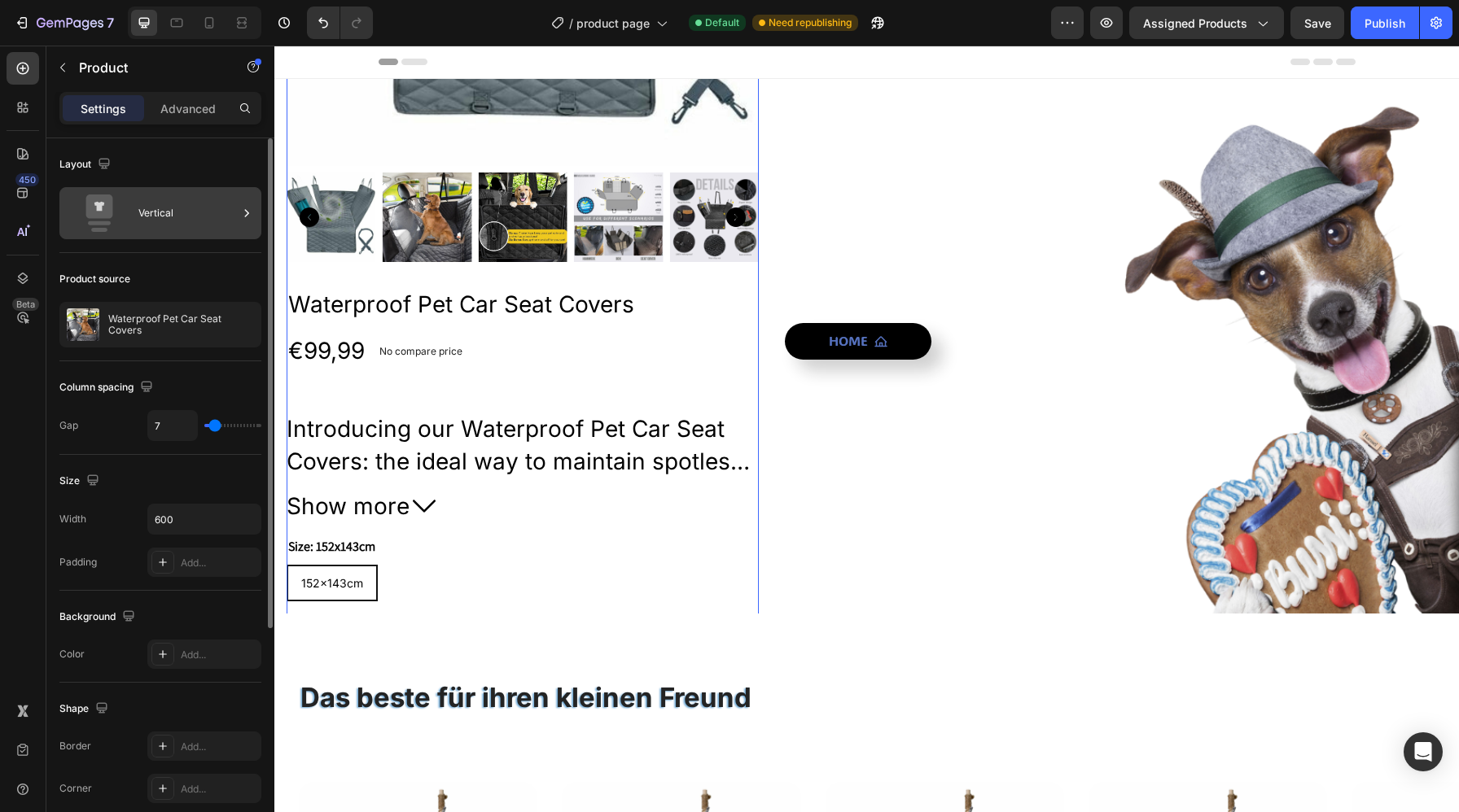
click at [201, 218] on div "Vertical" at bounding box center [188, 213] width 99 height 38
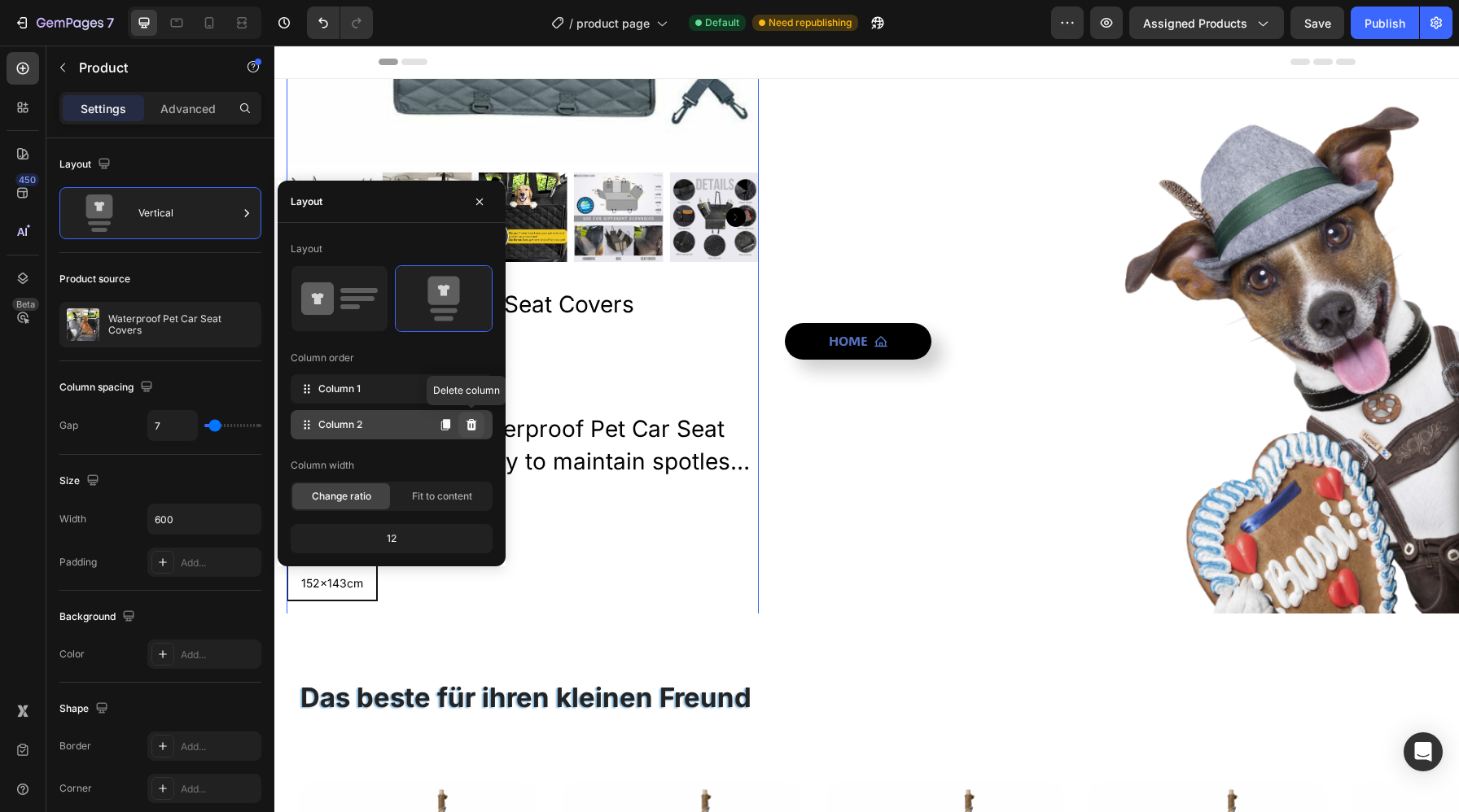
click at [479, 432] on button at bounding box center [470, 424] width 26 height 26
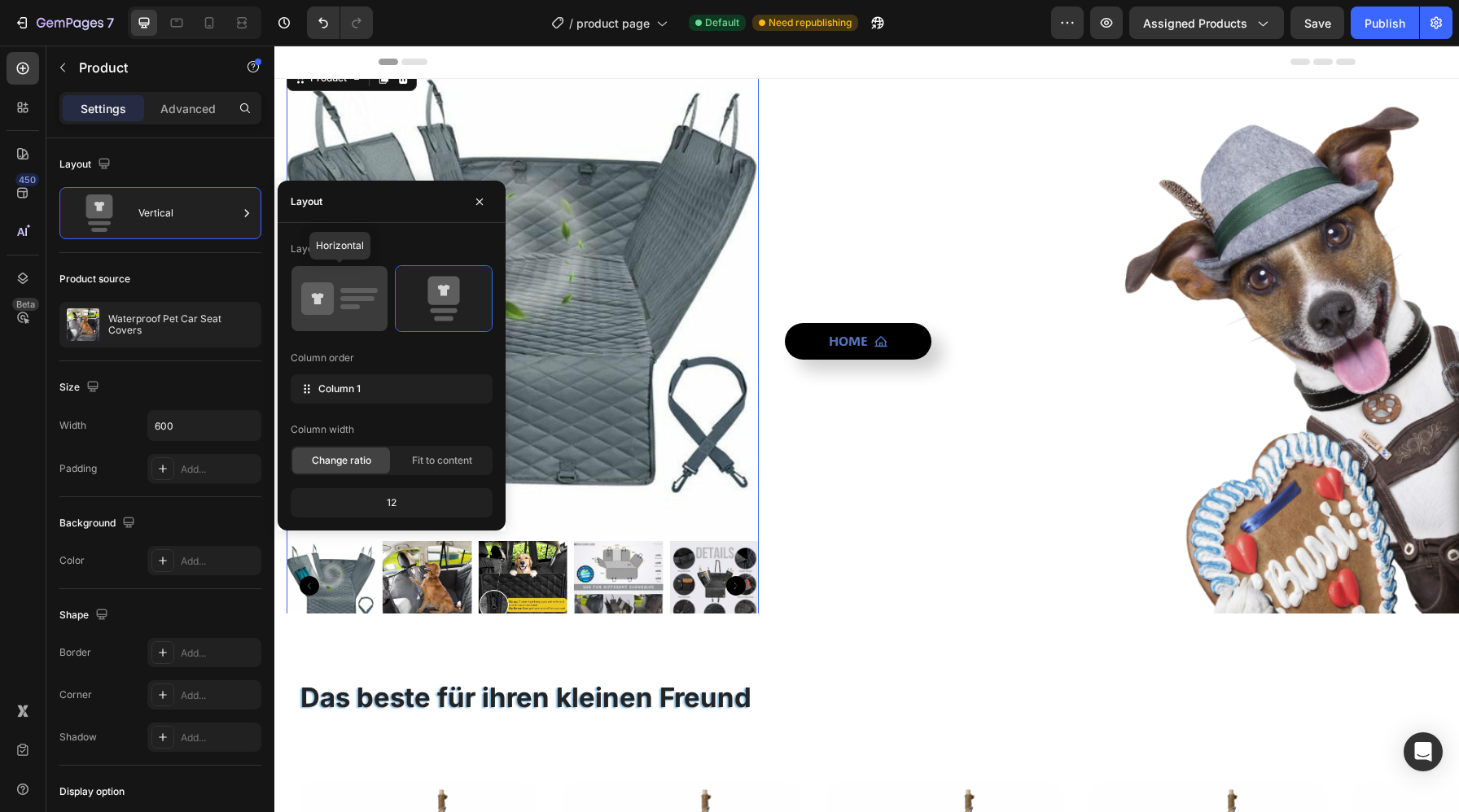
click at [363, 301] on icon at bounding box center [339, 299] width 76 height 46
click at [401, 506] on div "12" at bounding box center [391, 503] width 195 height 22
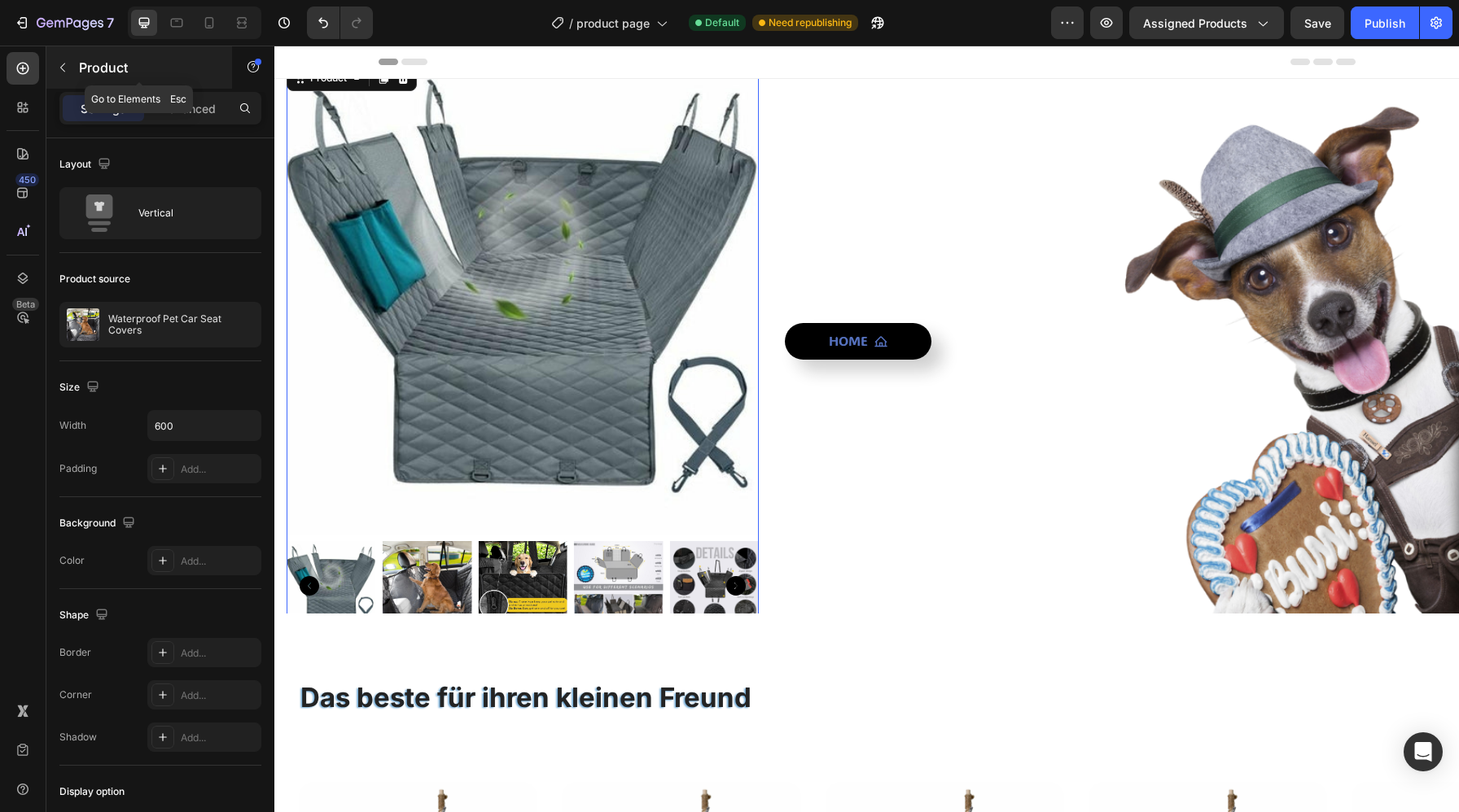
click at [75, 58] on div at bounding box center [62, 67] width 26 height 26
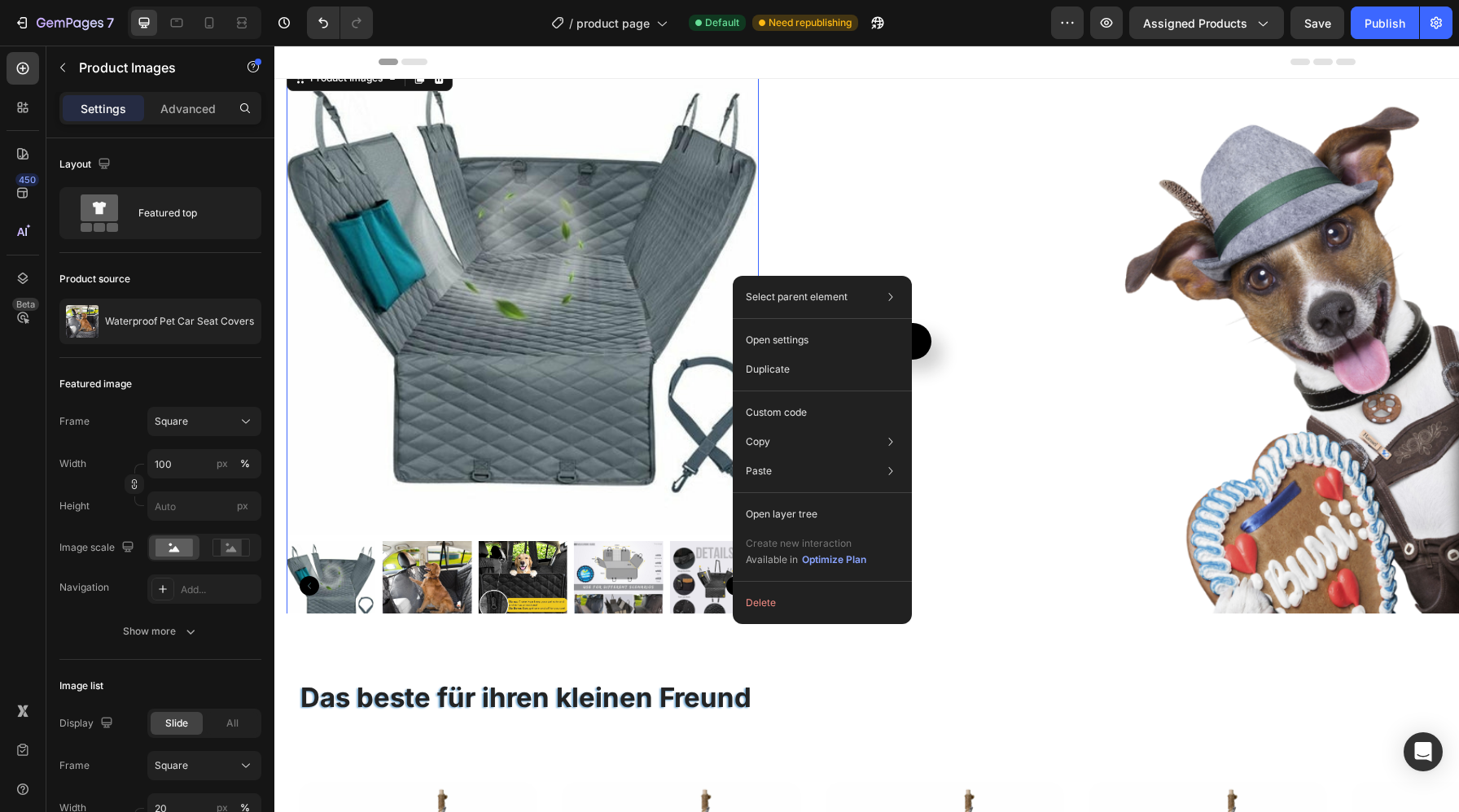
click at [783, 618] on div "Select parent element Section Hero Banner Product Product Images Open settings …" at bounding box center [821, 450] width 179 height 348
click at [783, 616] on button "Delete" at bounding box center [822, 602] width 166 height 30
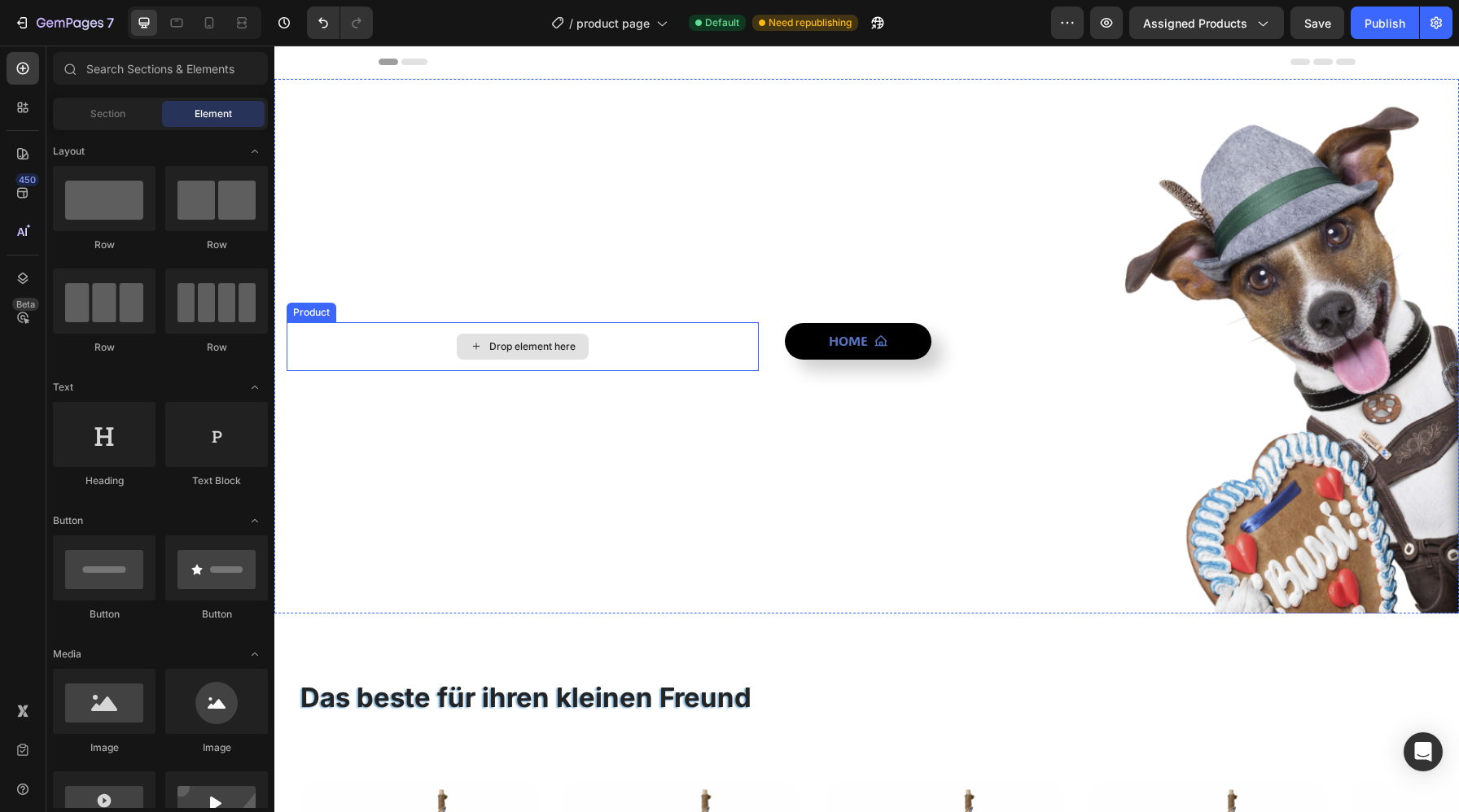
click at [612, 369] on div "Drop element here" at bounding box center [523, 346] width 472 height 49
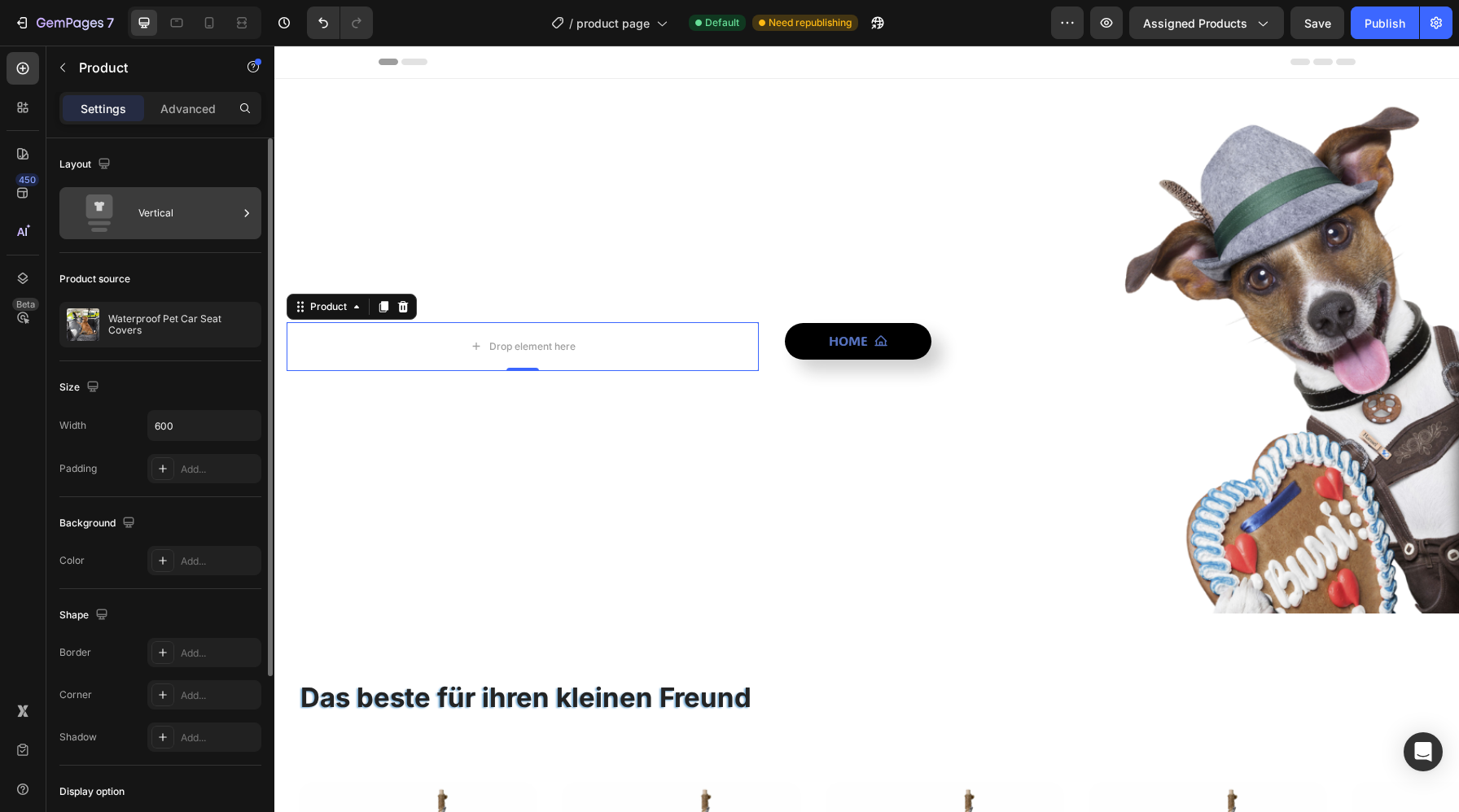
click at [176, 227] on div "Vertical" at bounding box center [188, 213] width 99 height 38
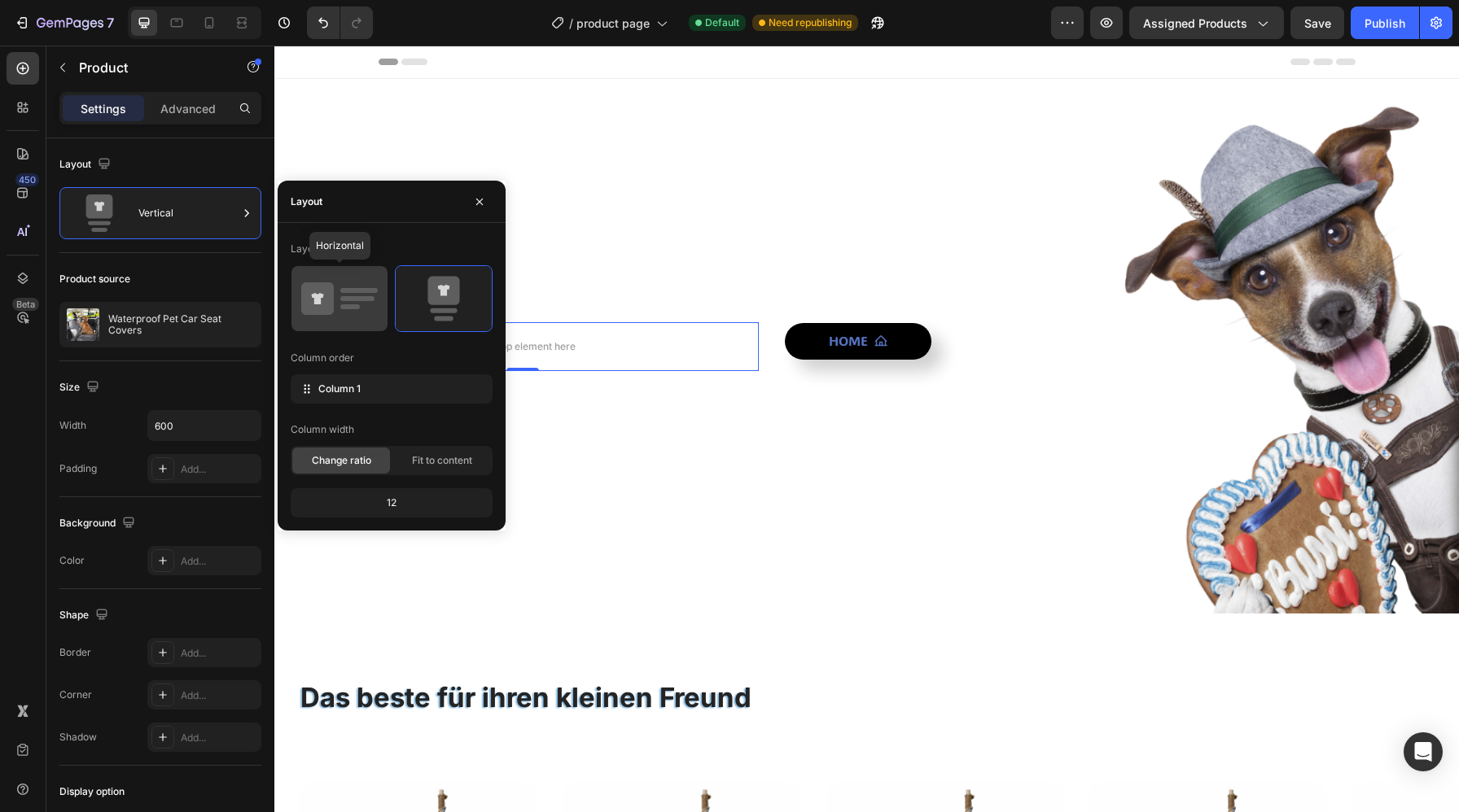
click at [339, 303] on icon at bounding box center [339, 299] width 76 height 46
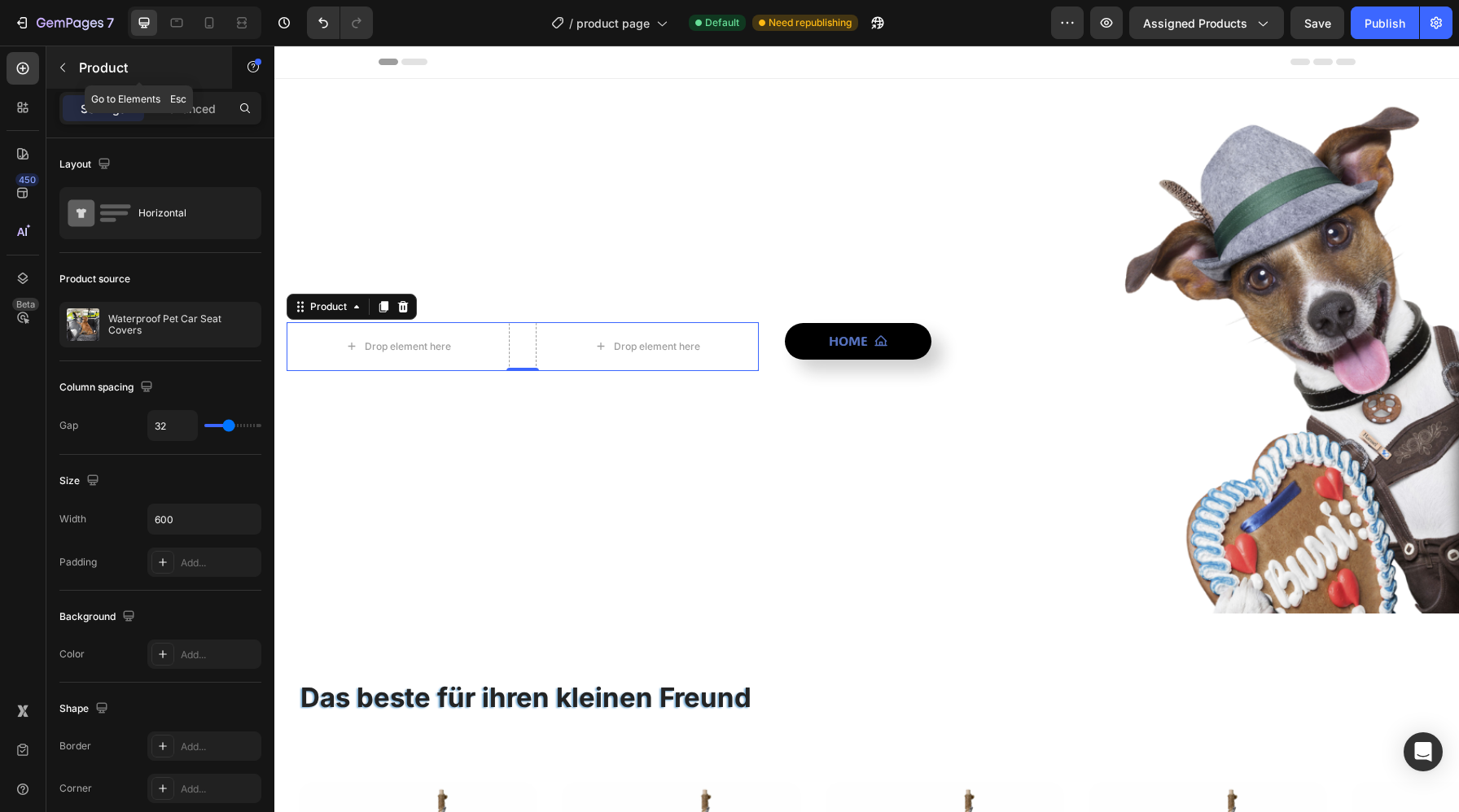
click at [115, 70] on p "Product" at bounding box center [148, 67] width 139 height 20
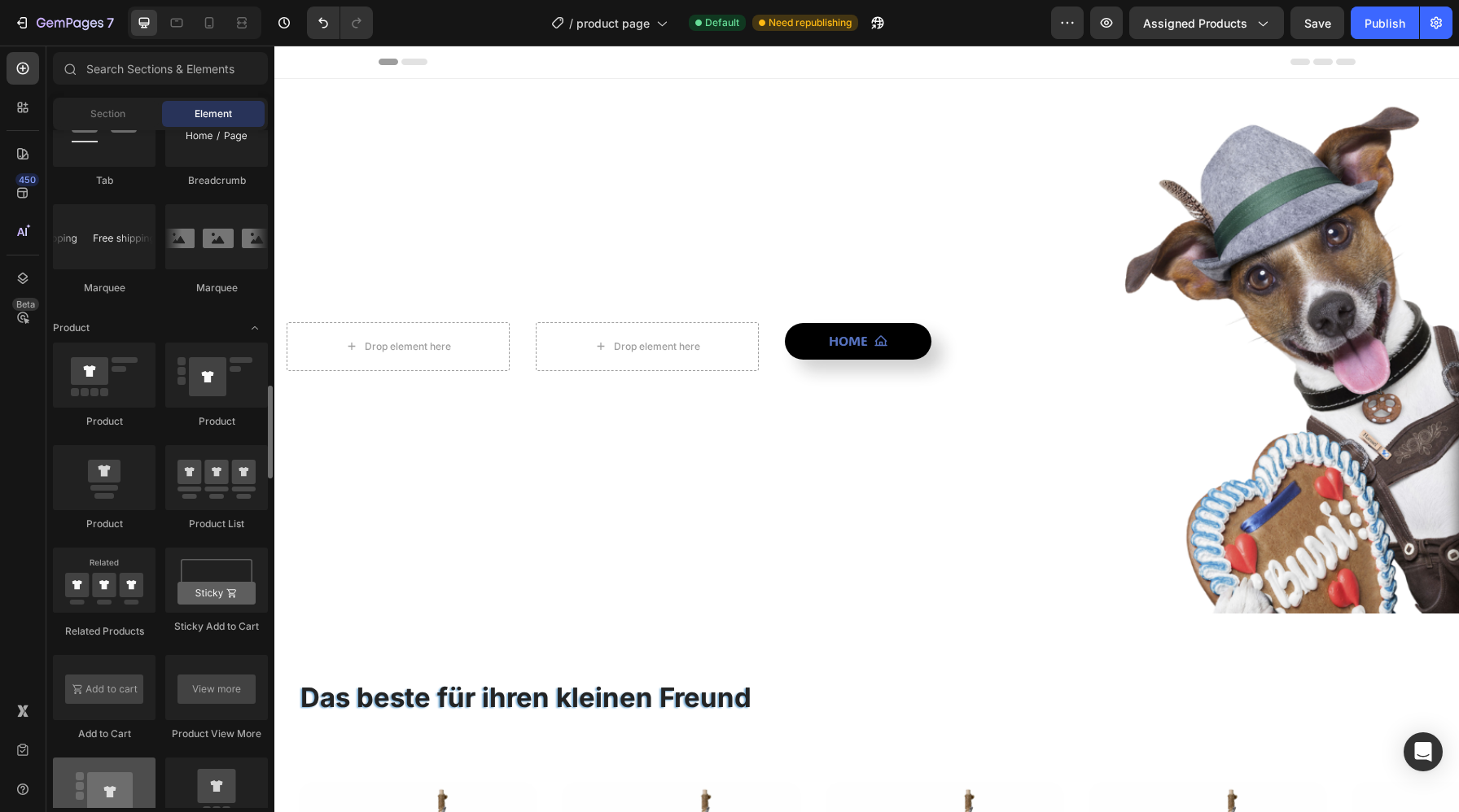
scroll to position [1891, 0]
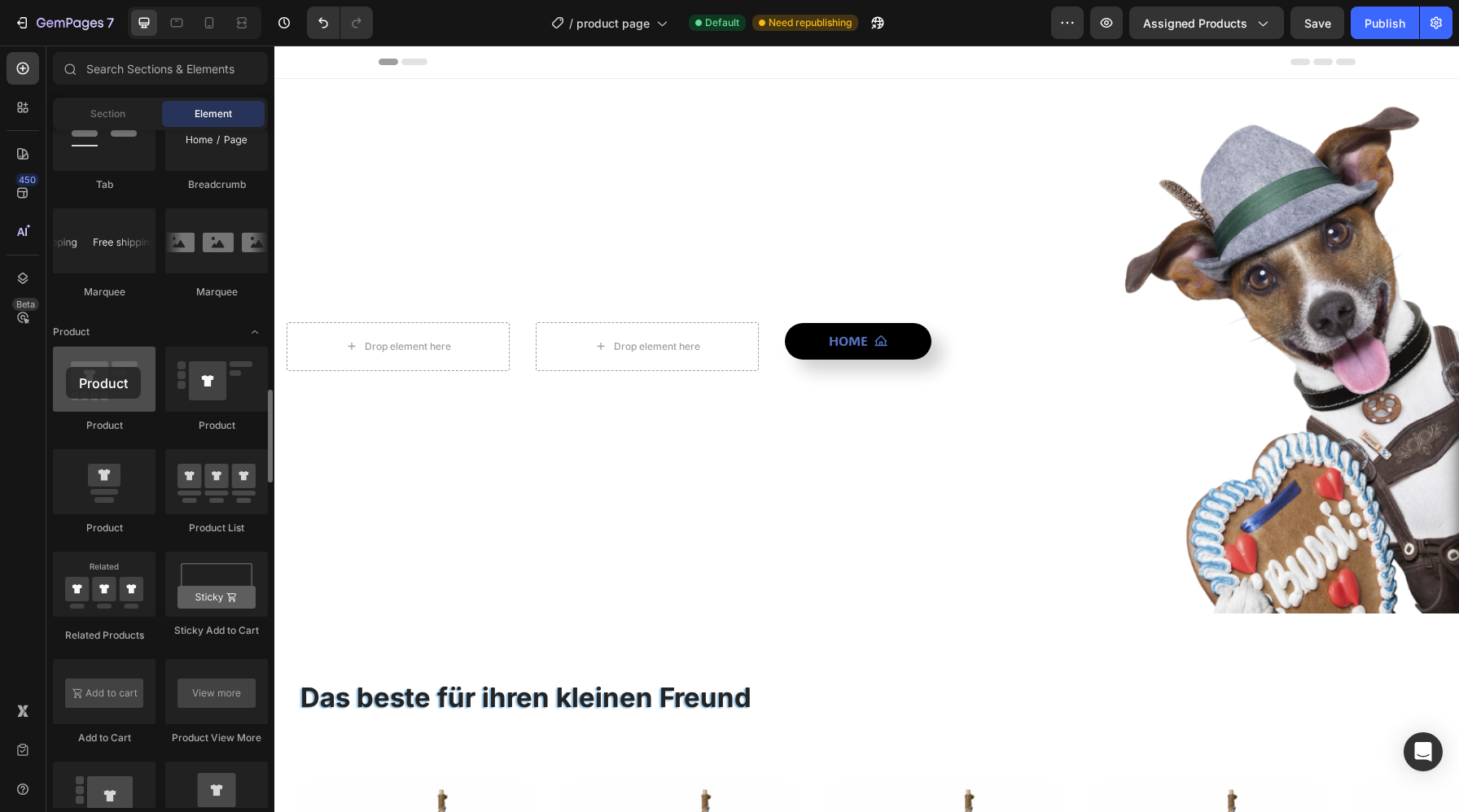
drag, startPoint x: 103, startPoint y: 389, endPoint x: 71, endPoint y: 370, distance: 37.2
click at [71, 370] on div at bounding box center [104, 379] width 103 height 65
click at [319, 25] on icon "Undo/Redo" at bounding box center [323, 22] width 16 height 16
drag, startPoint x: 121, startPoint y: 386, endPoint x: 85, endPoint y: 388, distance: 36.1
click at [85, 388] on div at bounding box center [104, 379] width 103 height 65
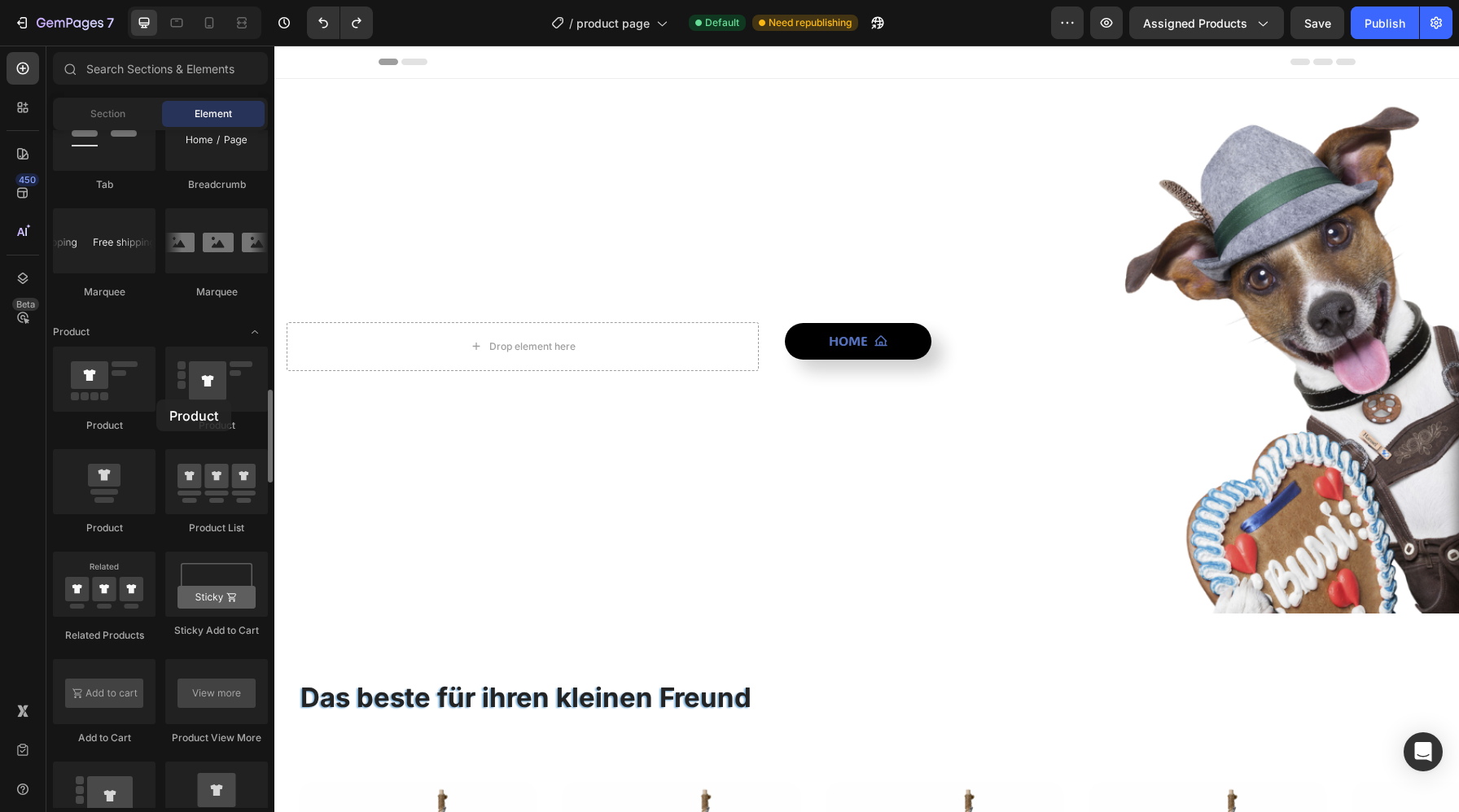
drag, startPoint x: 190, startPoint y: 387, endPoint x: 157, endPoint y: 399, distance: 35.1
drag, startPoint x: 91, startPoint y: 527, endPoint x: 152, endPoint y: 507, distance: 64.2
click at [152, 507] on div "Product" at bounding box center [104, 493] width 103 height 86
drag, startPoint x: 122, startPoint y: 507, endPoint x: 145, endPoint y: 532, distance: 34.0
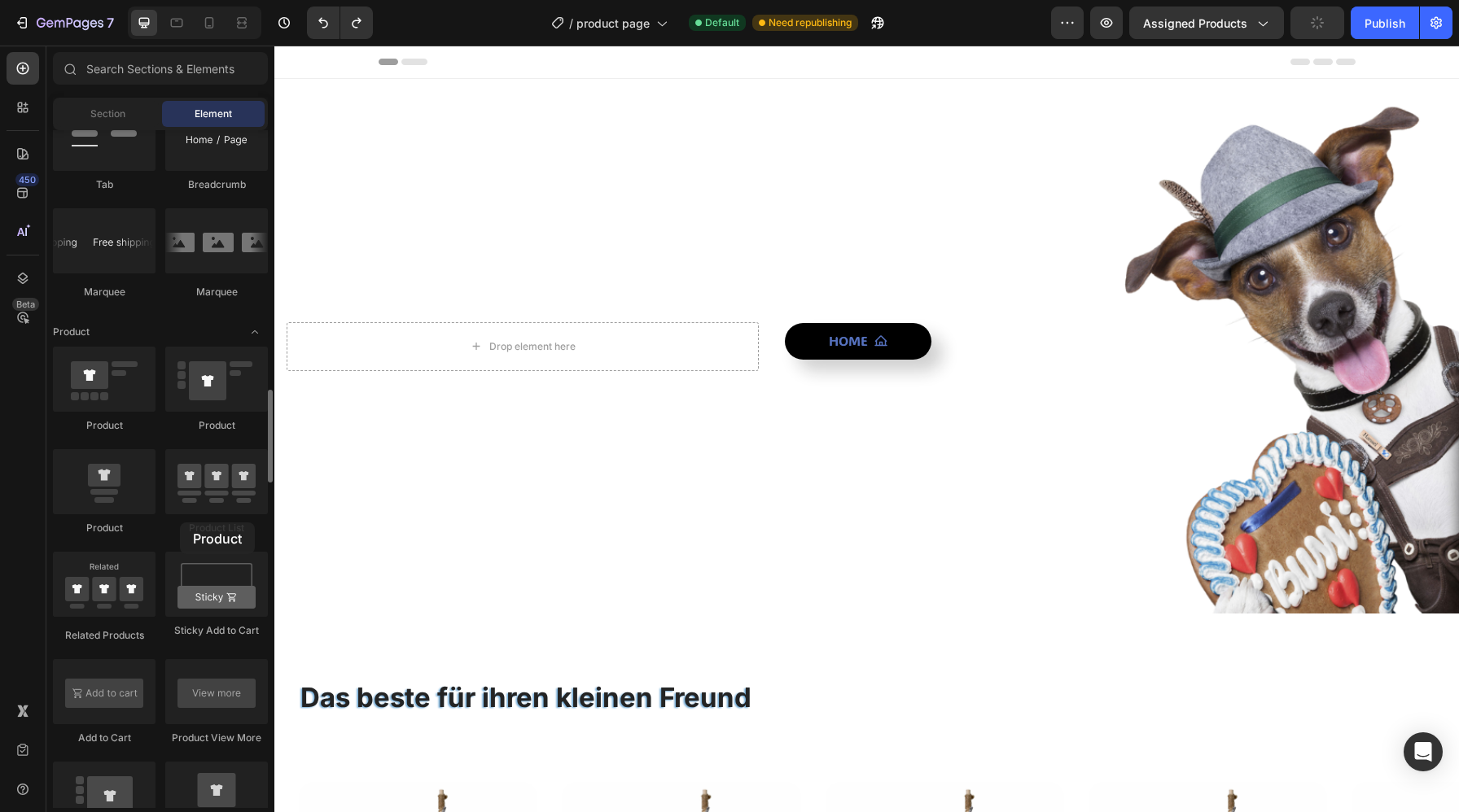
click at [145, 532] on div "Product" at bounding box center [104, 493] width 103 height 86
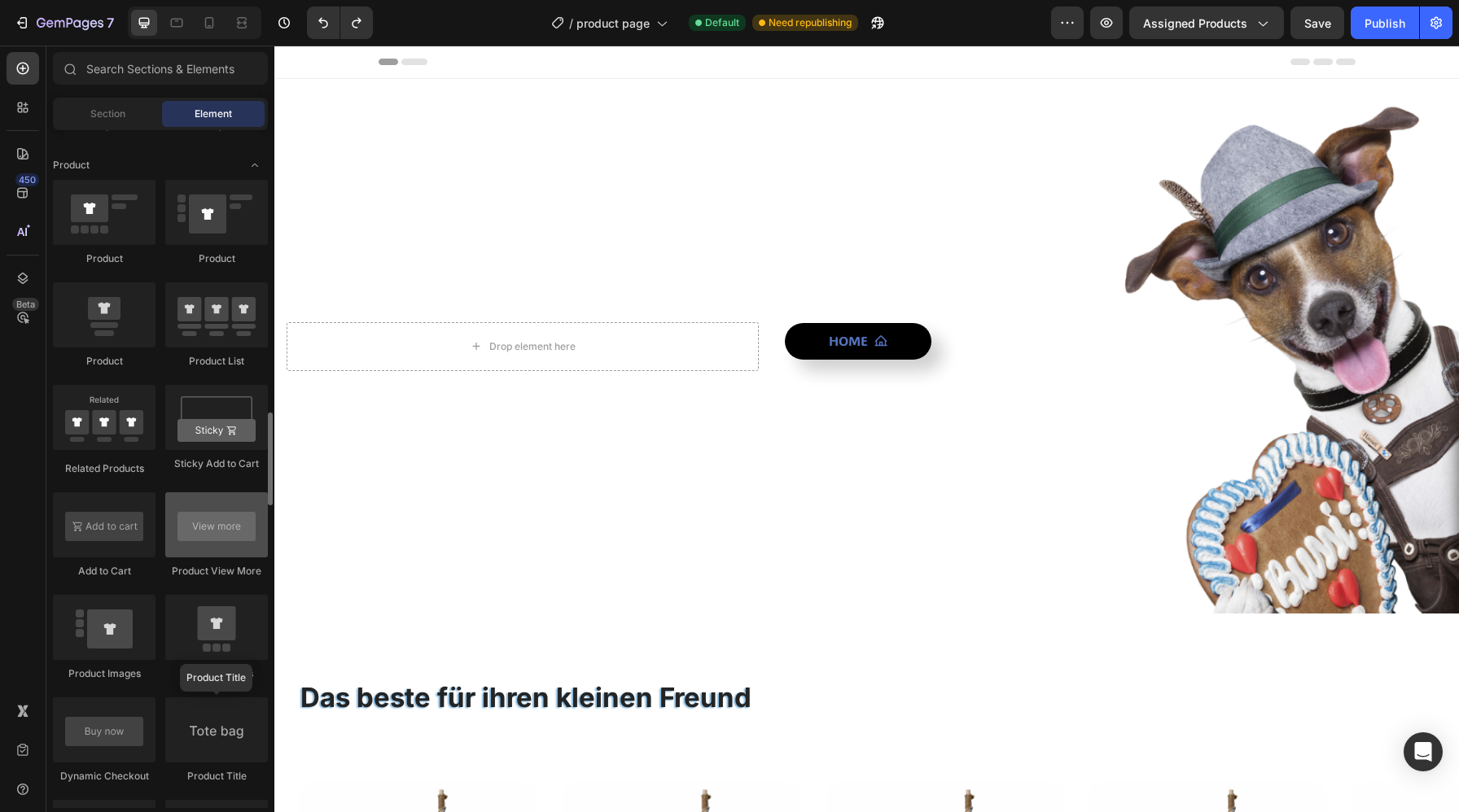
scroll to position [2147, 0]
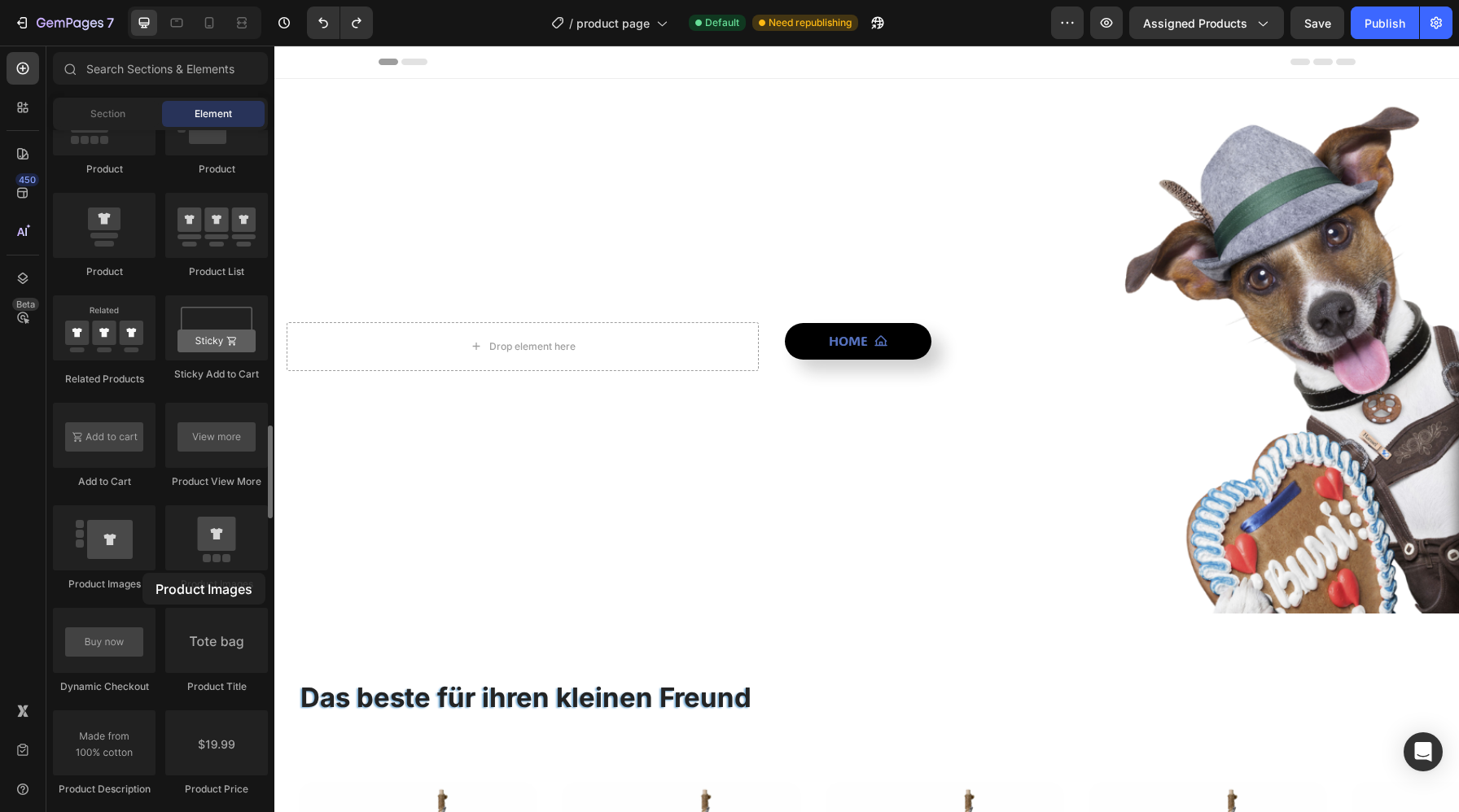
click at [166, 573] on div "Product Images" at bounding box center [217, 549] width 103 height 86
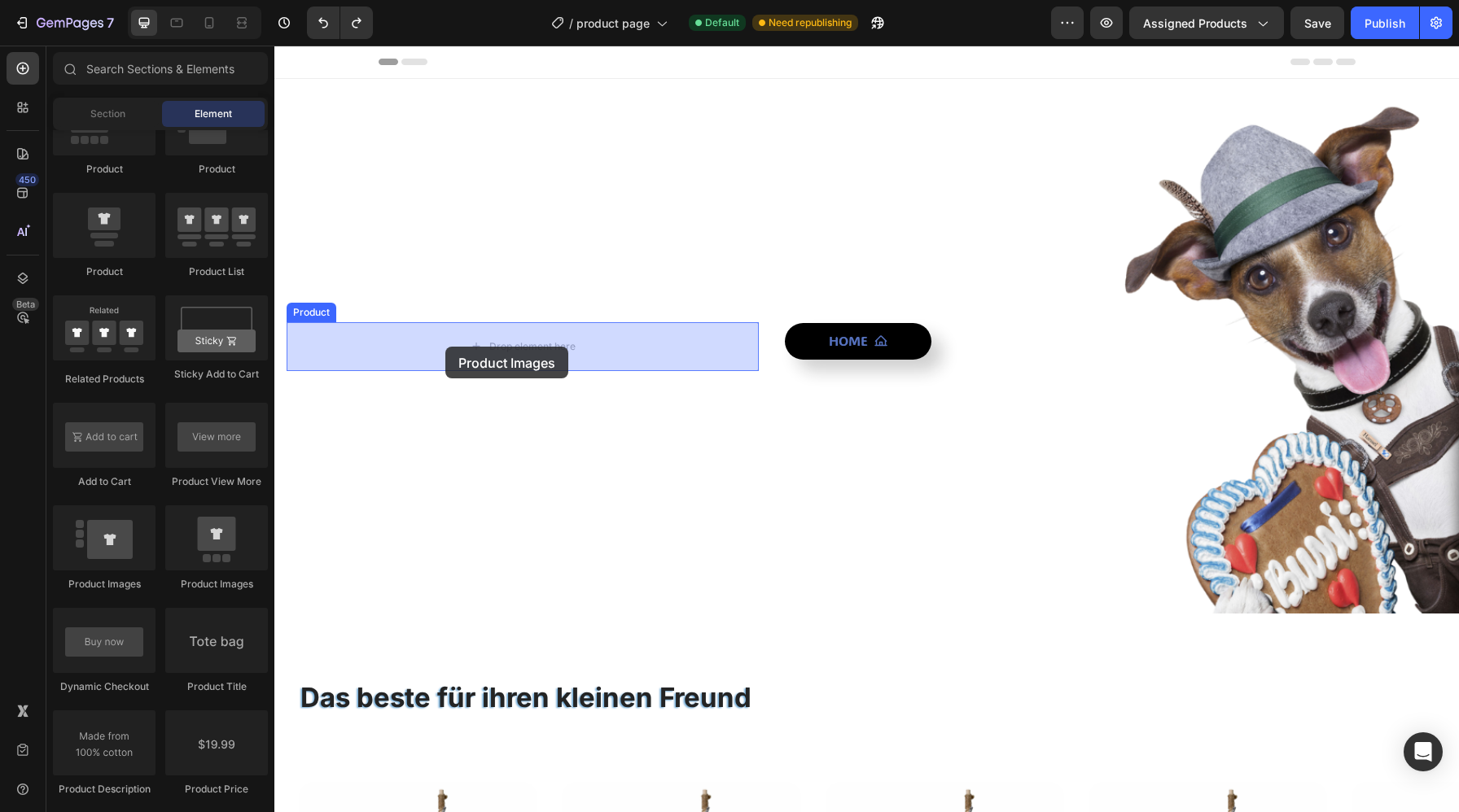
drag, startPoint x: 407, startPoint y: 610, endPoint x: 445, endPoint y: 346, distance: 266.7
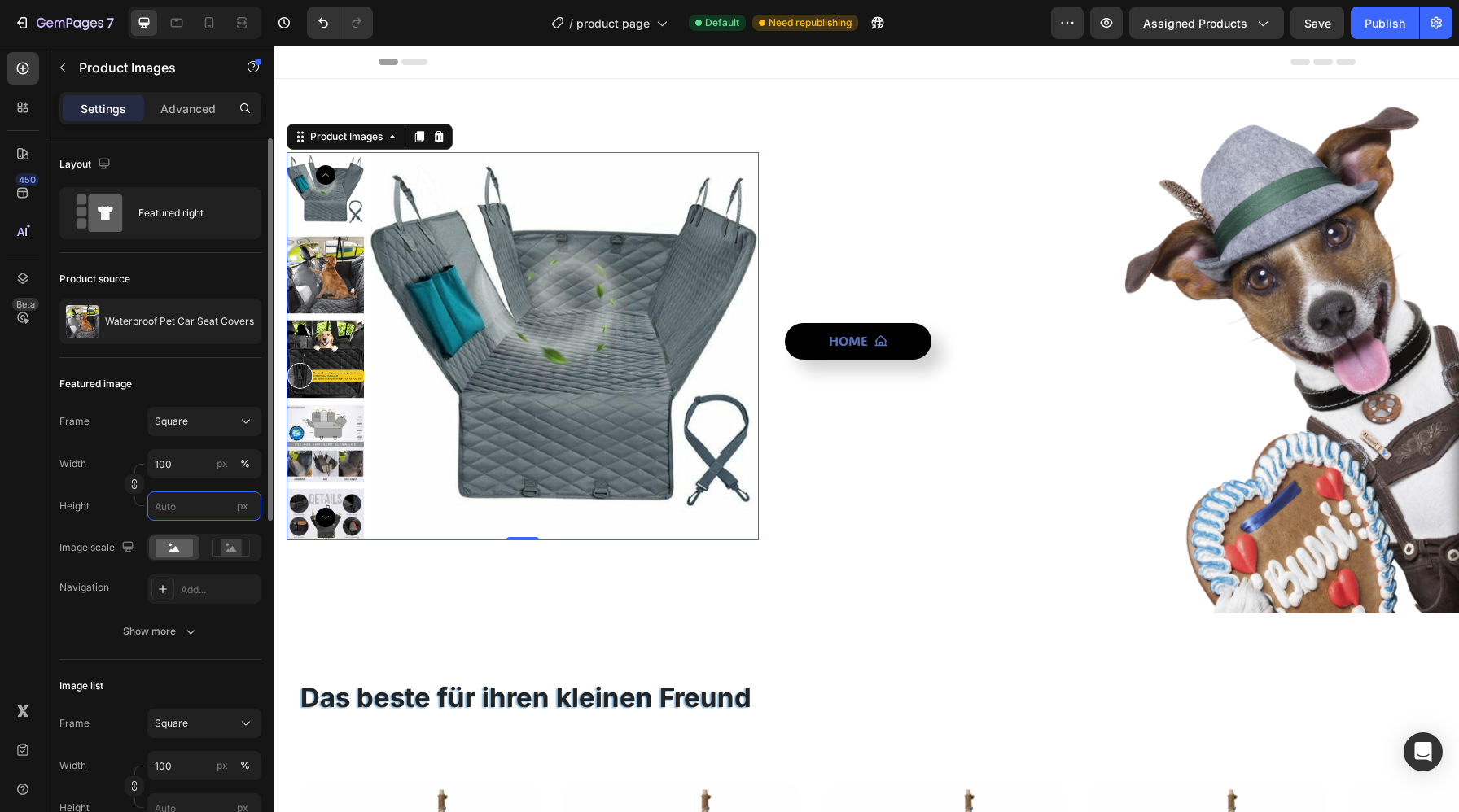
click at [194, 517] on input "px" at bounding box center [204, 506] width 114 height 30
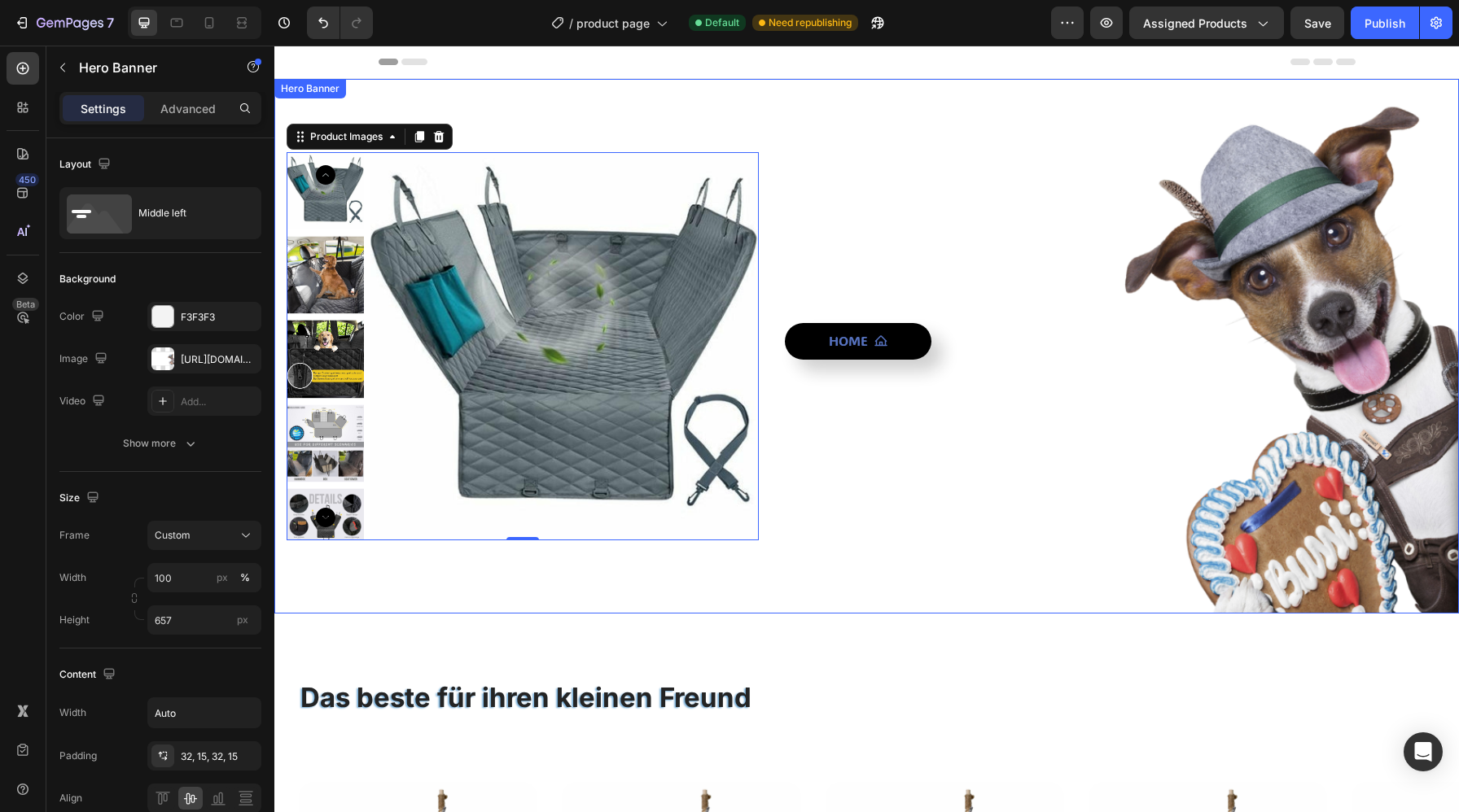
click at [622, 560] on div "Product Images 0 Product Home Button" at bounding box center [866, 346] width 1185 height 441
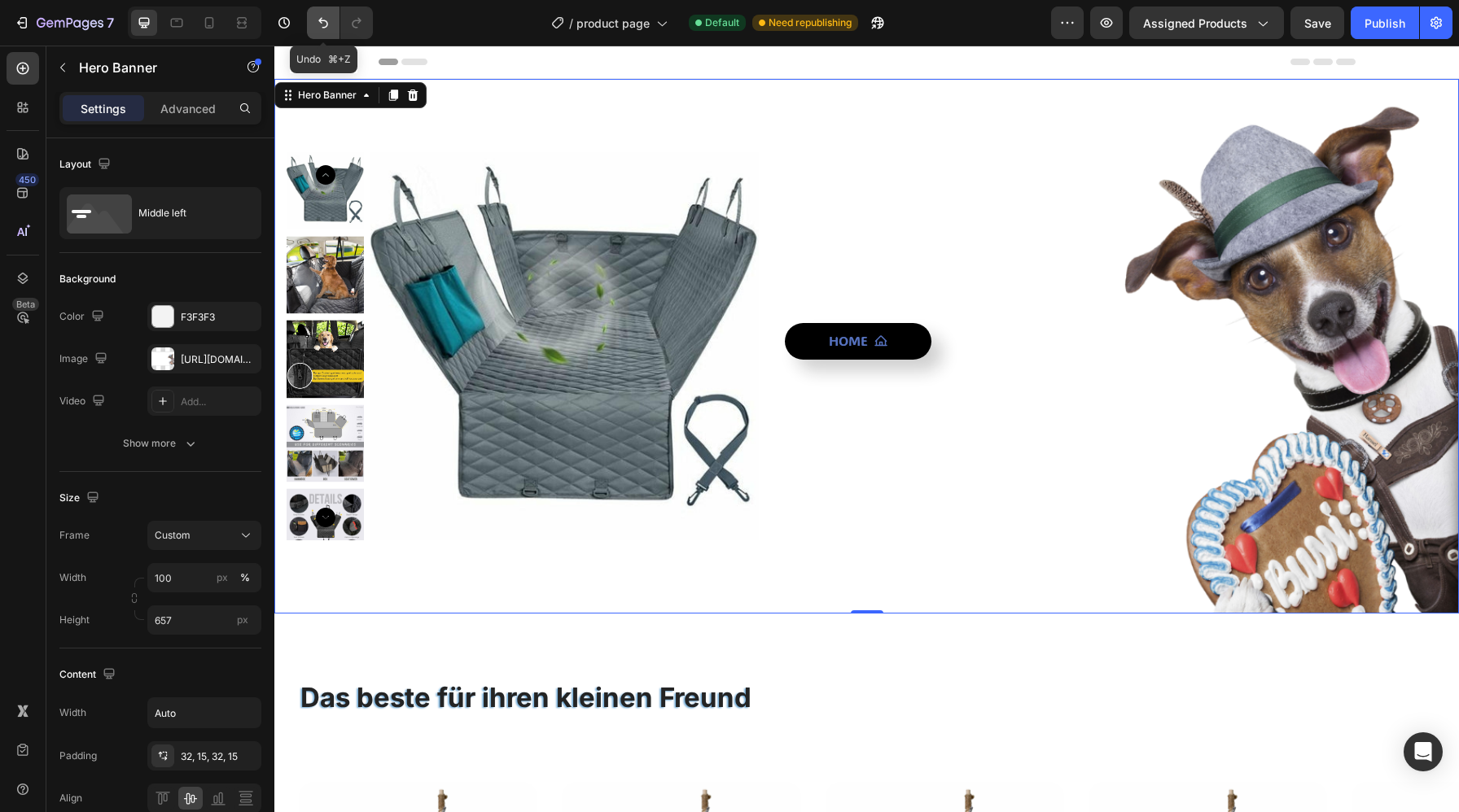
click at [326, 22] on icon "Undo/Redo" at bounding box center [323, 22] width 16 height 16
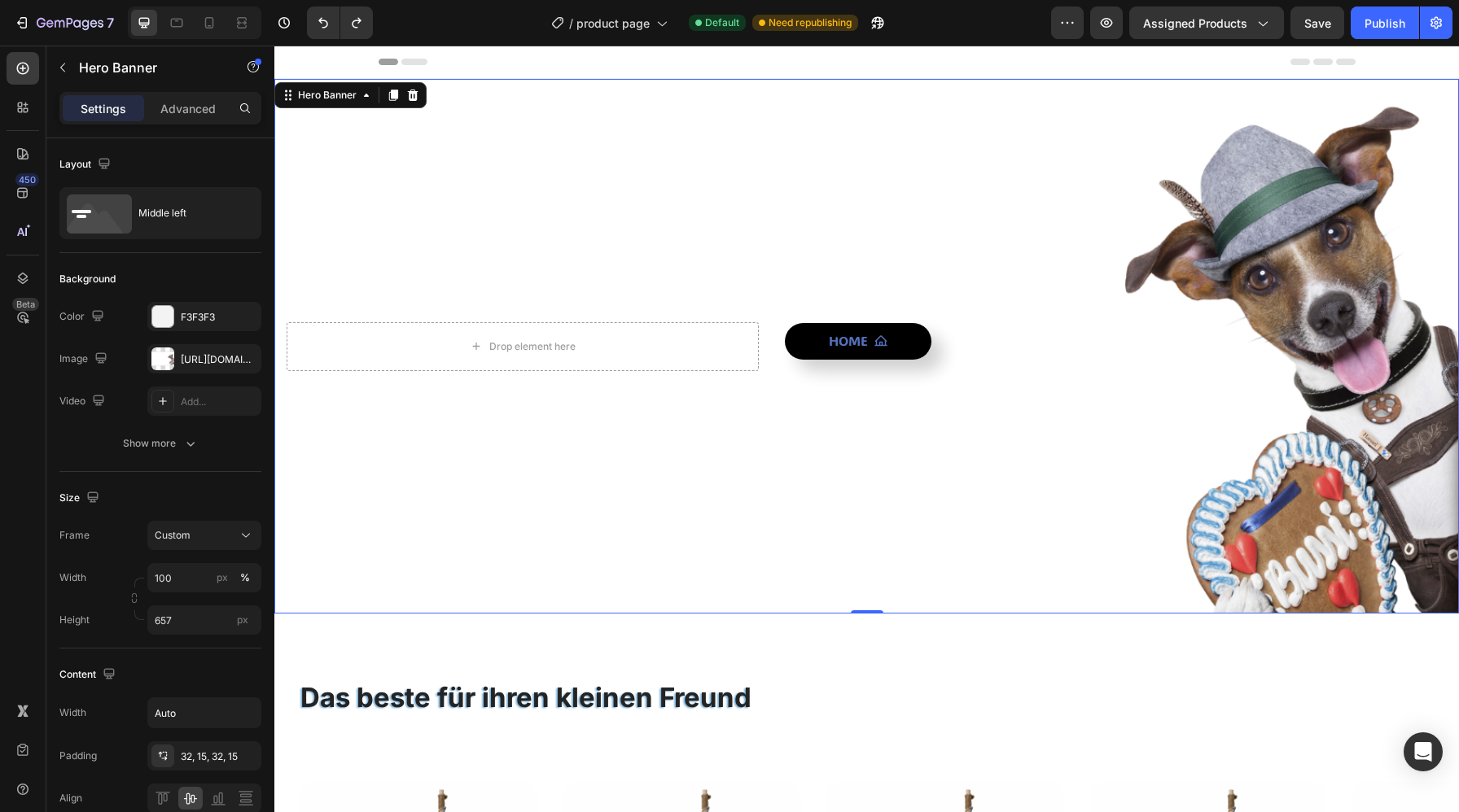
click at [339, 23] on div "Undo/Redo" at bounding box center [339, 22] width 1 height 32
drag, startPoint x: 354, startPoint y: 23, endPoint x: 79, endPoint y: 6, distance: 275.5
click at [354, 23] on icon "Undo/Redo" at bounding box center [356, 22] width 16 height 16
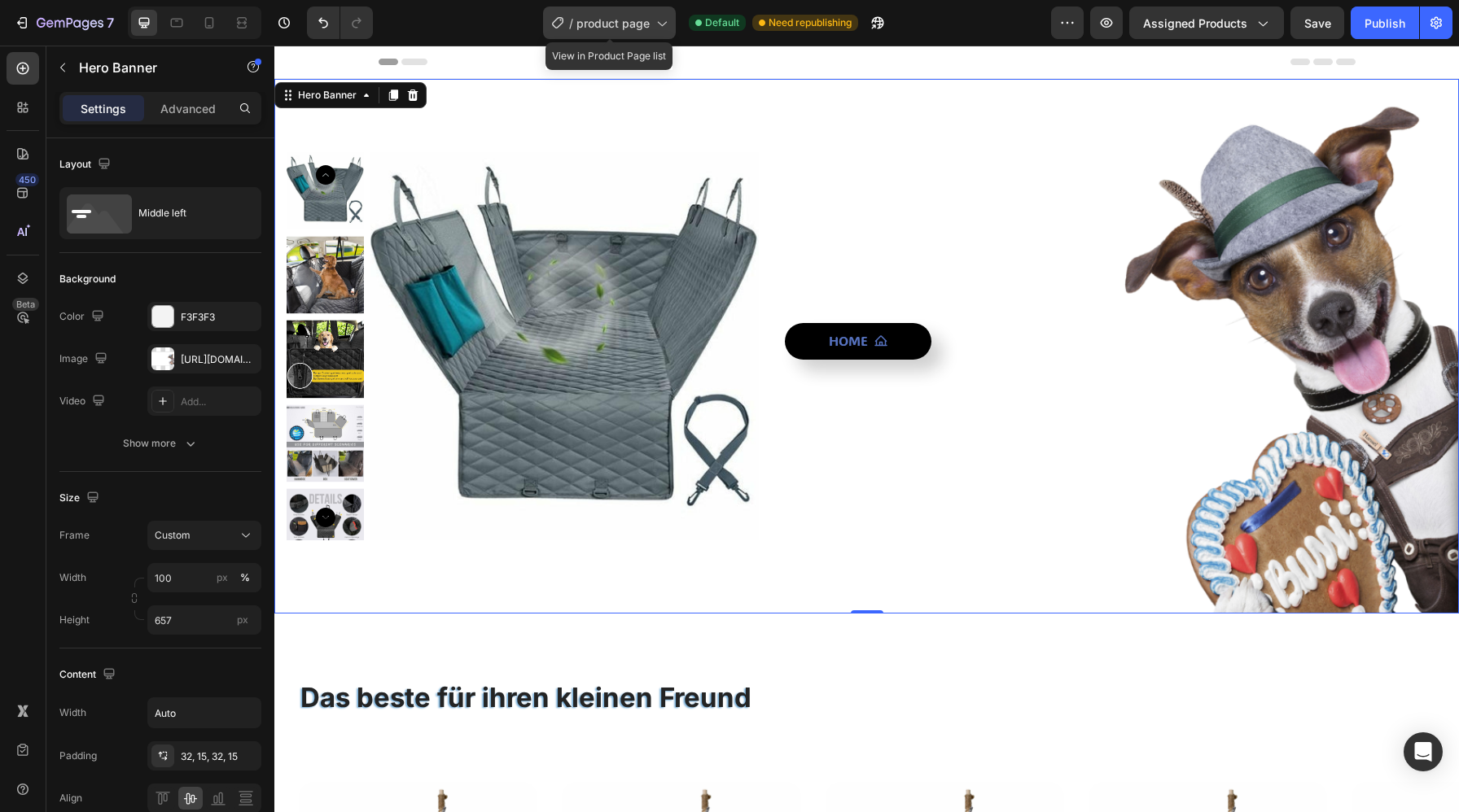
click at [642, 18] on span "product page" at bounding box center [613, 22] width 73 height 17
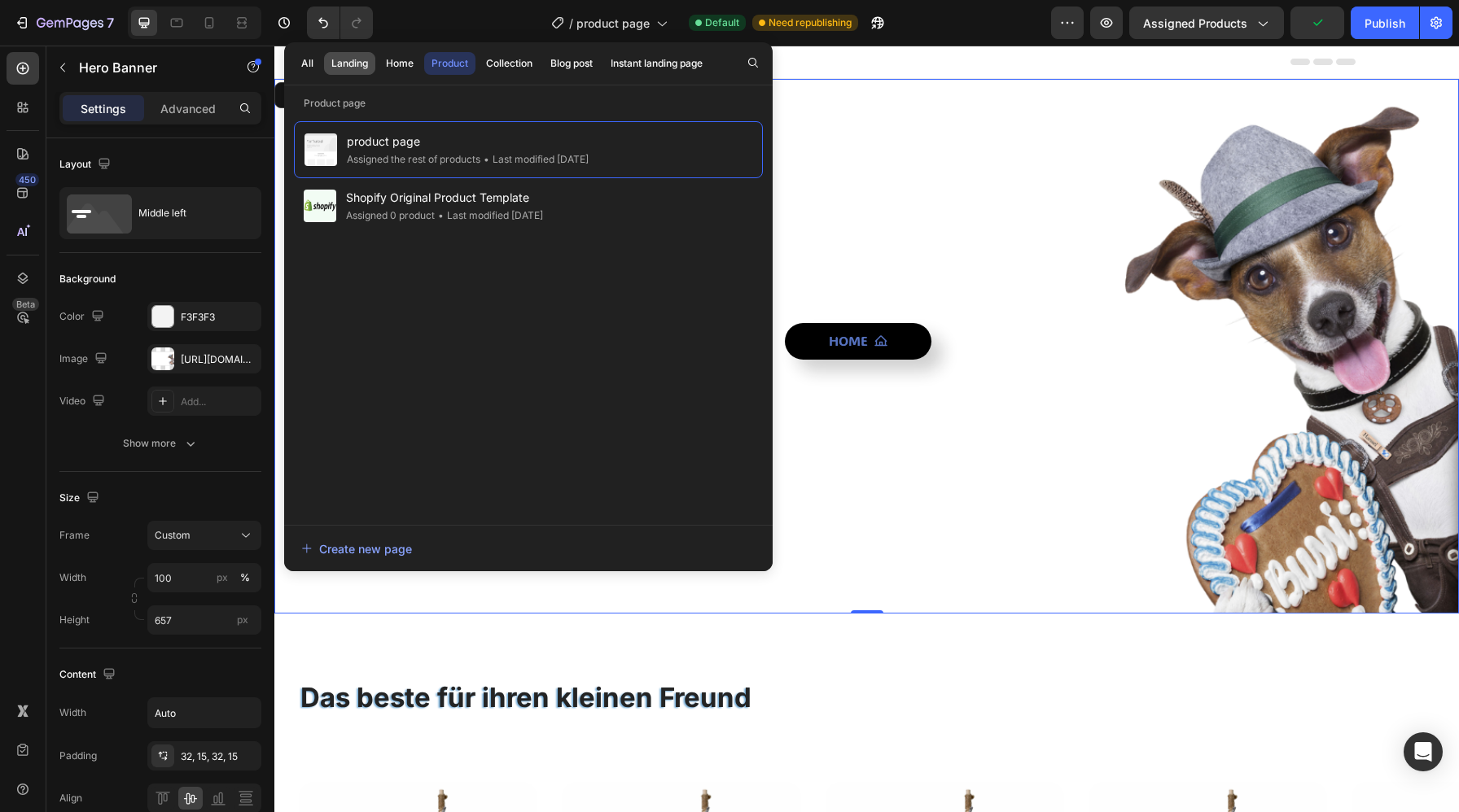
click at [341, 63] on div "Landing" at bounding box center [349, 63] width 37 height 14
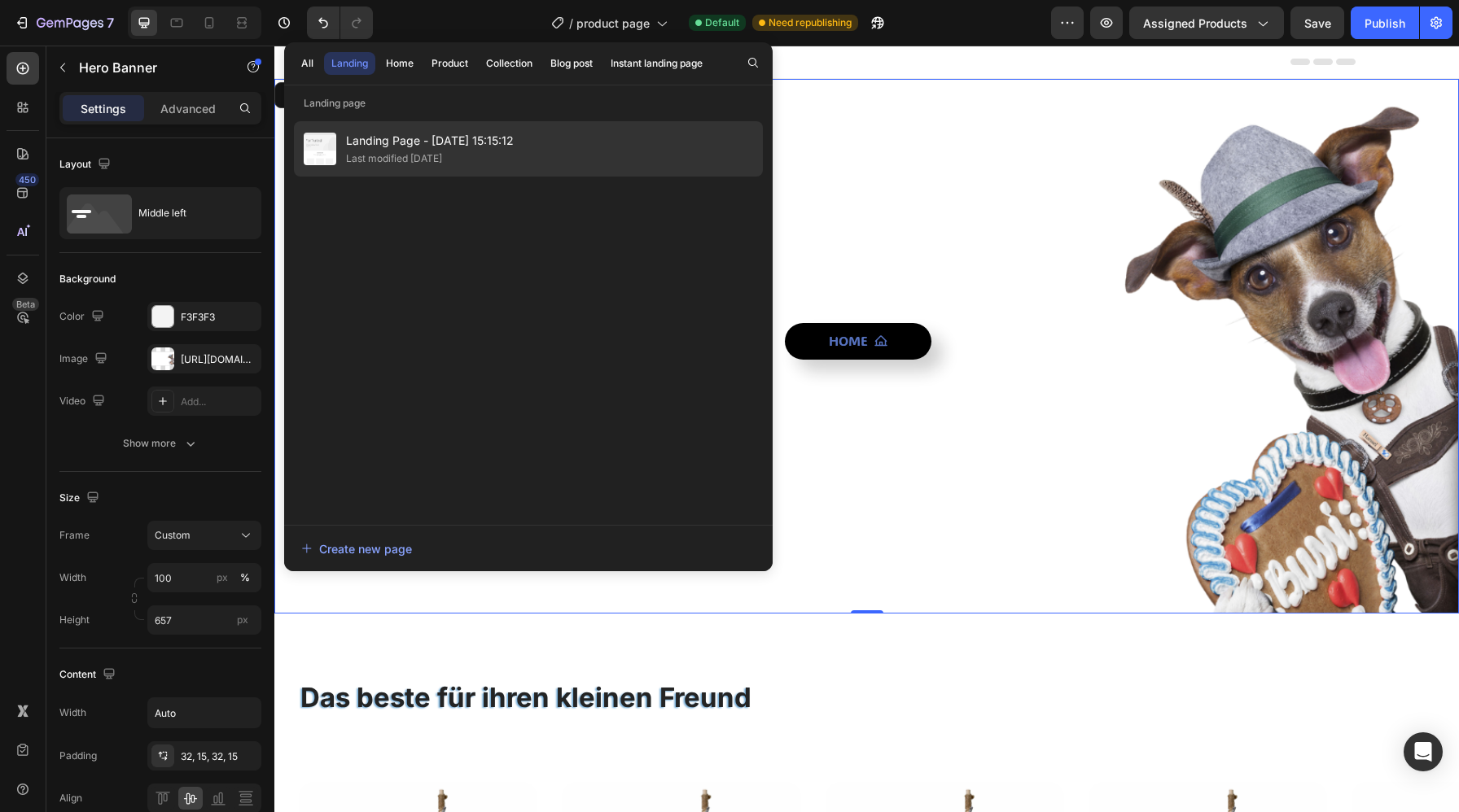
click at [414, 167] on div "Landing Page - [DATE] 15:15:12 Last modified [DATE]" at bounding box center [528, 149] width 469 height 56
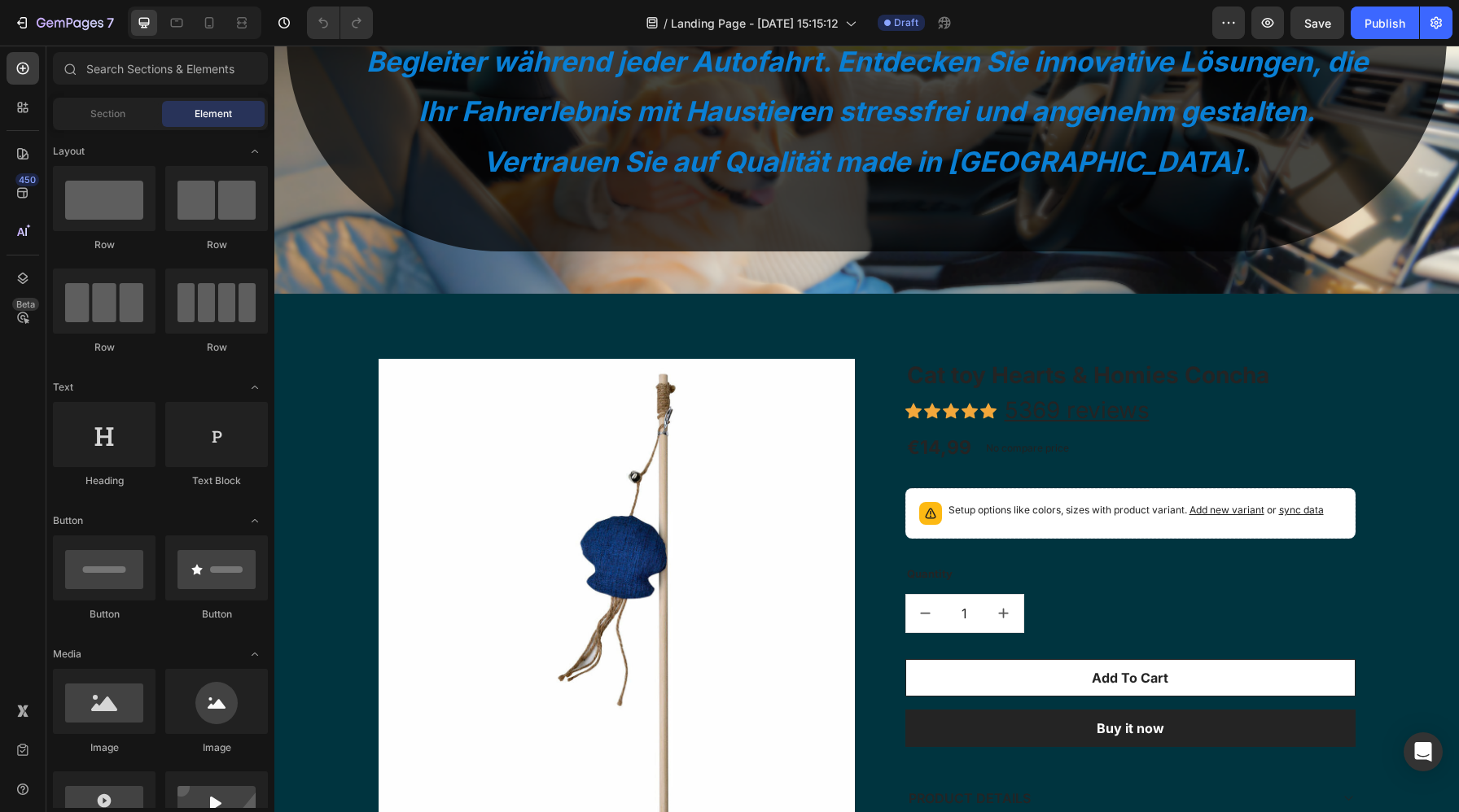
scroll to position [1150, 0]
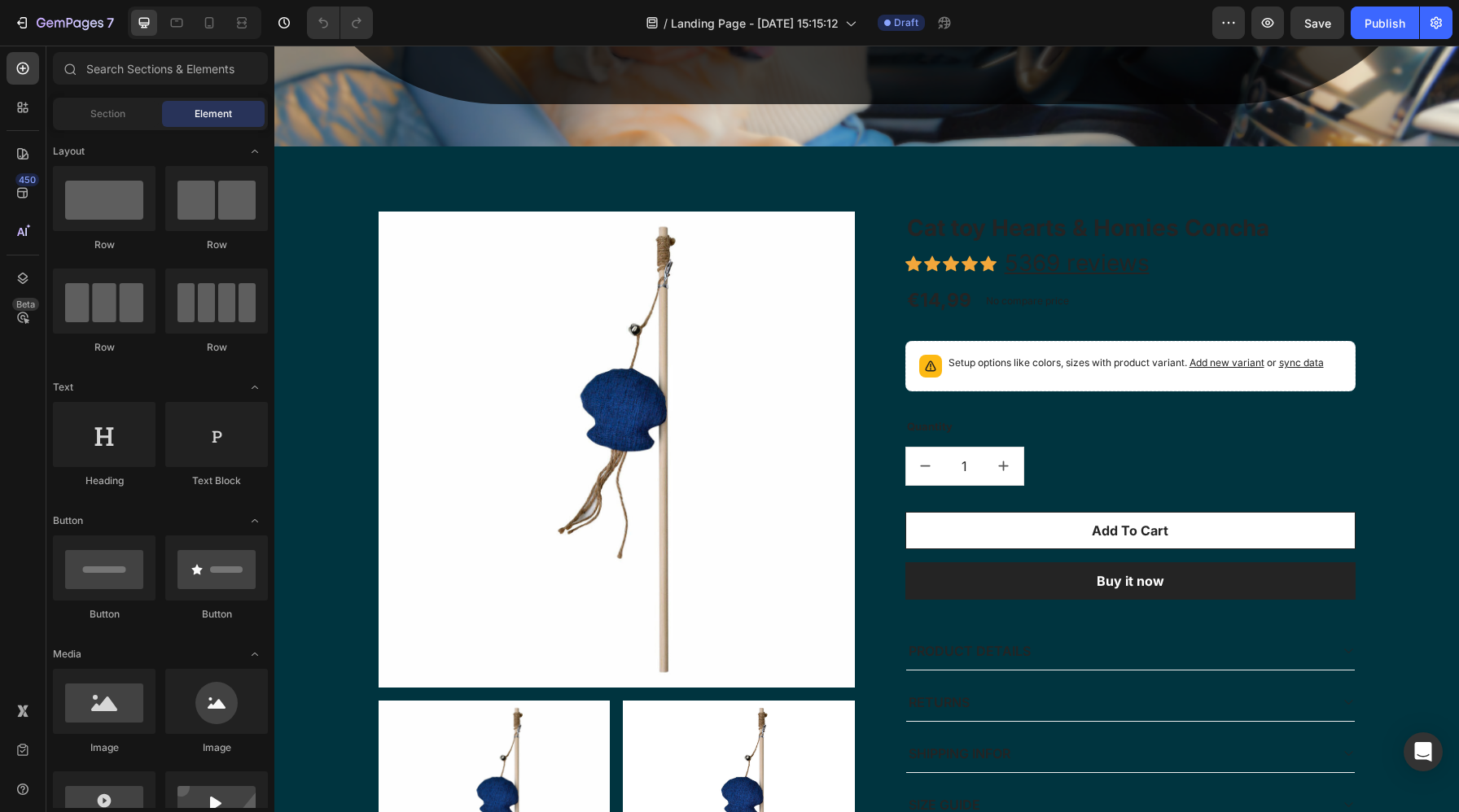
click at [693, 442] on img at bounding box center [616, 449] width 476 height 476
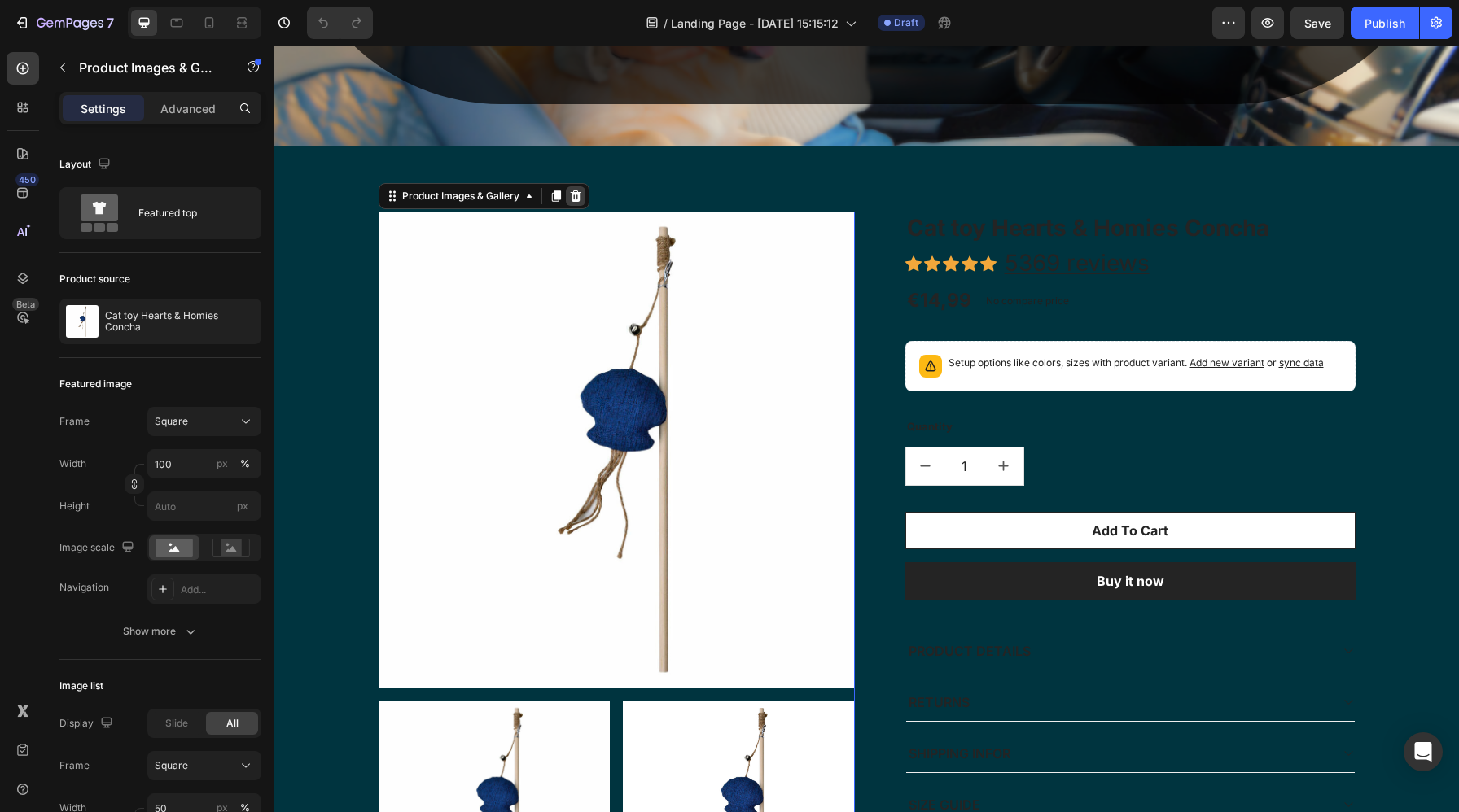
click at [567, 199] on div at bounding box center [576, 196] width 20 height 20
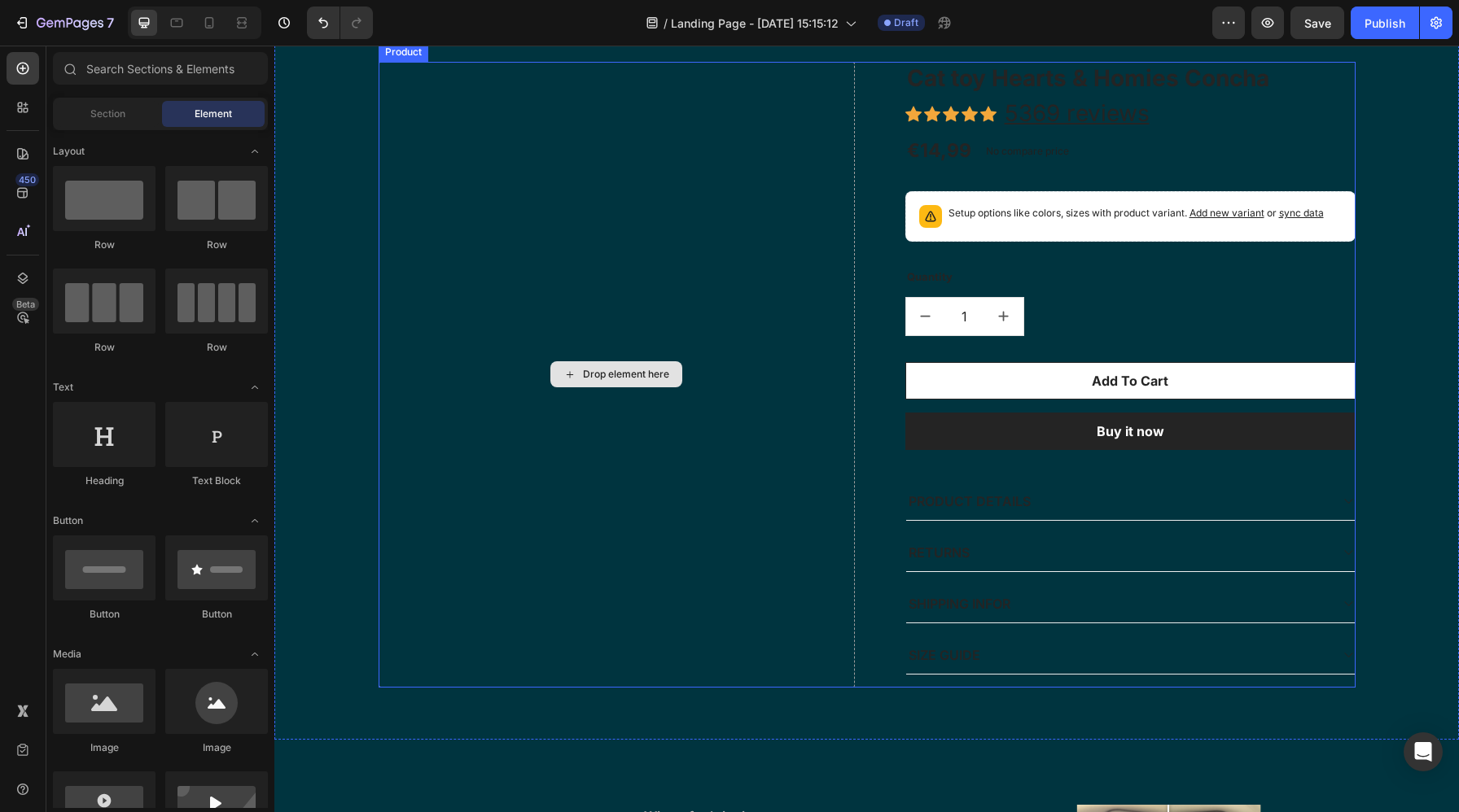
scroll to position [1296, 0]
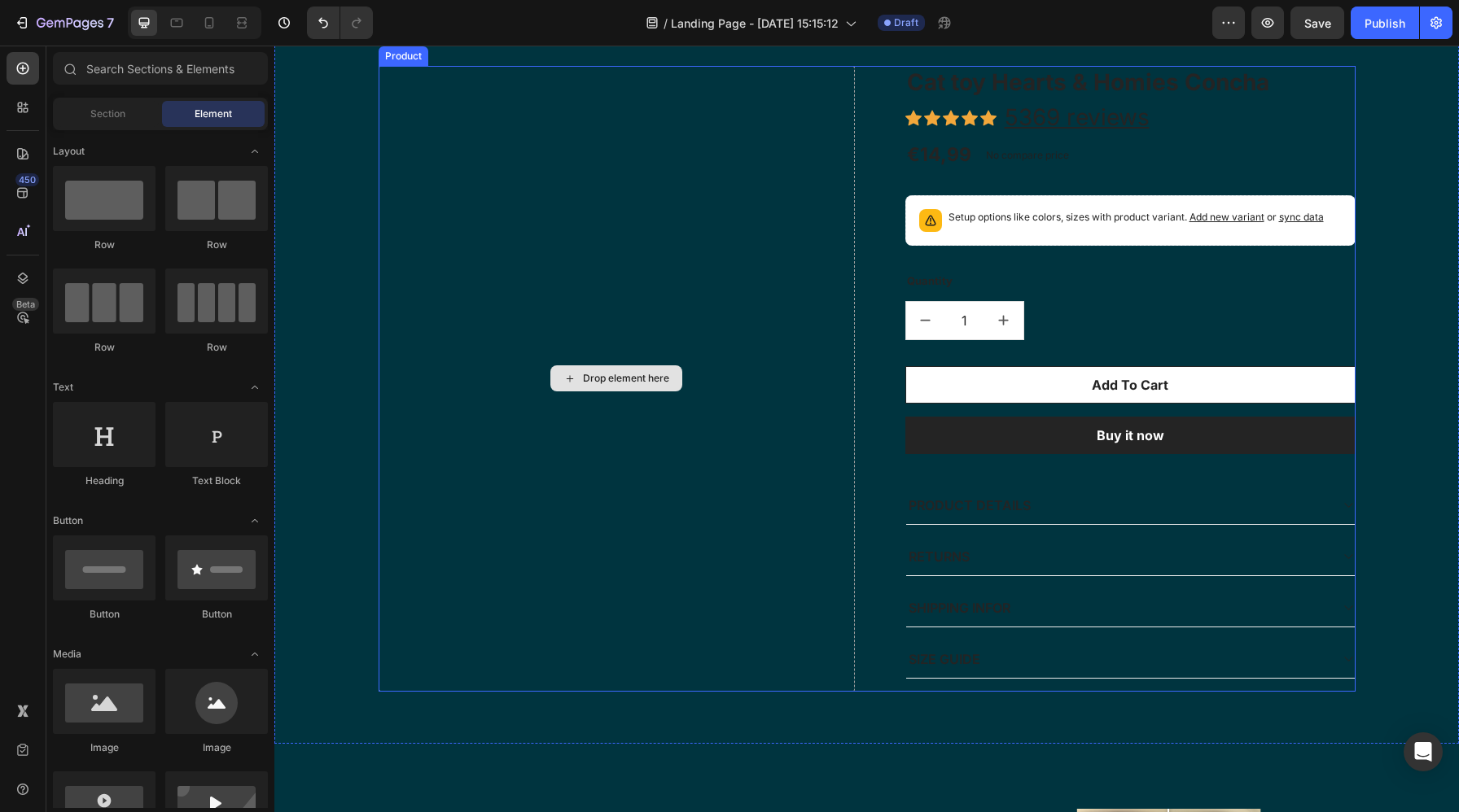
click at [599, 370] on div "Drop element here" at bounding box center [616, 378] width 132 height 26
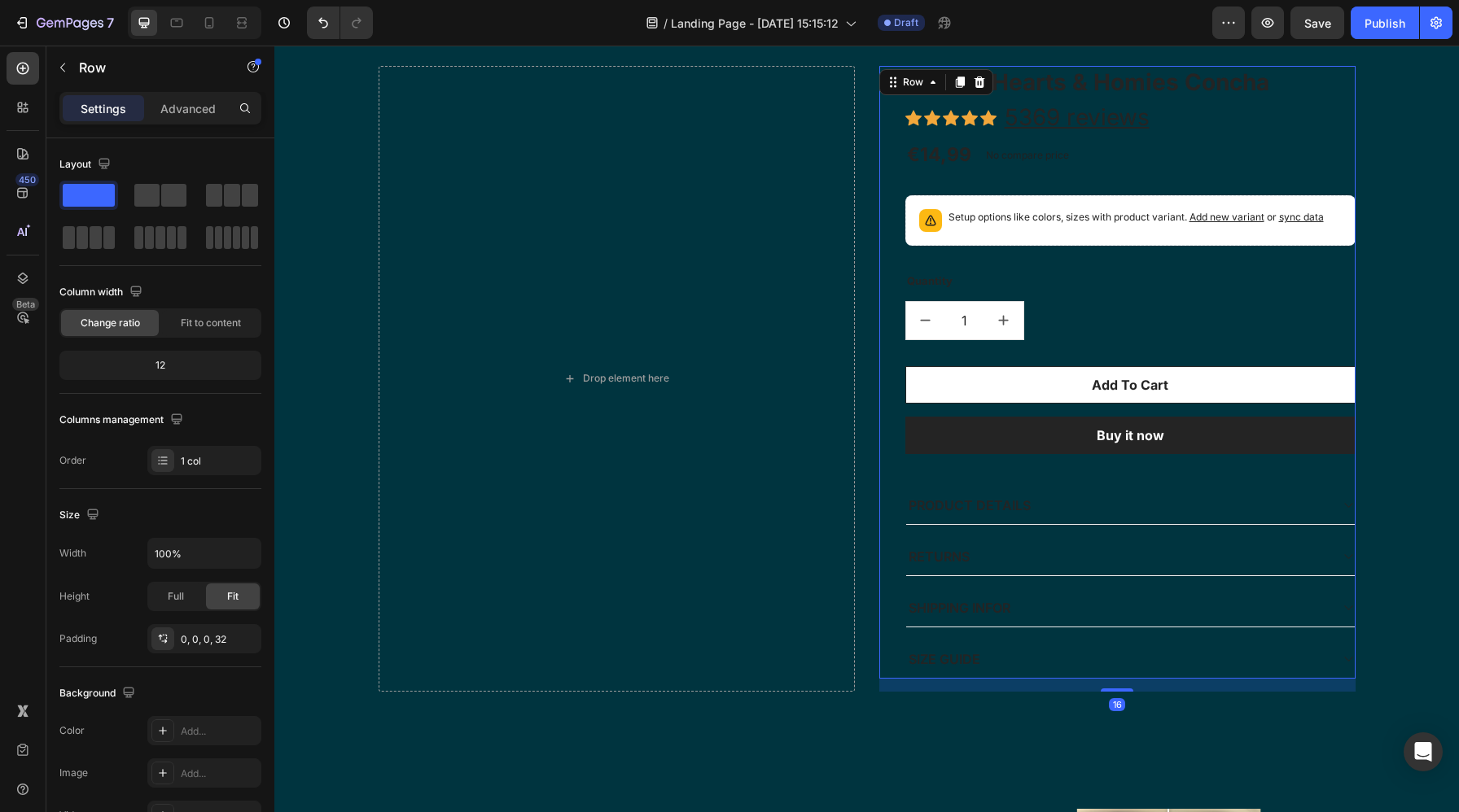
click at [882, 145] on div "Cat toy Hearts & Homies Concha (P) Title Icon Icon Icon Icon Icon Icon List Hoz…" at bounding box center [1116, 371] width 476 height 612
click at [976, 90] on div at bounding box center [980, 83] width 20 height 20
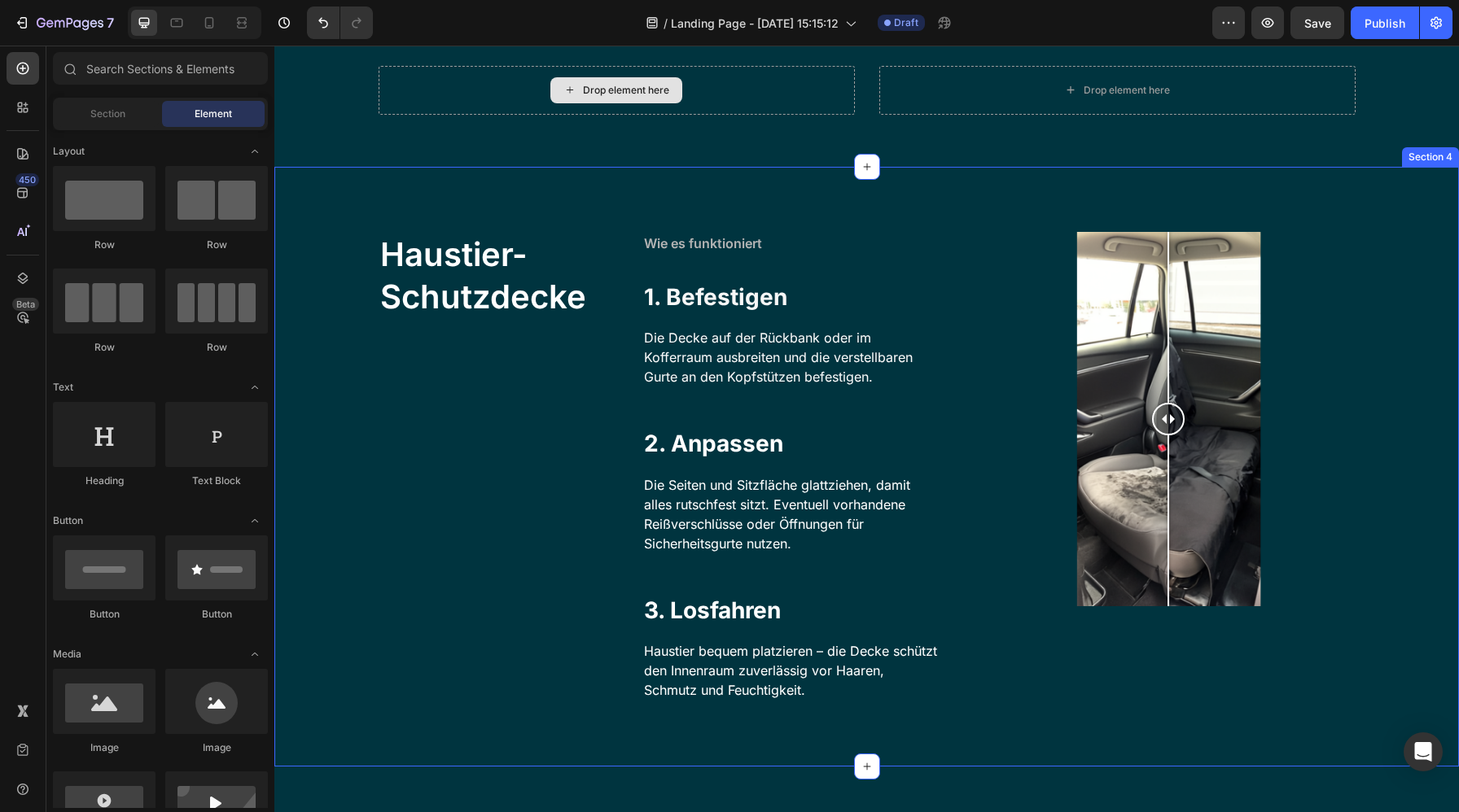
scroll to position [1164, 0]
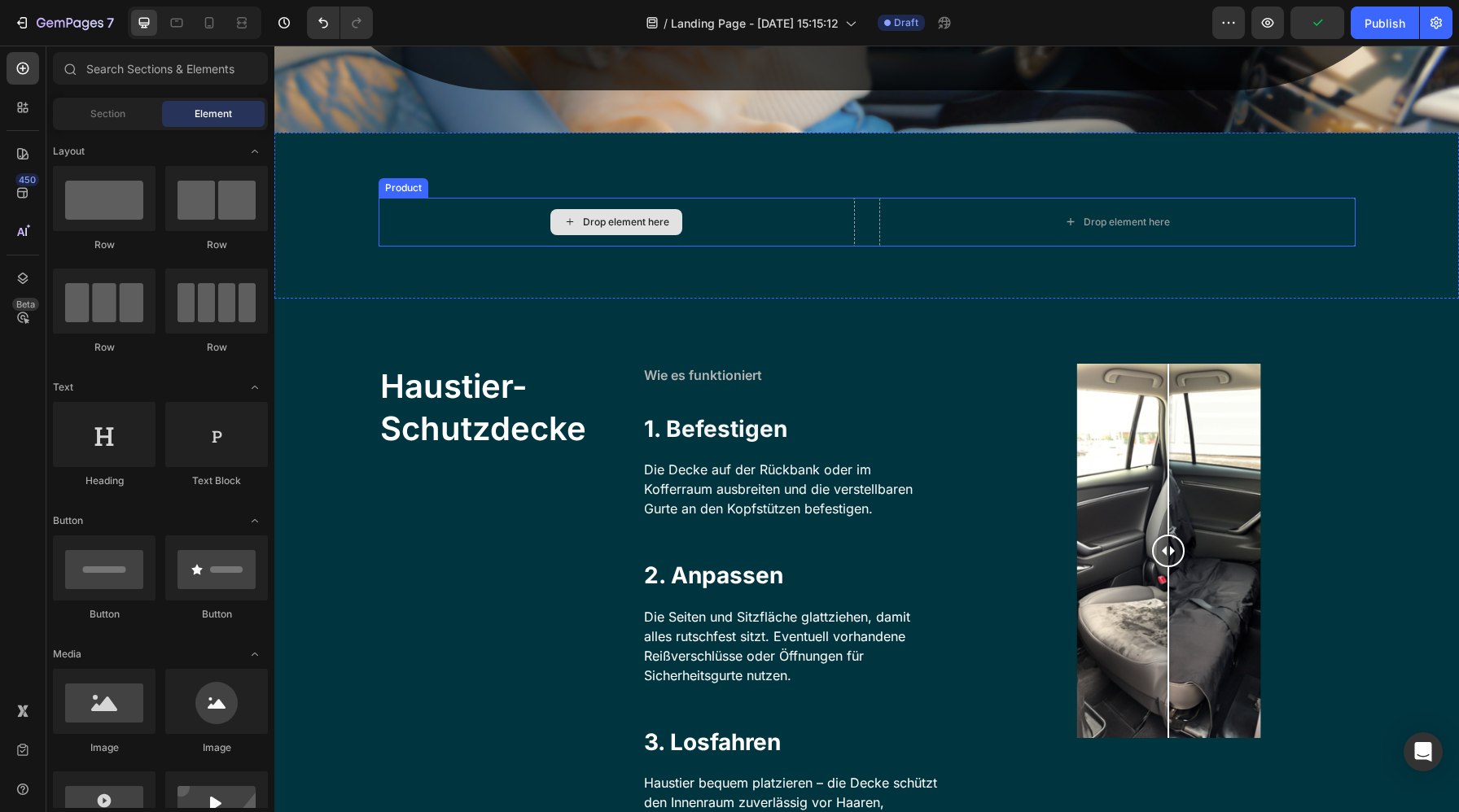
click at [680, 229] on div "Drop element here" at bounding box center [616, 222] width 132 height 26
click at [313, 31] on button "Undo/Redo" at bounding box center [323, 22] width 32 height 32
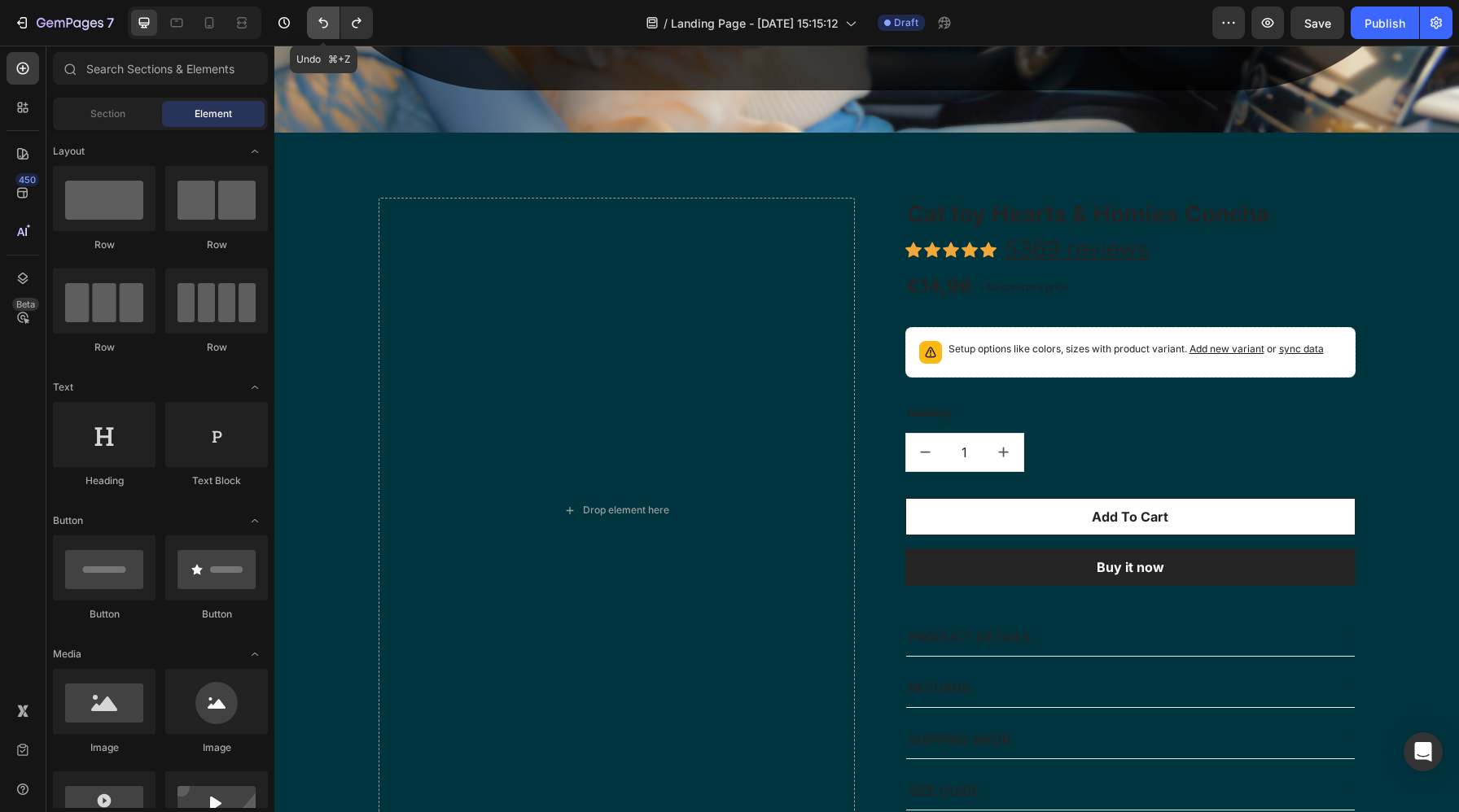
click at [313, 31] on button "Undo/Redo" at bounding box center [323, 22] width 32 height 32
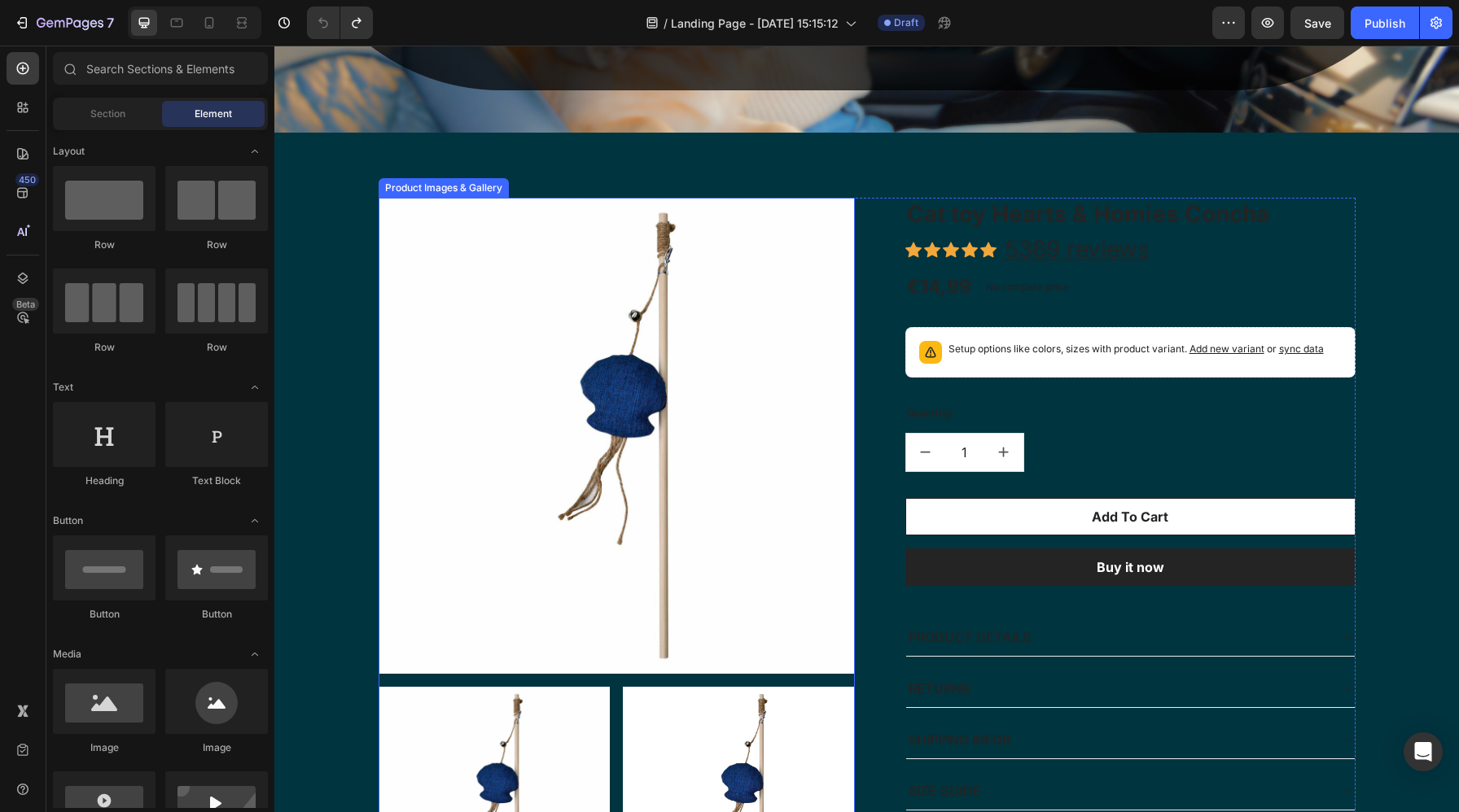
click at [645, 372] on img at bounding box center [616, 435] width 476 height 476
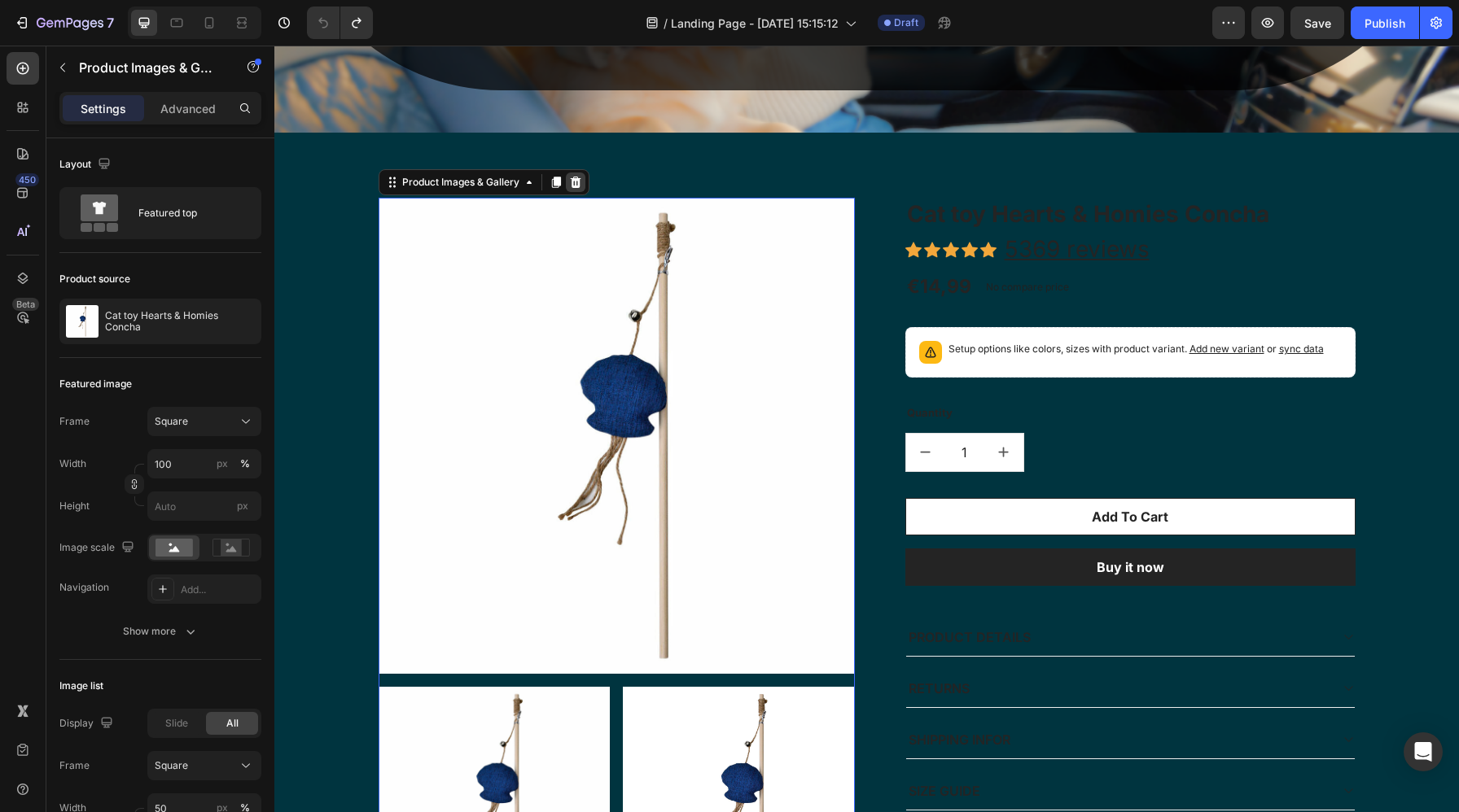
click at [576, 185] on icon at bounding box center [575, 182] width 11 height 12
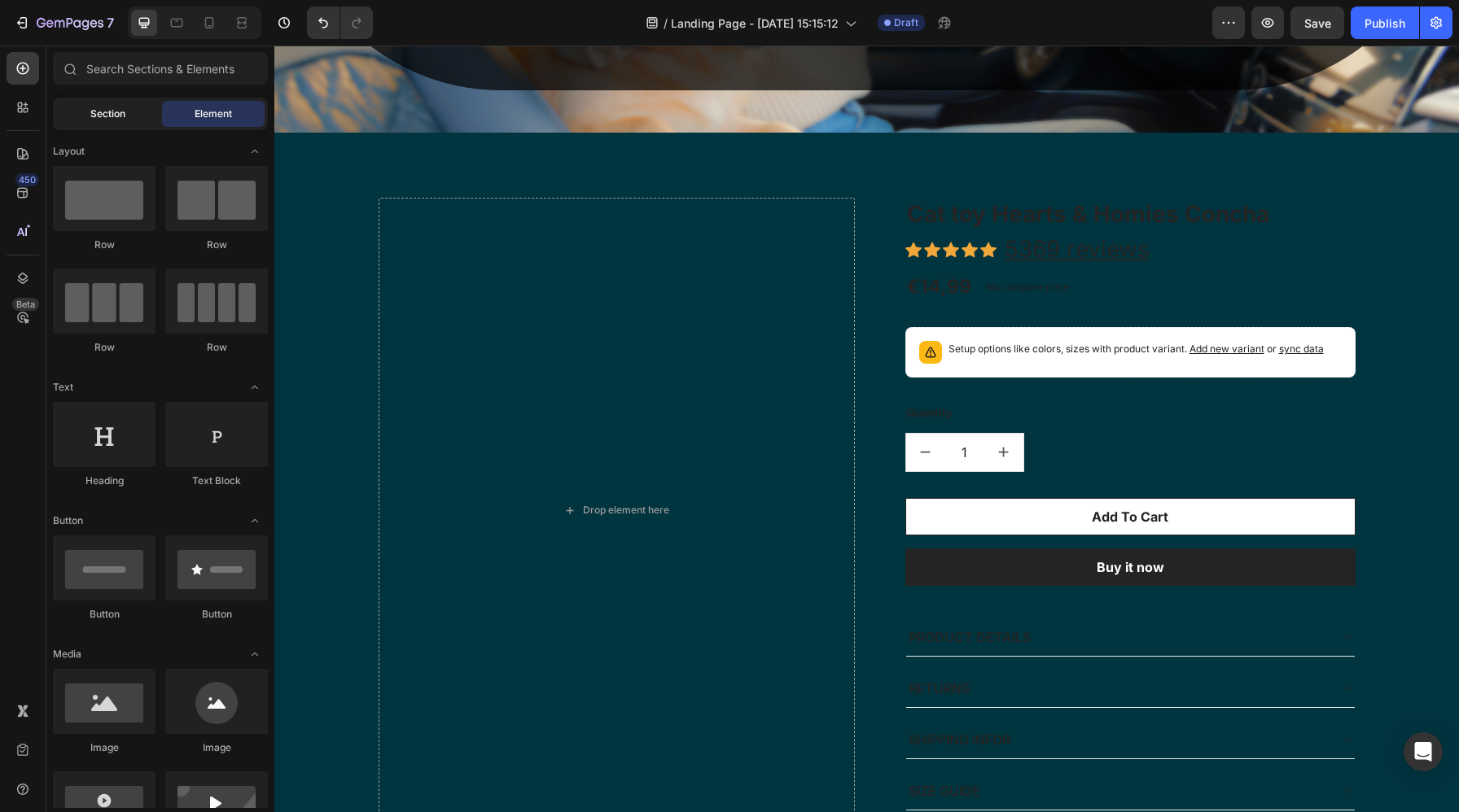
click at [118, 111] on span "Section" at bounding box center [107, 114] width 35 height 14
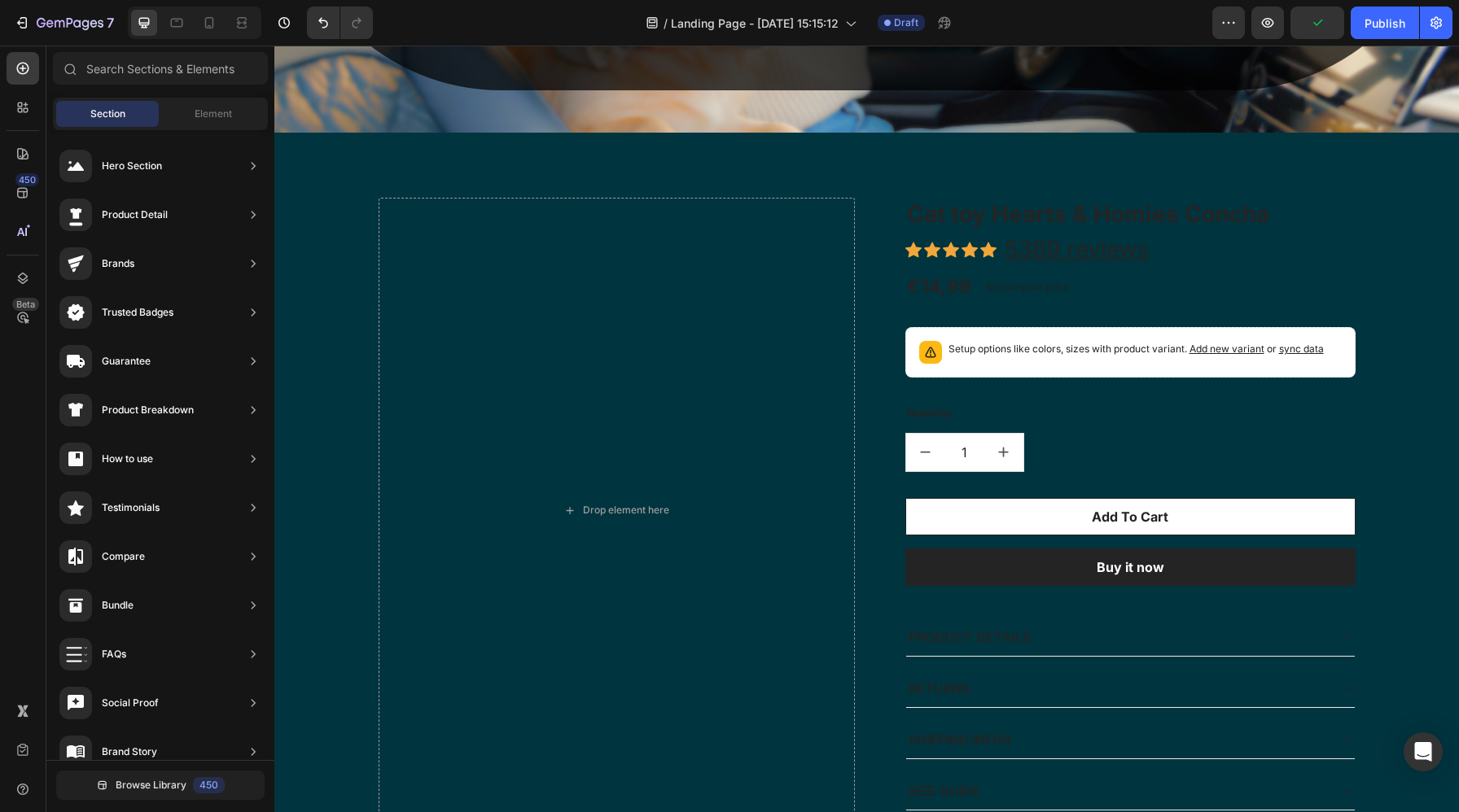
click at [208, 129] on div "Section Element" at bounding box center [160, 114] width 215 height 32
click at [208, 120] on span "Element" at bounding box center [213, 114] width 38 height 14
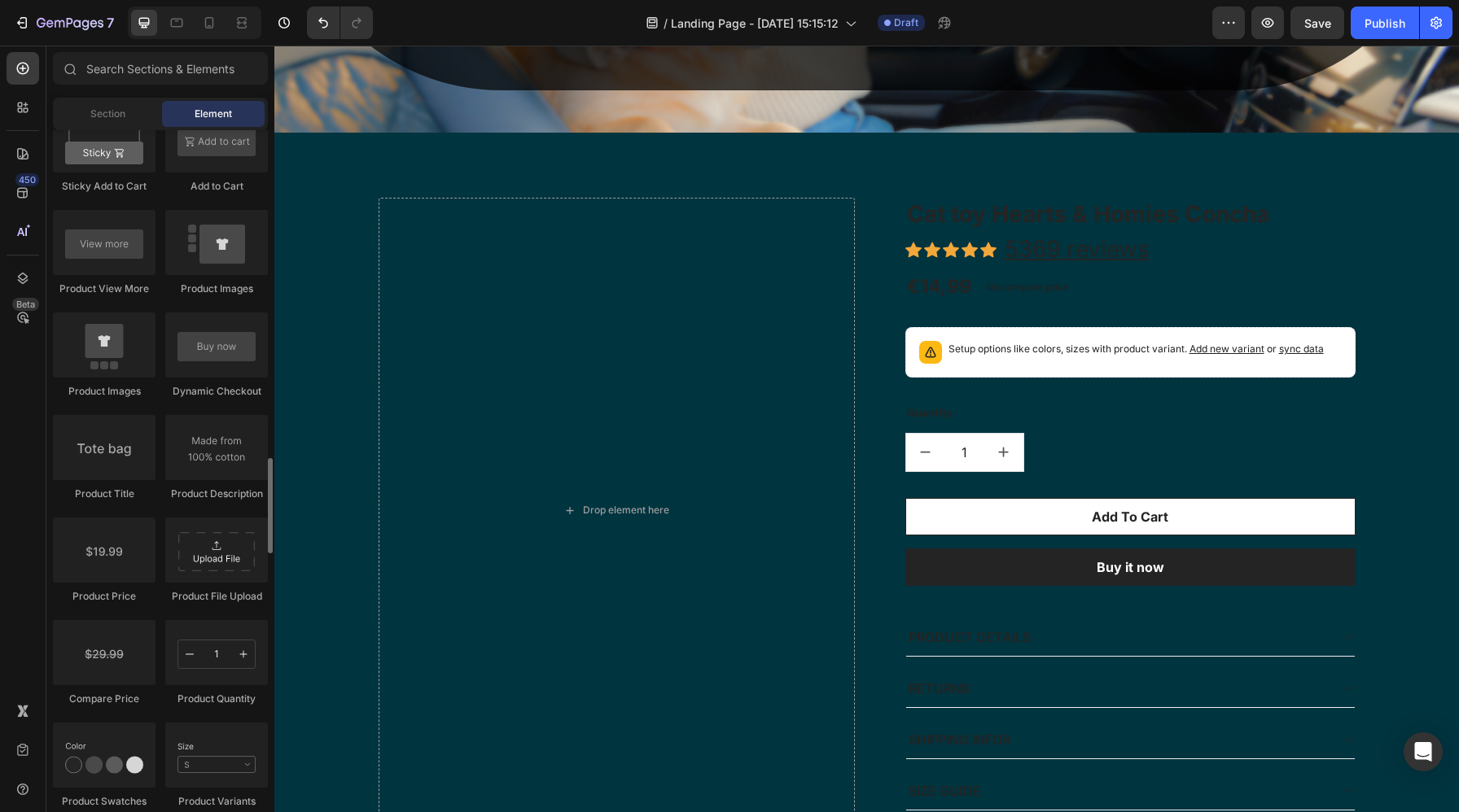
scroll to position [2269, 0]
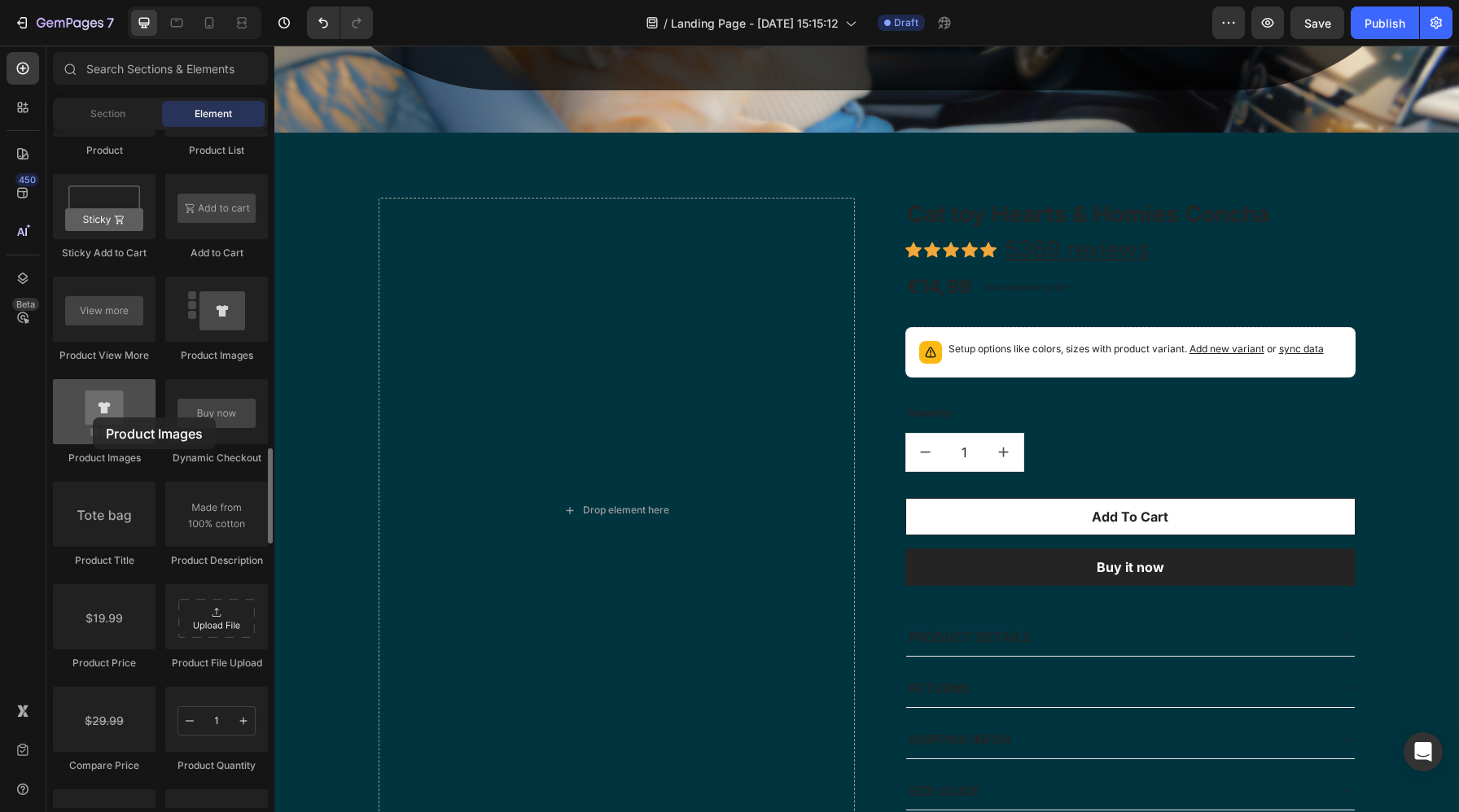
click at [95, 417] on div at bounding box center [104, 412] width 103 height 65
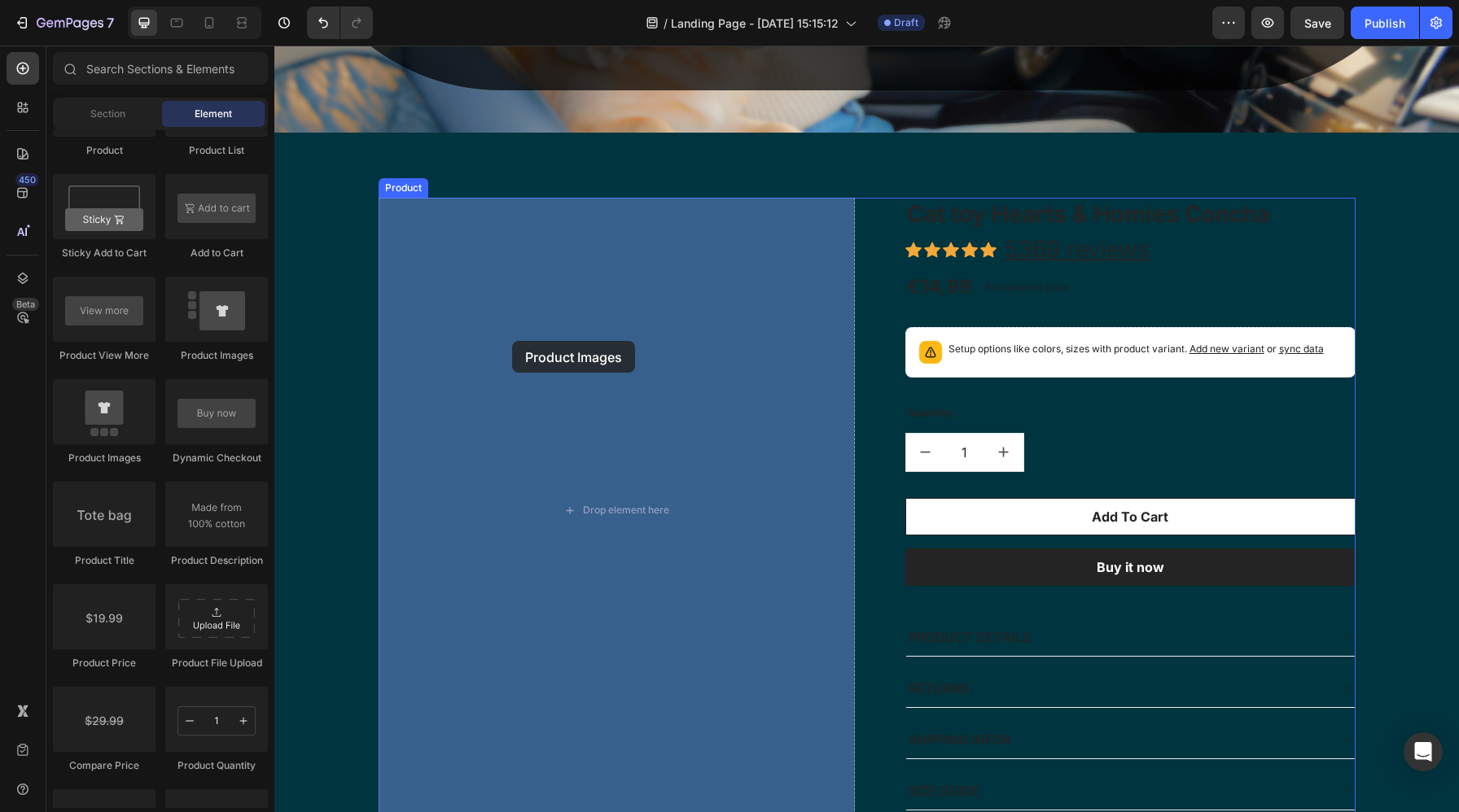
drag, startPoint x: 508, startPoint y: 358, endPoint x: 511, endPoint y: 341, distance: 17.3
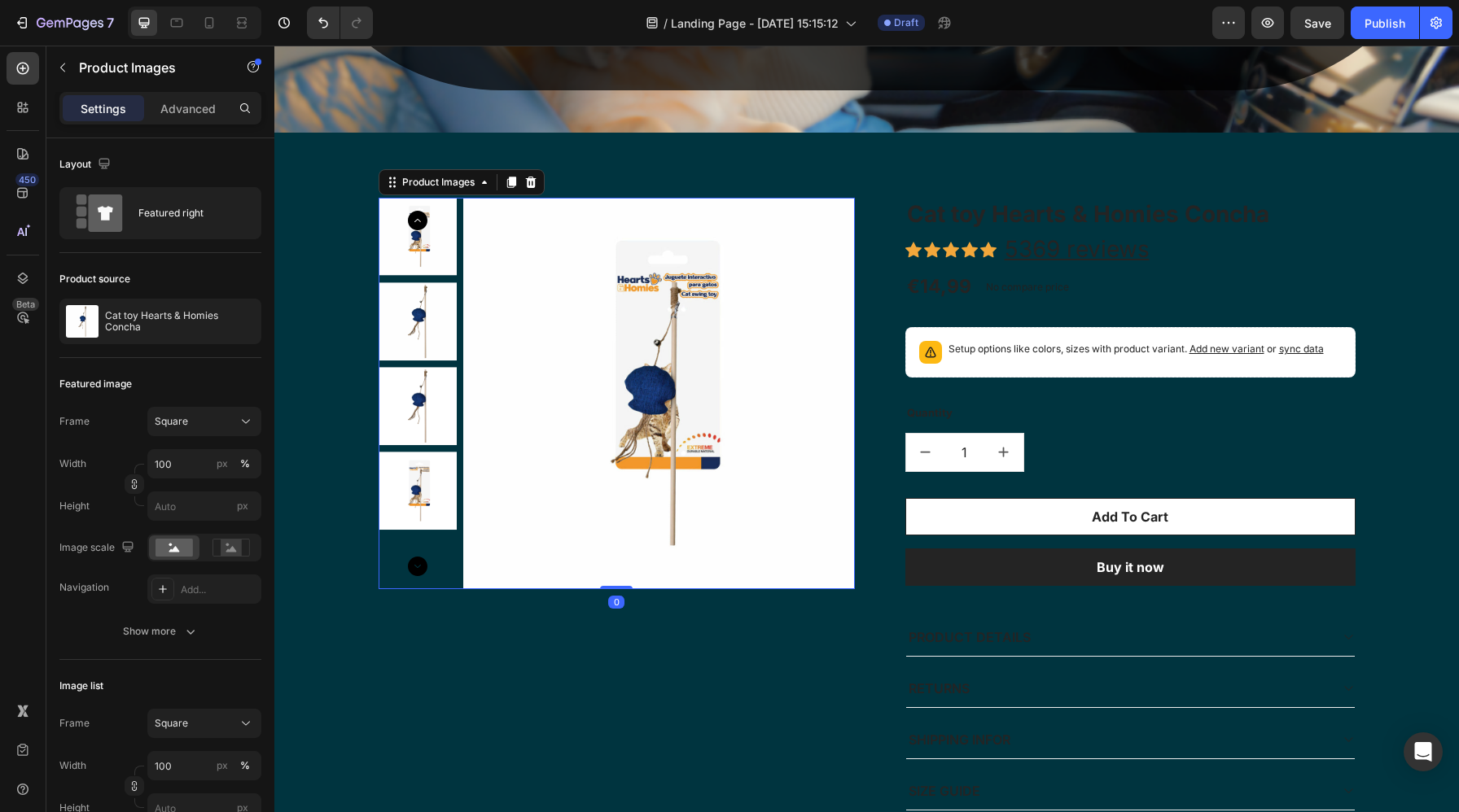
click at [565, 342] on img at bounding box center [658, 393] width 391 height 391
click at [246, 335] on div at bounding box center [238, 321] width 46 height 46
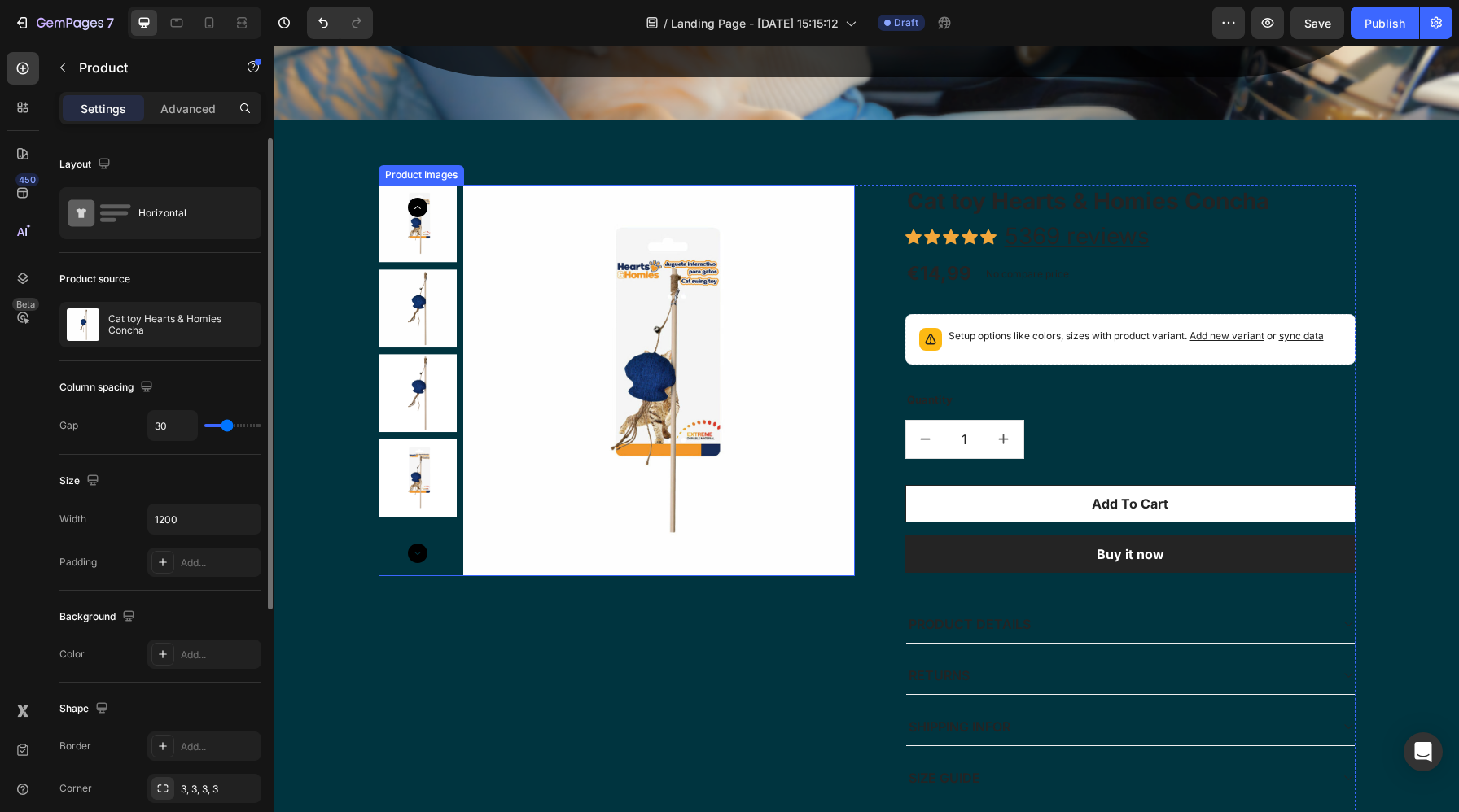
scroll to position [1173, 0]
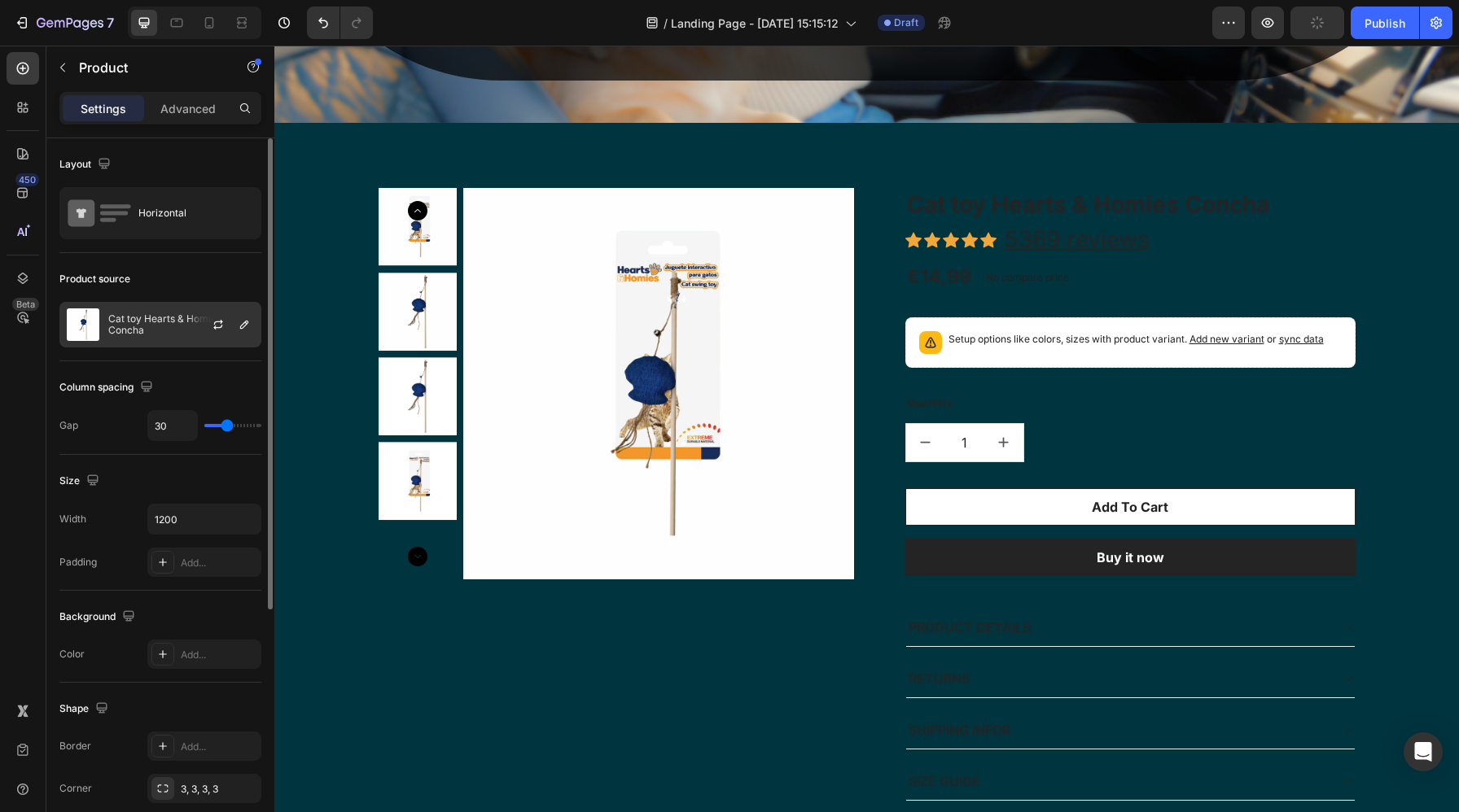
click at [154, 322] on p "Cat toy Hearts & Homies Concha" at bounding box center [181, 324] width 146 height 22
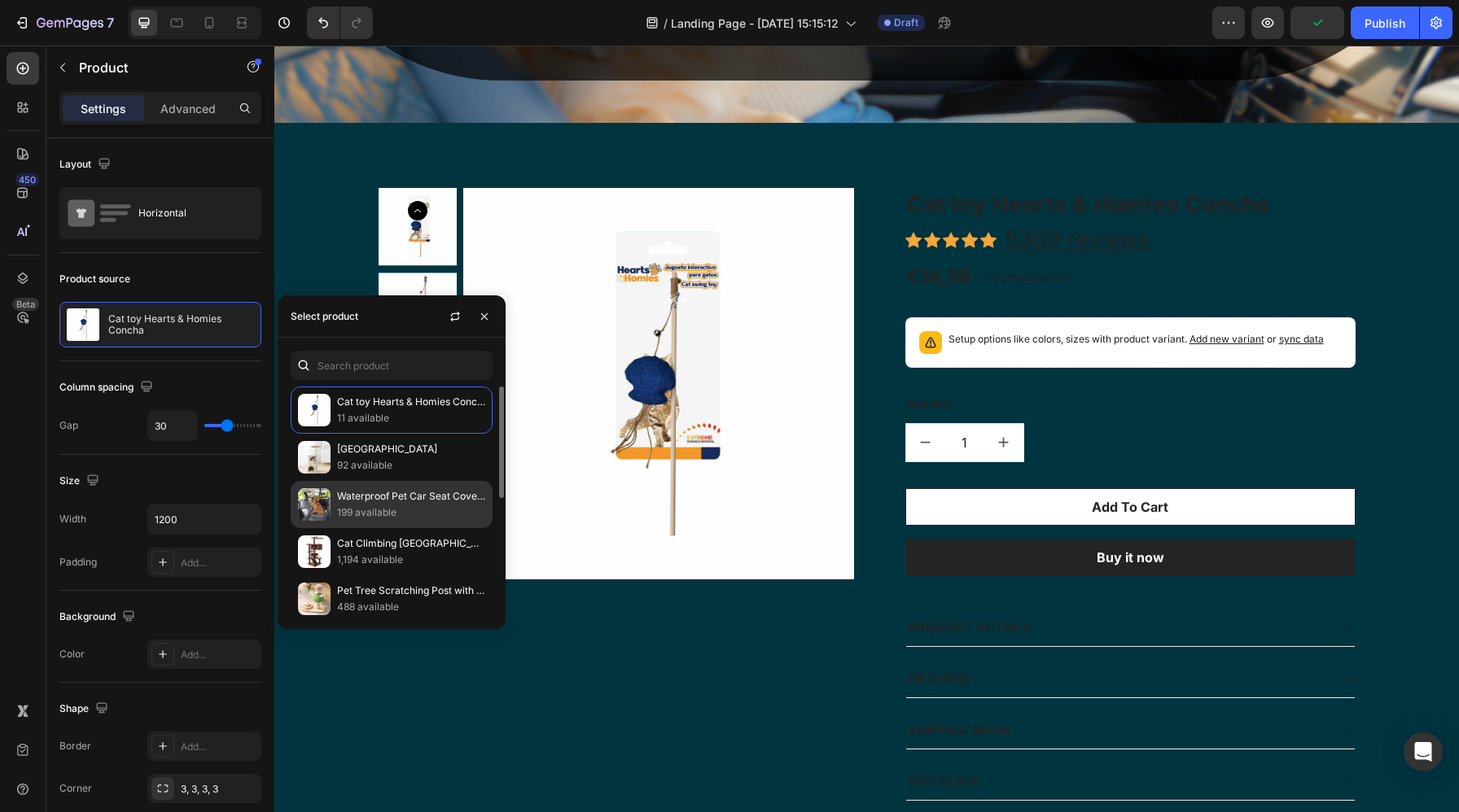
click at [389, 518] on p "199 available" at bounding box center [411, 513] width 148 height 16
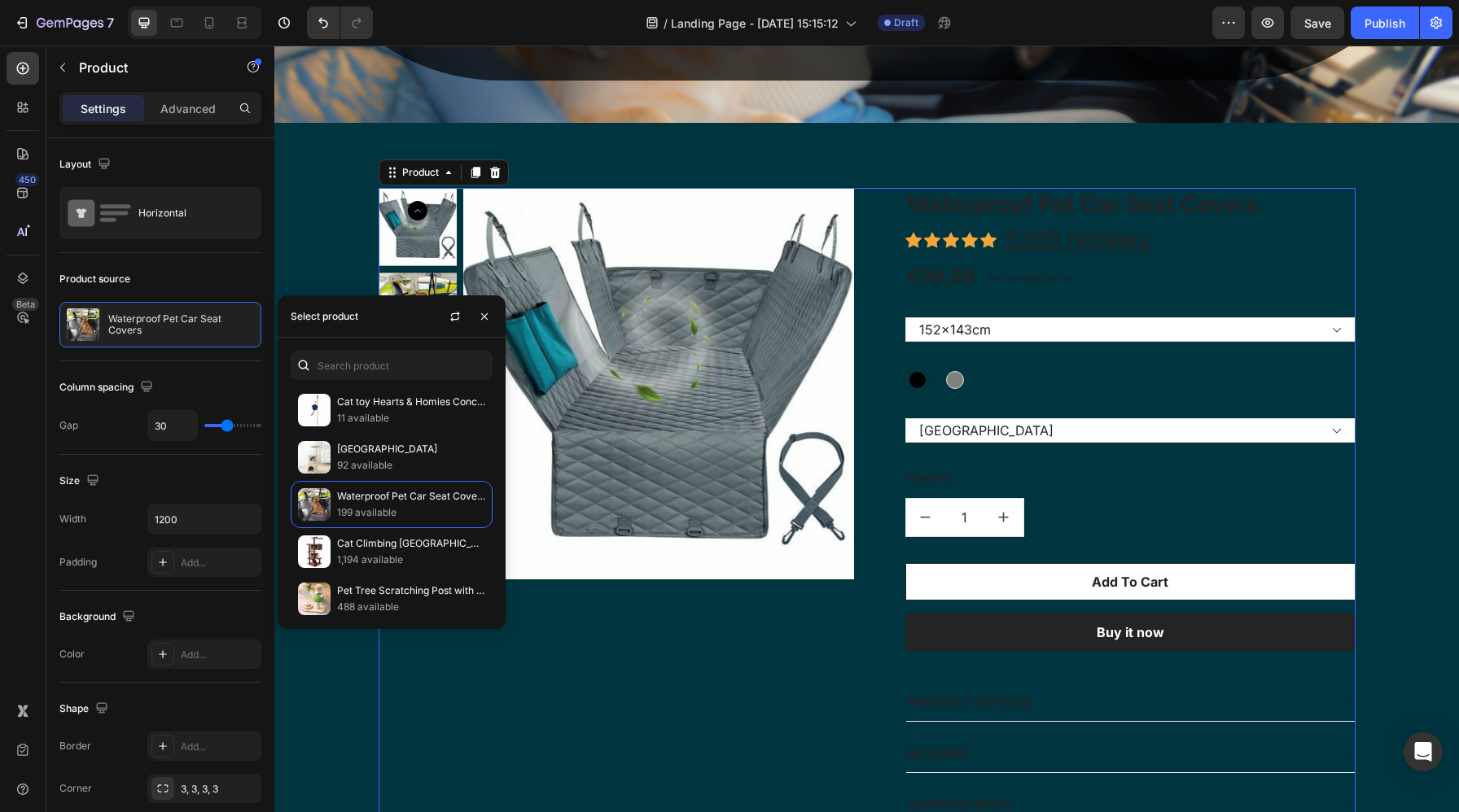
click at [645, 626] on div "Product Images" at bounding box center [616, 538] width 476 height 700
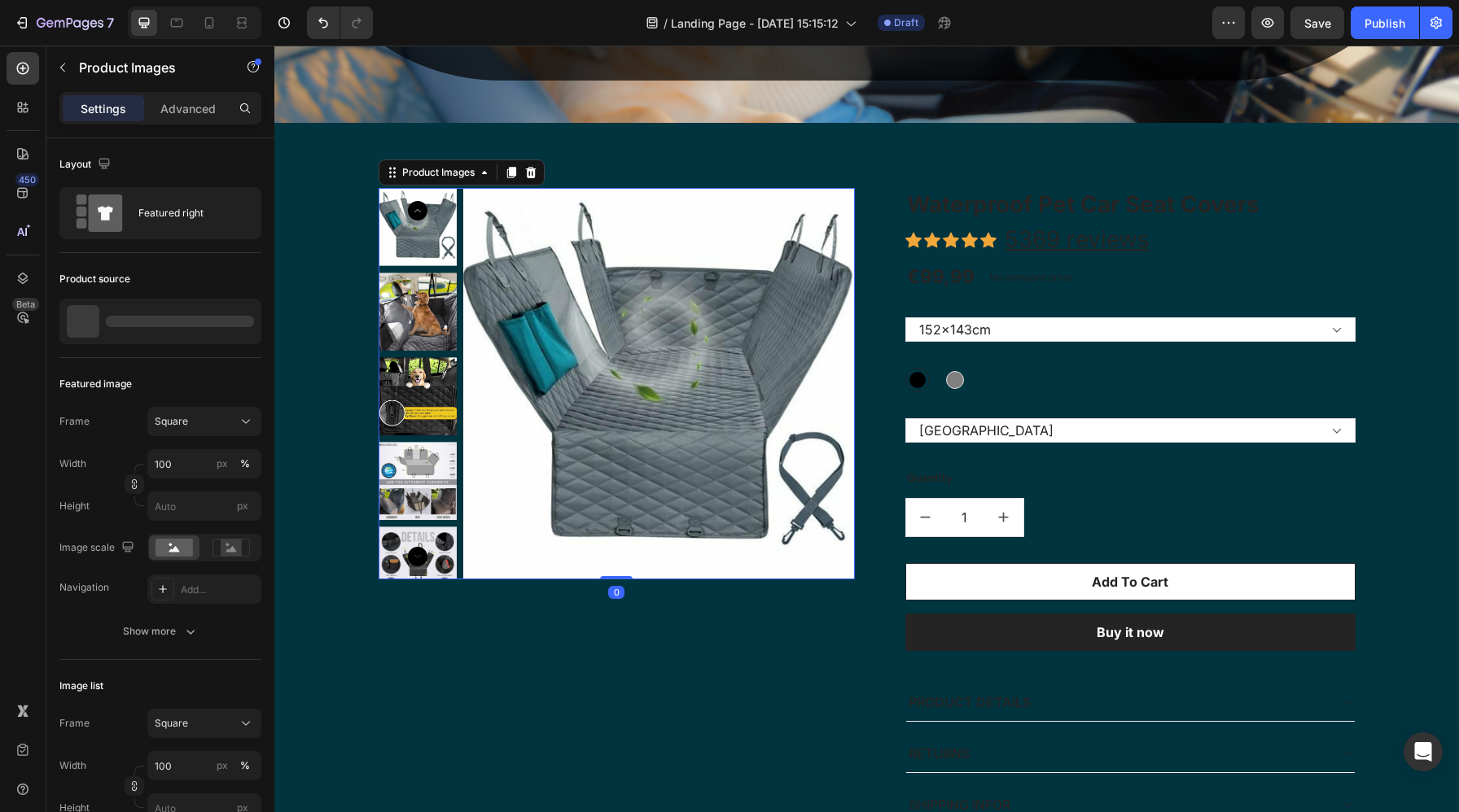
click at [415, 397] on img at bounding box center [417, 396] width 78 height 78
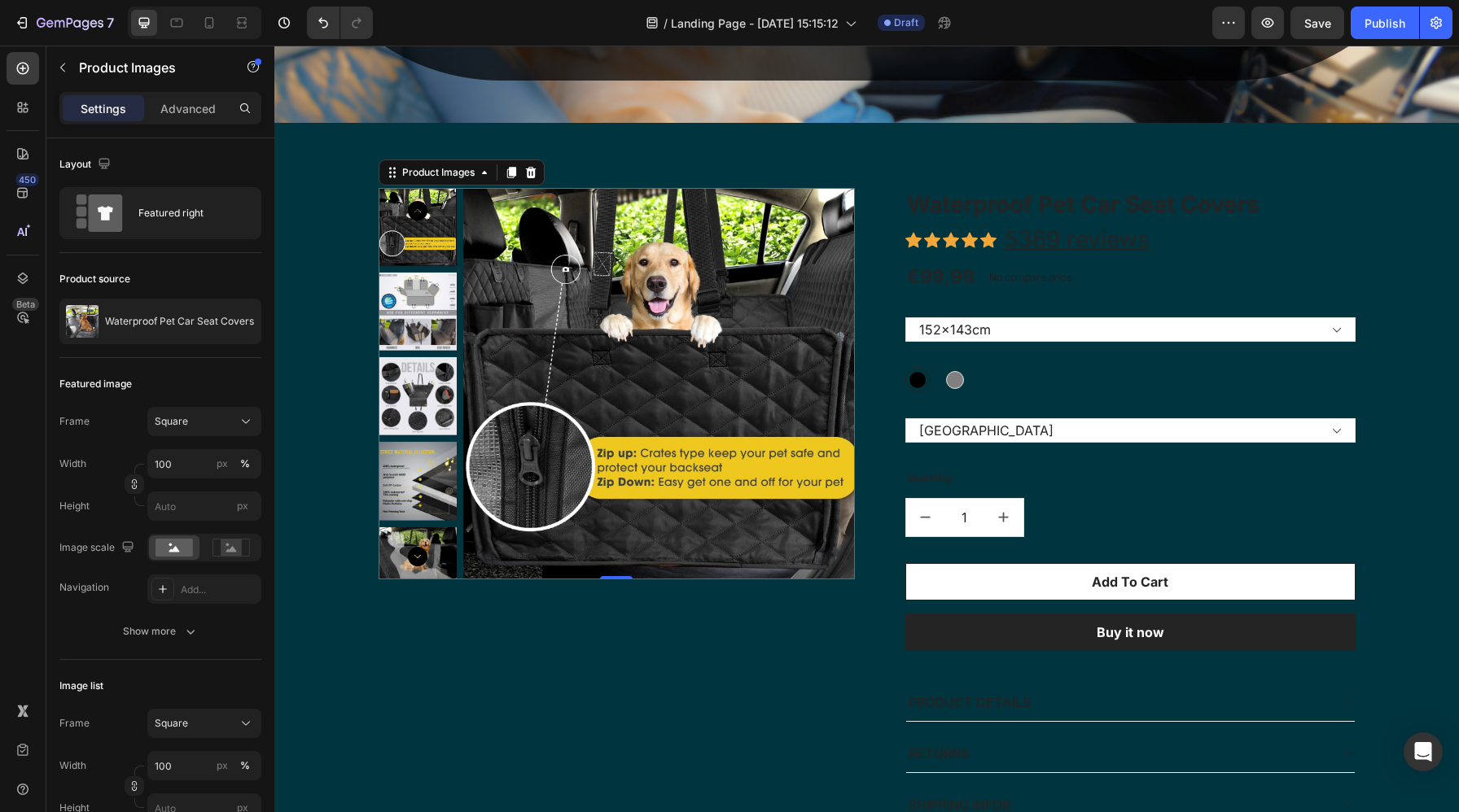
click at [419, 560] on icon "Carousel Next Arrow" at bounding box center [417, 557] width 20 height 20
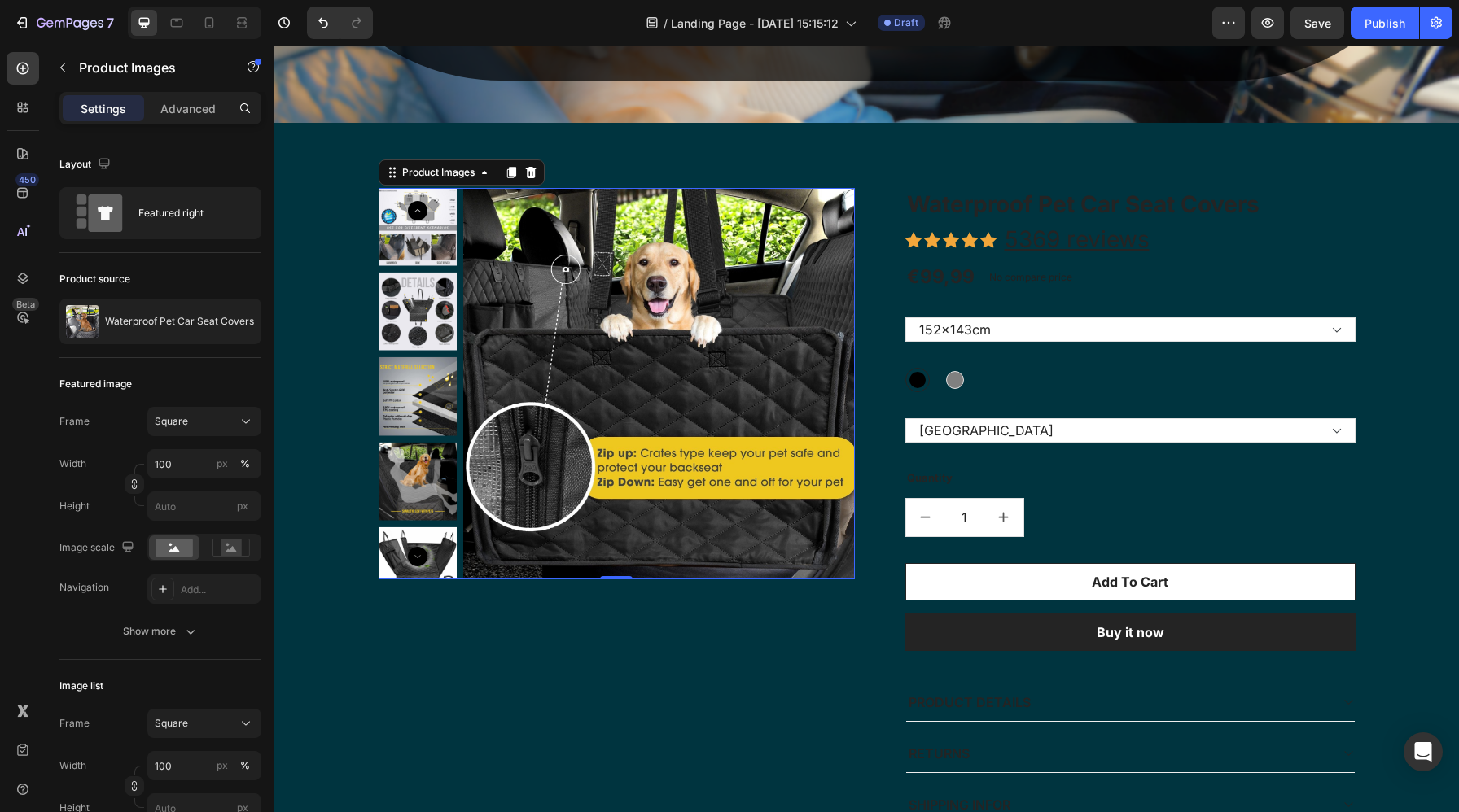
click at [419, 560] on icon "Carousel Next Arrow" at bounding box center [417, 557] width 20 height 20
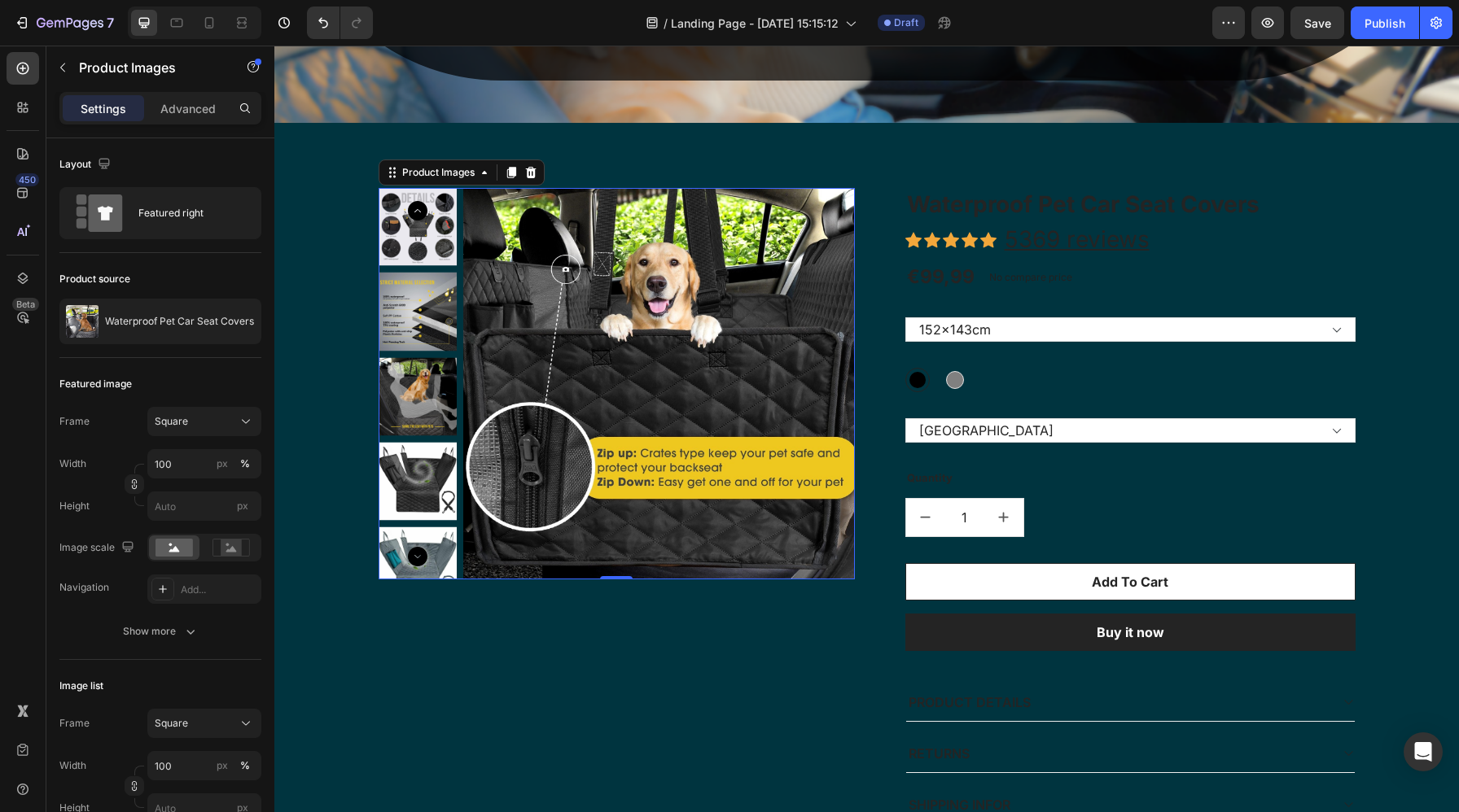
click at [425, 490] on img at bounding box center [417, 480] width 78 height 78
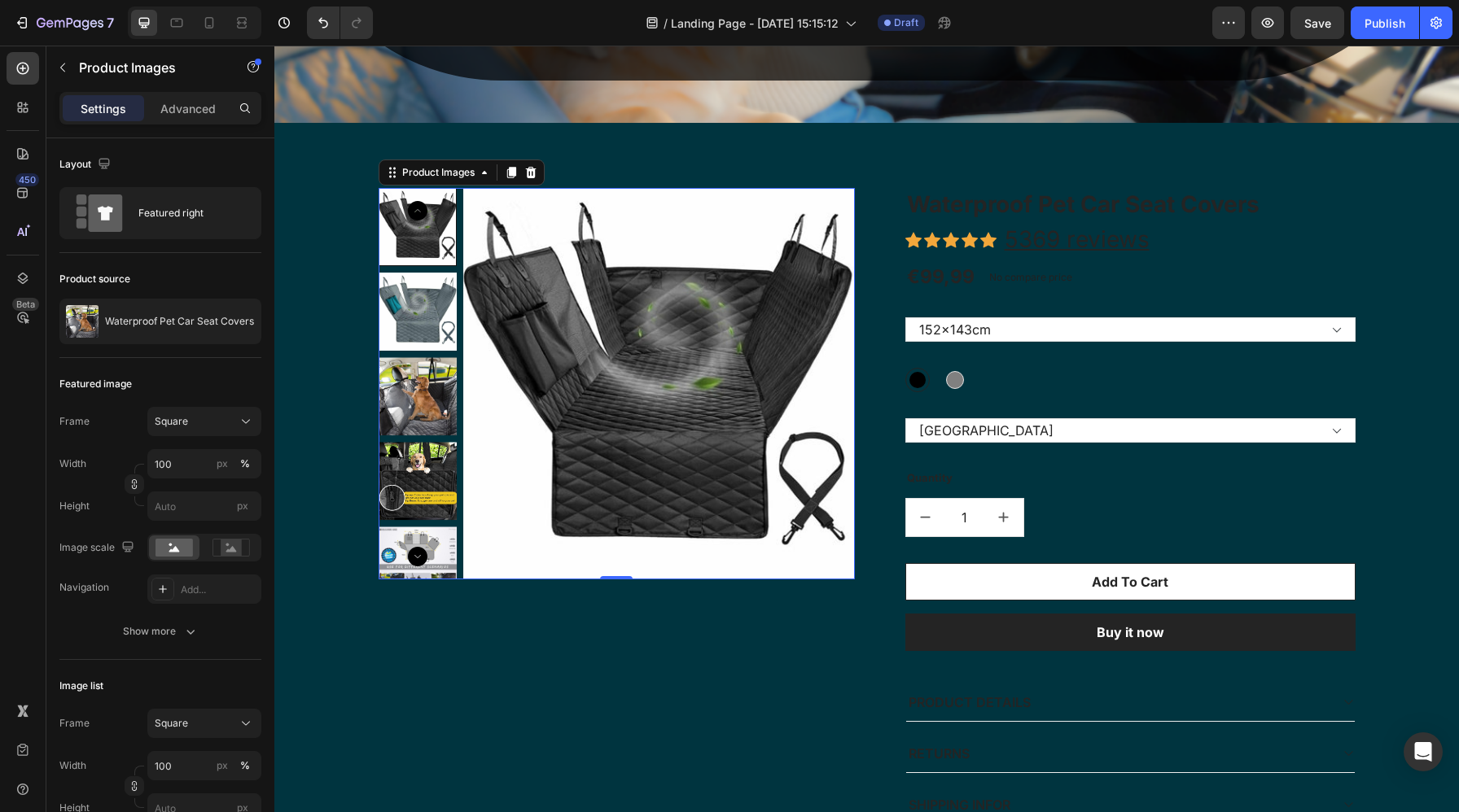
click at [423, 508] on img at bounding box center [417, 480] width 78 height 78
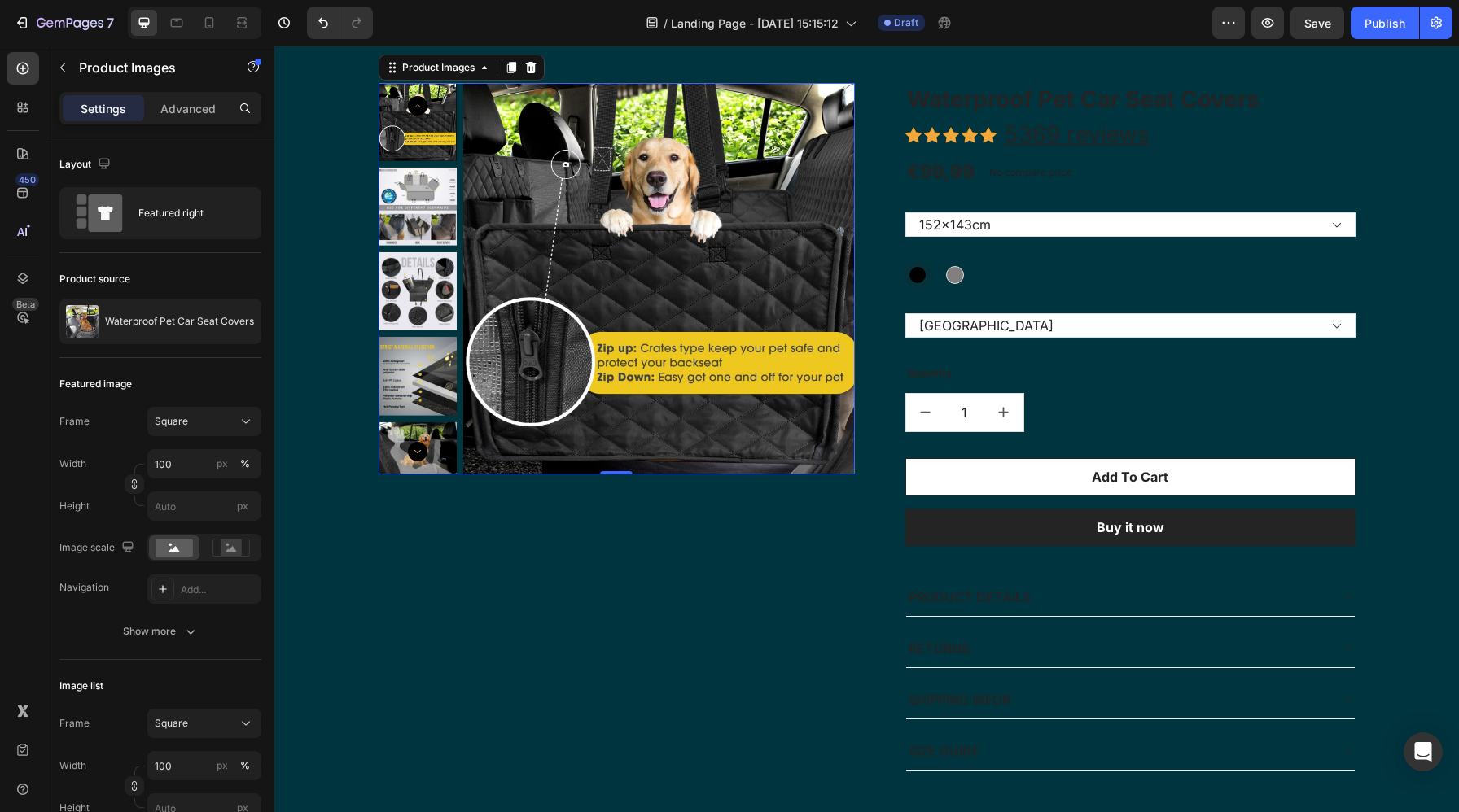
scroll to position [1281, 0]
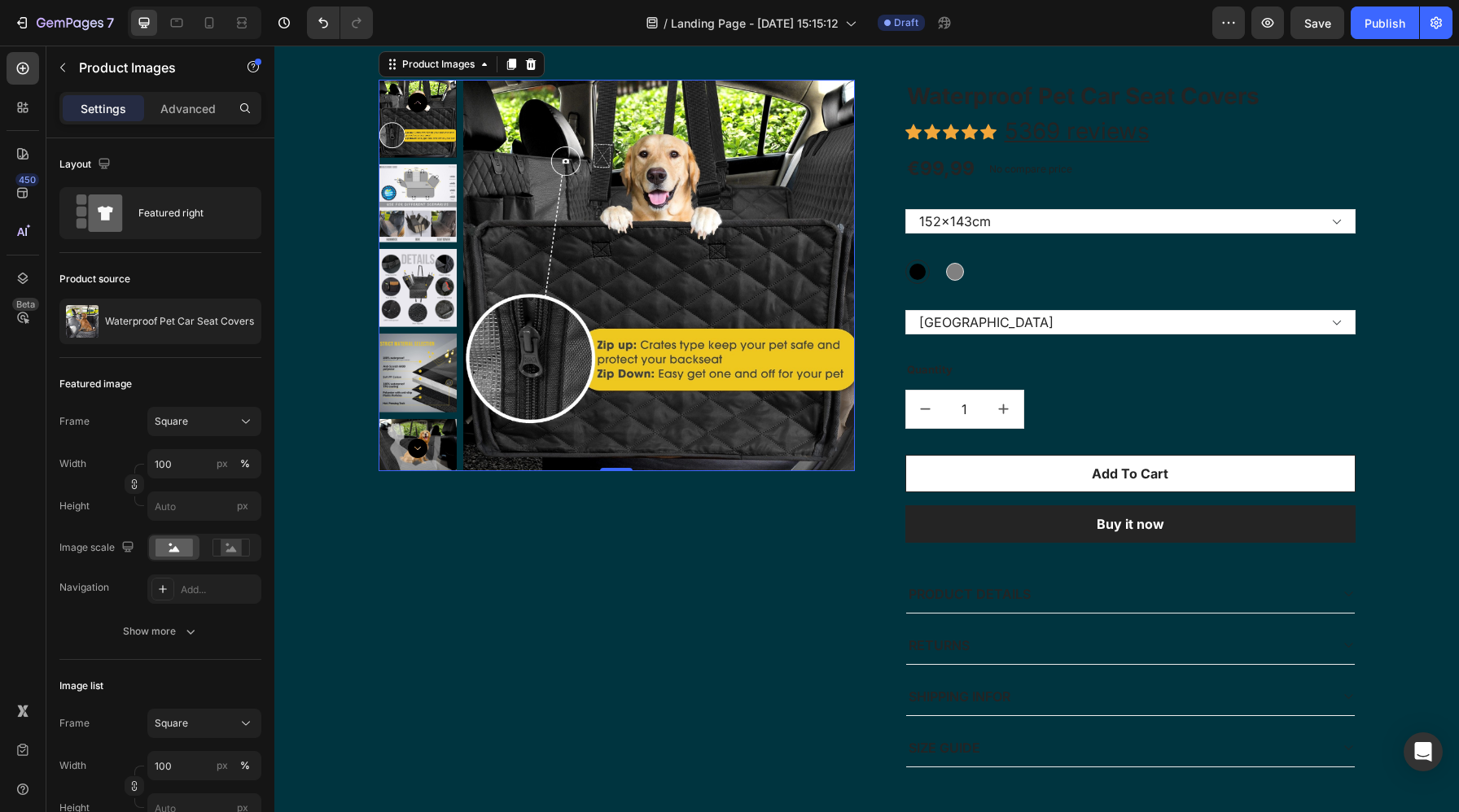
click at [421, 442] on icon "Carousel Next Arrow" at bounding box center [417, 449] width 20 height 20
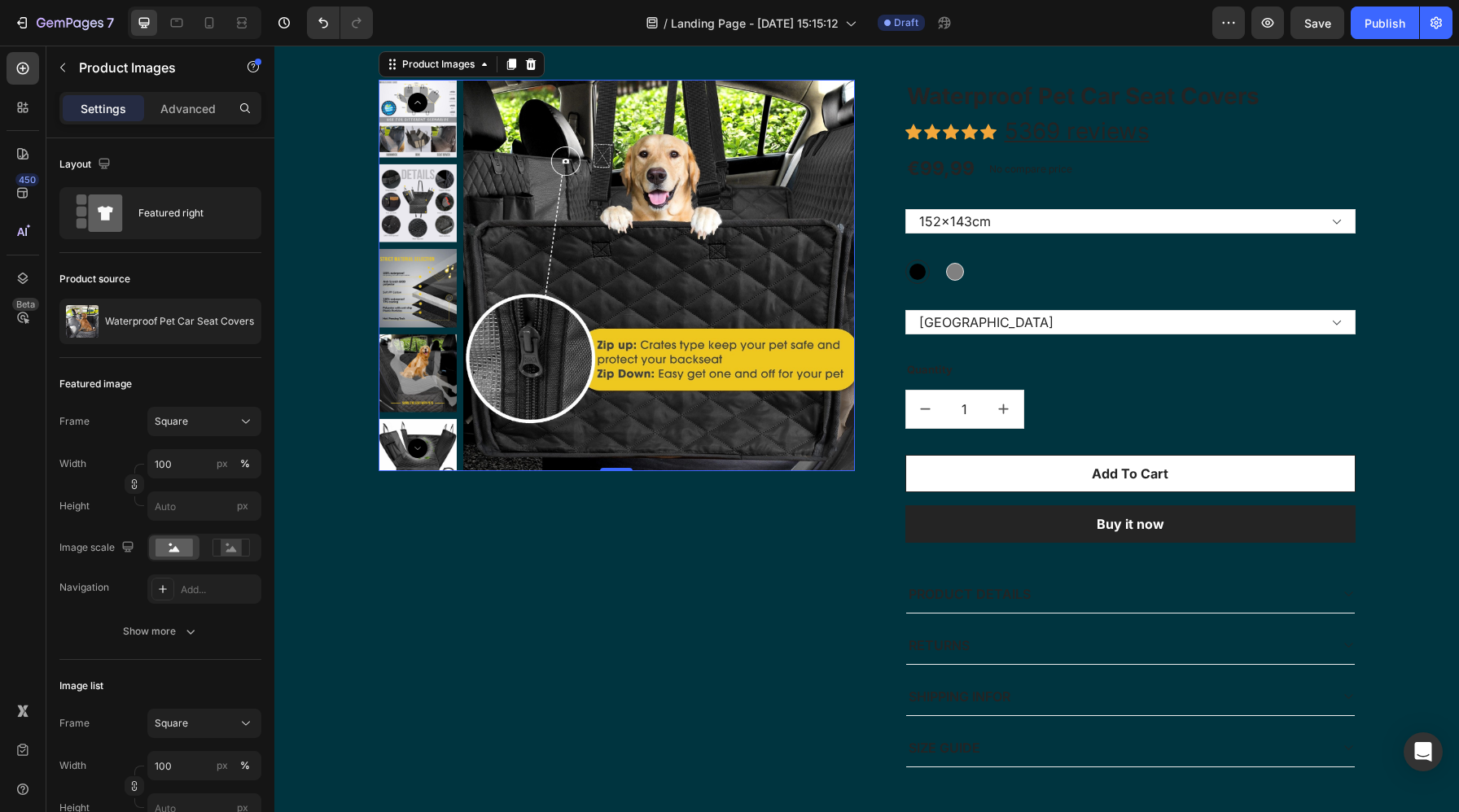
click at [422, 451] on icon "Carousel Next Arrow" at bounding box center [417, 449] width 20 height 20
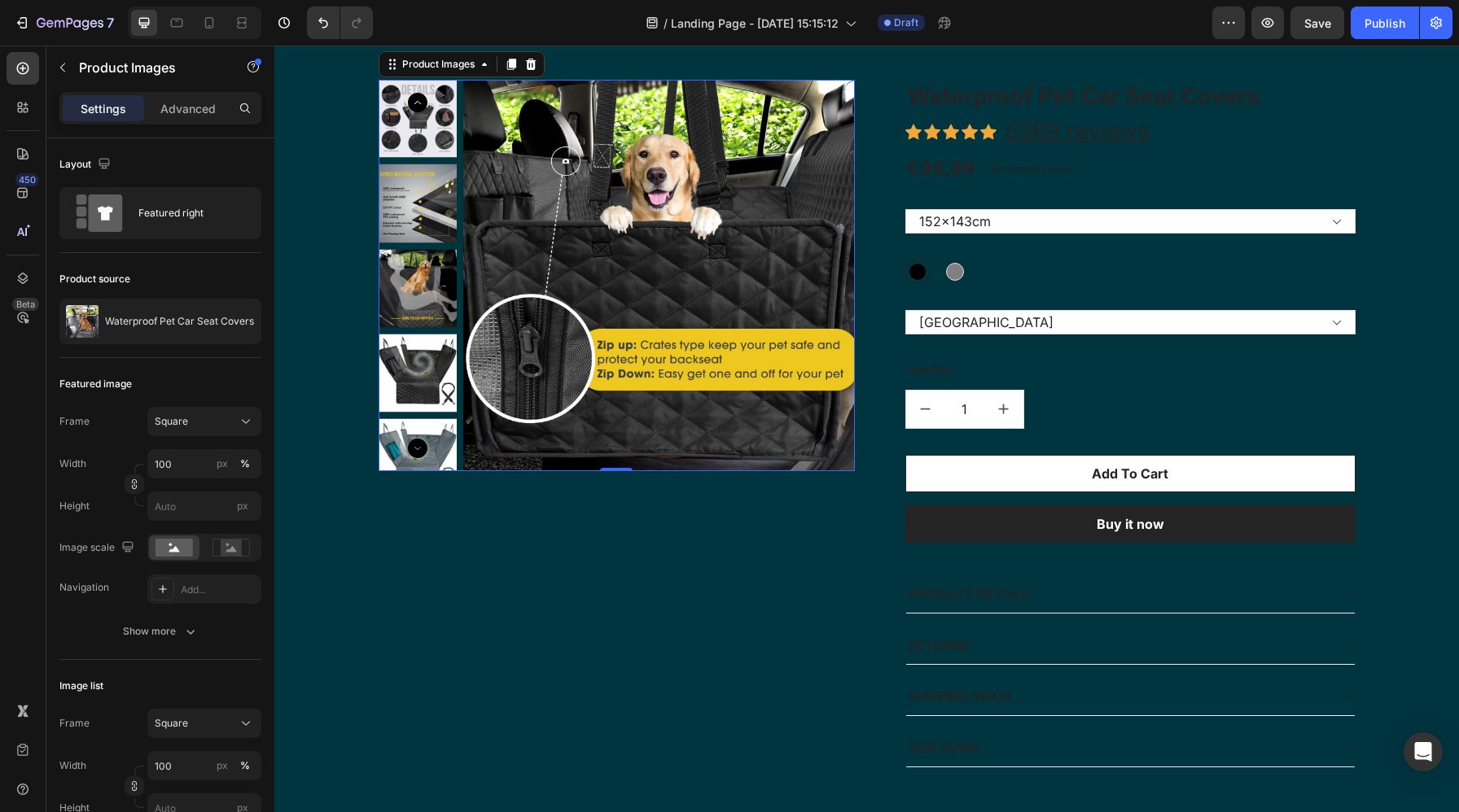
click at [422, 451] on icon "Carousel Next Arrow" at bounding box center [417, 449] width 20 height 20
